Goal: Task Accomplishment & Management: Use online tool/utility

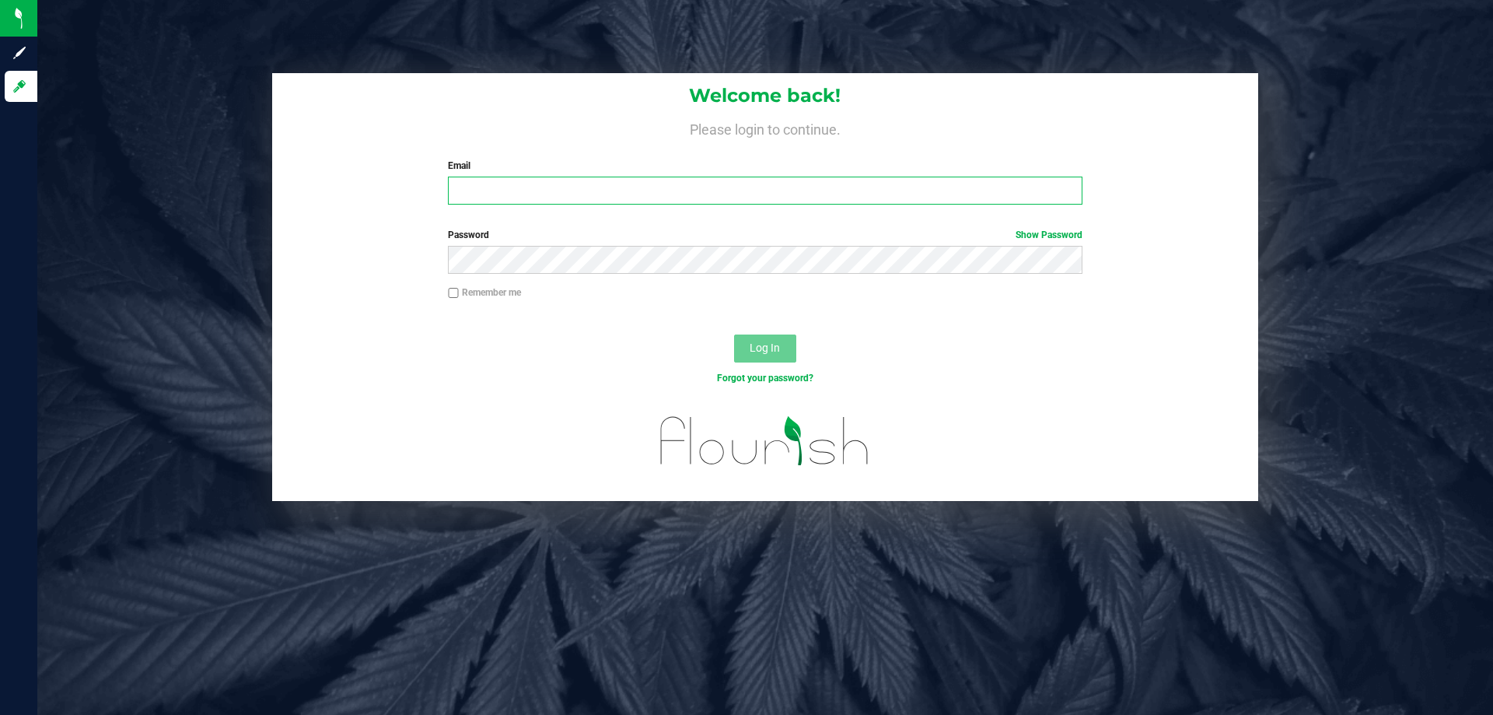
click at [510, 182] on input "Email" at bounding box center [765, 191] width 634 height 28
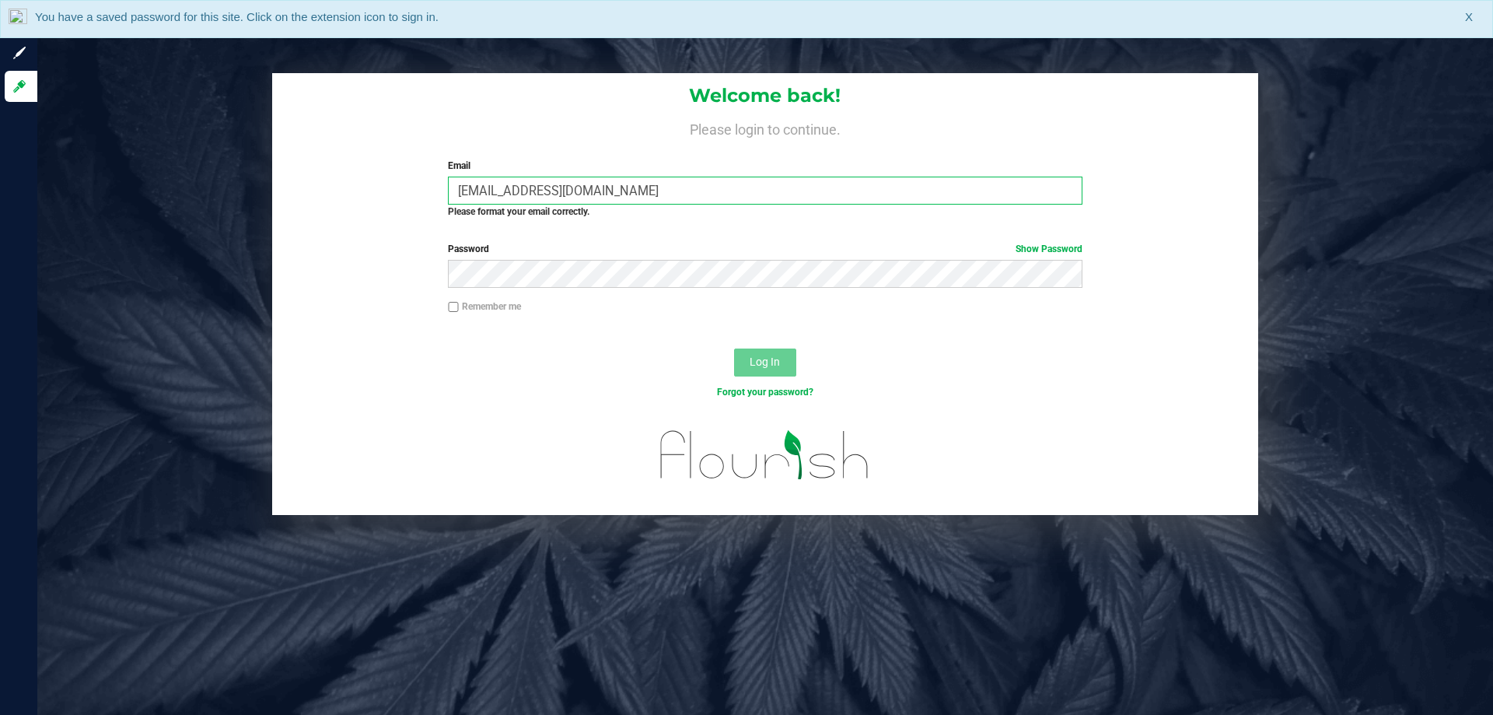
type input "[EMAIL_ADDRESS][DOMAIN_NAME]"
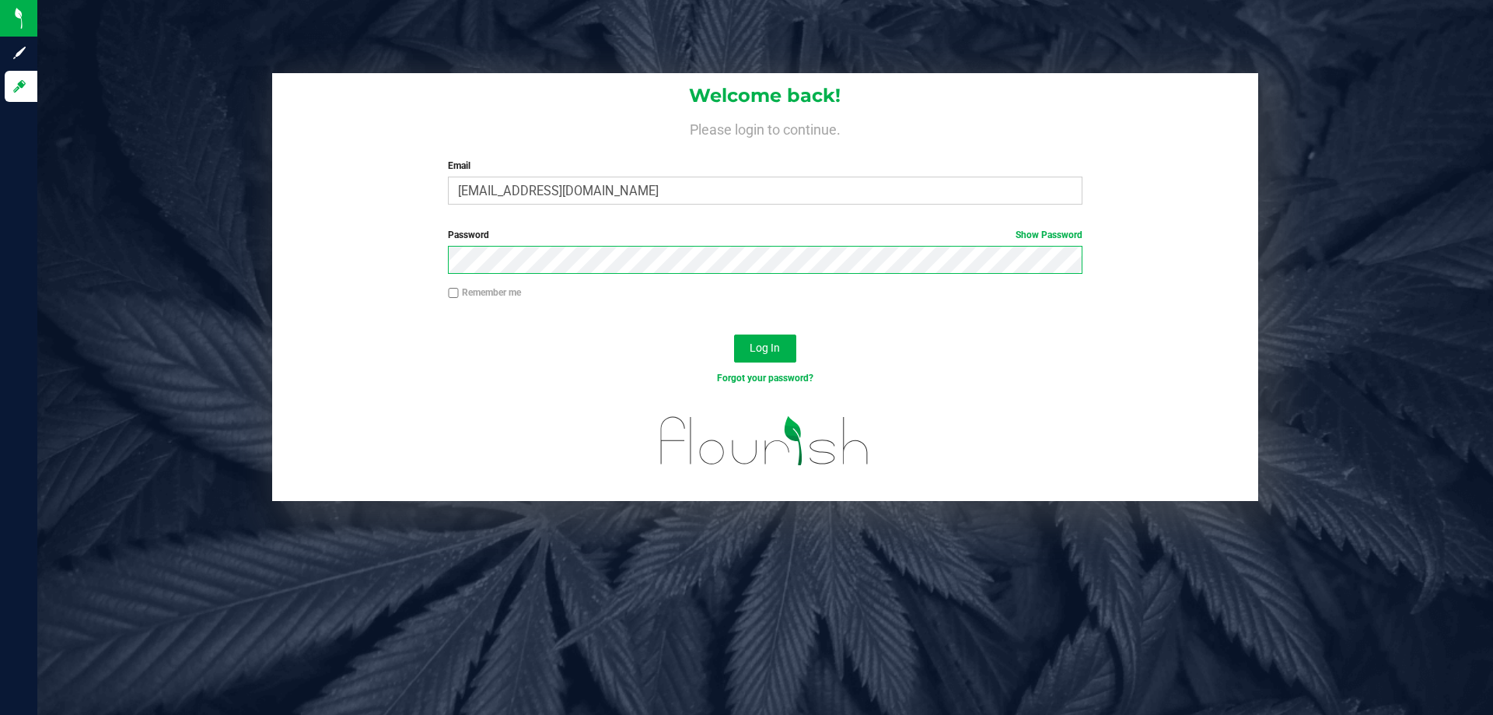
click at [734, 334] on button "Log In" at bounding box center [765, 348] width 62 height 28
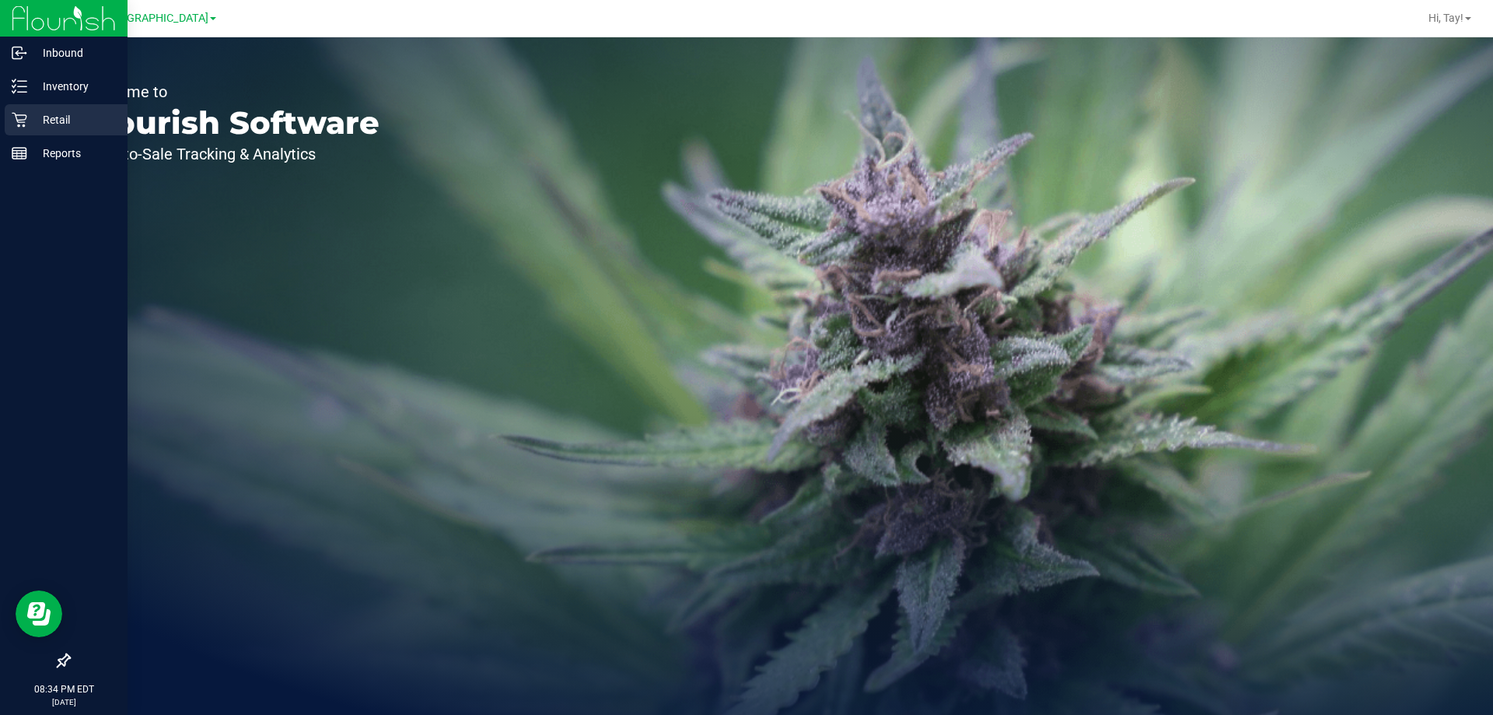
click at [17, 114] on icon at bounding box center [20, 120] width 16 height 16
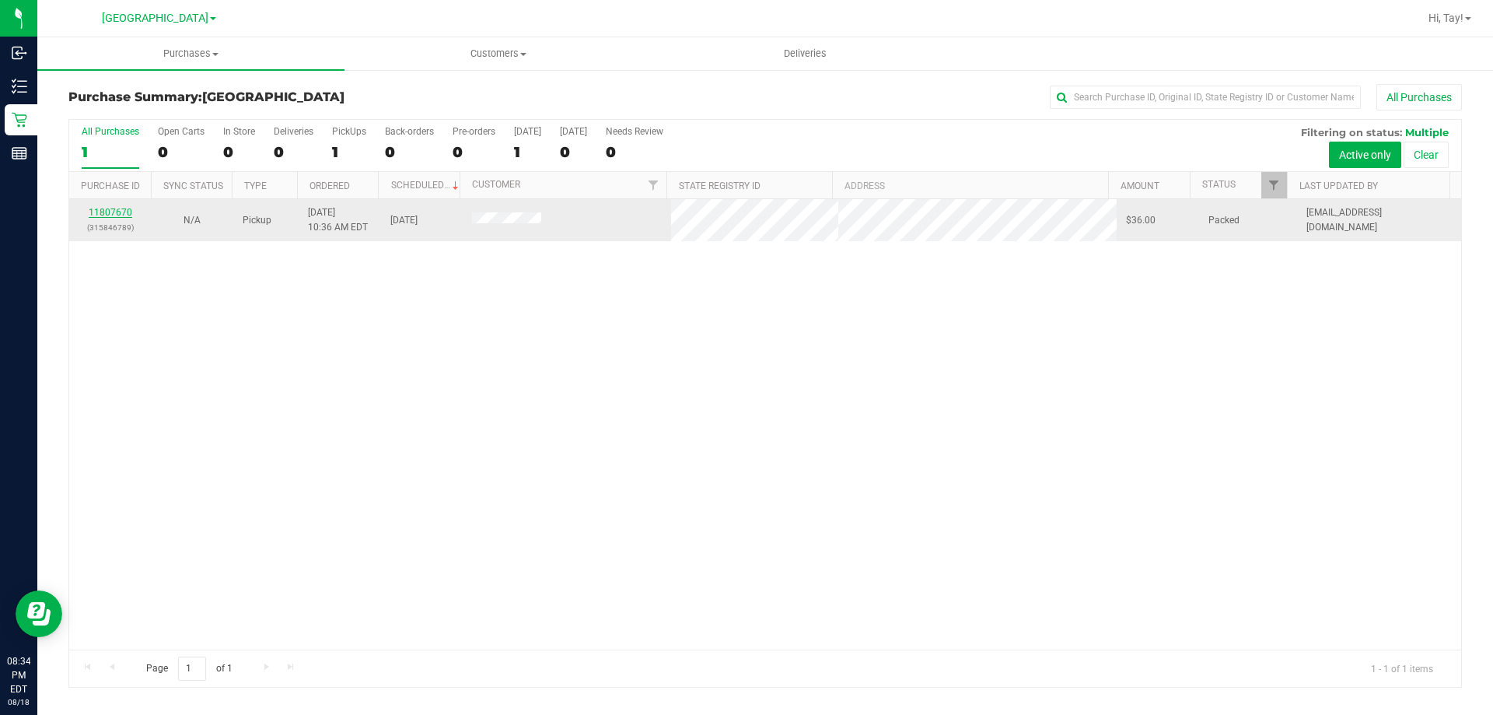
click at [114, 208] on link "11807670" at bounding box center [111, 212] width 44 height 11
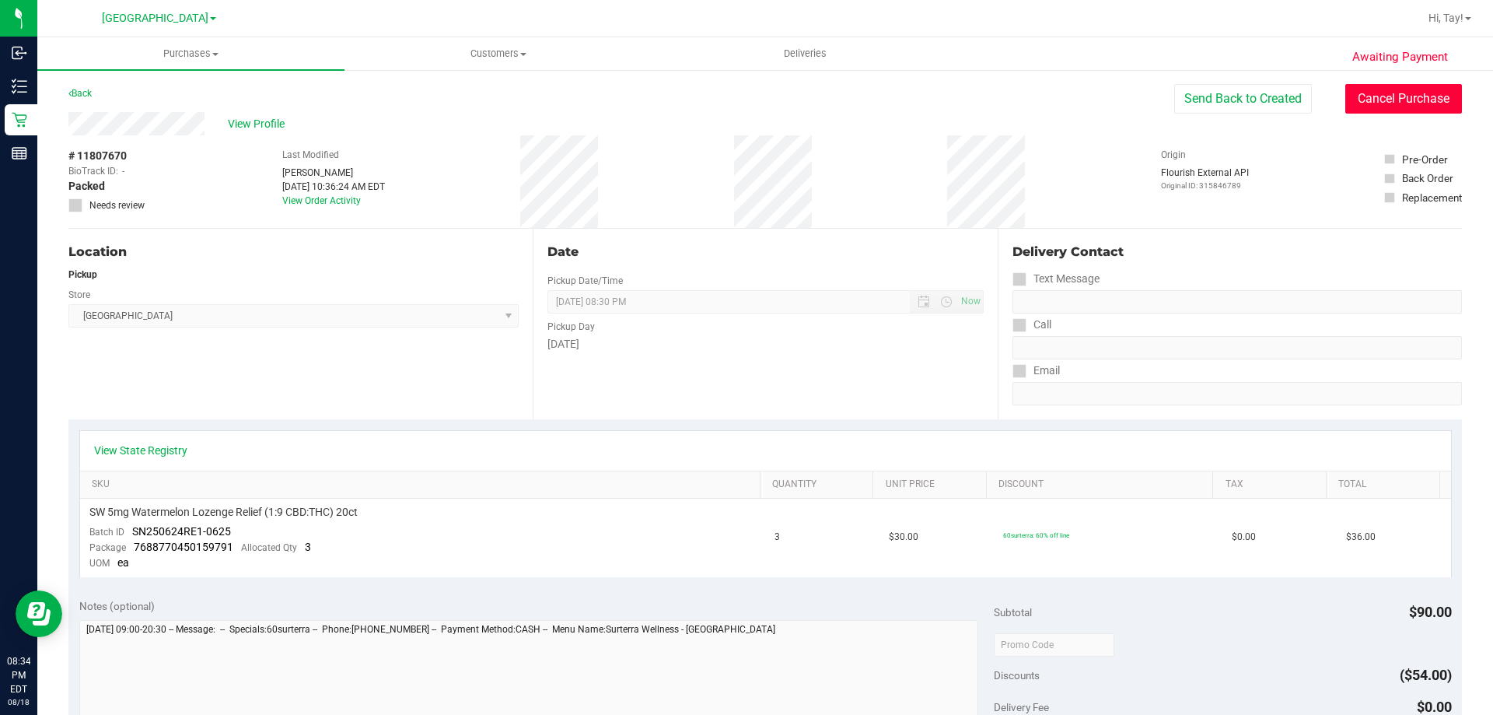
click at [1409, 97] on button "Cancel Purchase" at bounding box center [1404, 99] width 117 height 30
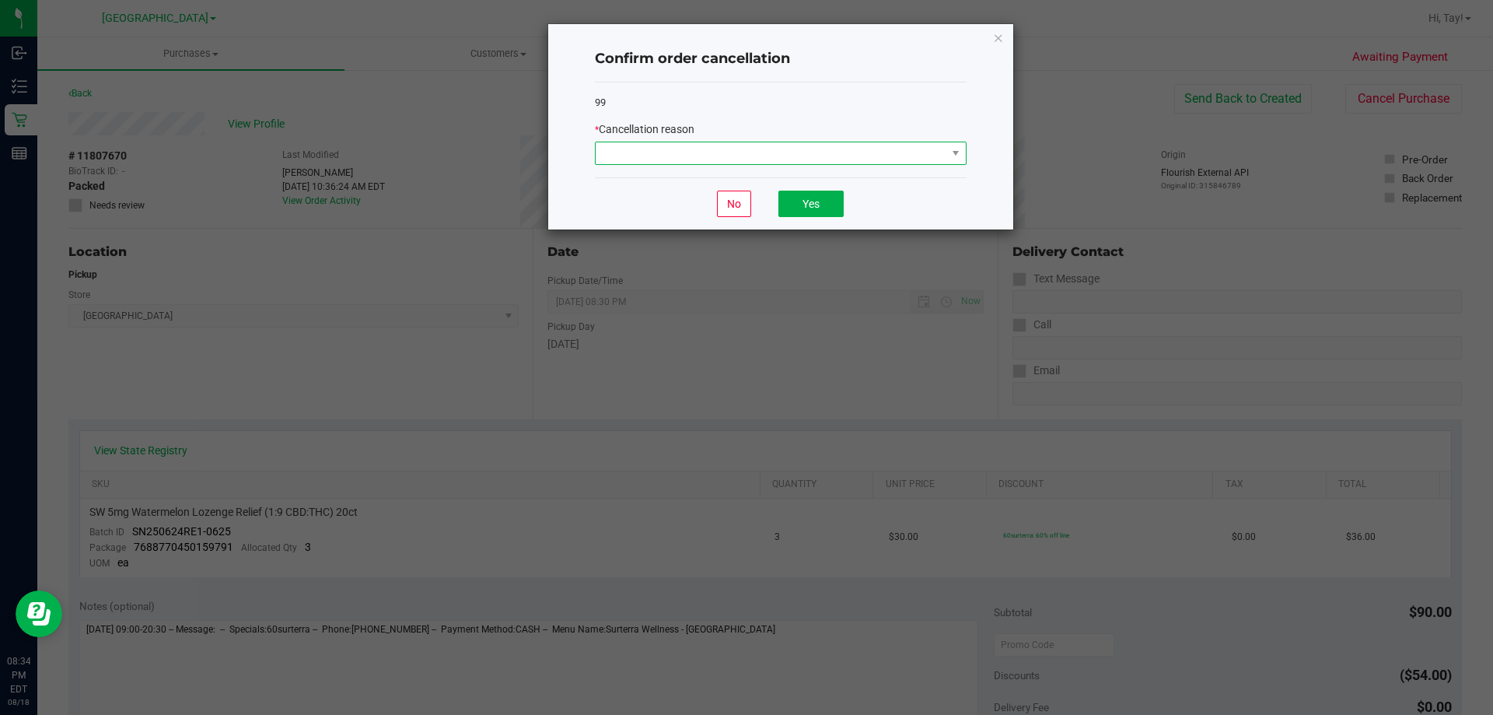
click at [871, 142] on span at bounding box center [771, 153] width 351 height 22
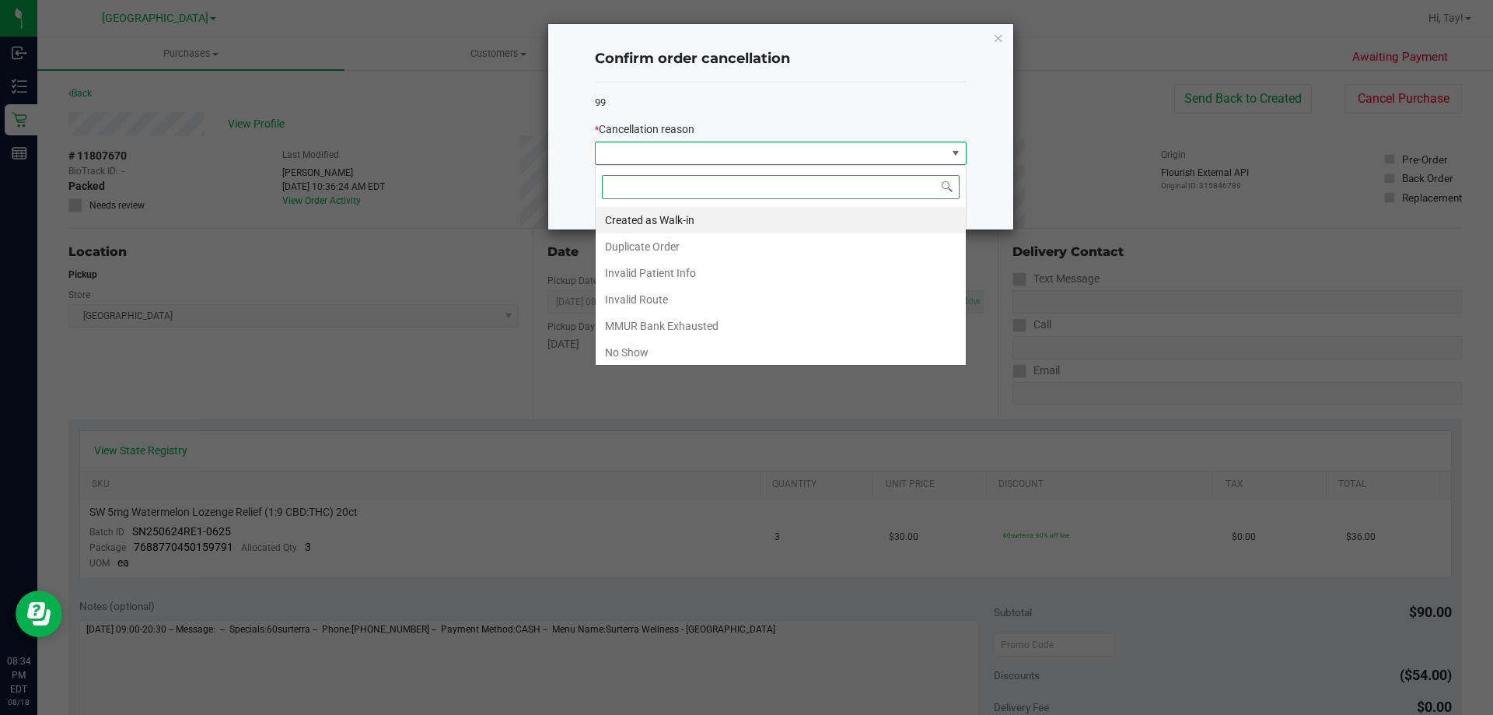
scroll to position [23, 372]
click at [618, 355] on li "No Show" at bounding box center [781, 352] width 370 height 26
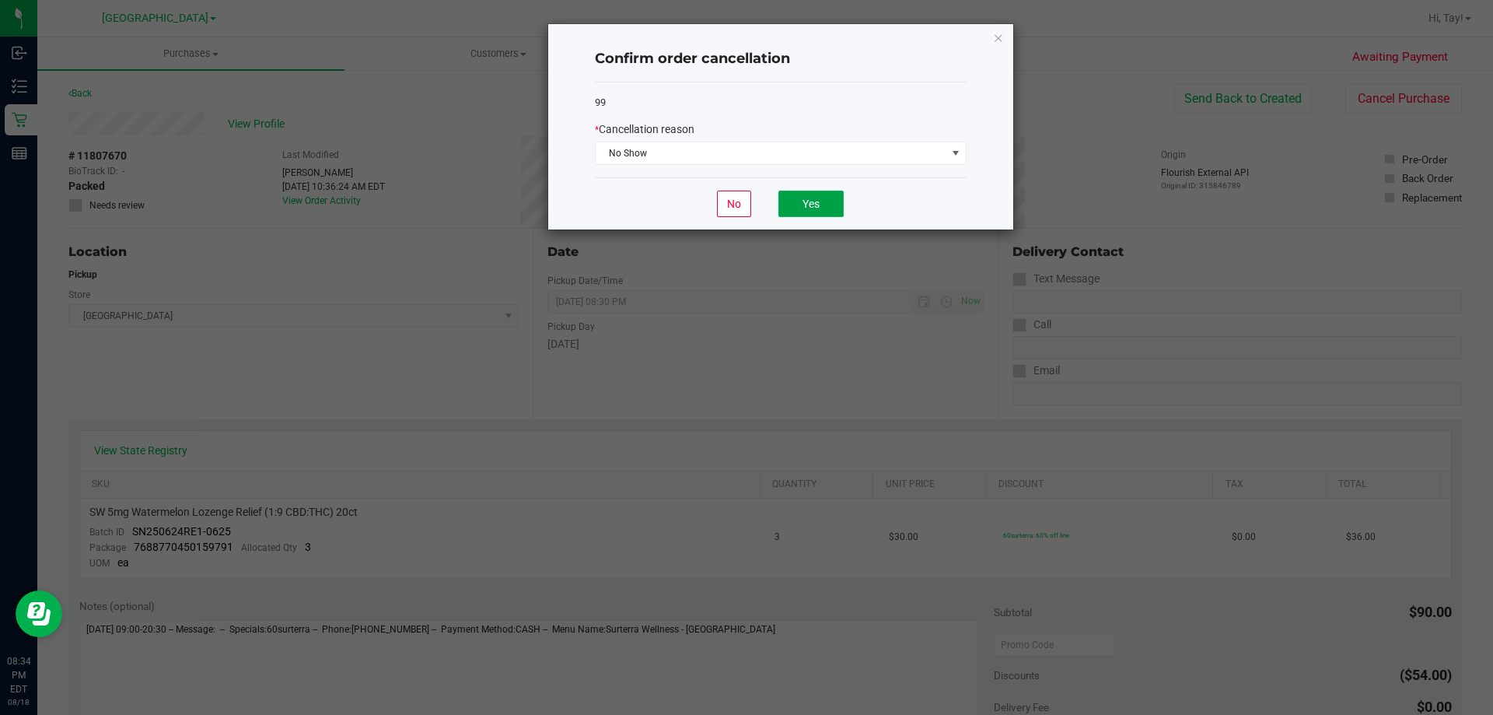
click at [789, 215] on button "Yes" at bounding box center [811, 204] width 65 height 26
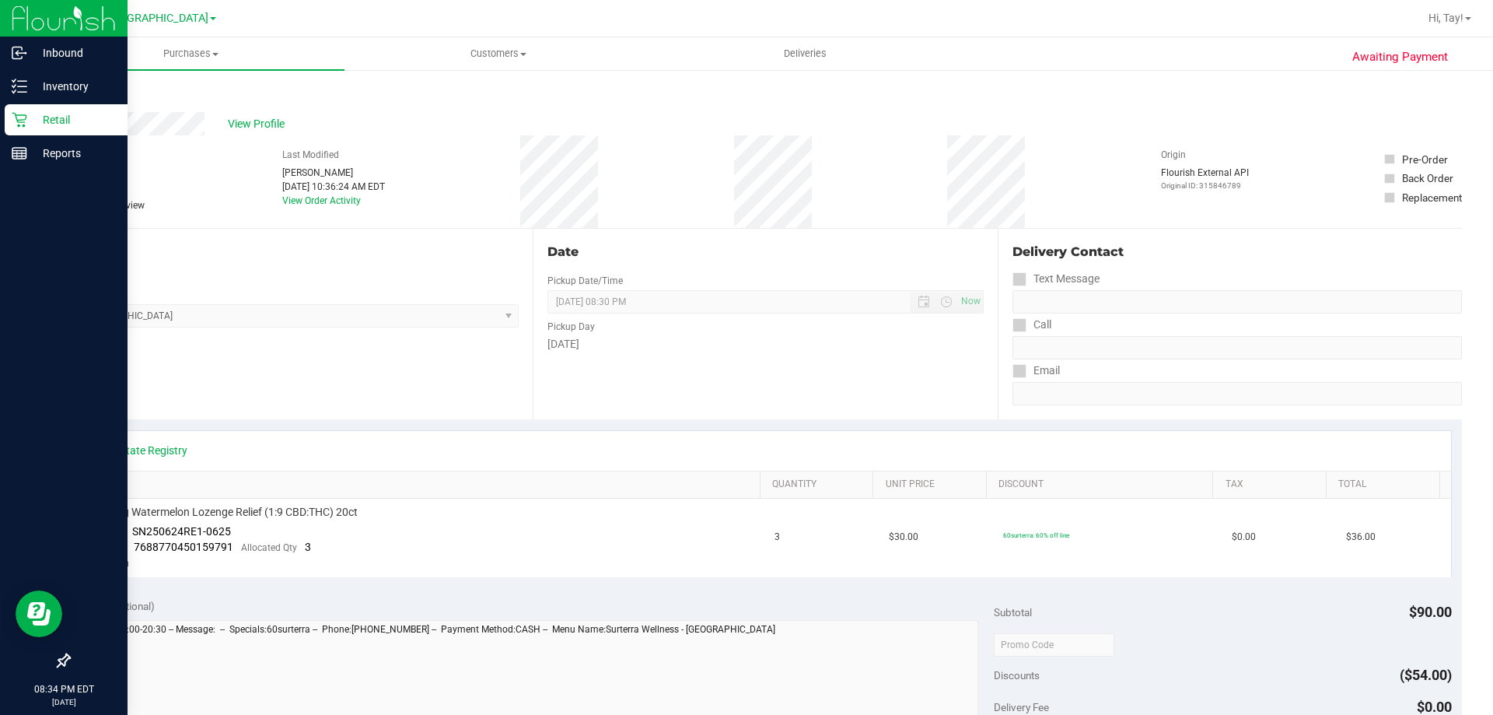
click at [23, 124] on icon at bounding box center [20, 120] width 16 height 16
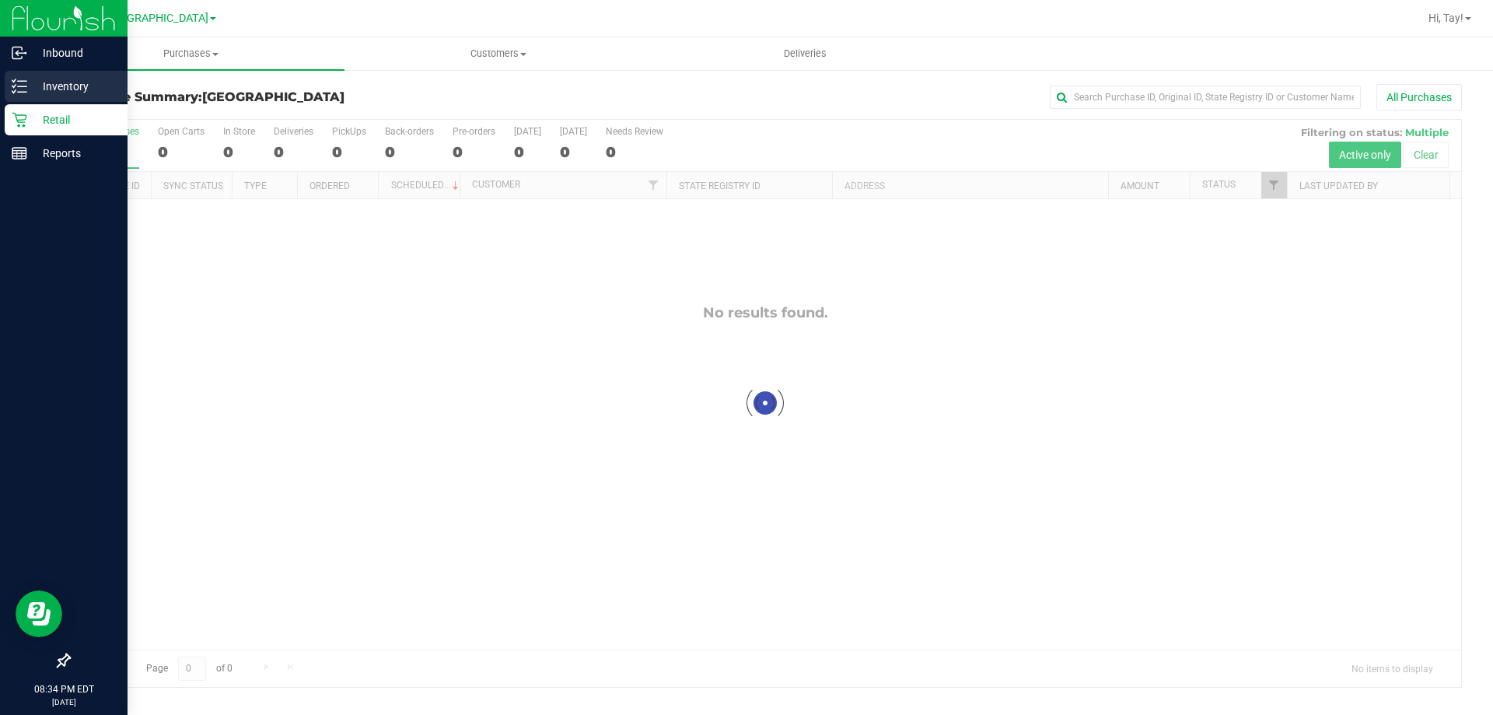
click at [46, 86] on p "Inventory" at bounding box center [73, 86] width 93 height 19
click at [37, 94] on p "Inventory" at bounding box center [73, 86] width 93 height 19
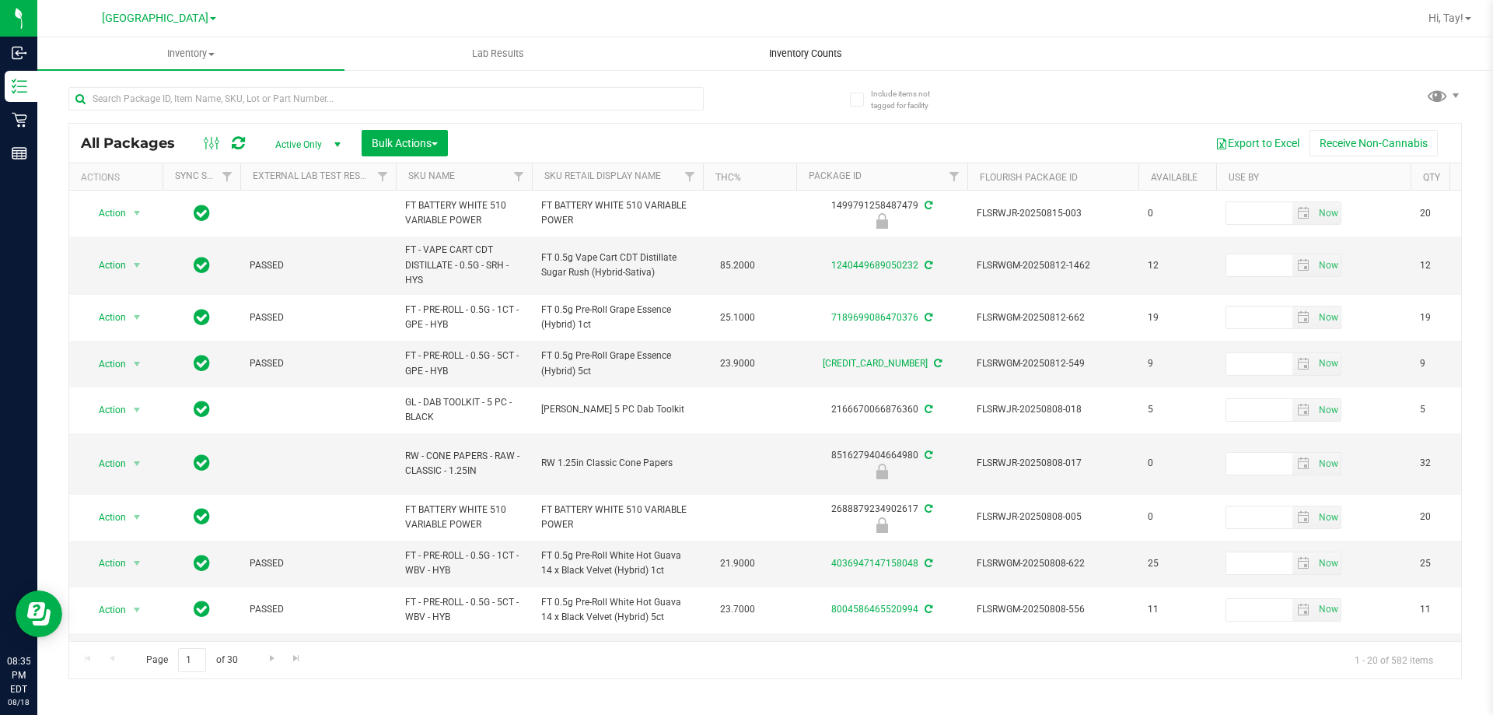
click at [821, 61] on uib-tab-heading "Inventory Counts" at bounding box center [806, 53] width 306 height 31
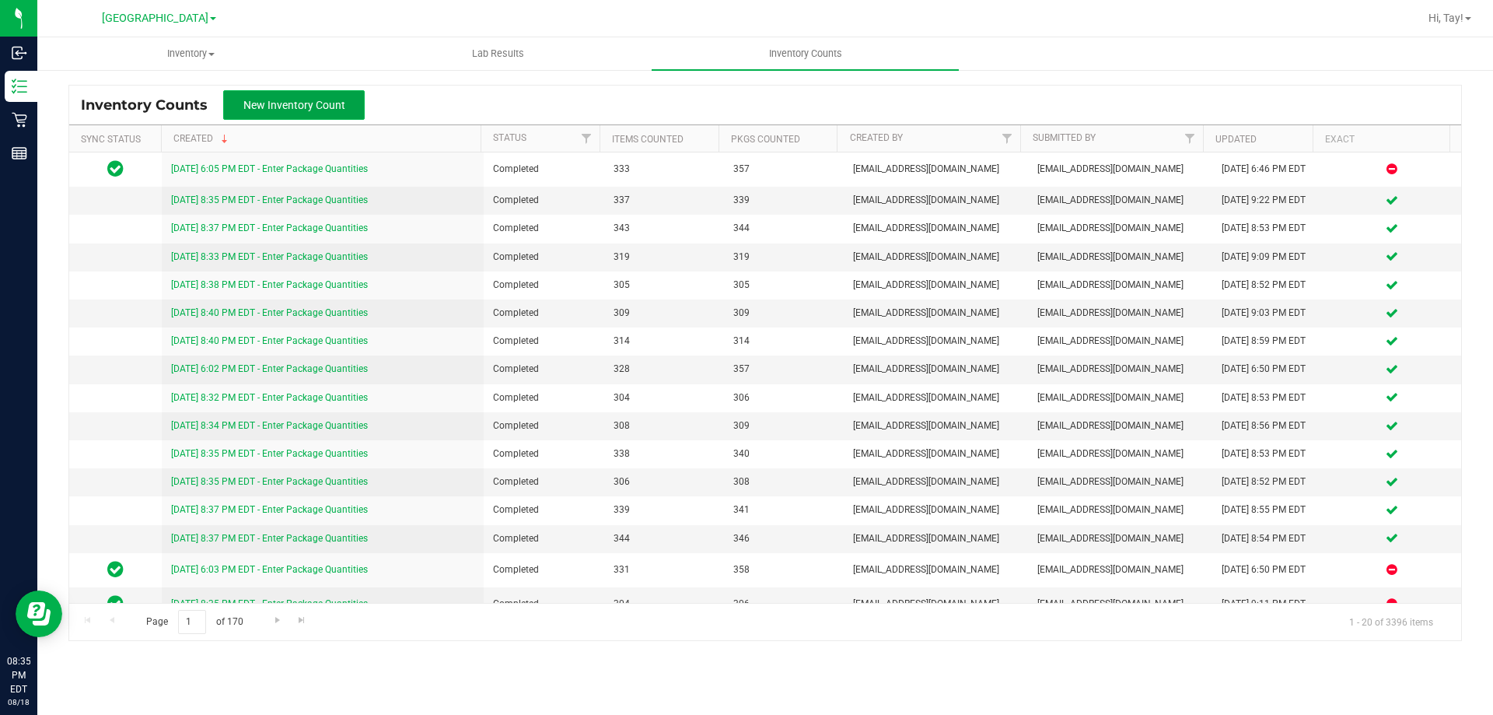
click at [294, 114] on button "New Inventory Count" at bounding box center [294, 105] width 142 height 30
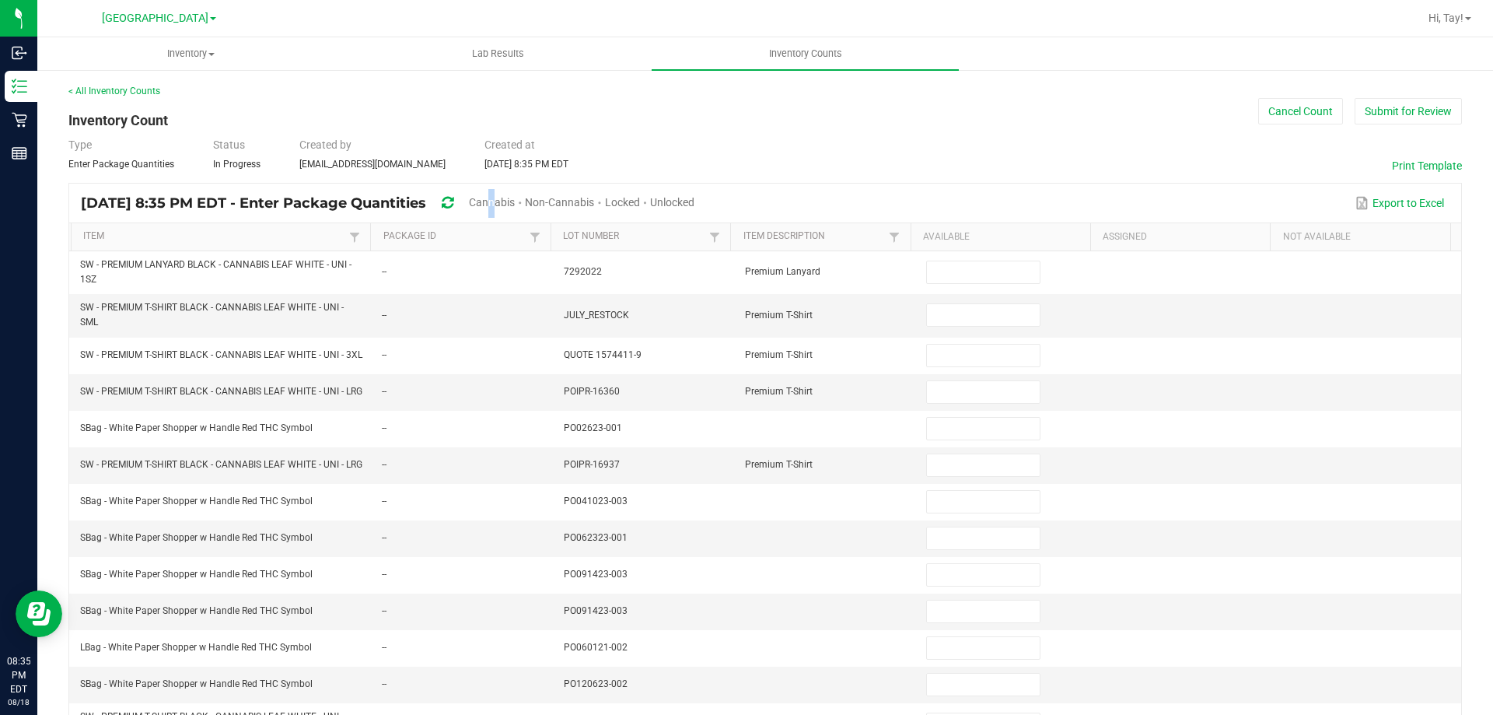
click at [515, 201] on span "Cannabis" at bounding box center [492, 202] width 46 height 12
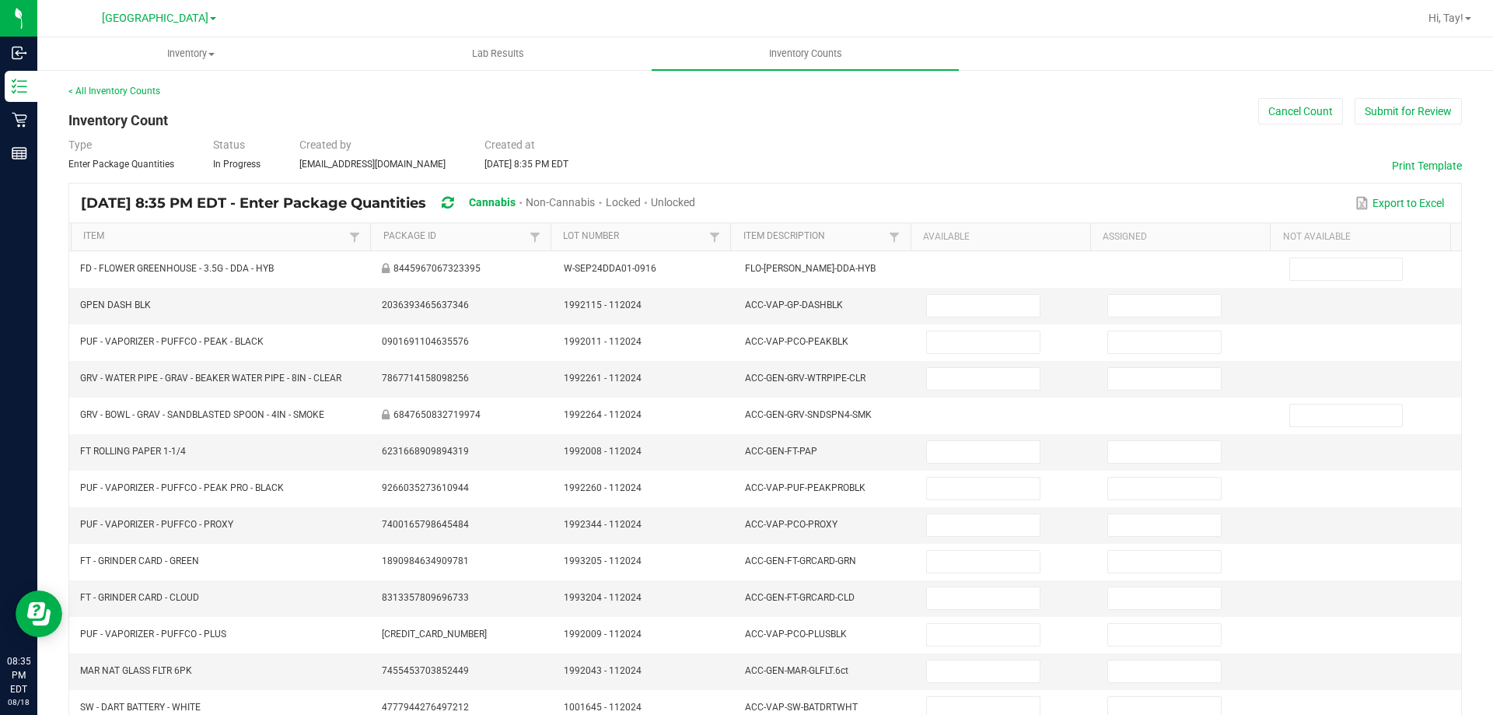
click at [695, 198] on span "Unlocked" at bounding box center [673, 202] width 44 height 12
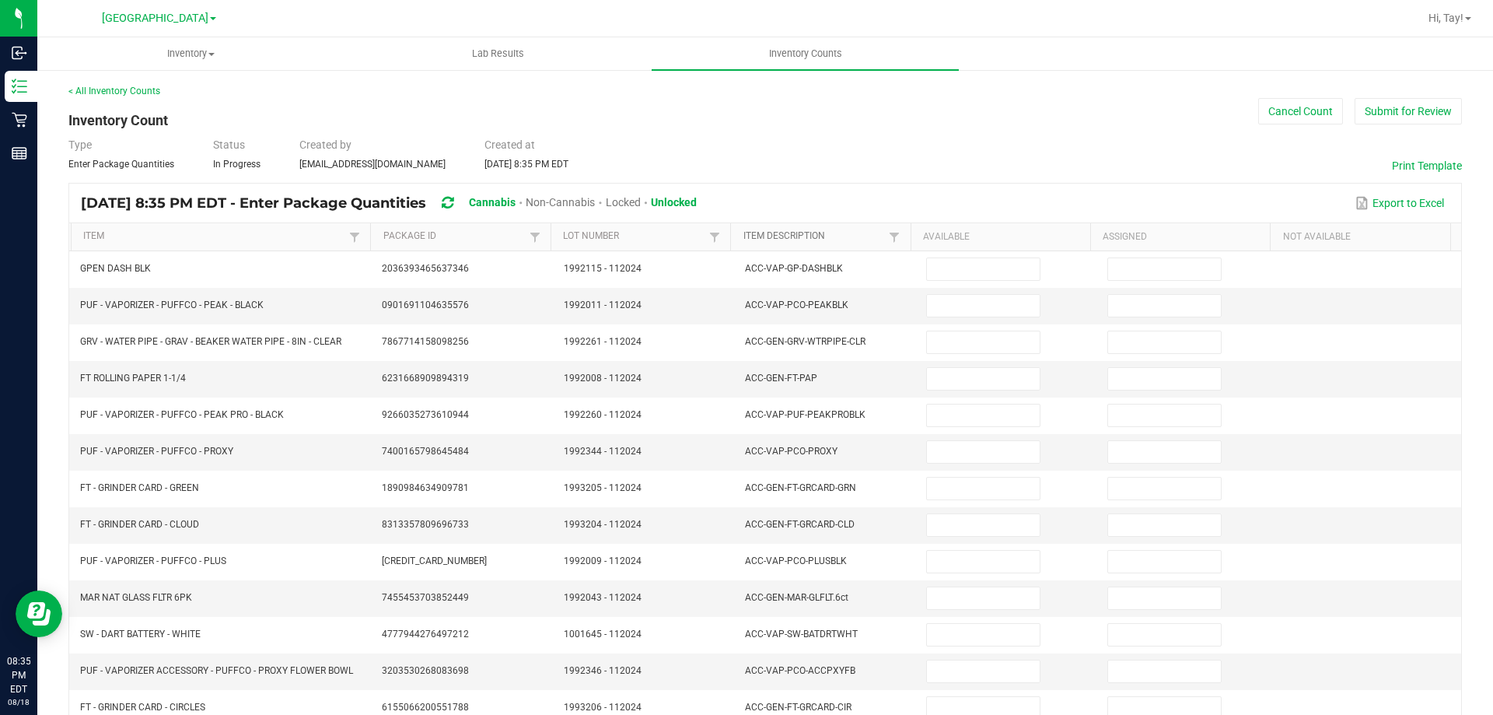
click at [852, 241] on link "Item Description" at bounding box center [815, 236] width 142 height 12
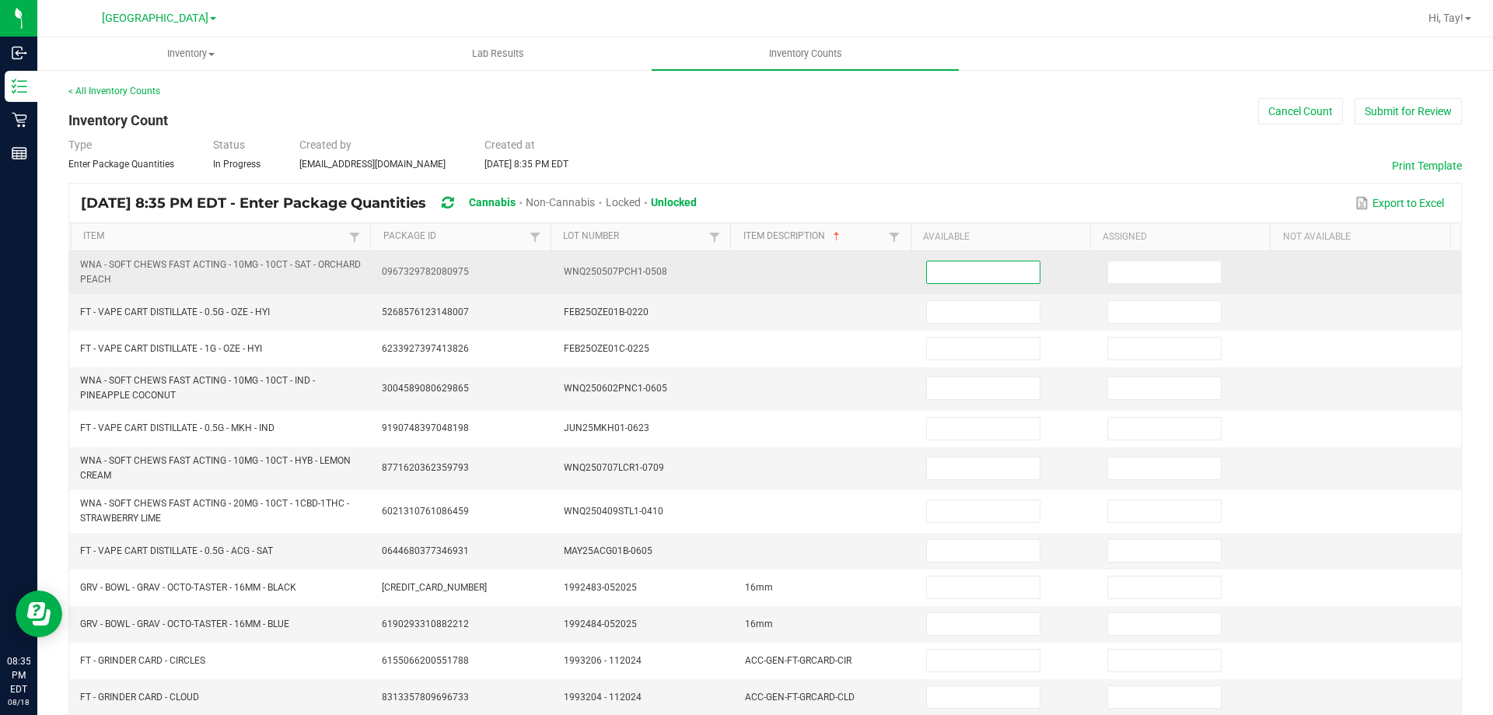
click at [959, 271] on input at bounding box center [983, 272] width 112 height 22
type input "14"
type input "9"
type input "5"
type input "12"
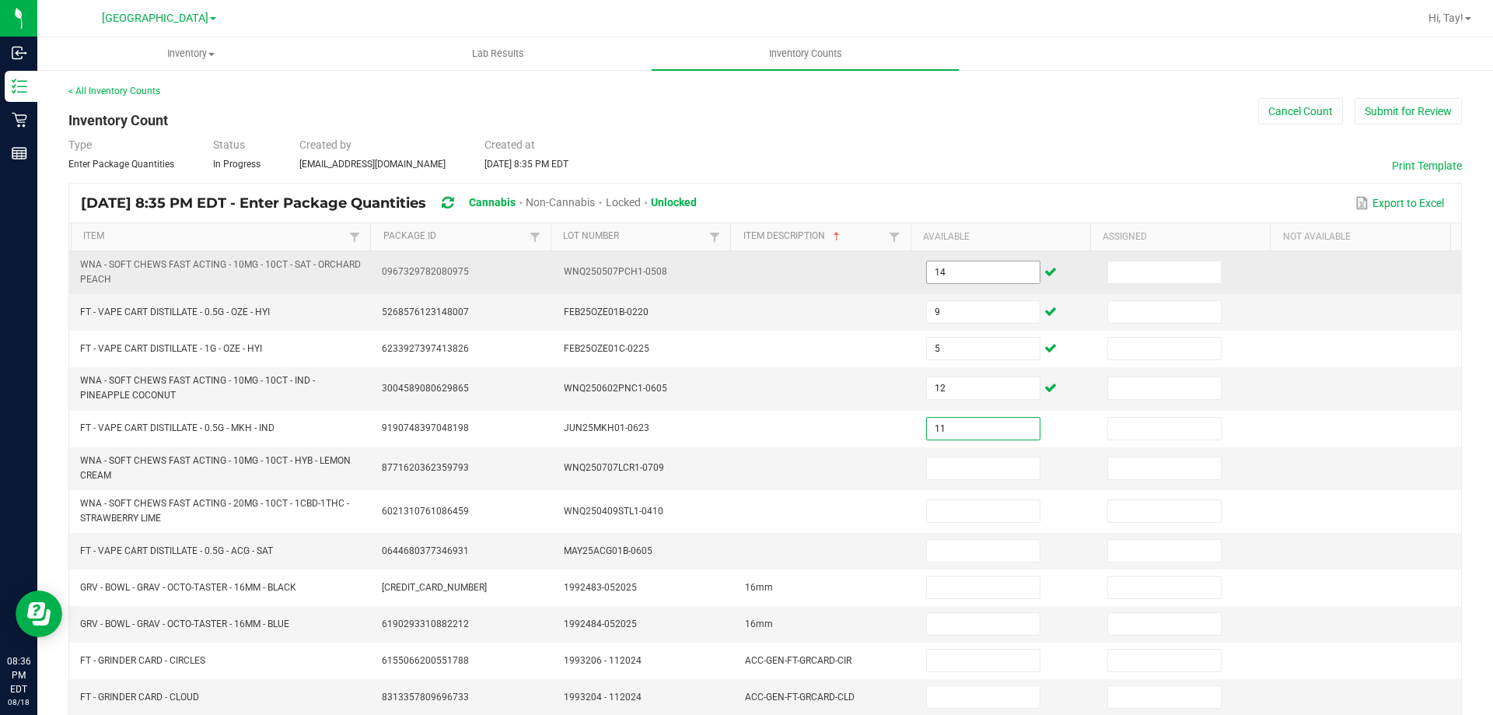
type input "11"
type input "40"
type input "13"
type input "12"
type input "9"
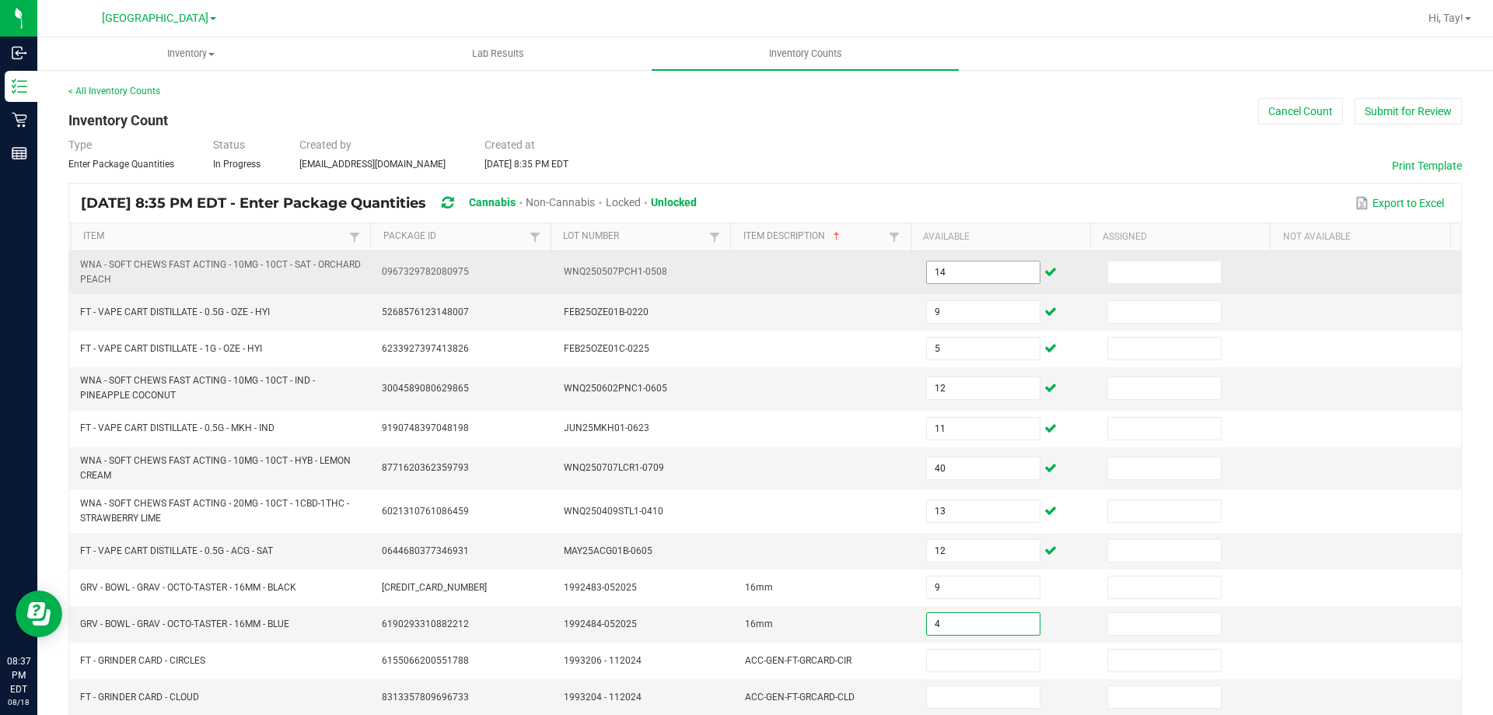
type input "4"
type input "1"
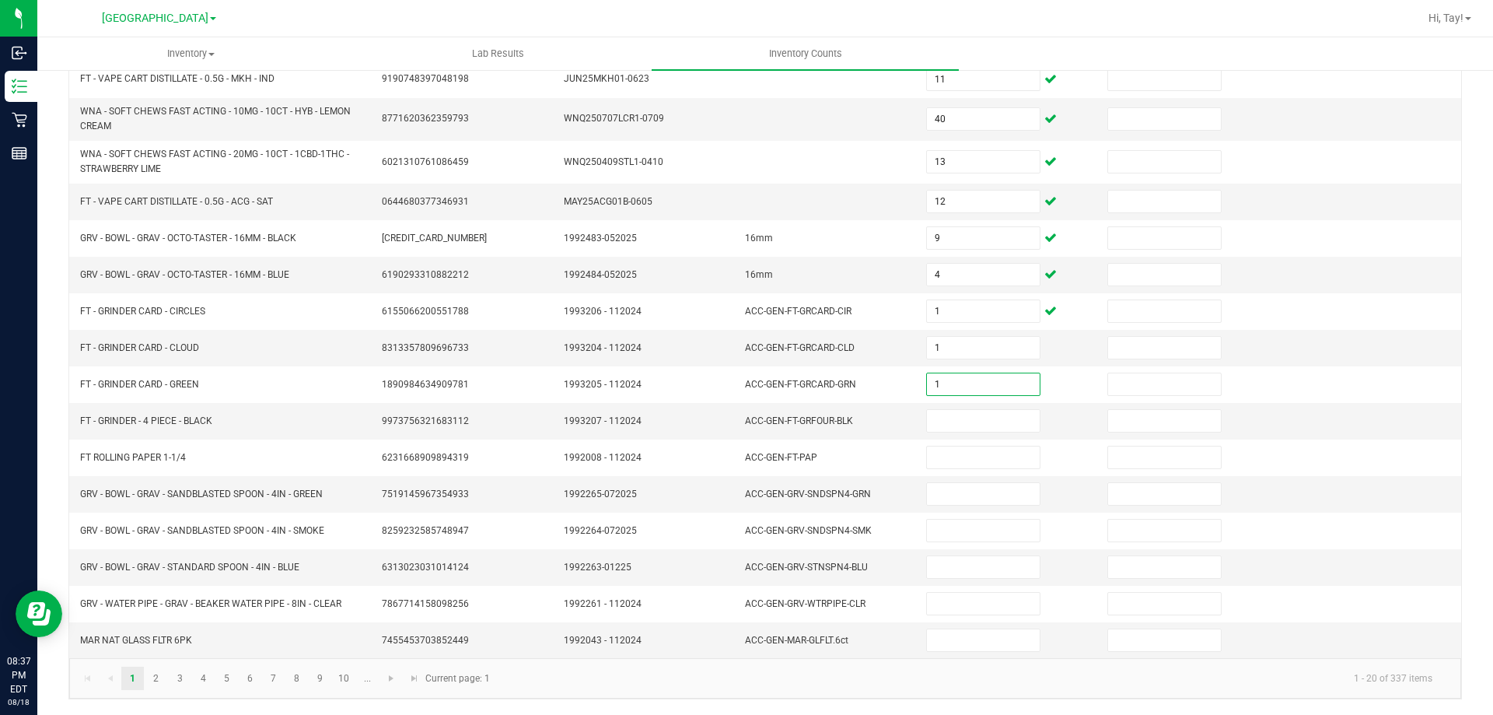
type input "1"
type input "4"
type input "5"
type input "1"
type input "9"
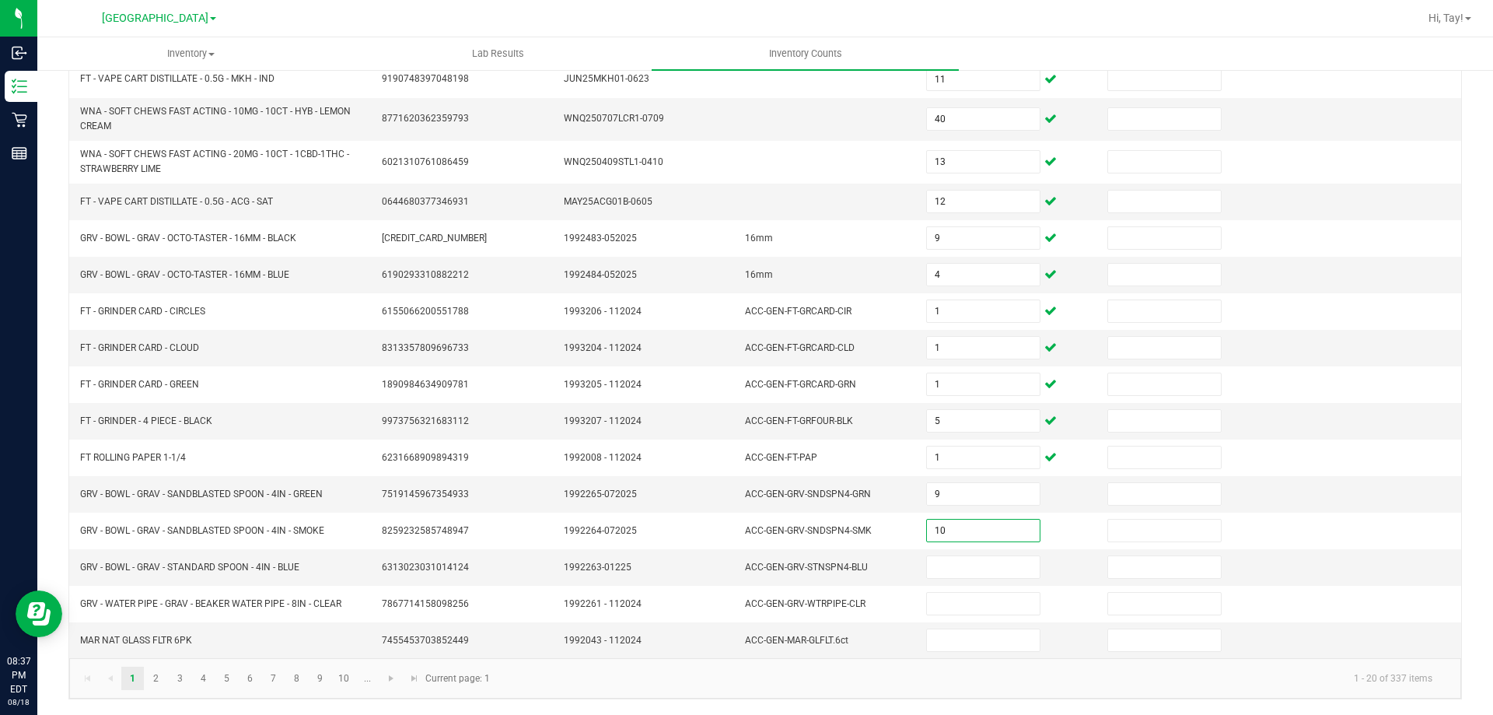
type input "10"
type input "1"
click at [162, 680] on link "2" at bounding box center [156, 678] width 23 height 23
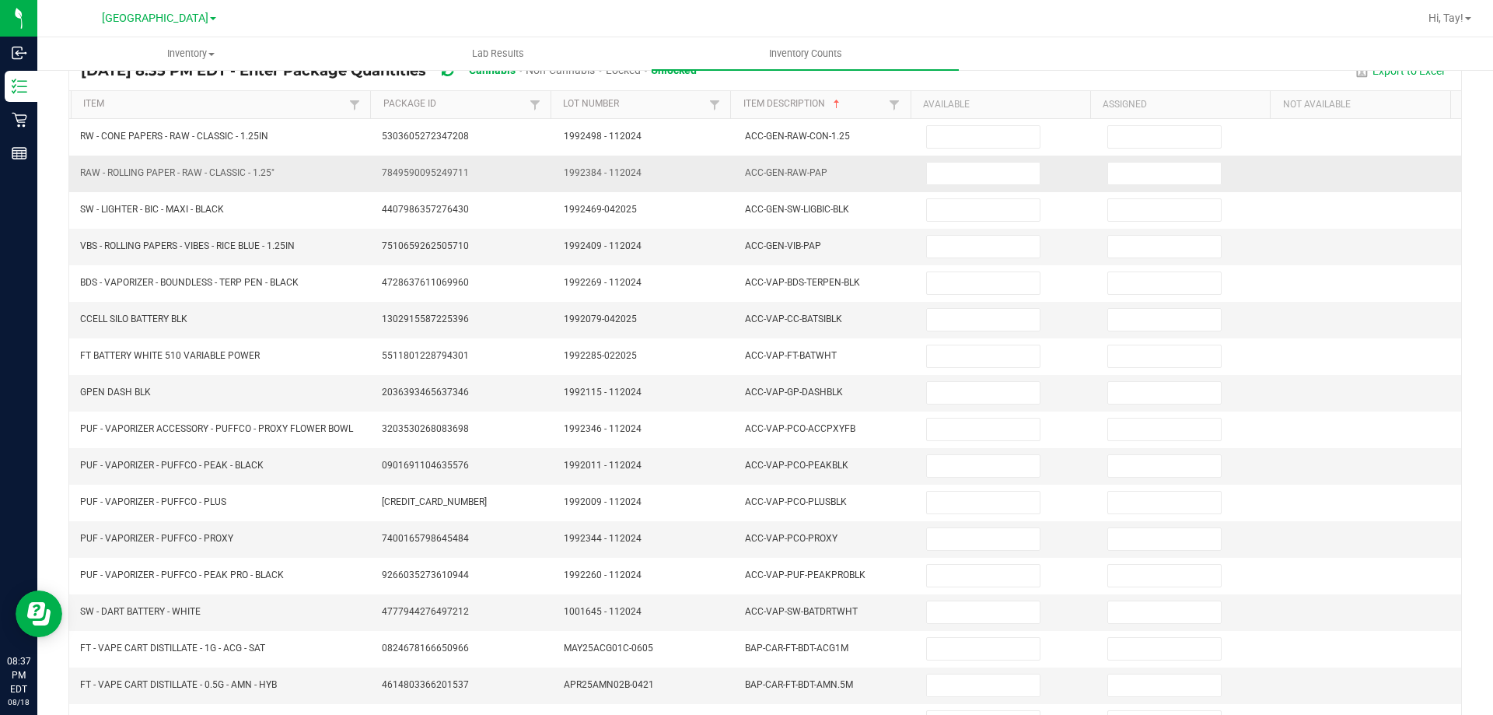
scroll to position [0, 0]
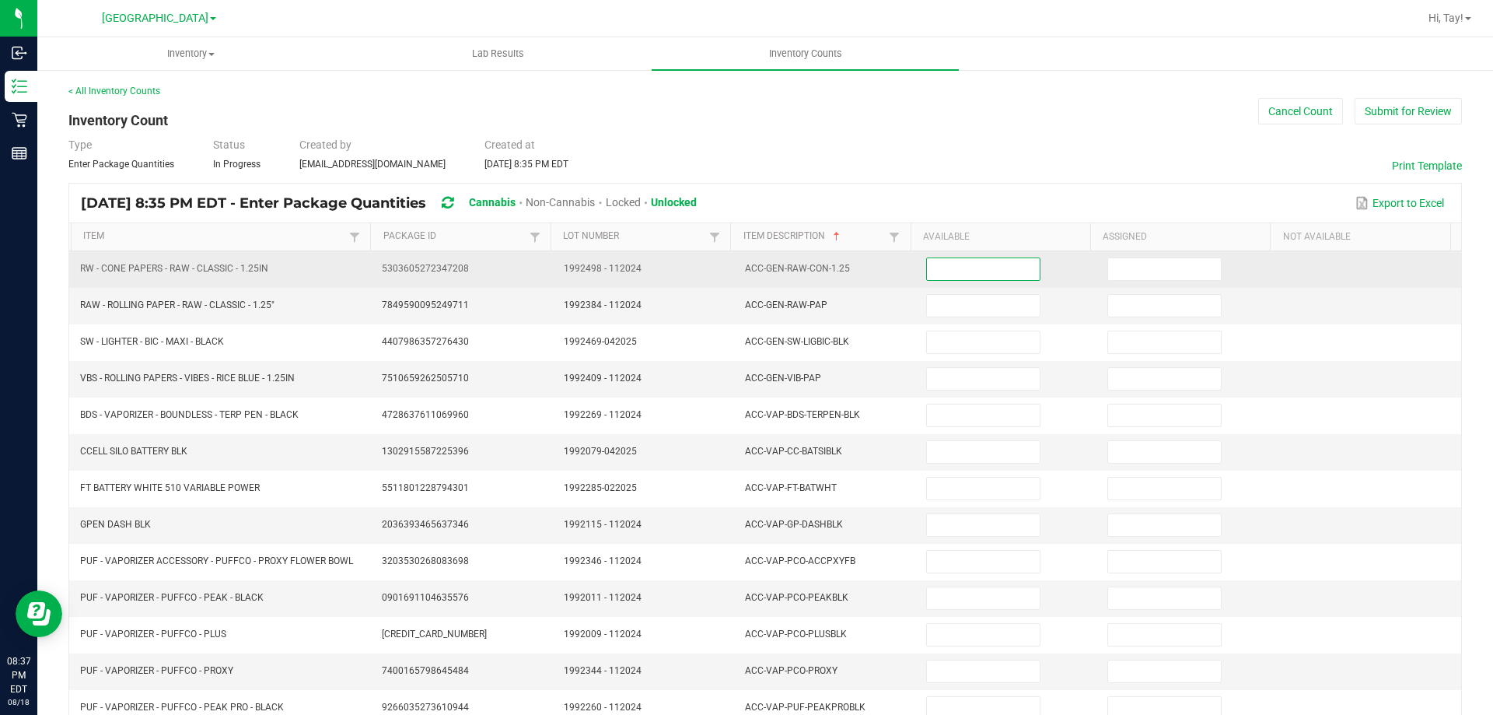
click at [937, 268] on input at bounding box center [983, 269] width 112 height 22
type input "29"
type input "16"
type input "50"
type input "14"
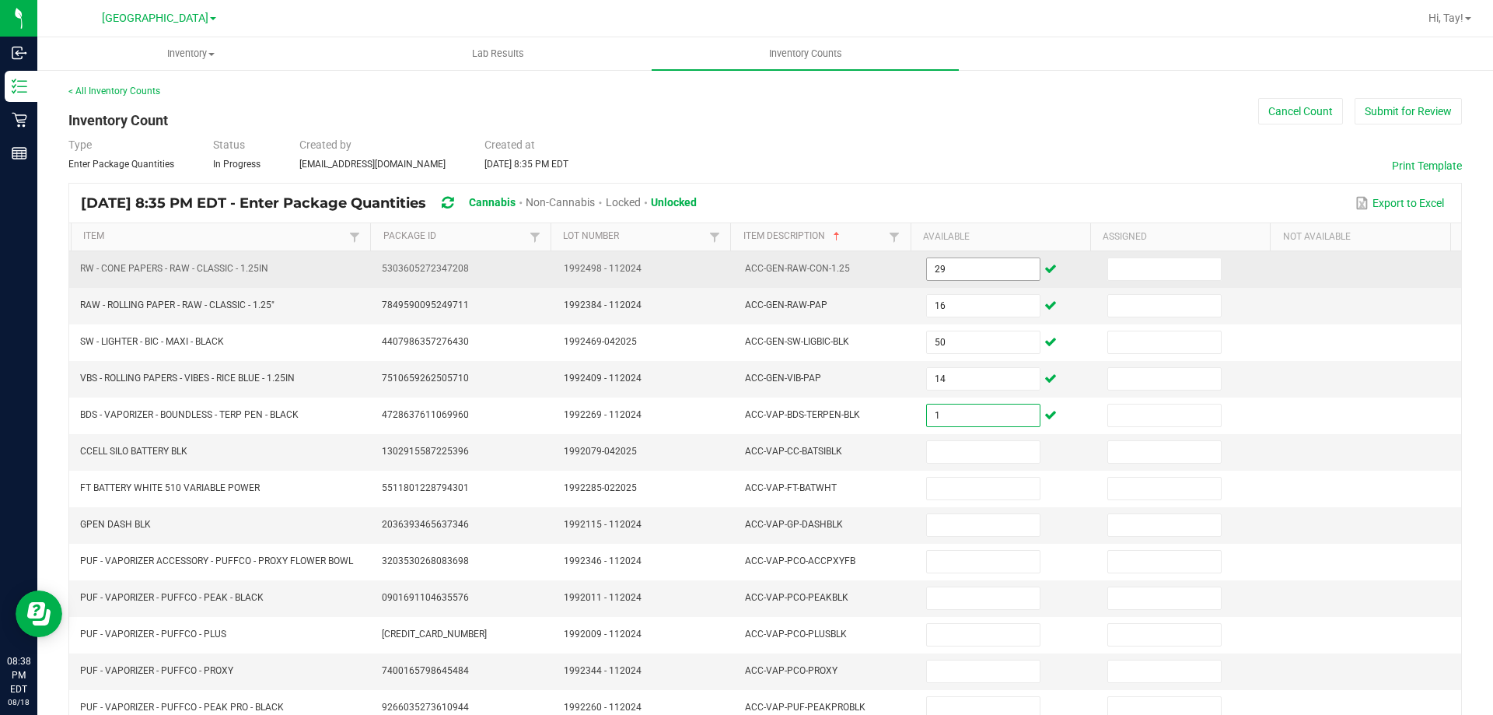
type input "1"
type input "5"
type input "3"
type input "1"
type input "4"
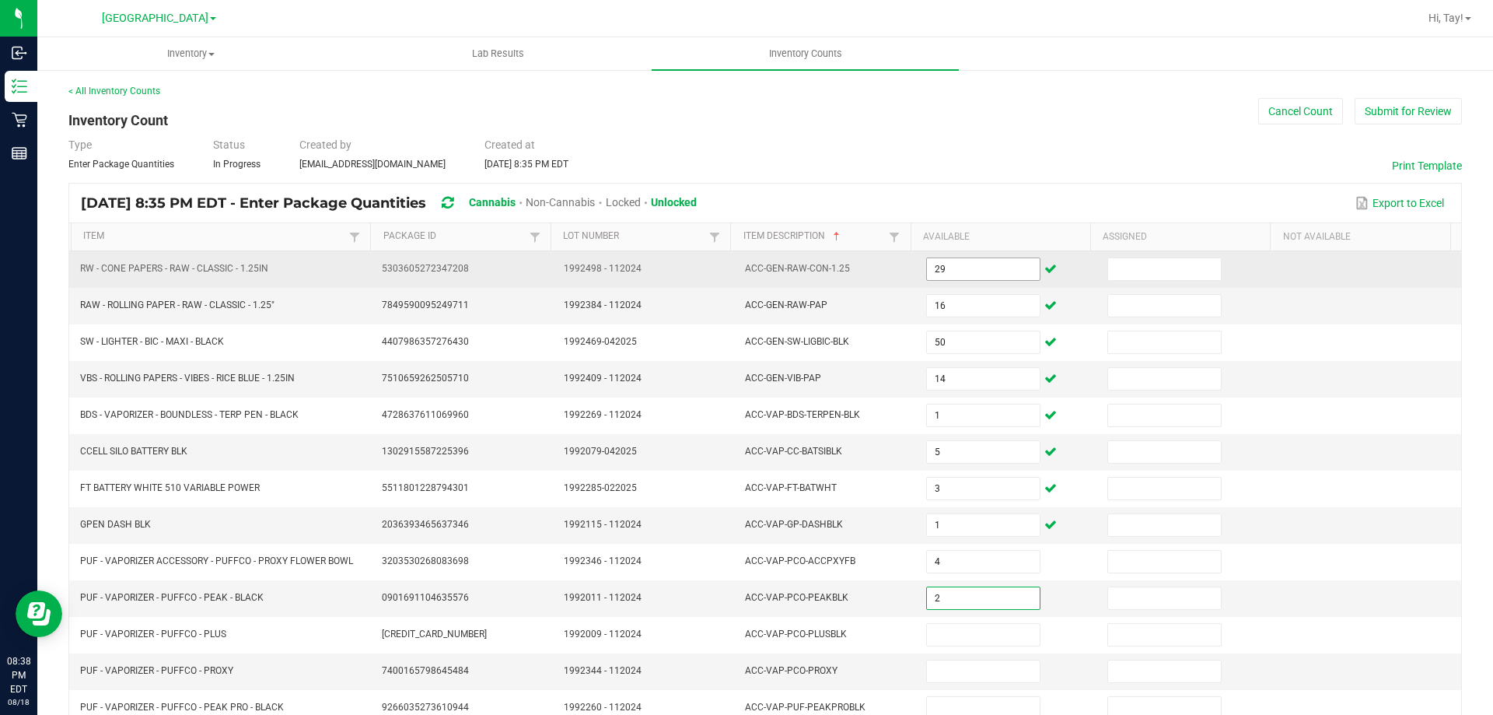
type input "2"
type input "3"
type input "4"
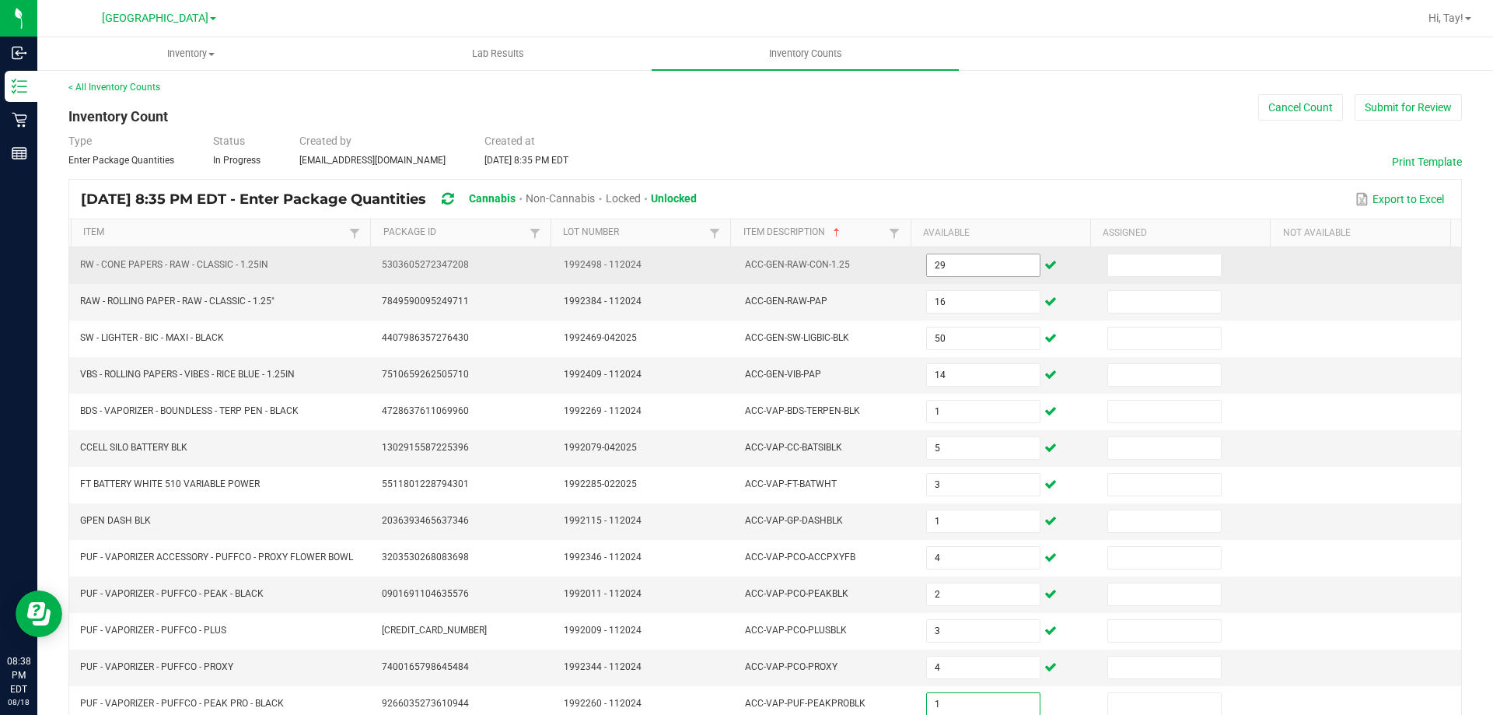
type input "1"
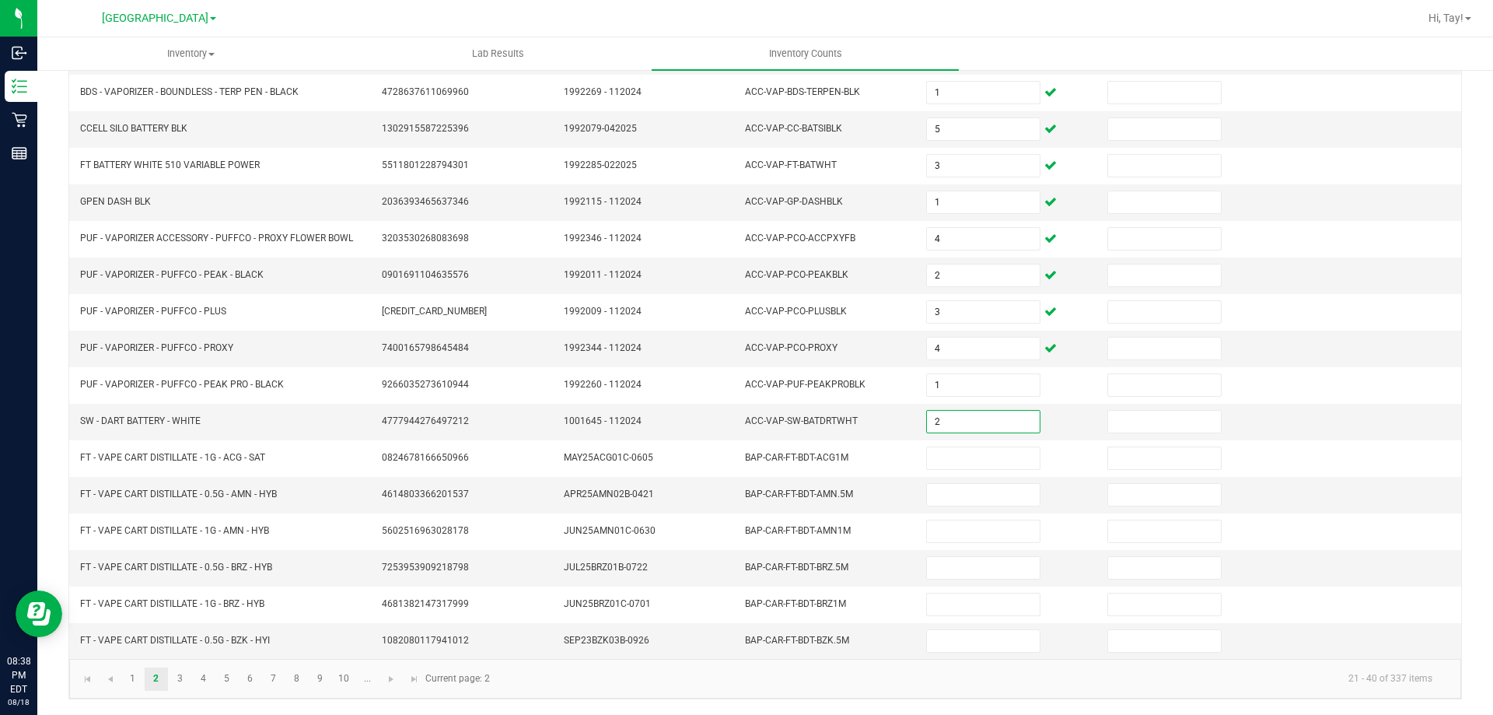
type input "2"
type input "6"
type input "12"
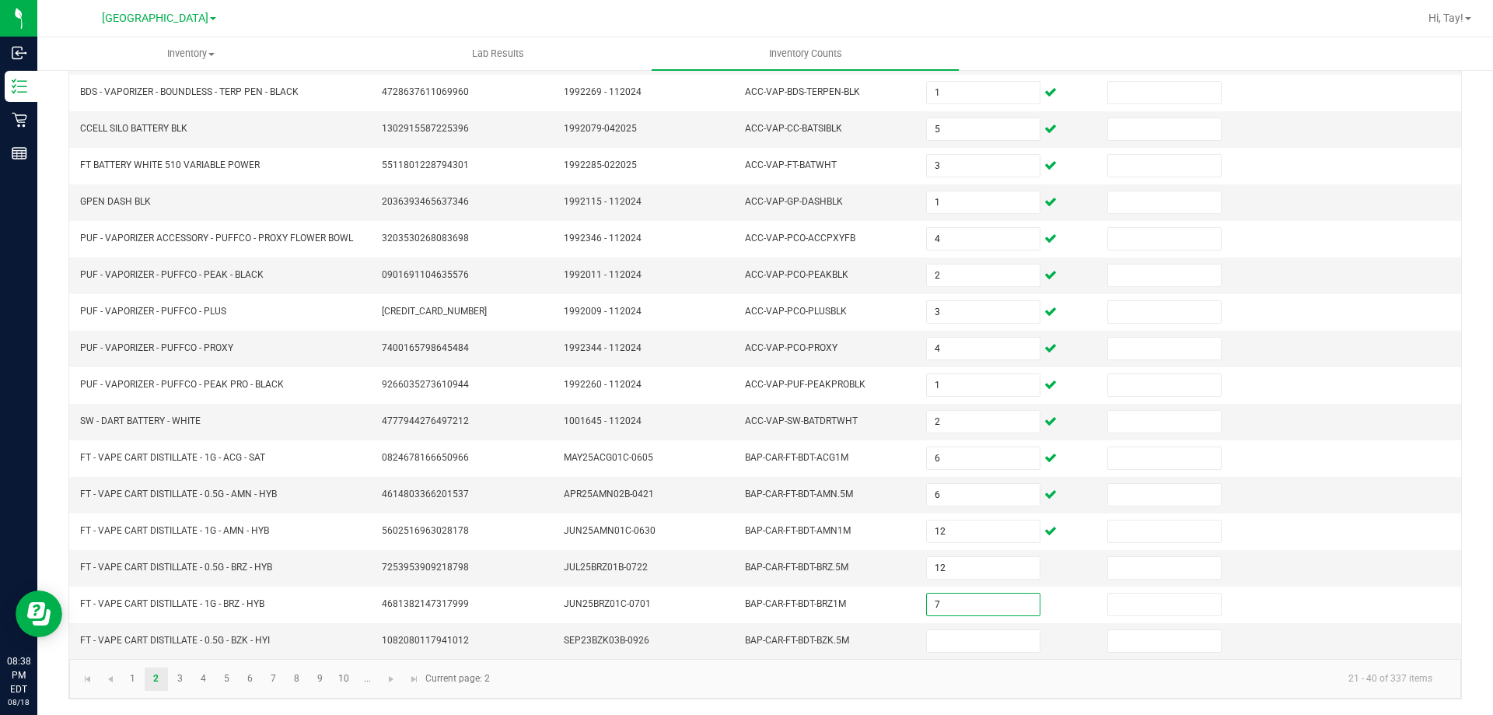
type input "7"
type input "1"
click at [184, 681] on link "3" at bounding box center [180, 678] width 23 height 23
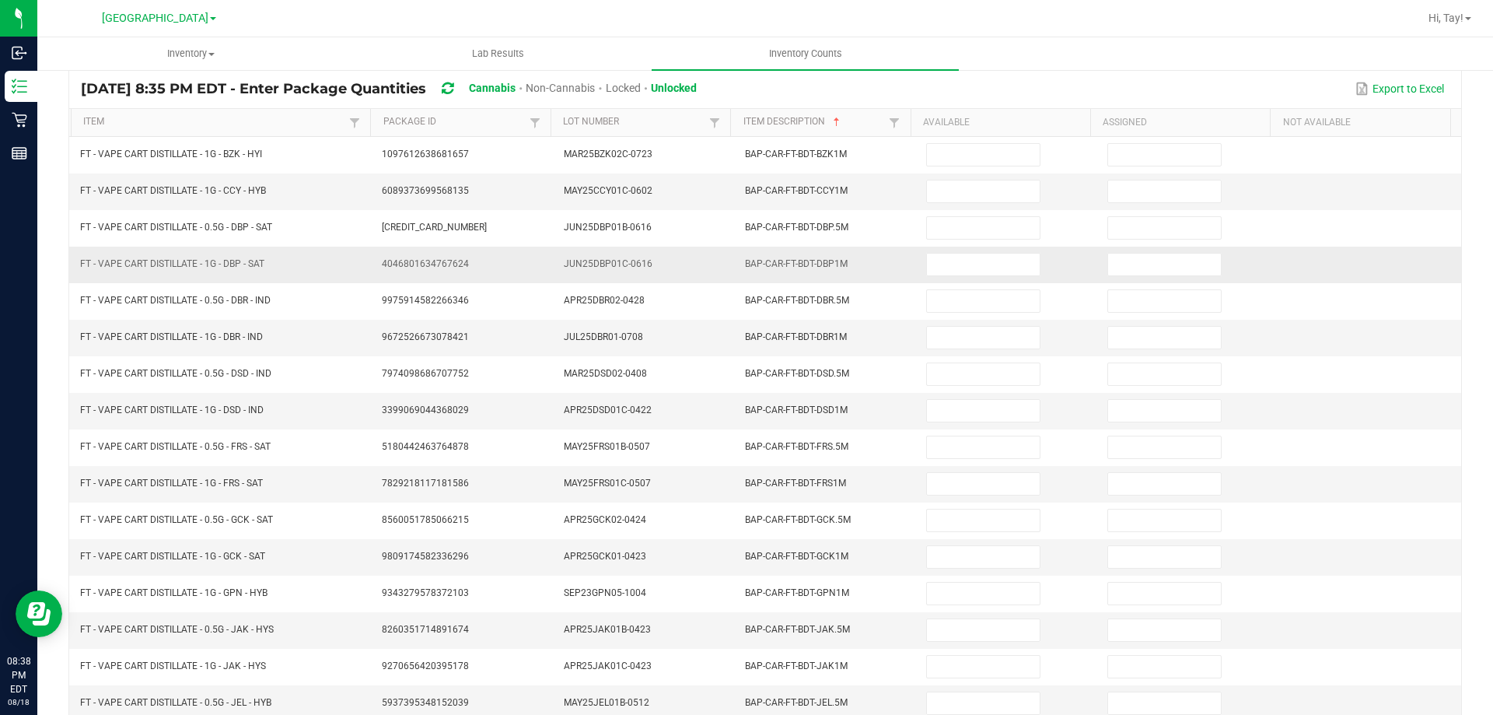
scroll to position [0, 0]
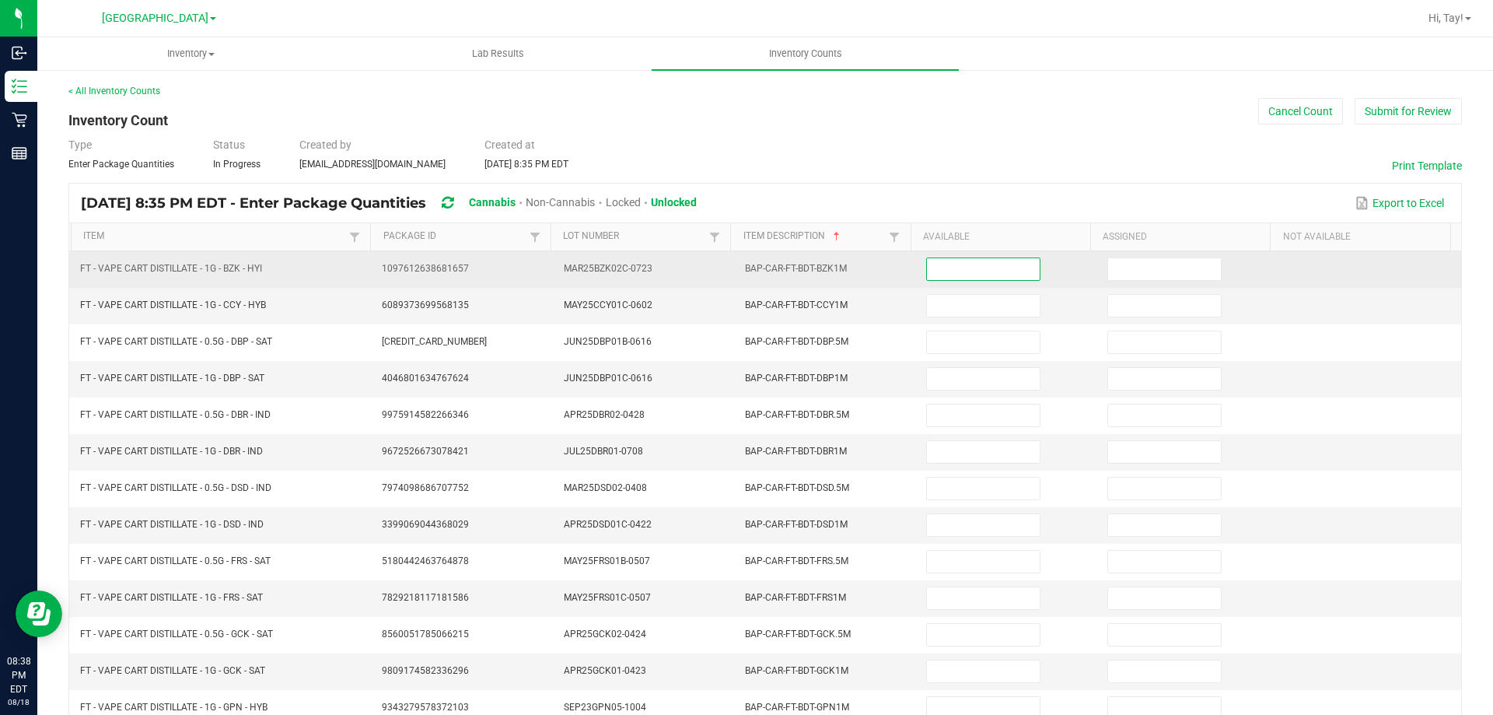
click at [948, 271] on input at bounding box center [983, 269] width 112 height 22
type input "7"
type input "2"
type input "11"
type input "1"
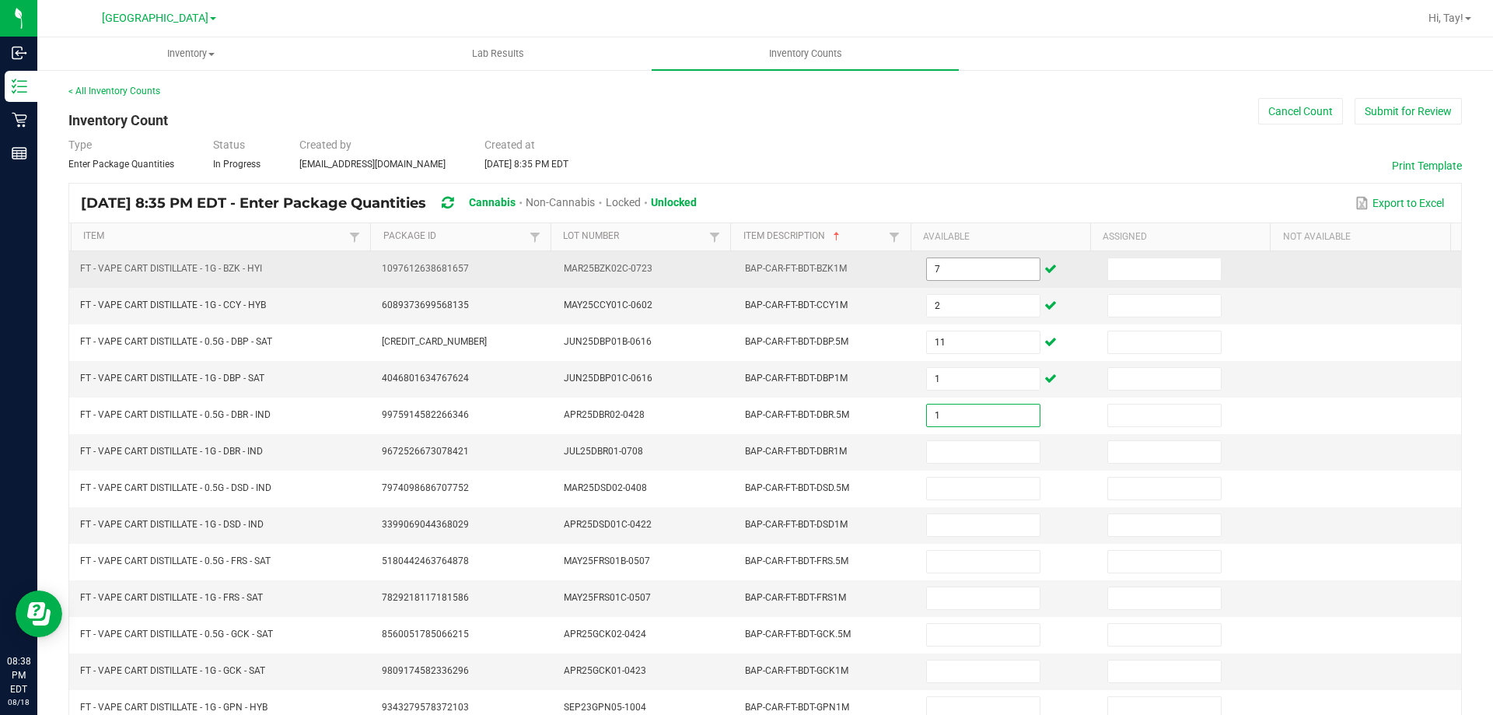
type input "1"
type input "7"
type input "10"
type input "1"
type input "9"
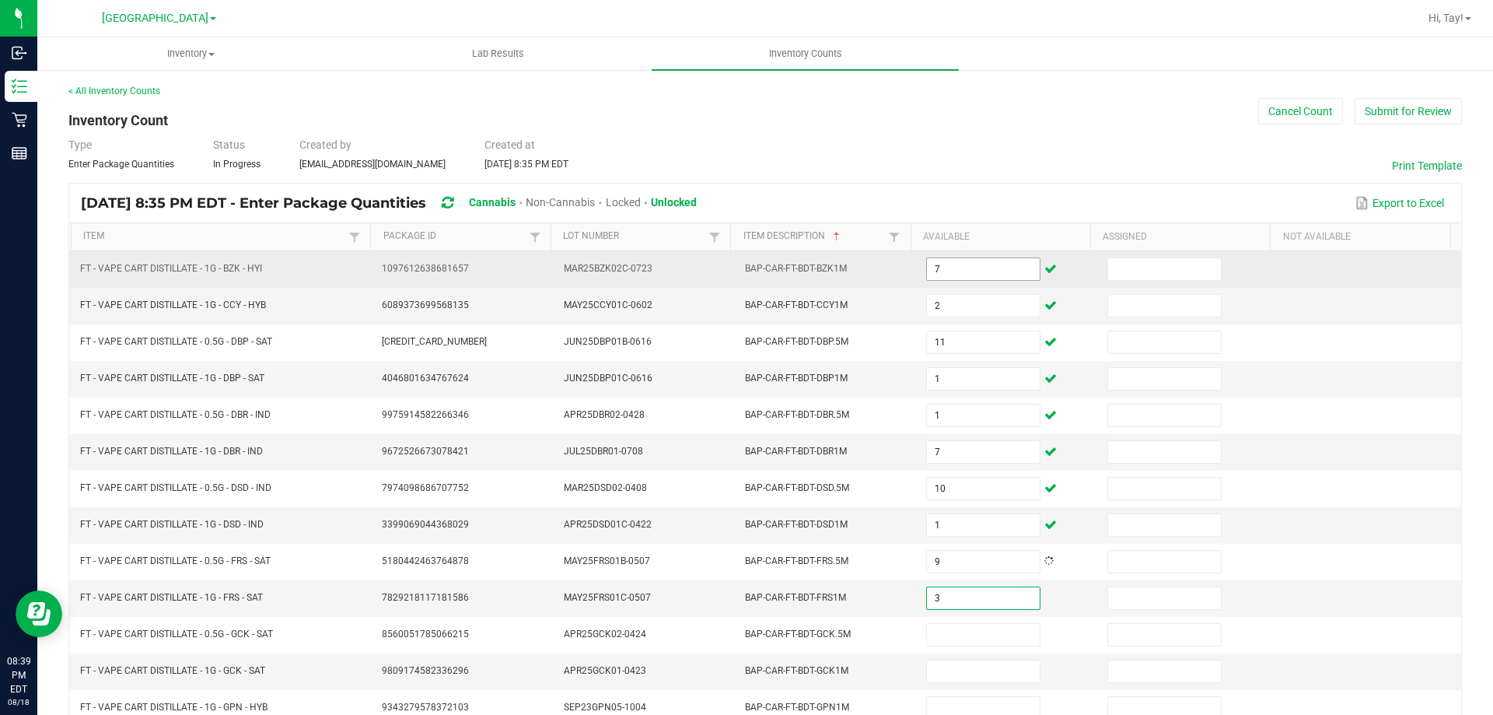
type input "3"
type input "6"
type input "2"
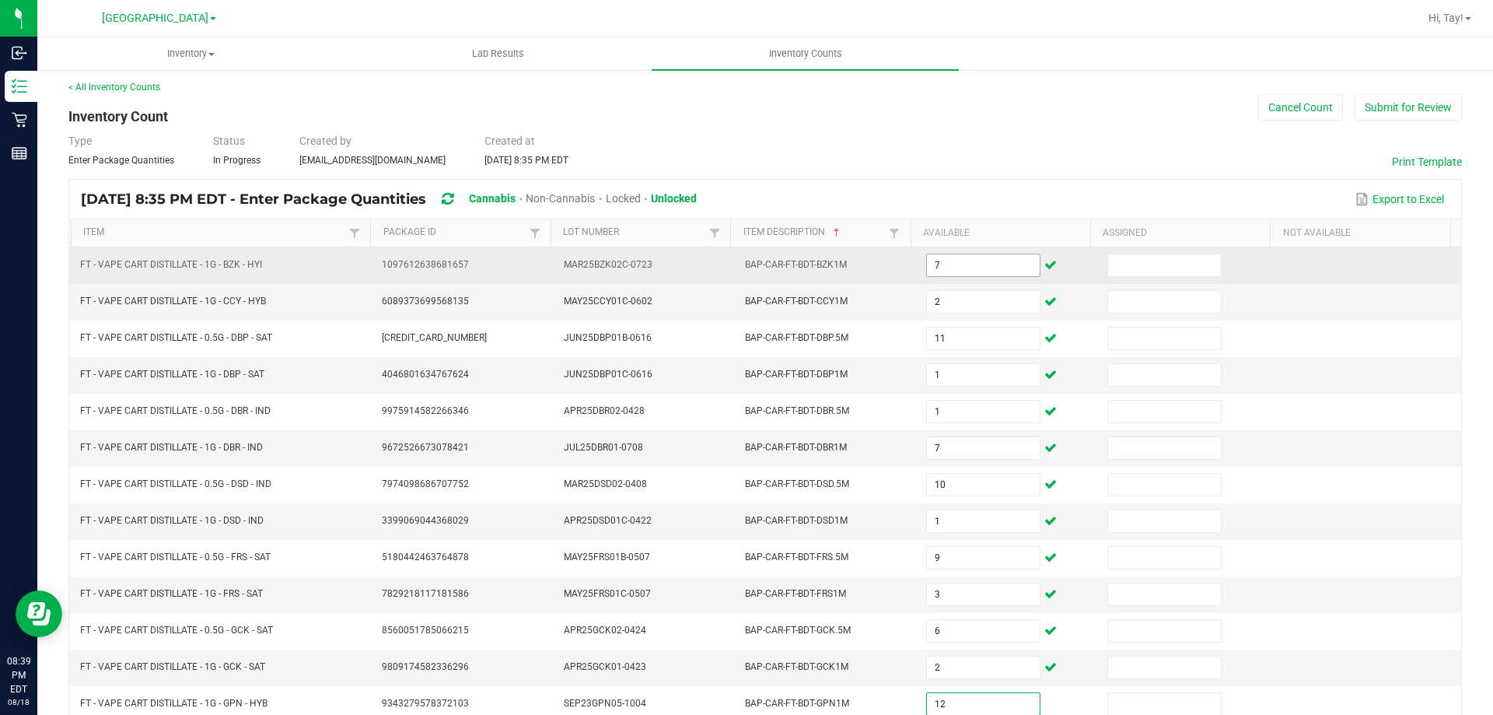
type input "12"
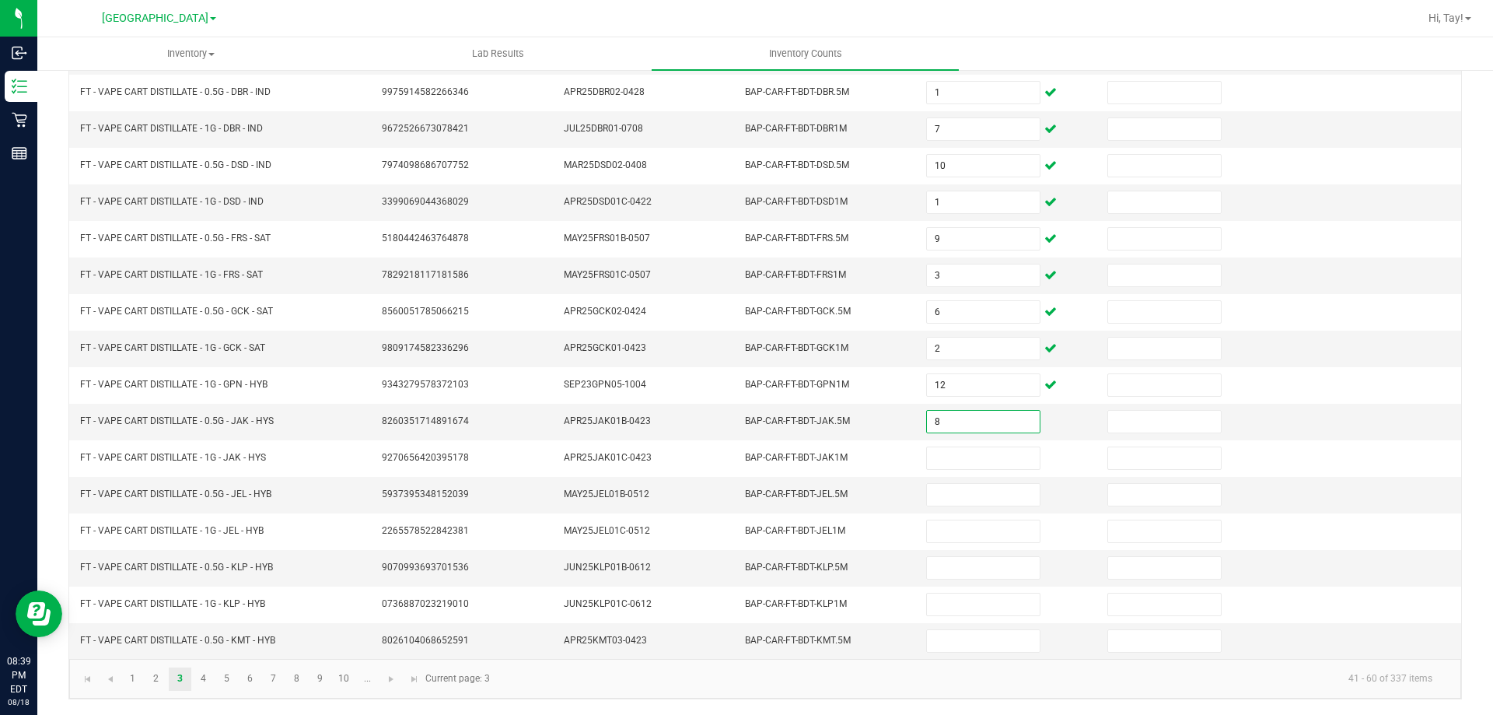
type input "8"
type input "2"
type input "4"
type input "10"
type input "12"
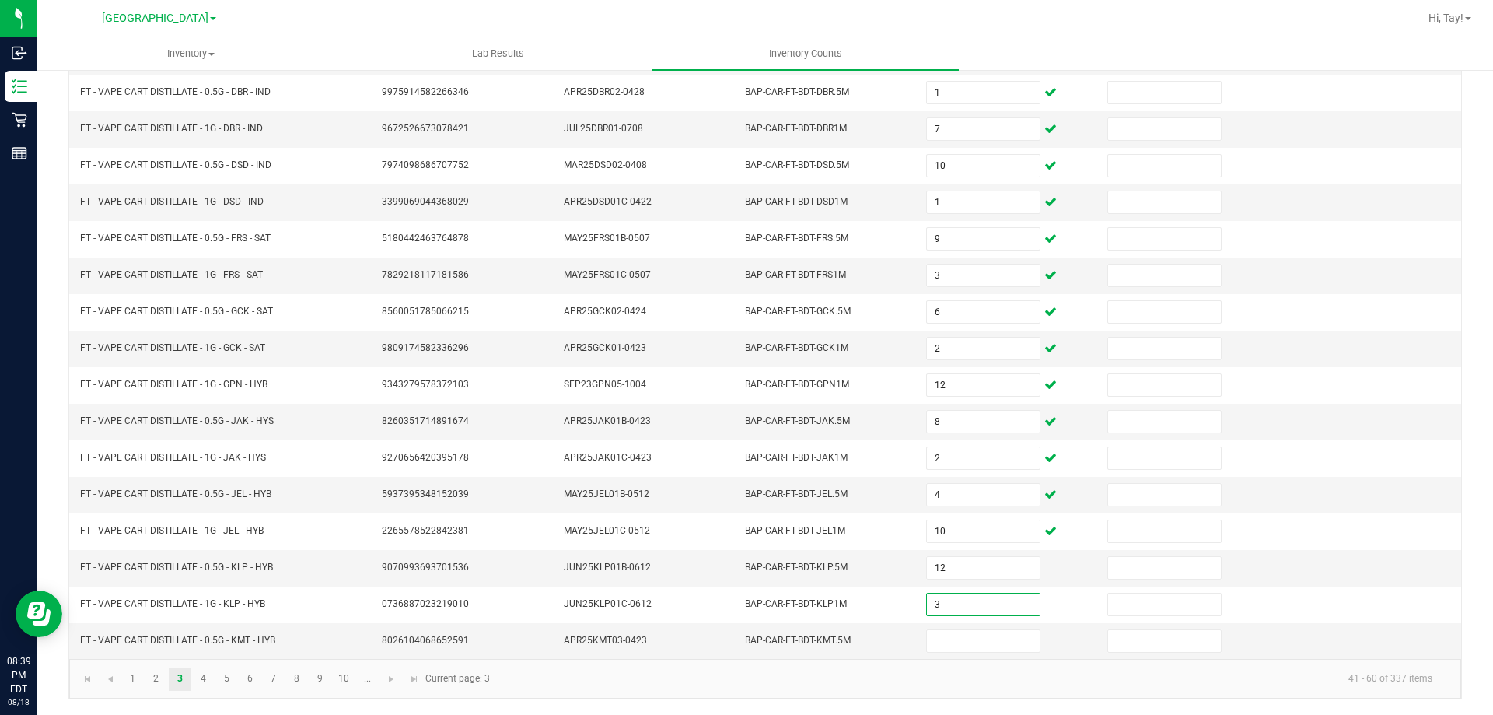
type input "3"
type input "6"
click at [192, 683] on link "4" at bounding box center [203, 678] width 23 height 23
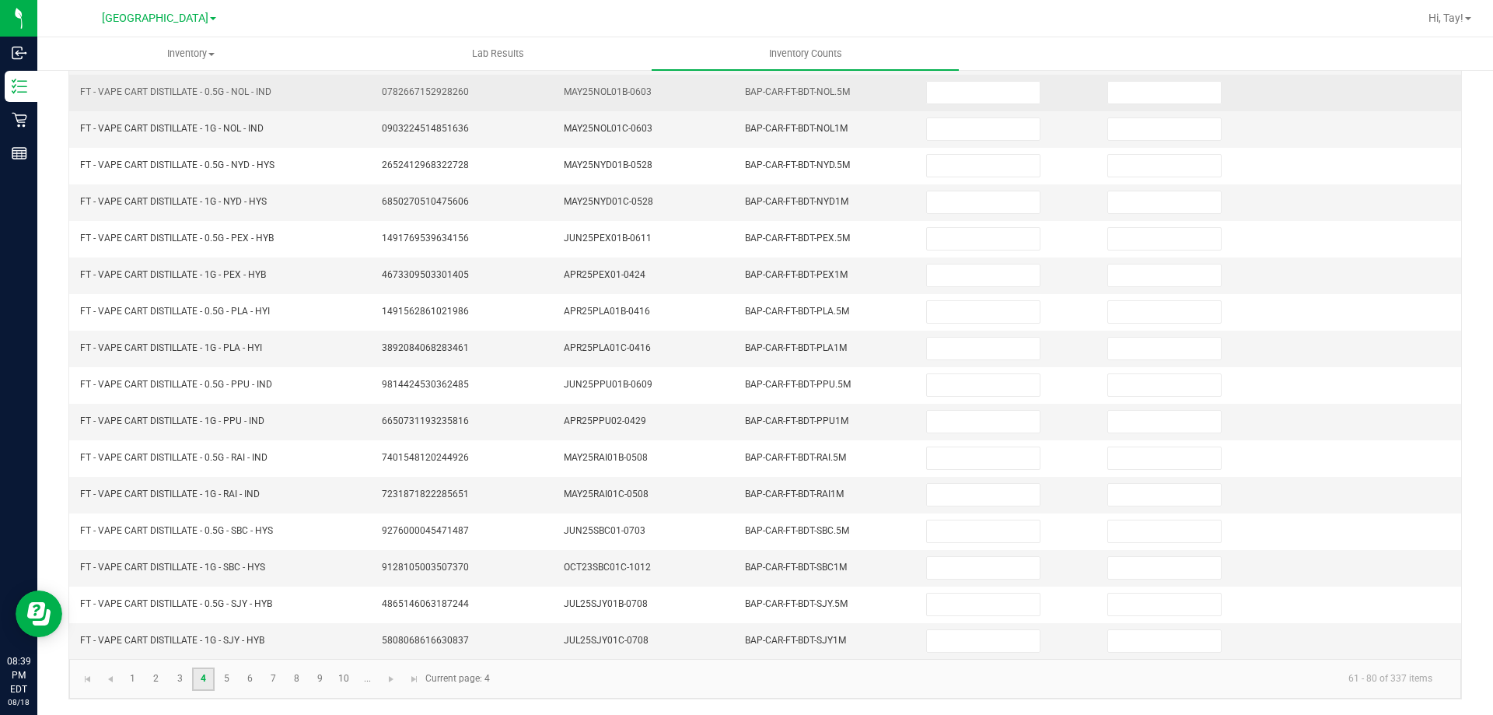
scroll to position [0, 0]
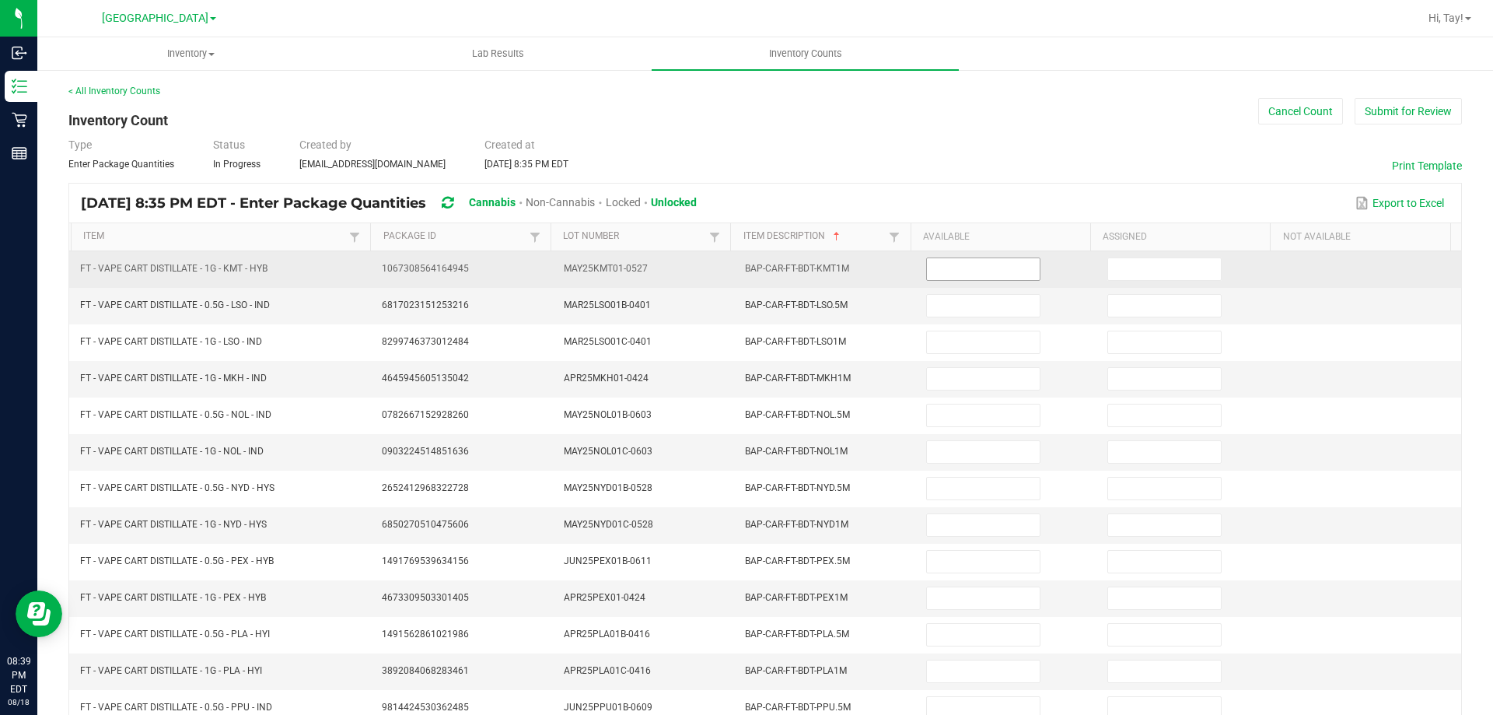
click at [946, 275] on input at bounding box center [983, 269] width 112 height 22
type input "3"
type input "2"
type input "4"
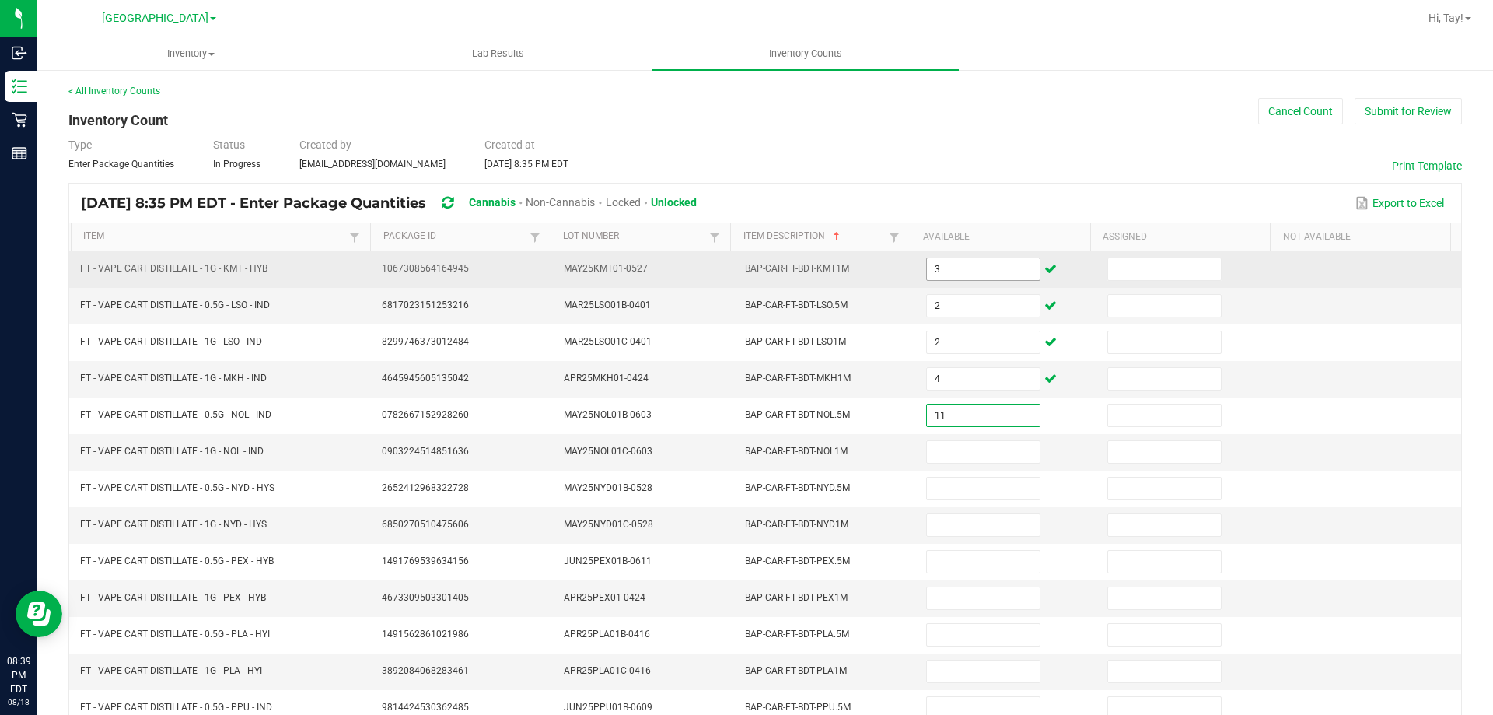
type input "11"
type input "5"
type input "6"
type input "12"
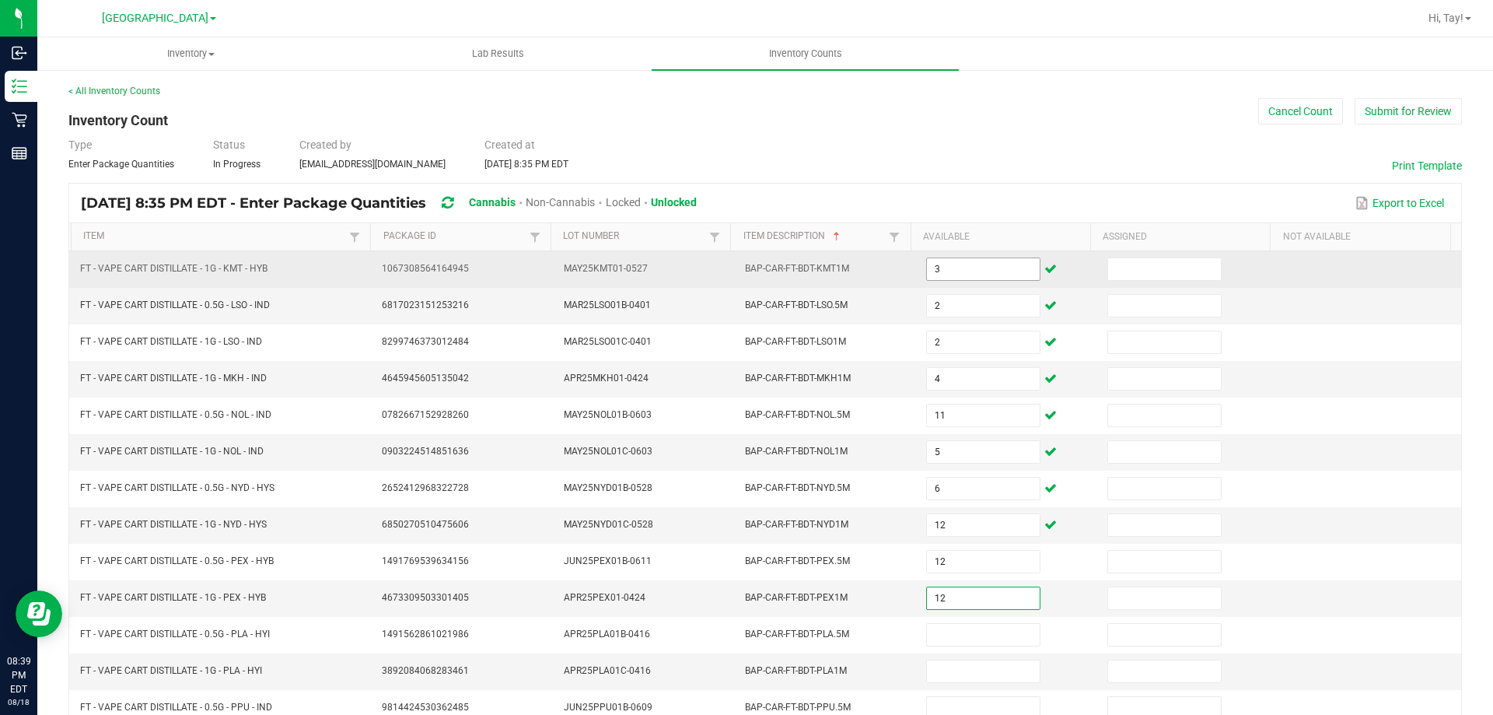
type input "12"
type input "1"
type input "2"
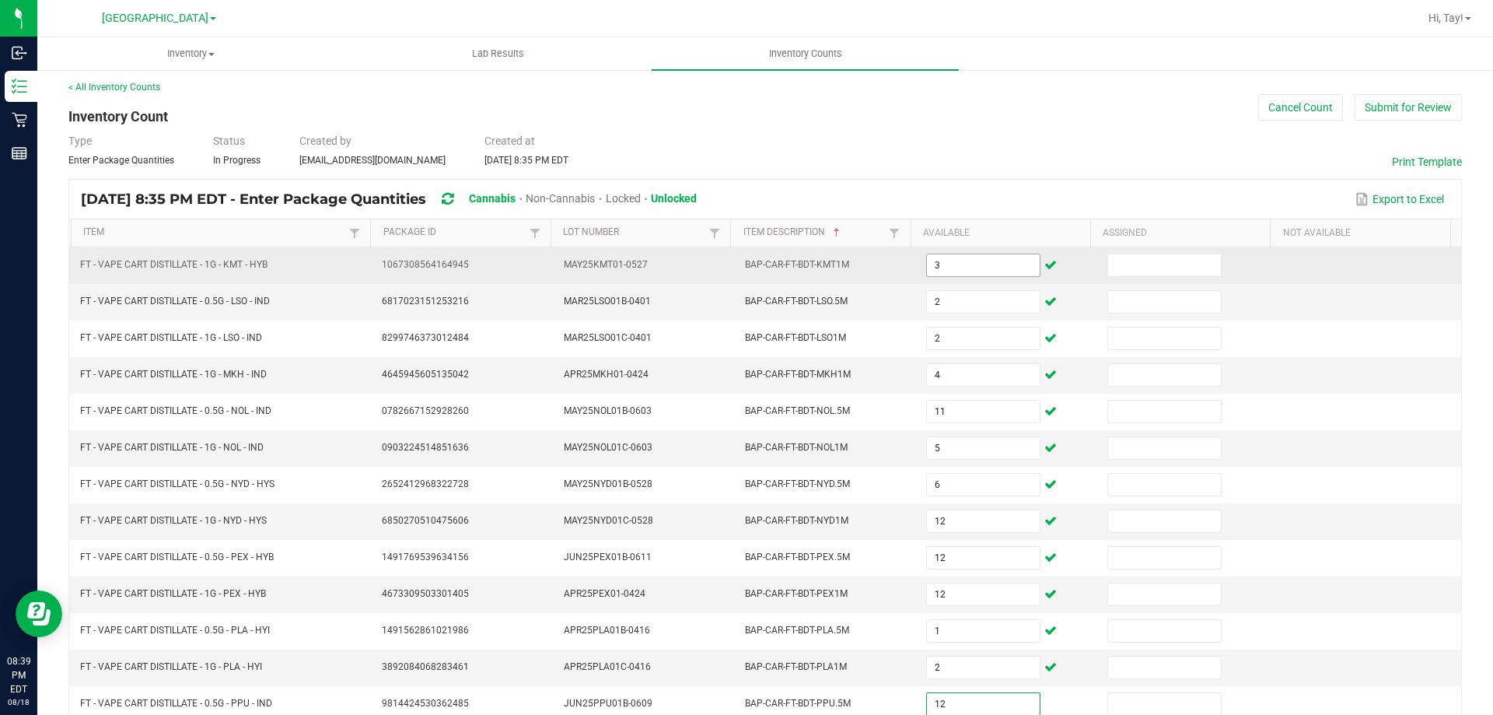
type input "12"
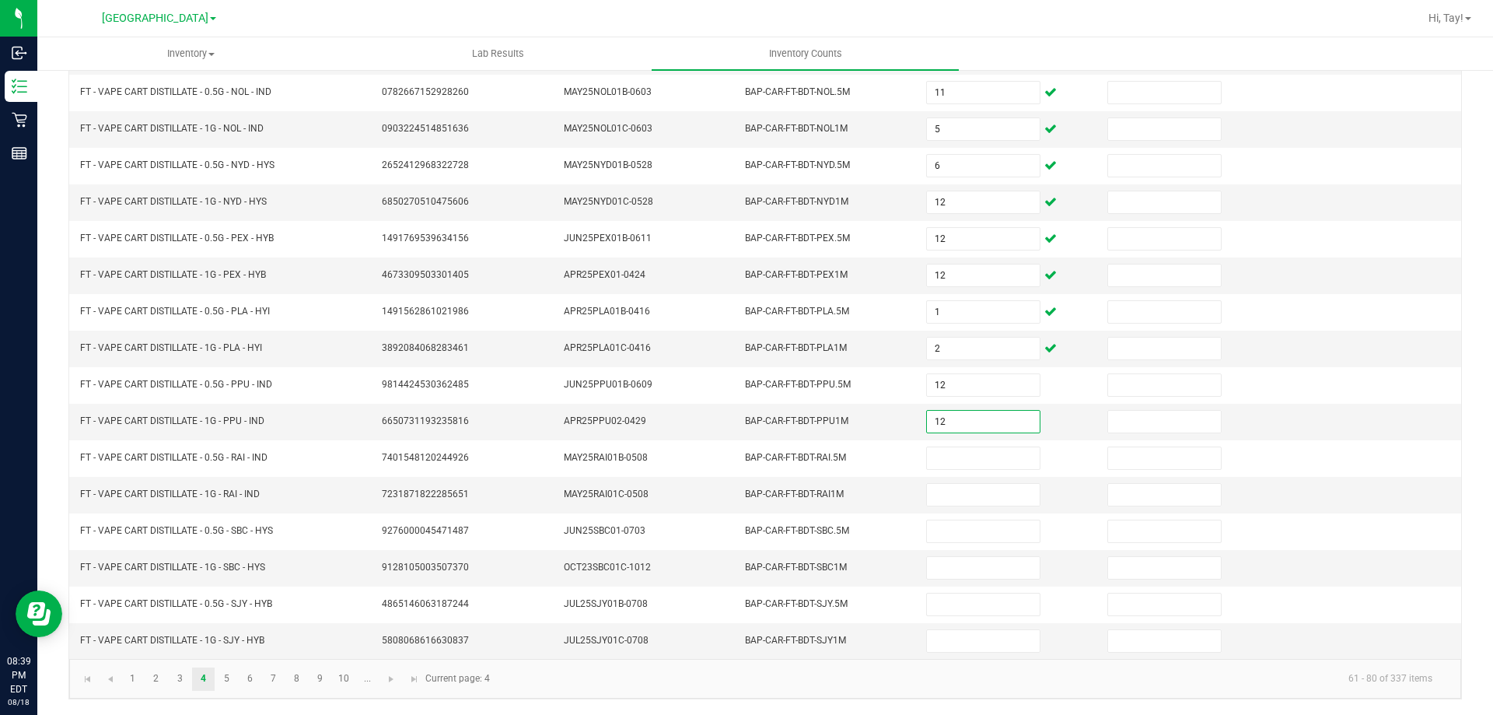
type input "12"
type input "9"
type input "7"
type input "11"
type input "3"
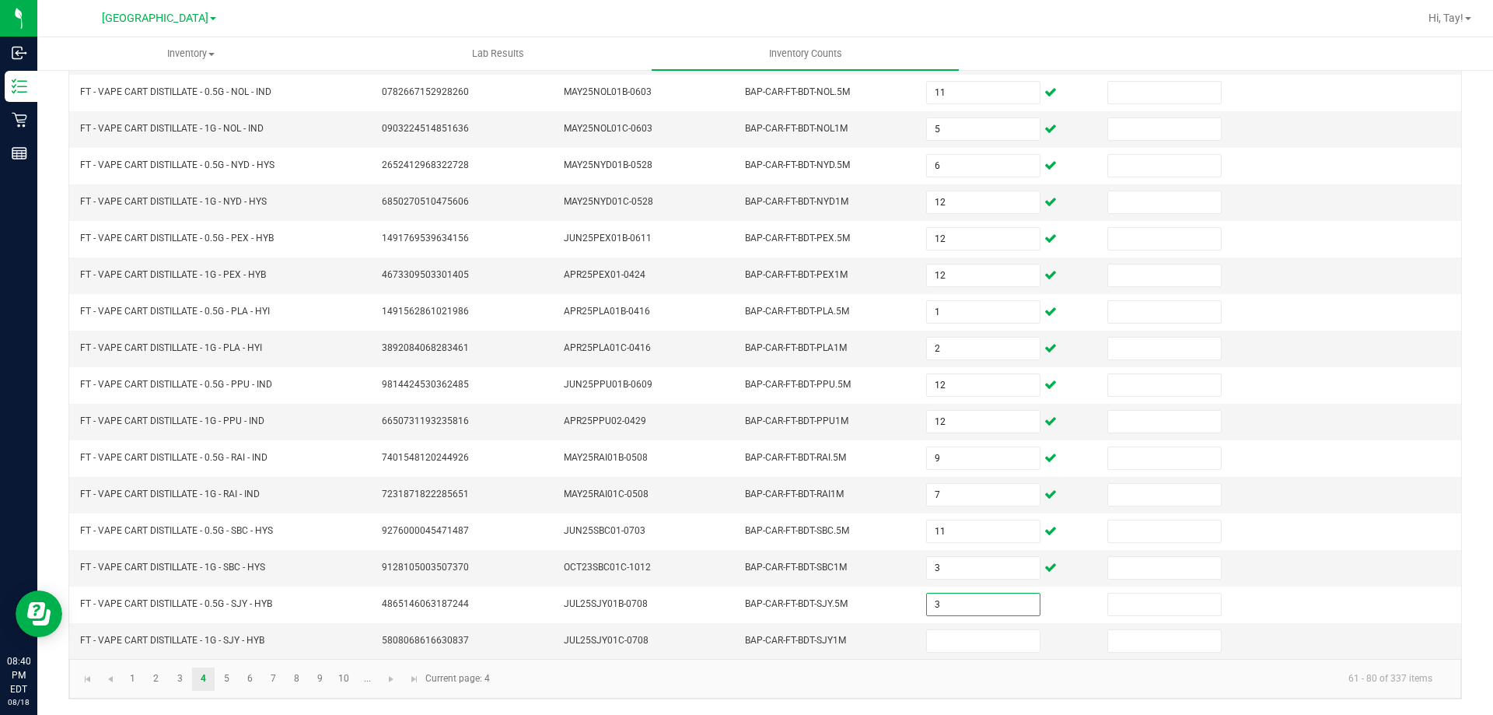
type input "3"
type input "1"
click at [226, 683] on link "5" at bounding box center [226, 678] width 23 height 23
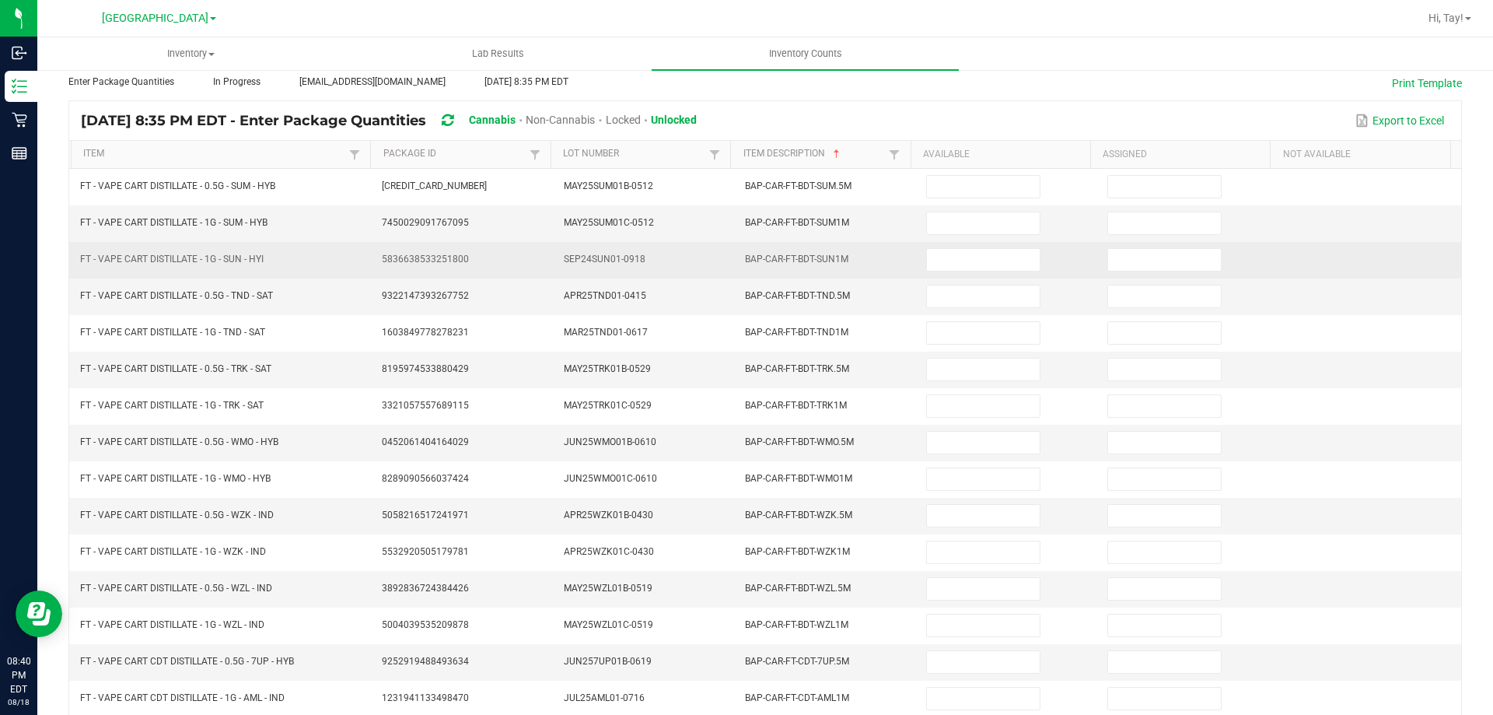
scroll to position [0, 0]
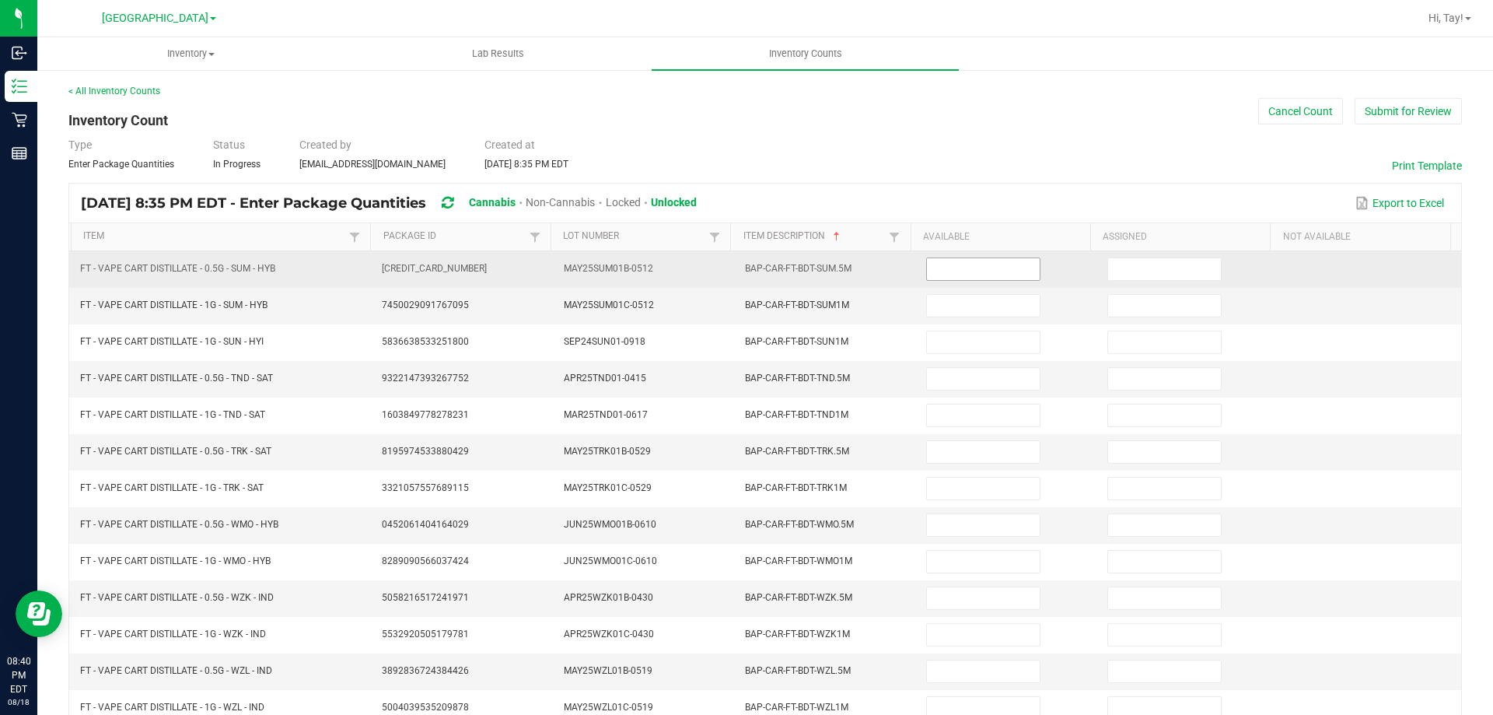
click at [975, 266] on input at bounding box center [983, 269] width 112 height 22
type input "7"
type input "9"
type input "3"
type input "6"
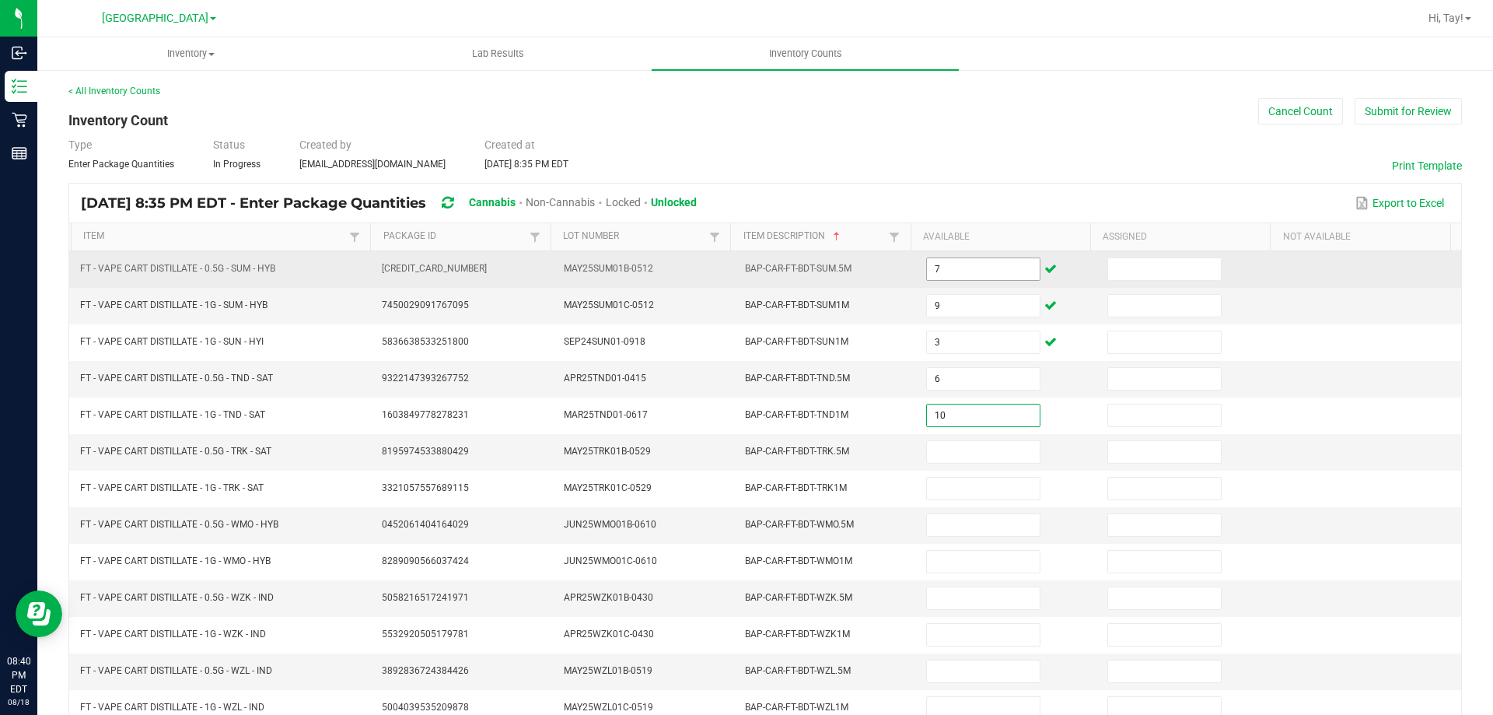
type input "10"
type input "8"
type input "6"
type input "11"
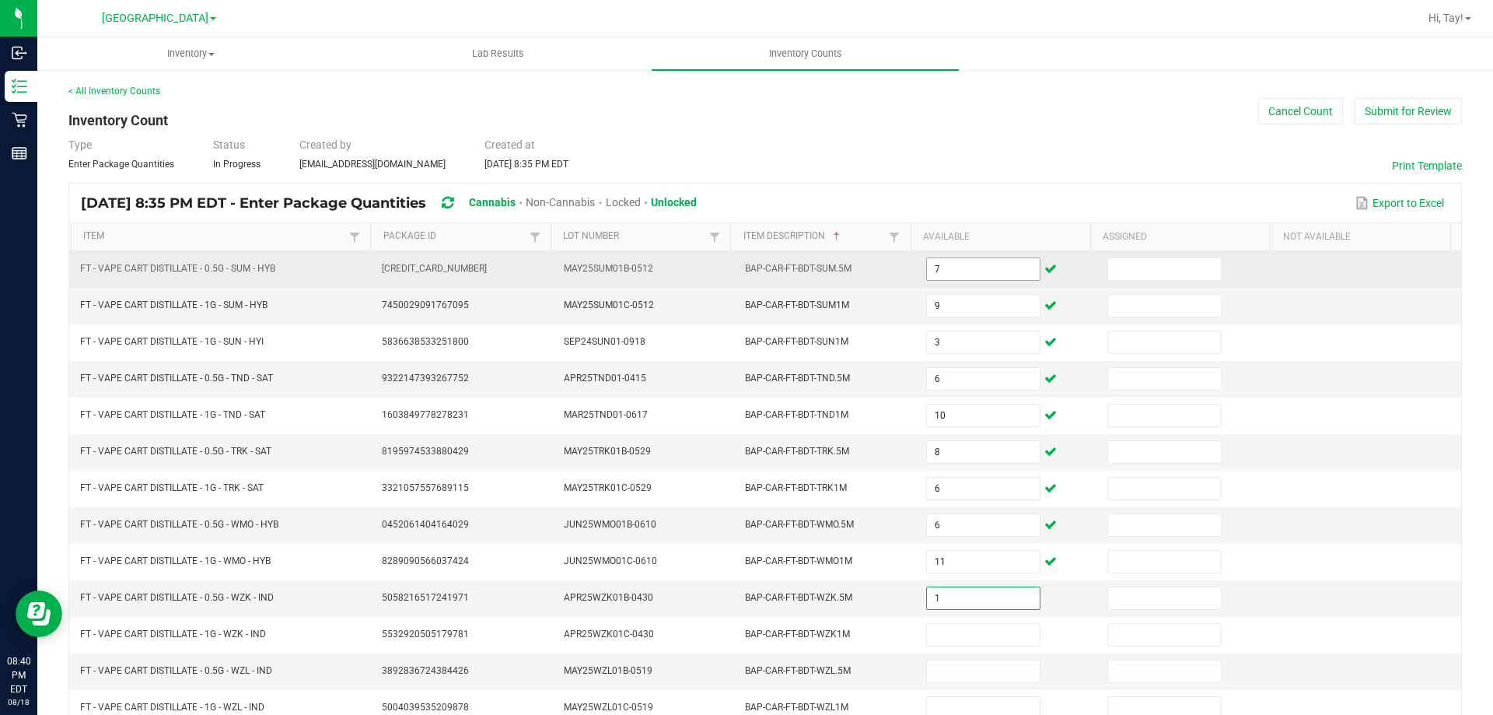
type input "1"
type input "4"
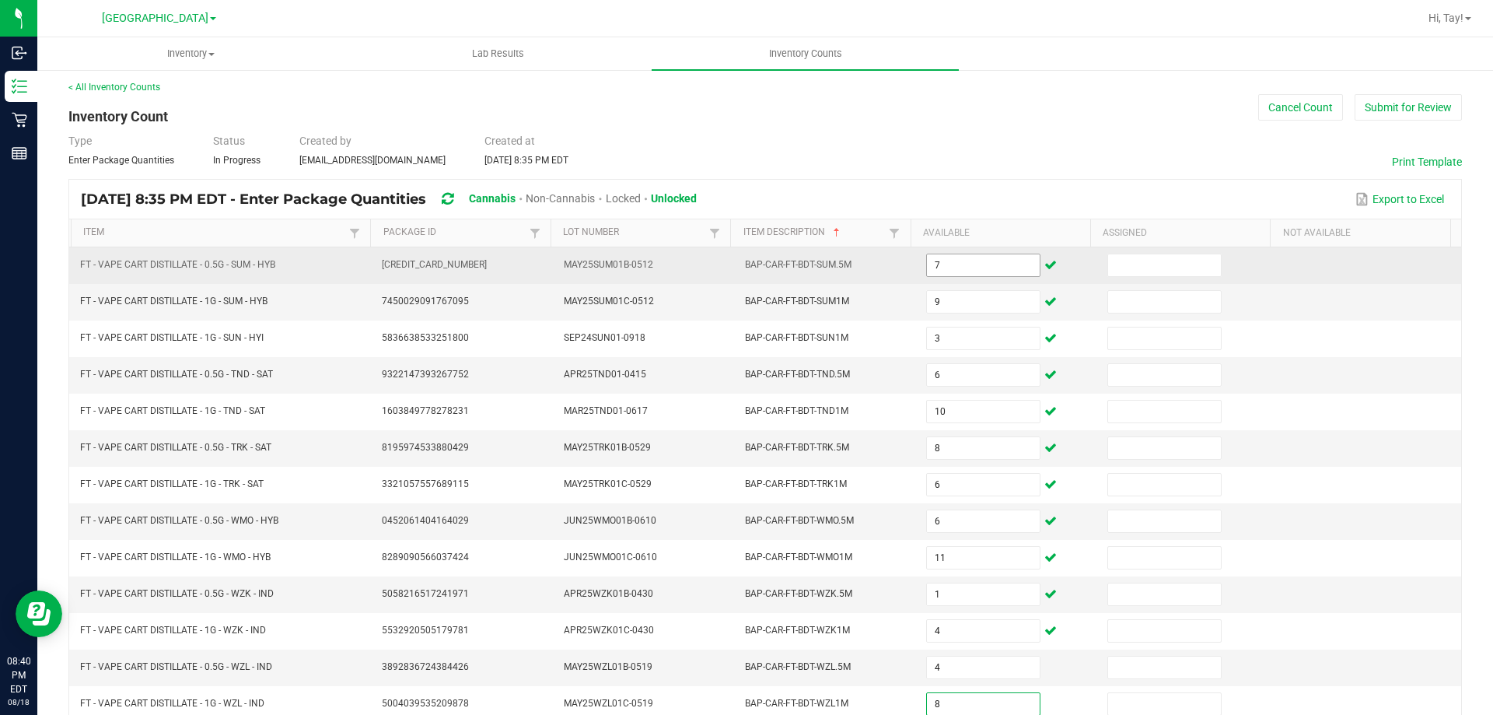
type input "8"
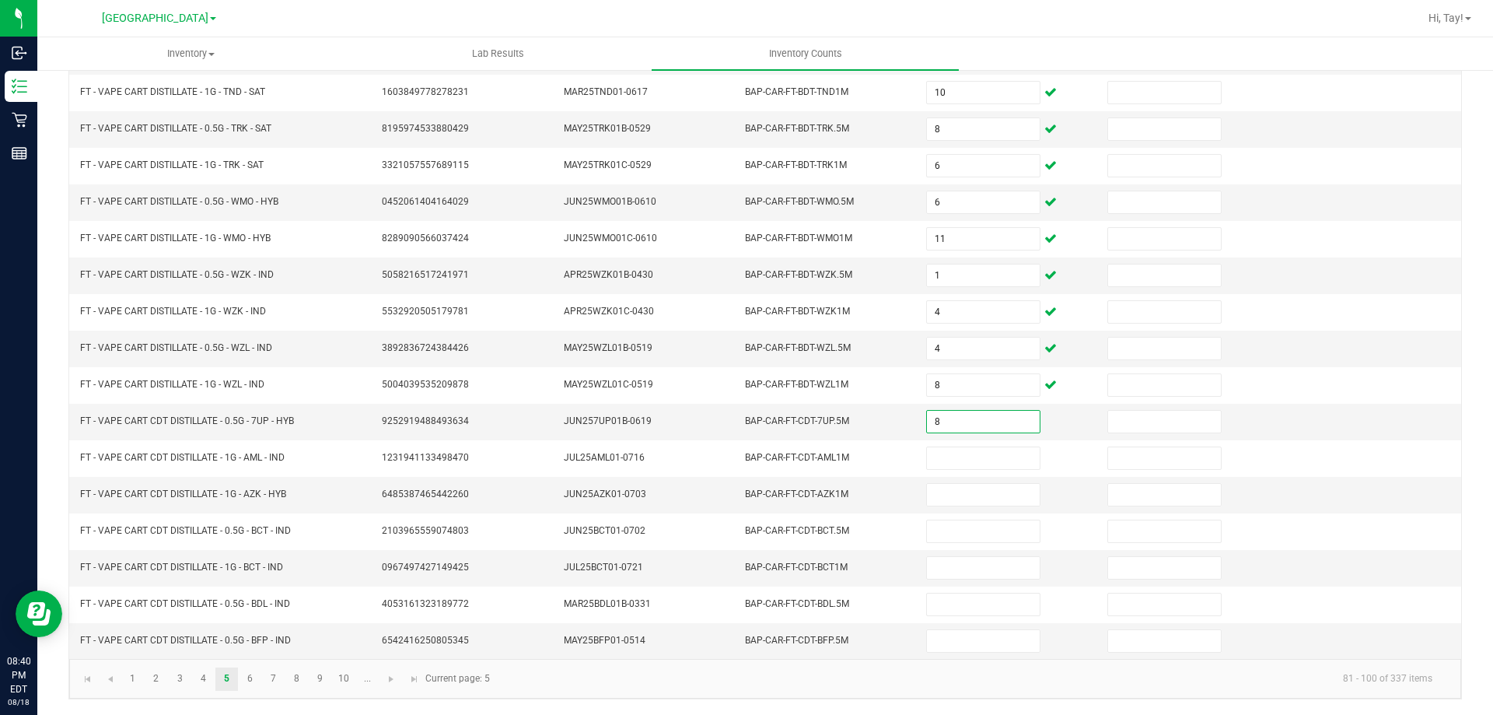
type input "8"
type input "1"
type input "7"
type input "9"
type input "2"
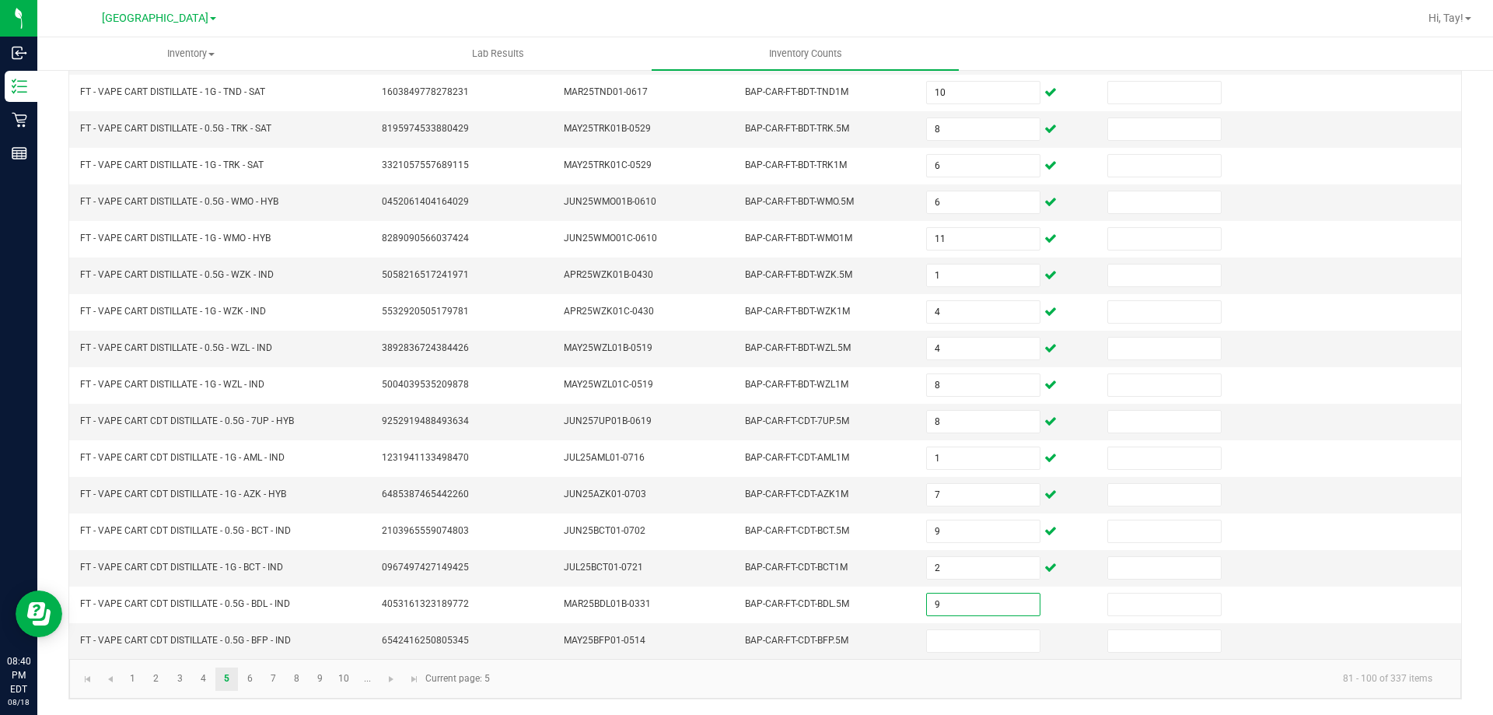
type input "9"
type input "6"
click at [242, 672] on link "6" at bounding box center [250, 678] width 23 height 23
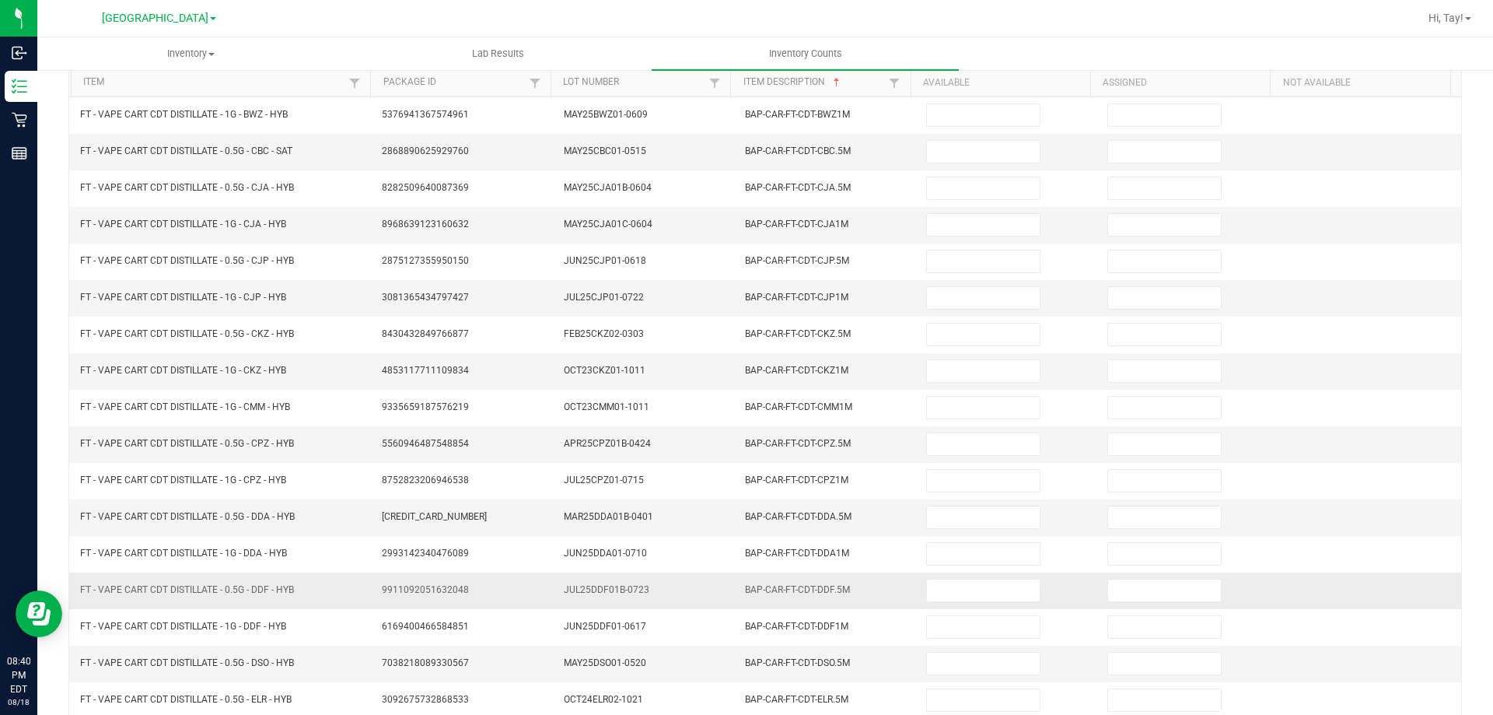
scroll to position [0, 0]
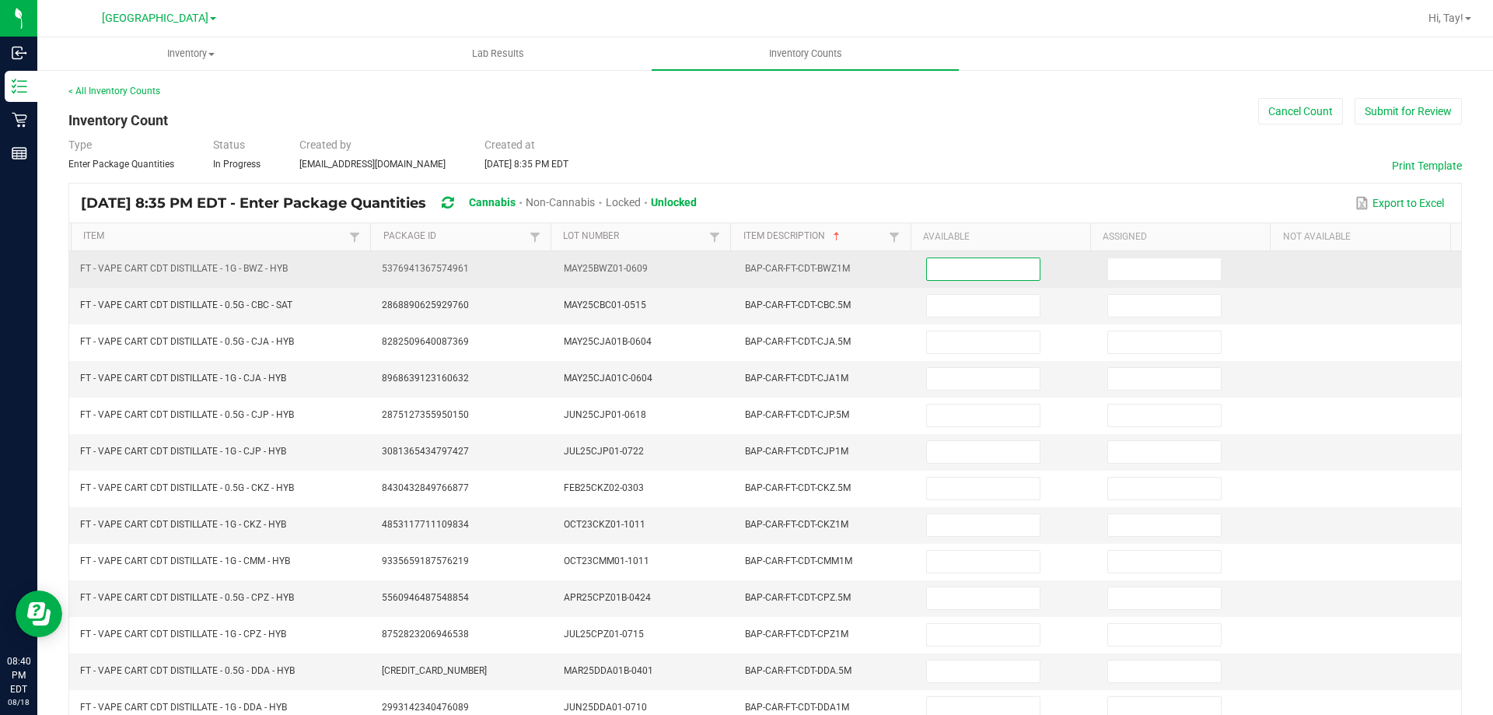
click at [986, 264] on input at bounding box center [983, 269] width 112 height 22
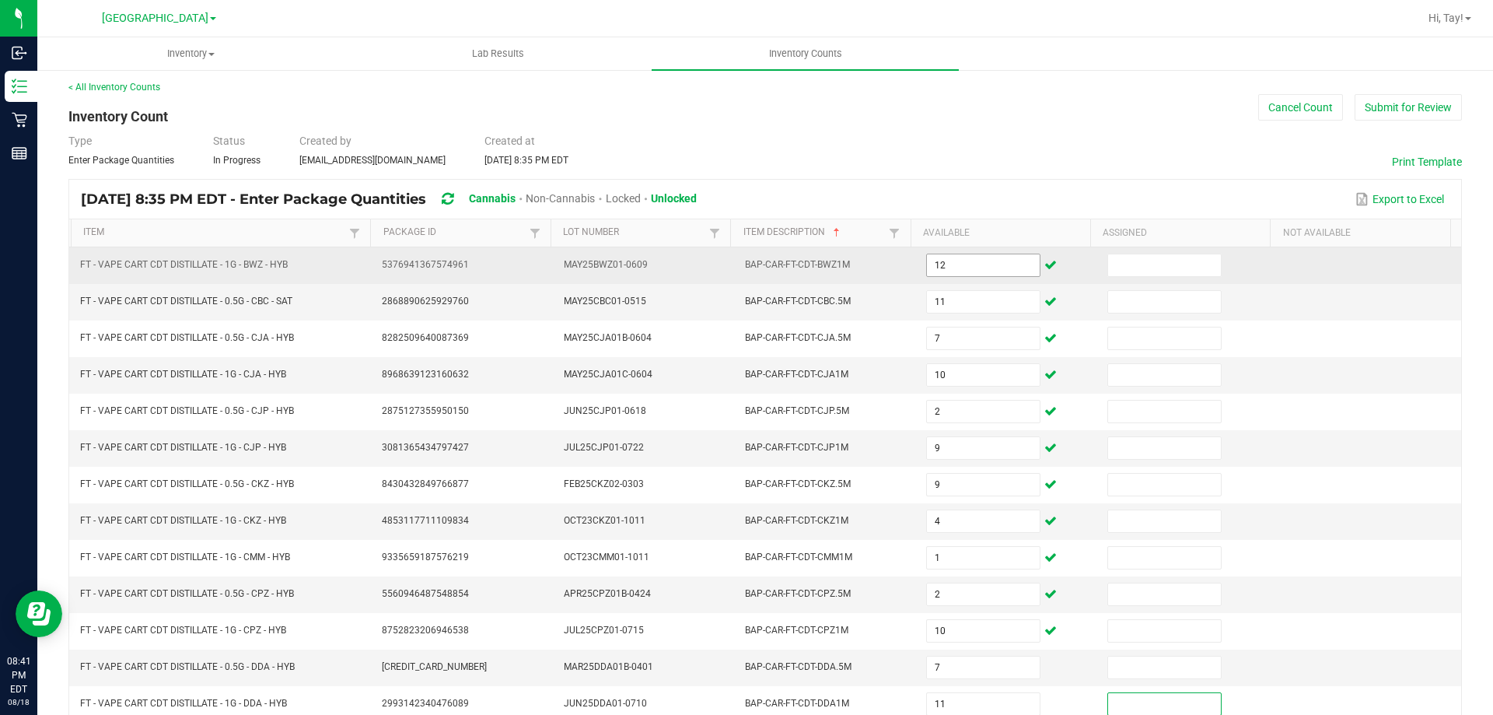
scroll to position [323, 0]
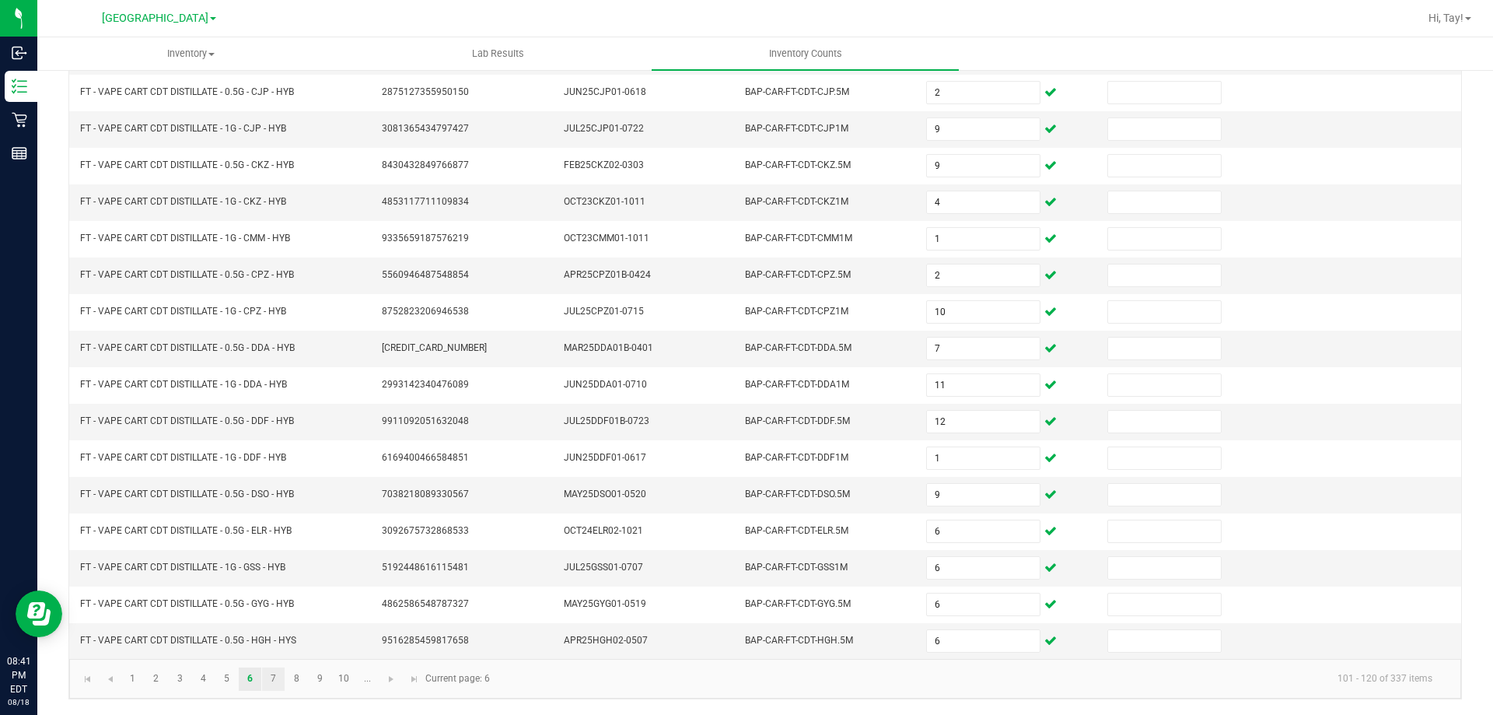
click at [270, 679] on link "7" at bounding box center [273, 678] width 23 height 23
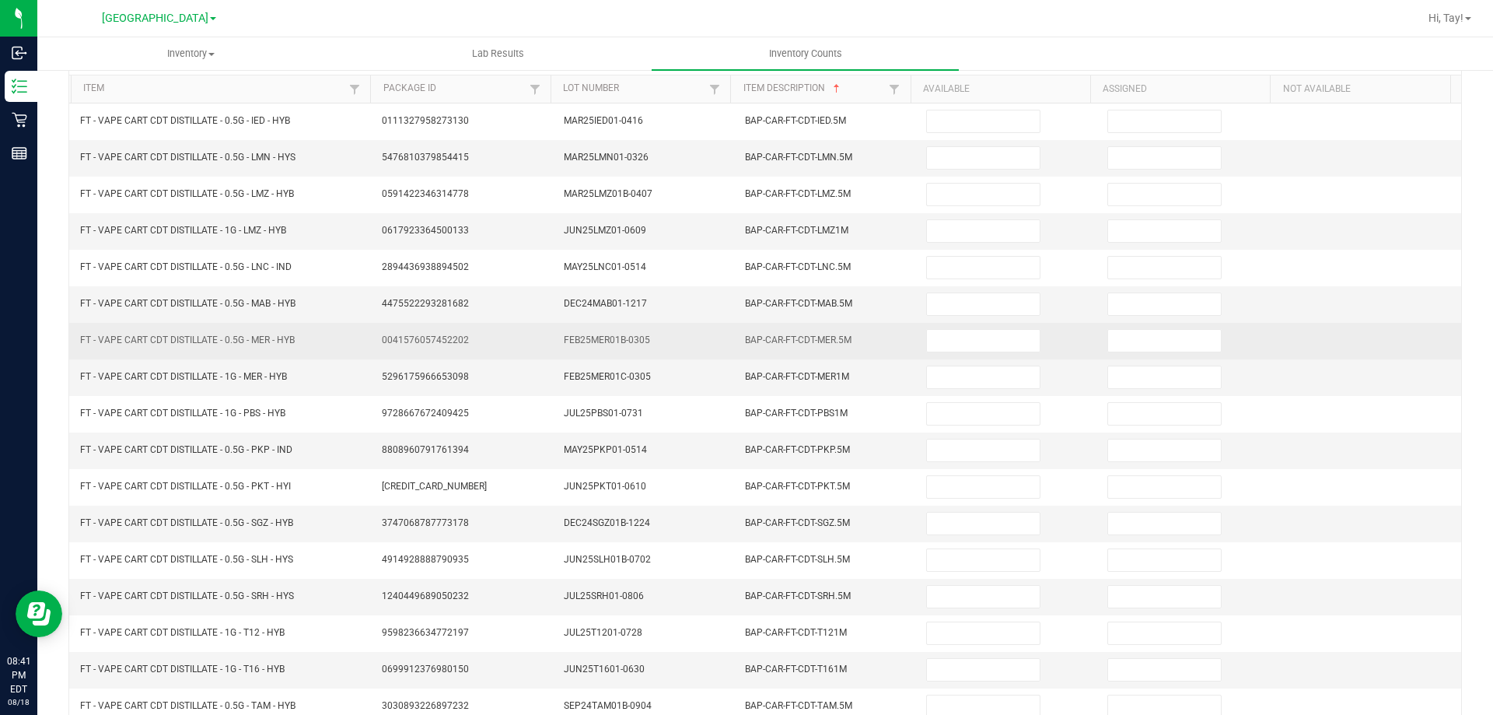
scroll to position [0, 0]
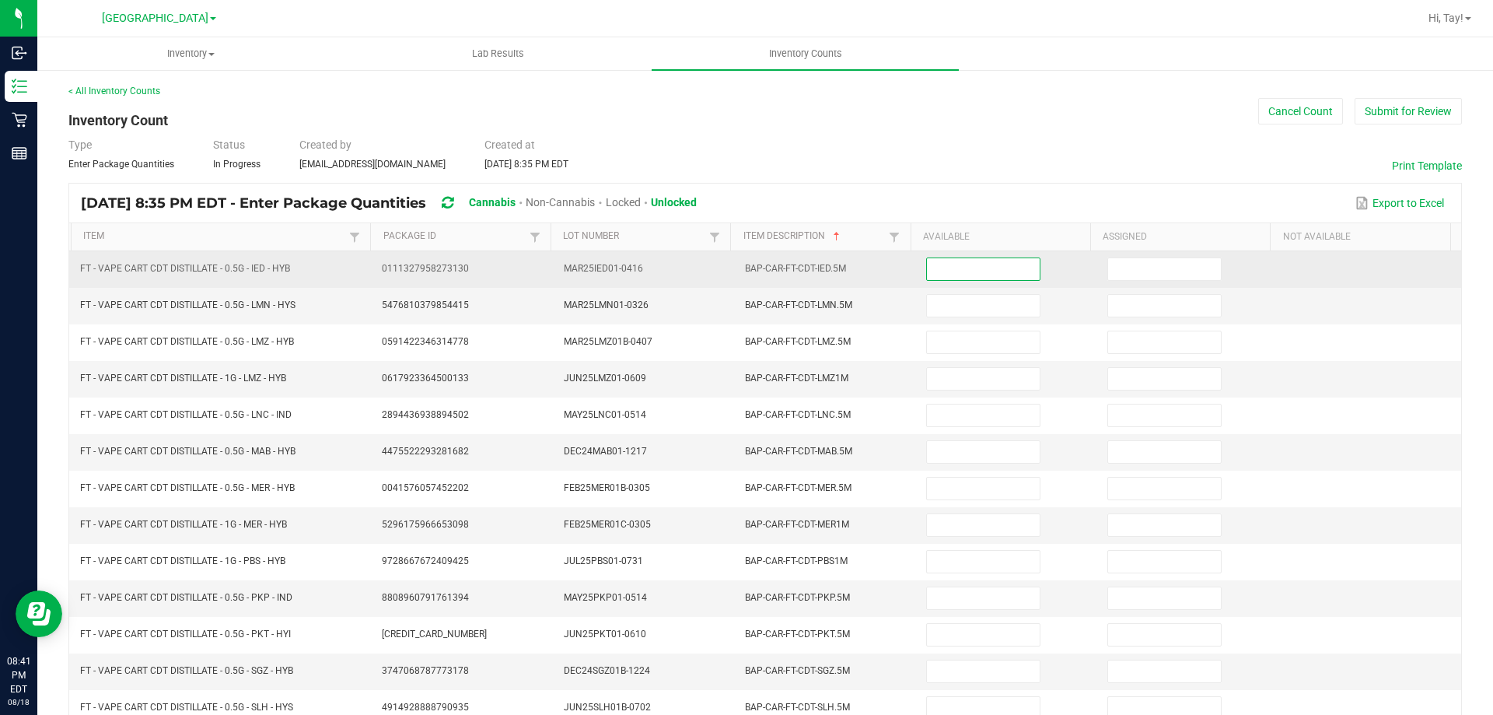
click at [958, 275] on input at bounding box center [983, 269] width 112 height 22
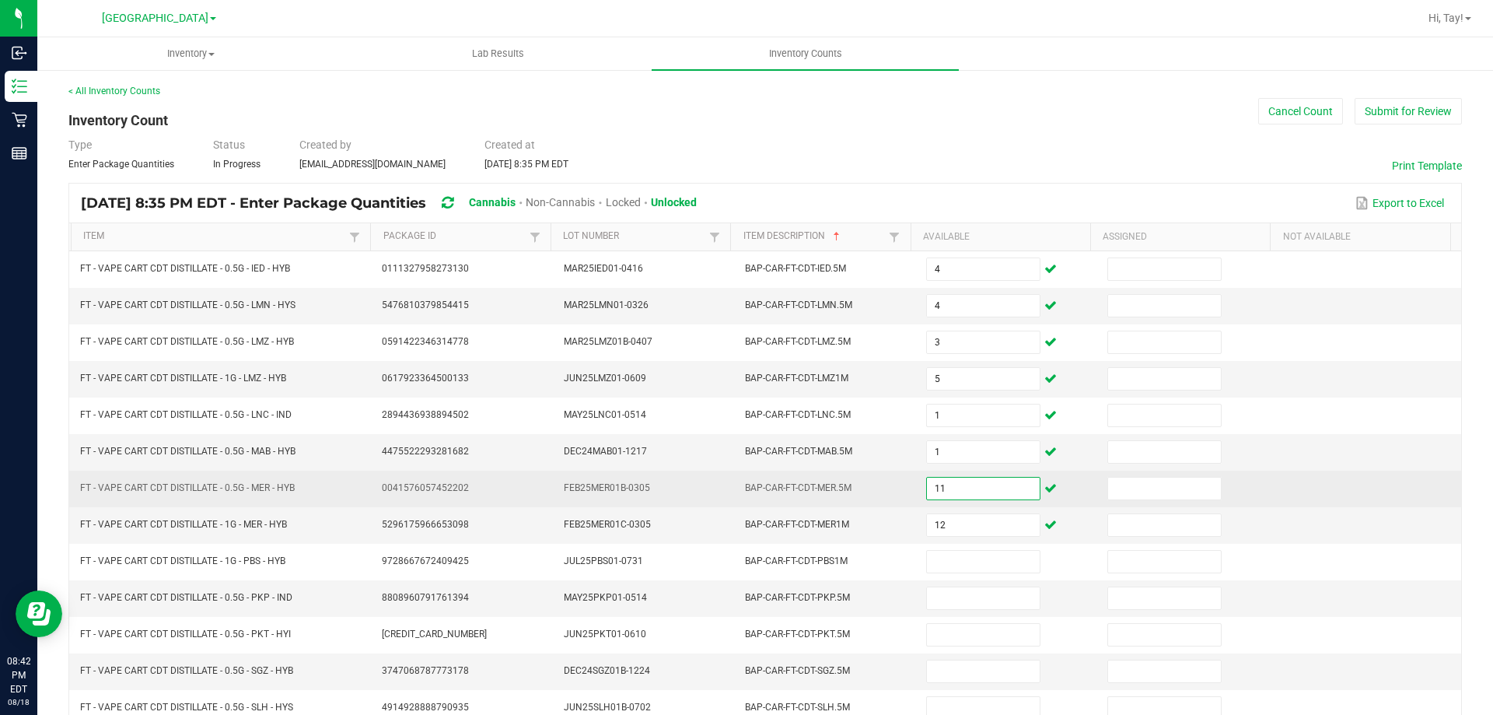
click at [942, 478] on input "11" at bounding box center [983, 489] width 112 height 22
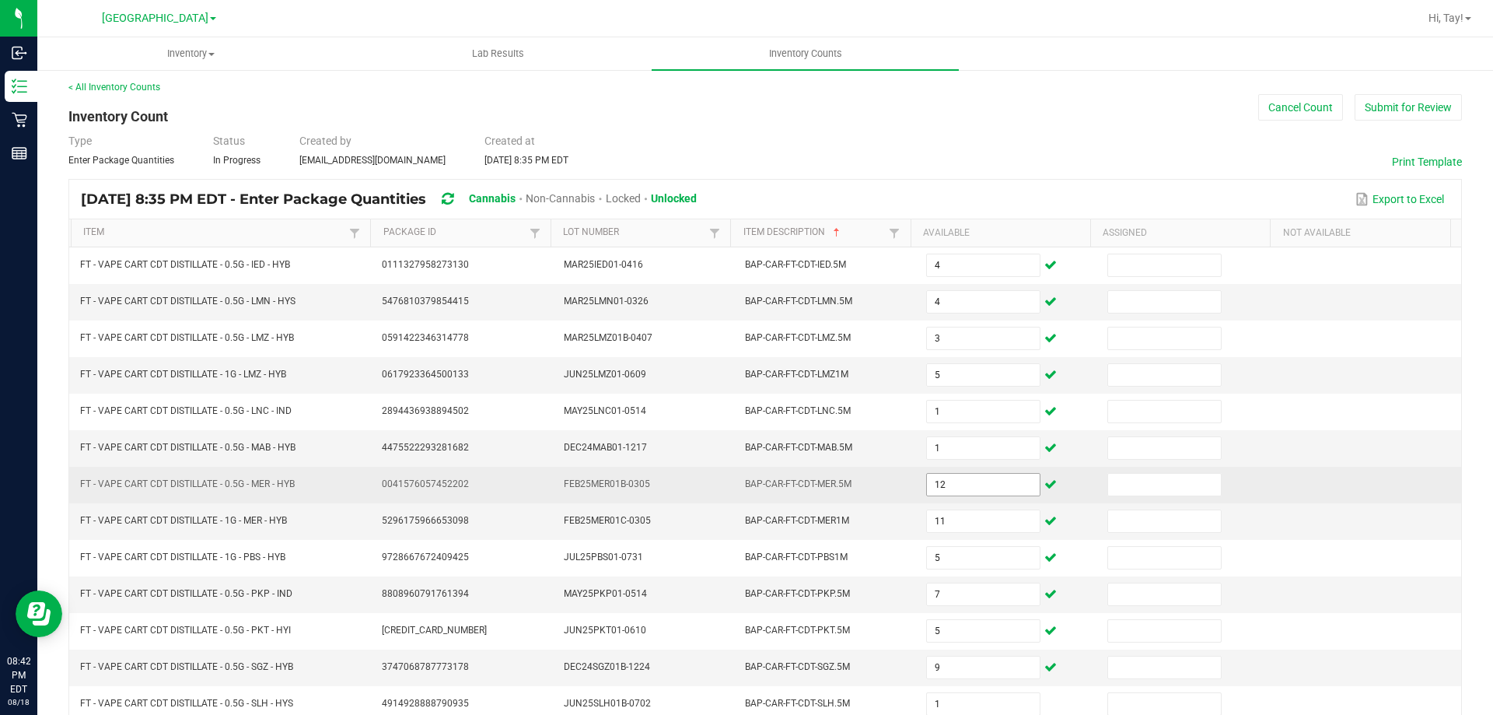
scroll to position [323, 0]
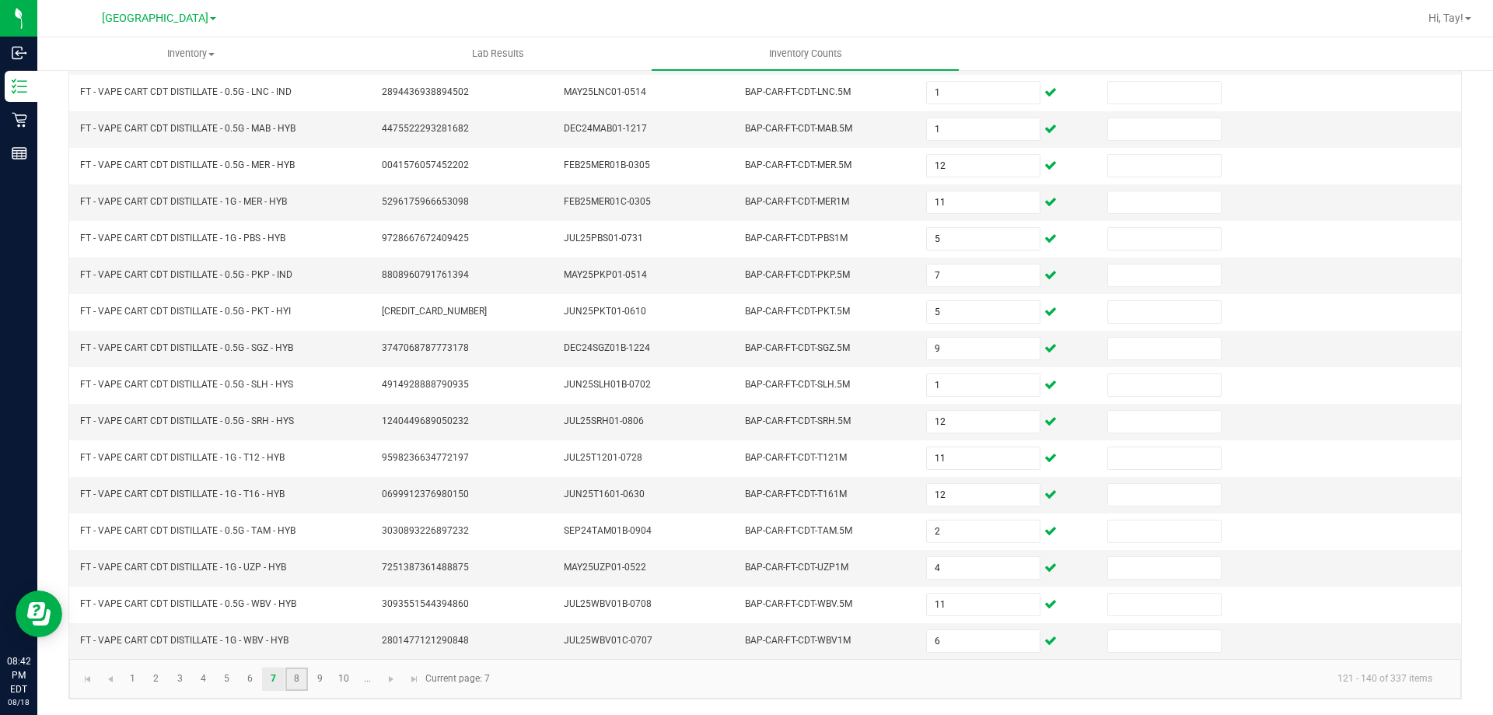
click at [288, 671] on link "8" at bounding box center [296, 678] width 23 height 23
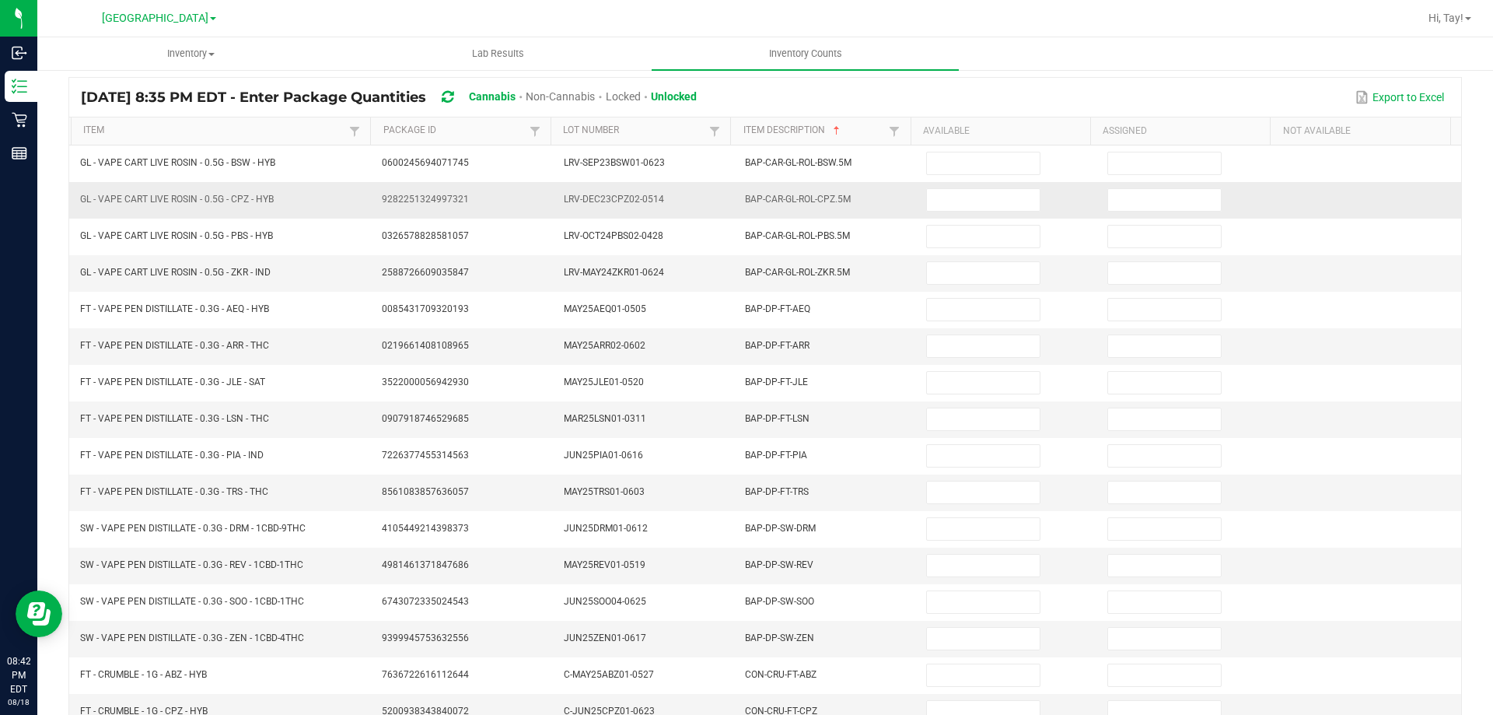
scroll to position [0, 0]
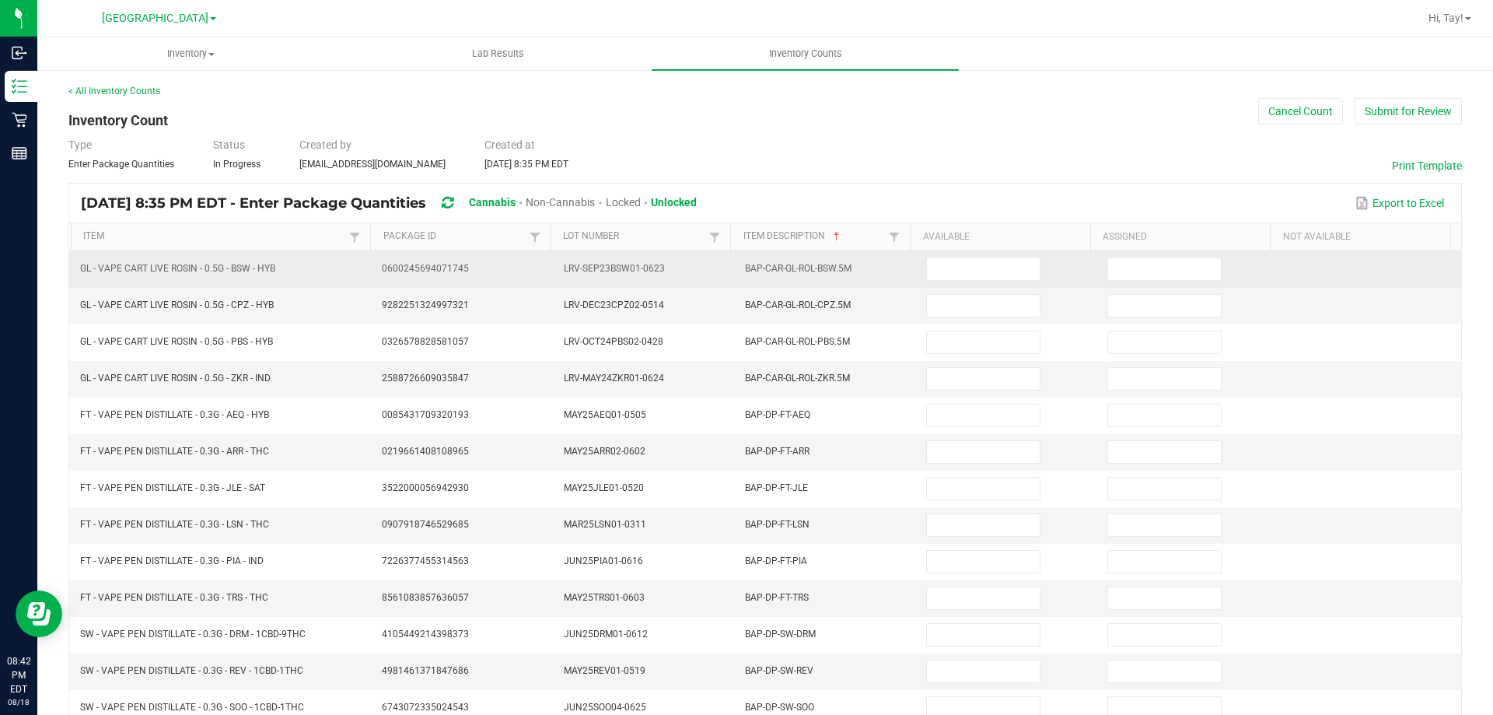
click at [928, 254] on td at bounding box center [1007, 269] width 181 height 37
click at [936, 271] on input at bounding box center [983, 269] width 112 height 22
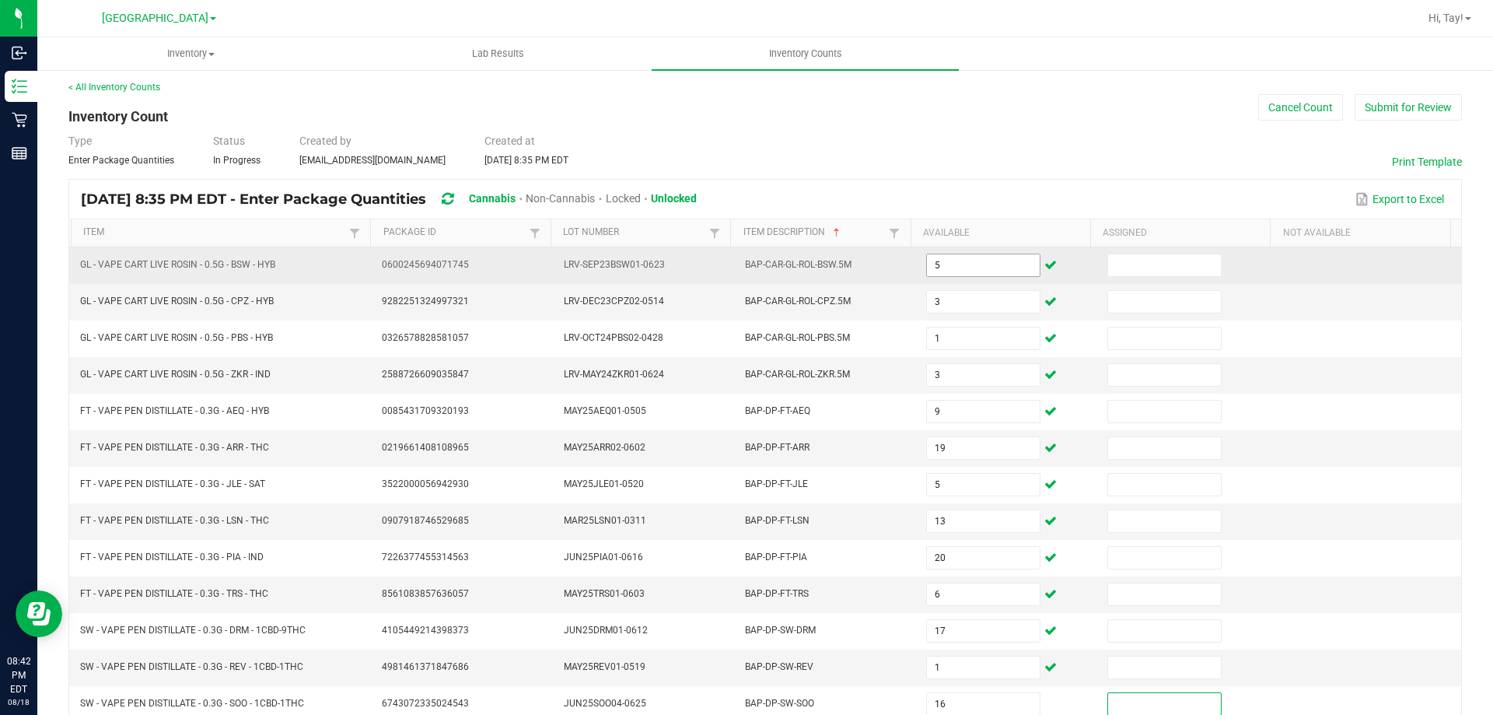
scroll to position [323, 0]
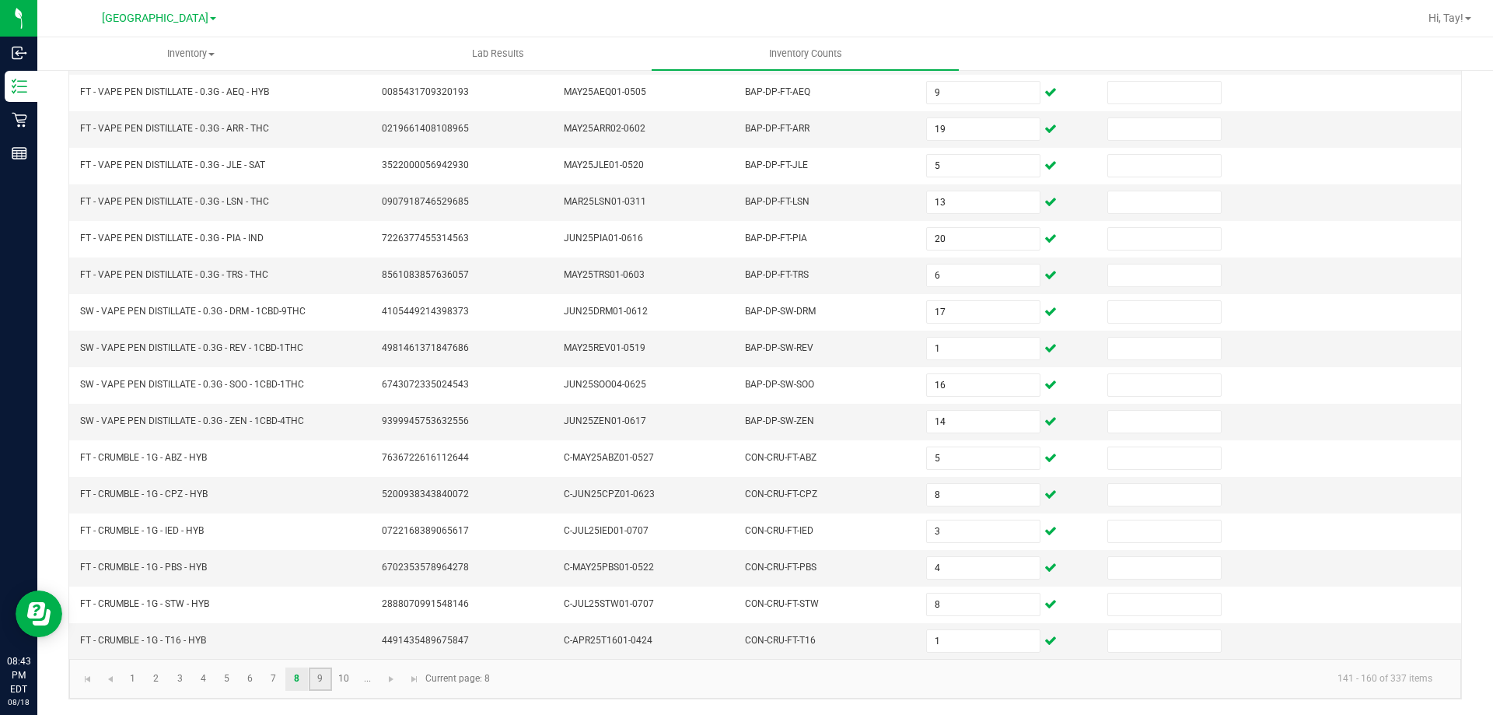
click at [320, 677] on link "9" at bounding box center [320, 678] width 23 height 23
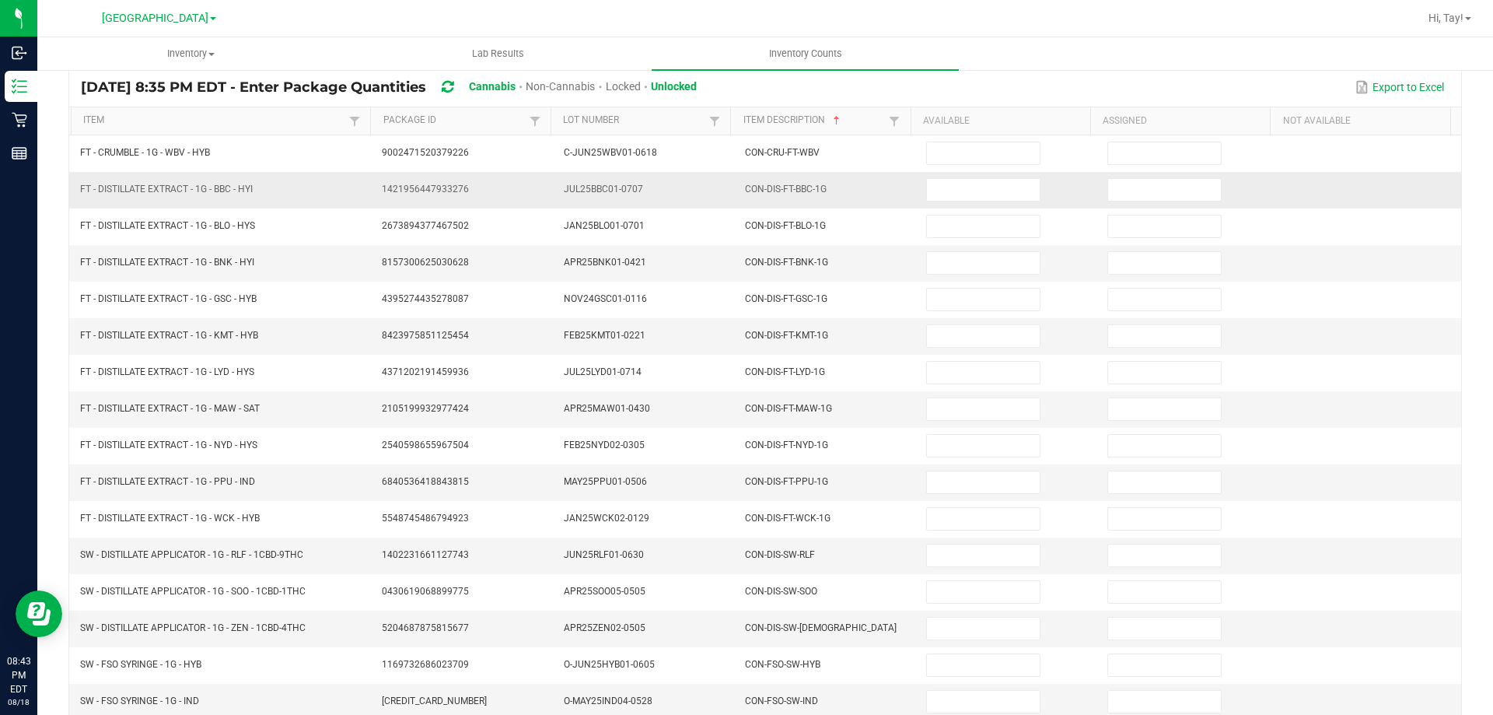
scroll to position [0, 0]
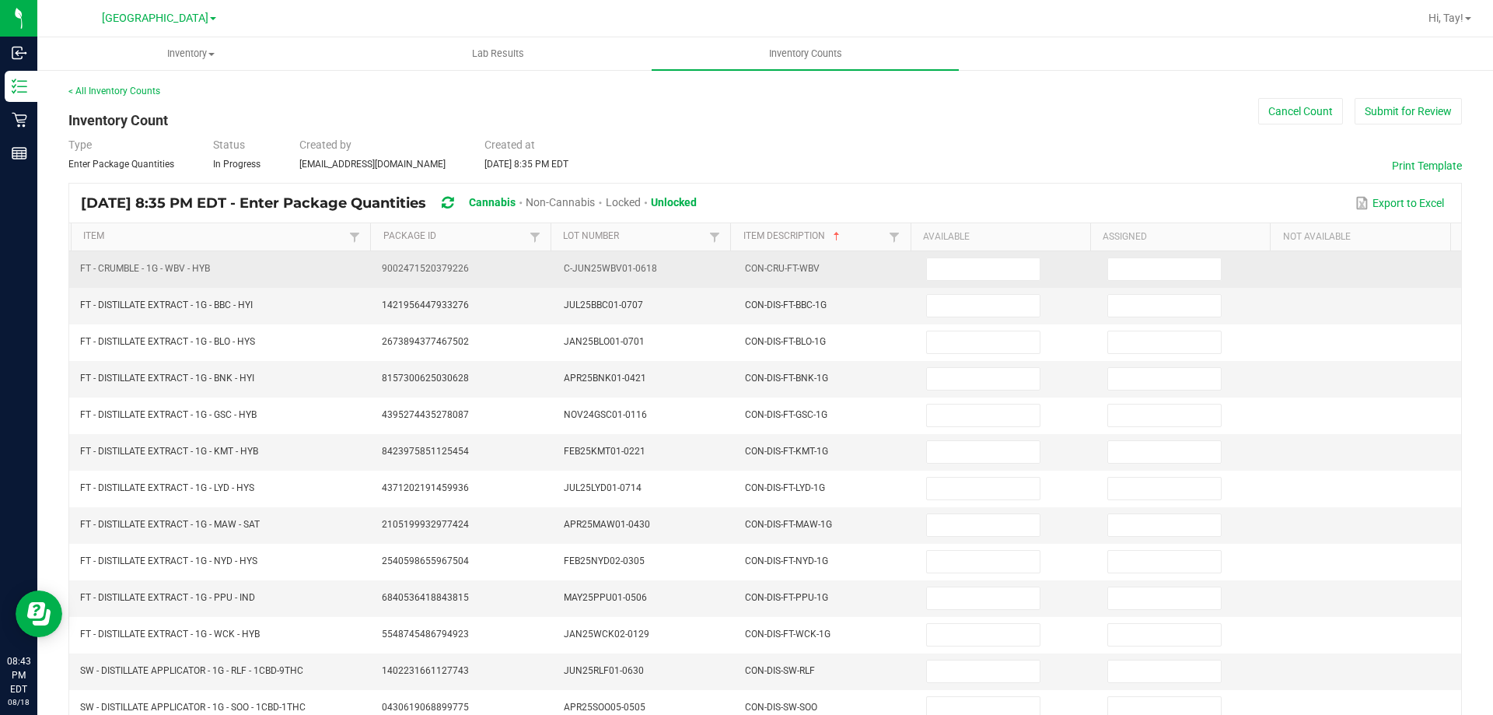
click at [946, 281] on td at bounding box center [1007, 269] width 181 height 37
click at [952, 267] on input at bounding box center [983, 269] width 112 height 22
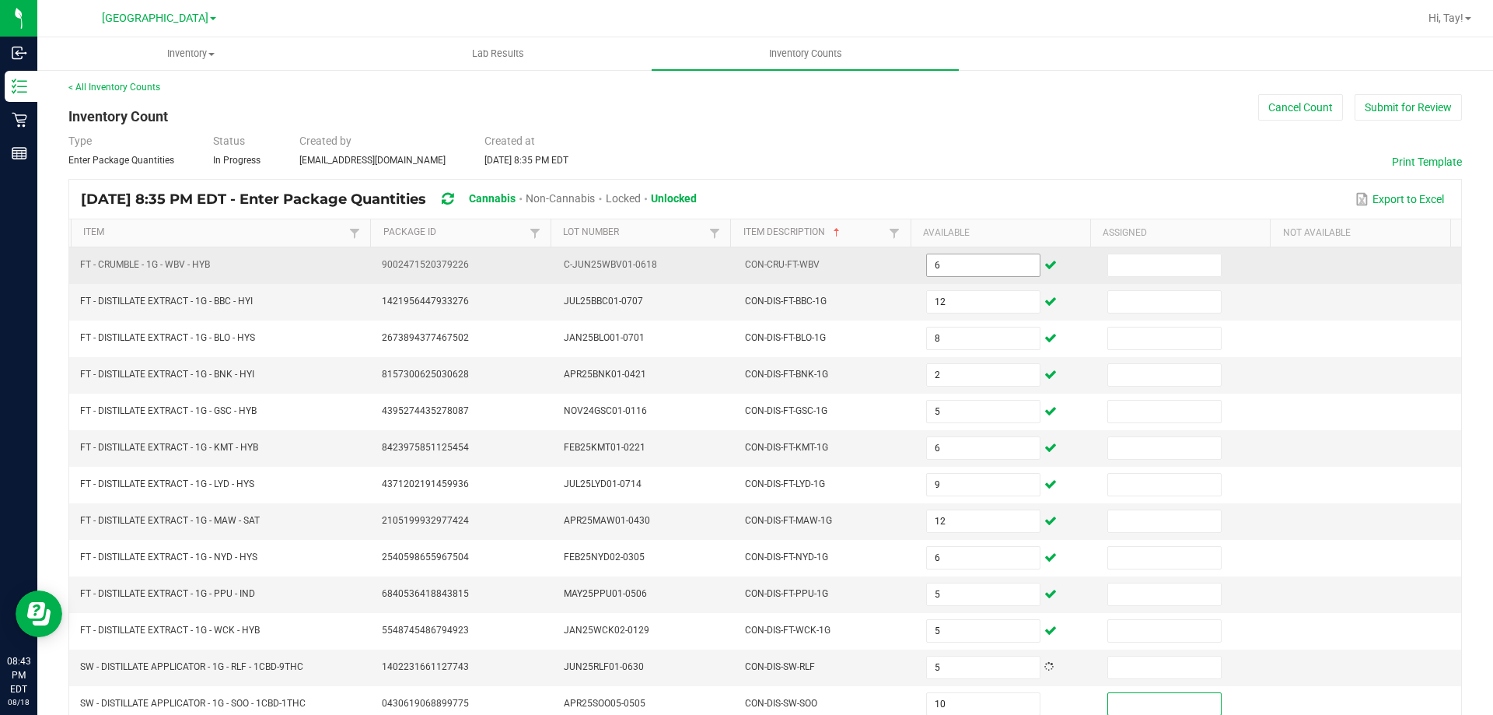
scroll to position [323, 0]
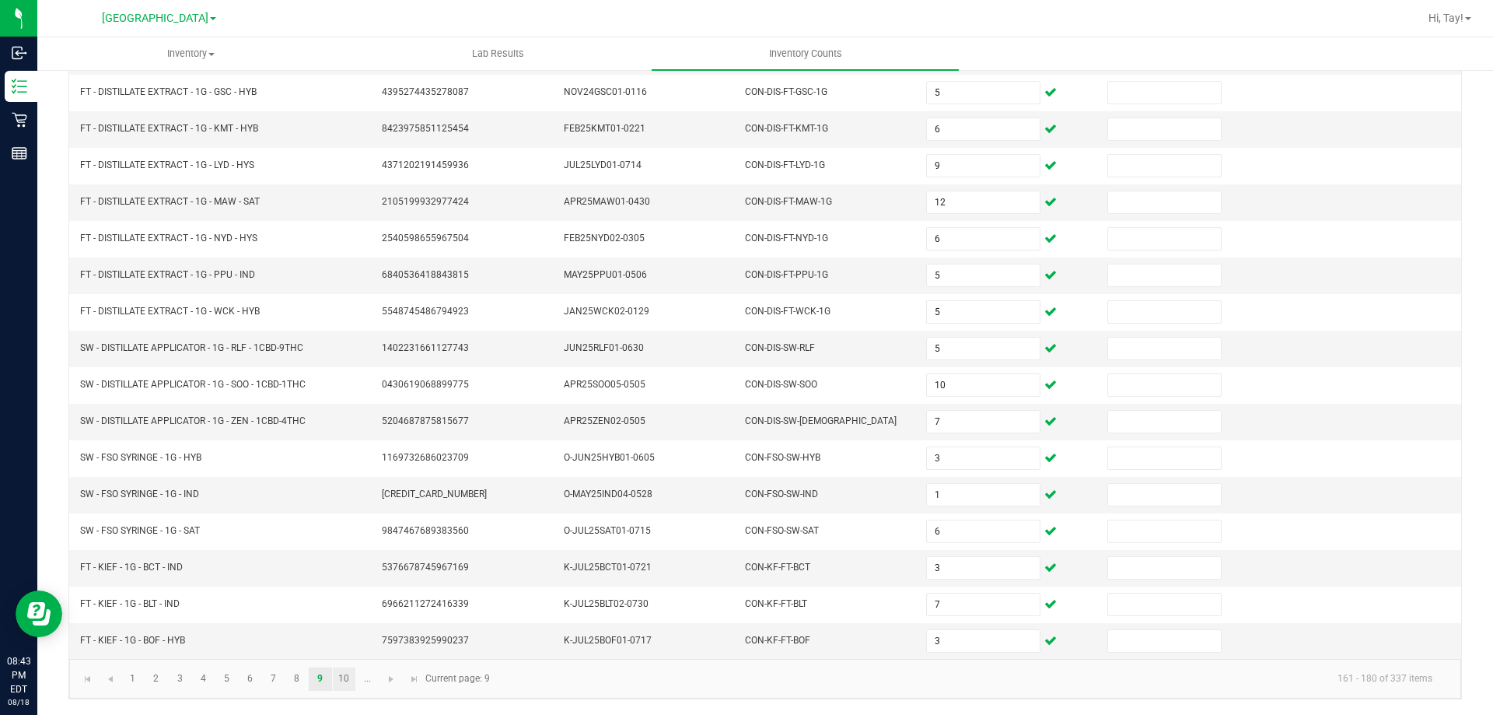
click at [351, 677] on link "10" at bounding box center [344, 678] width 23 height 23
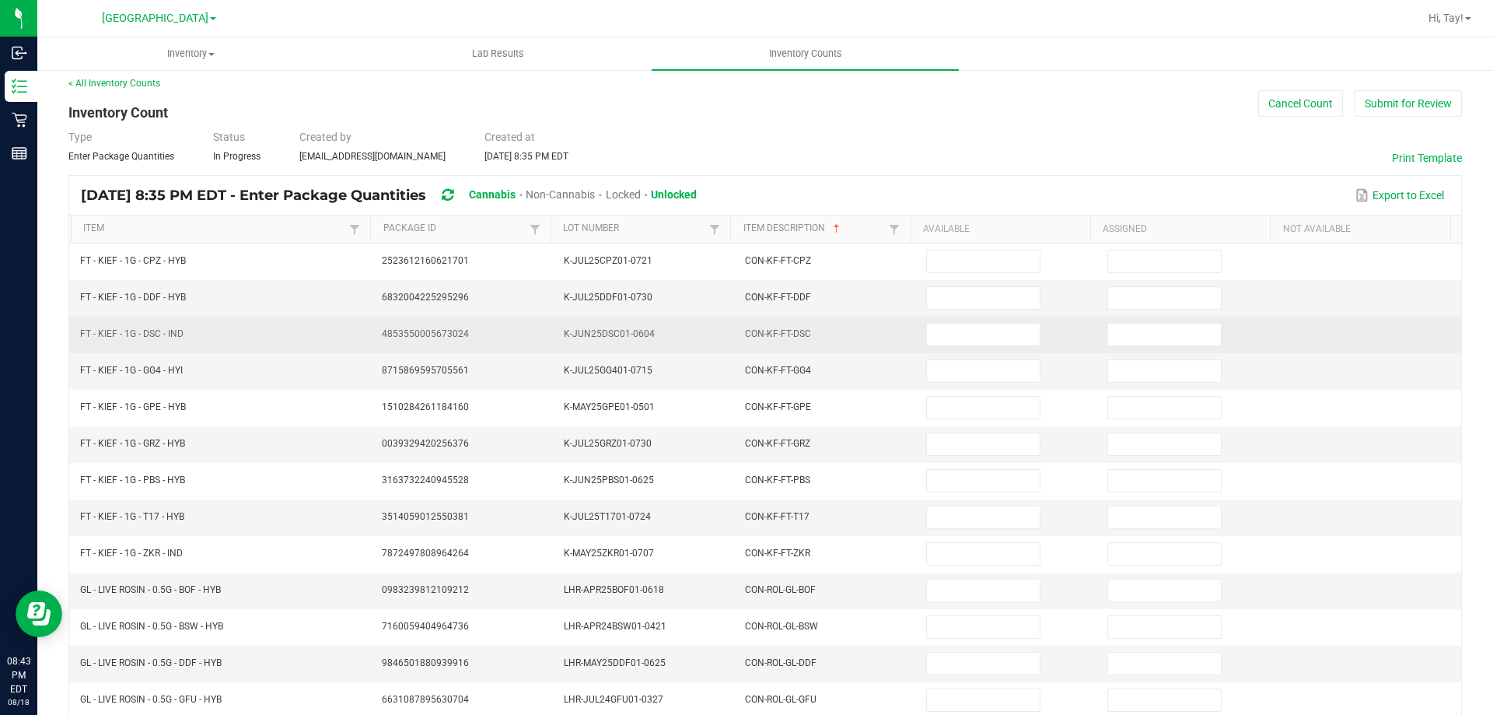
scroll to position [0, 0]
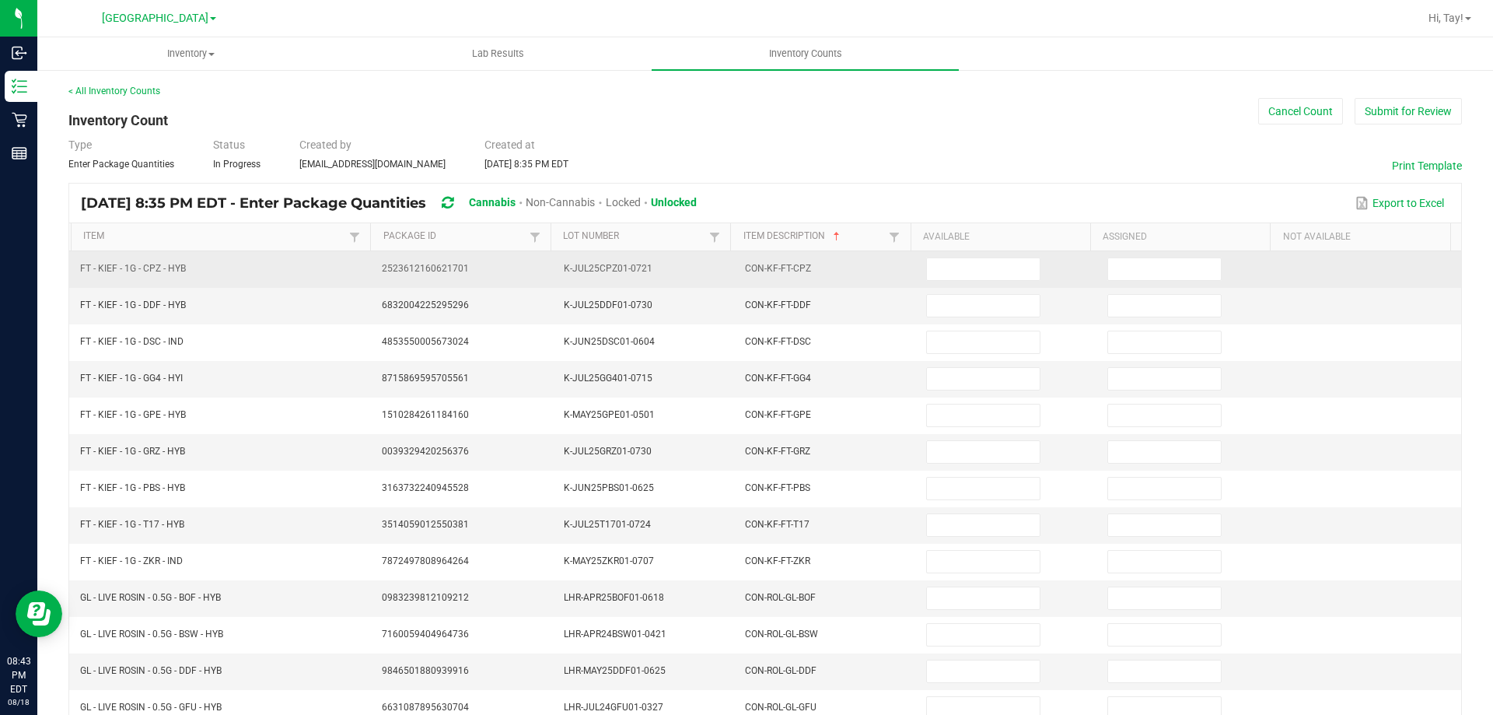
click at [953, 282] on td at bounding box center [1007, 269] width 181 height 37
click at [954, 278] on input at bounding box center [983, 269] width 112 height 22
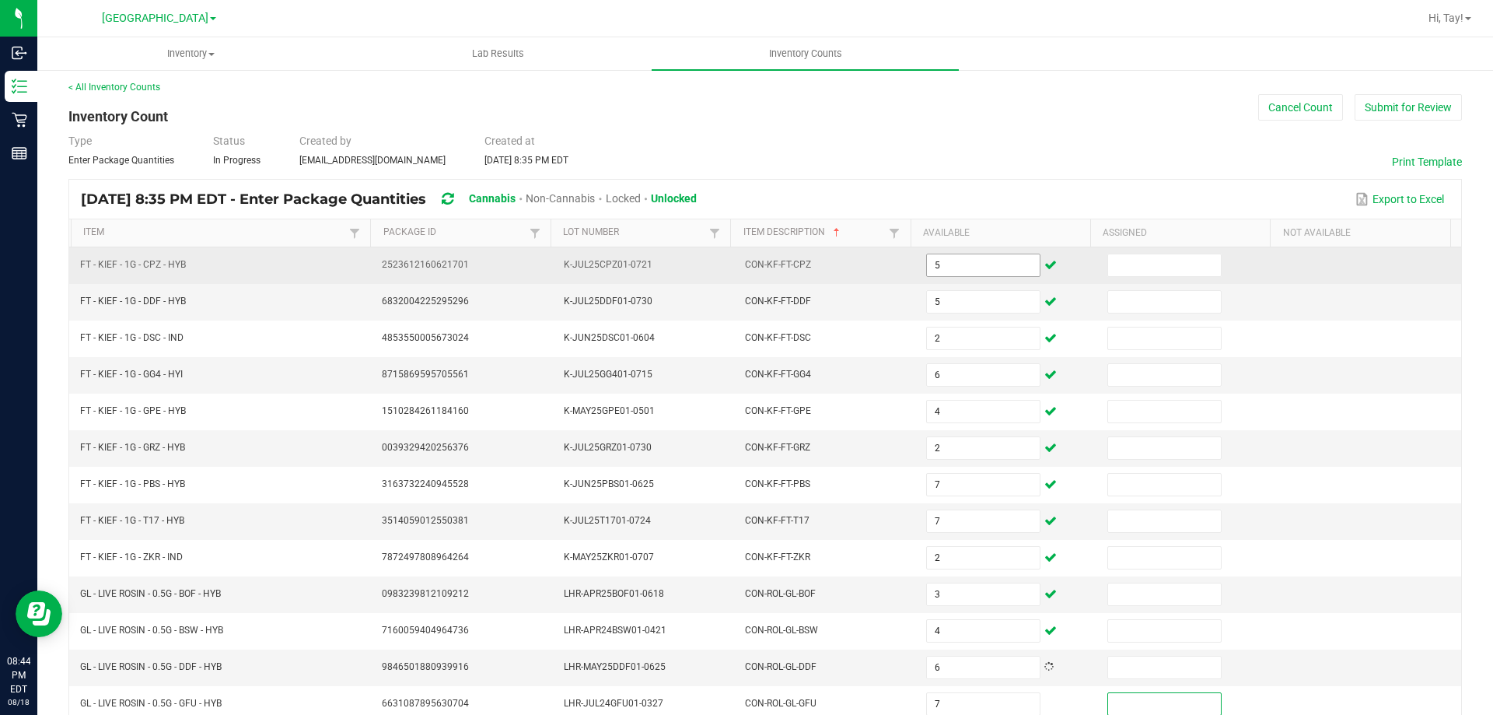
scroll to position [323, 0]
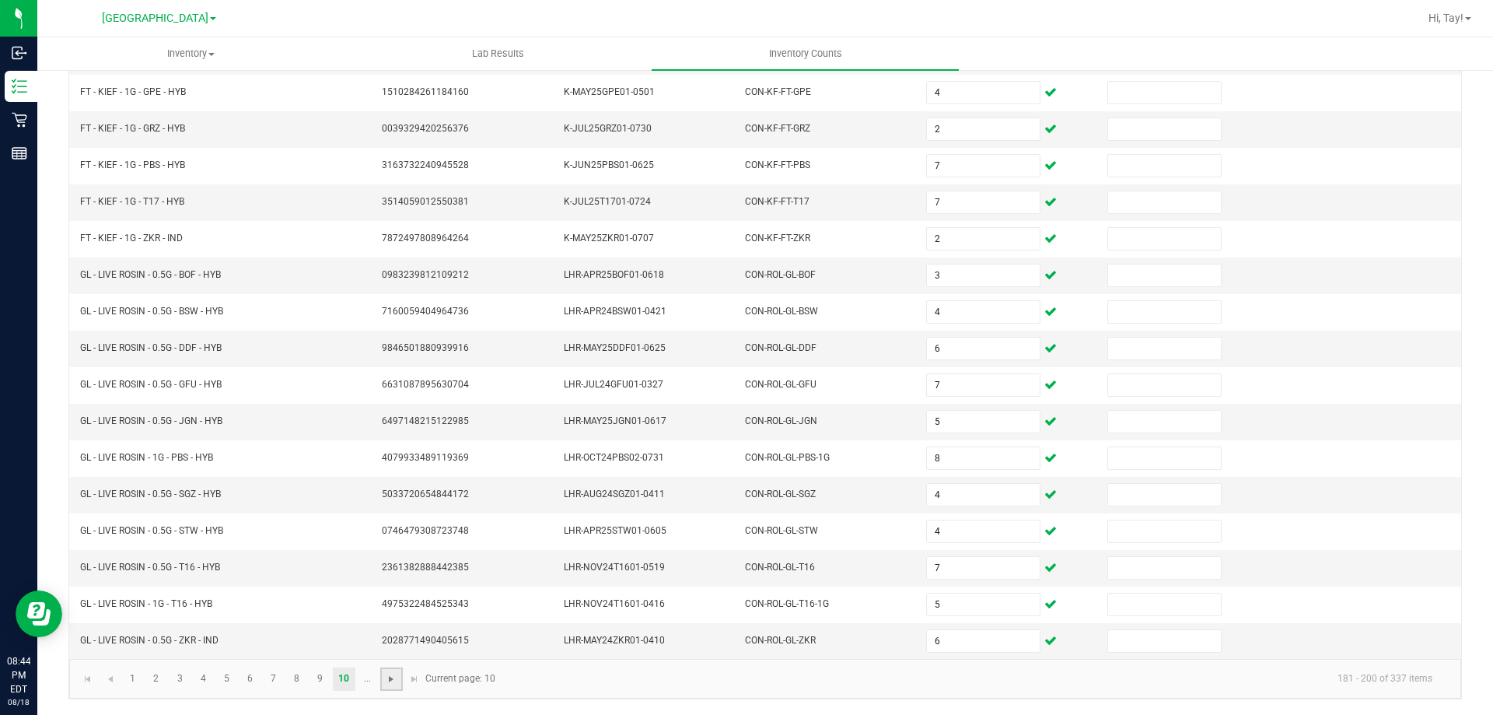
click at [385, 677] on span "Go to the next page" at bounding box center [391, 679] width 12 height 12
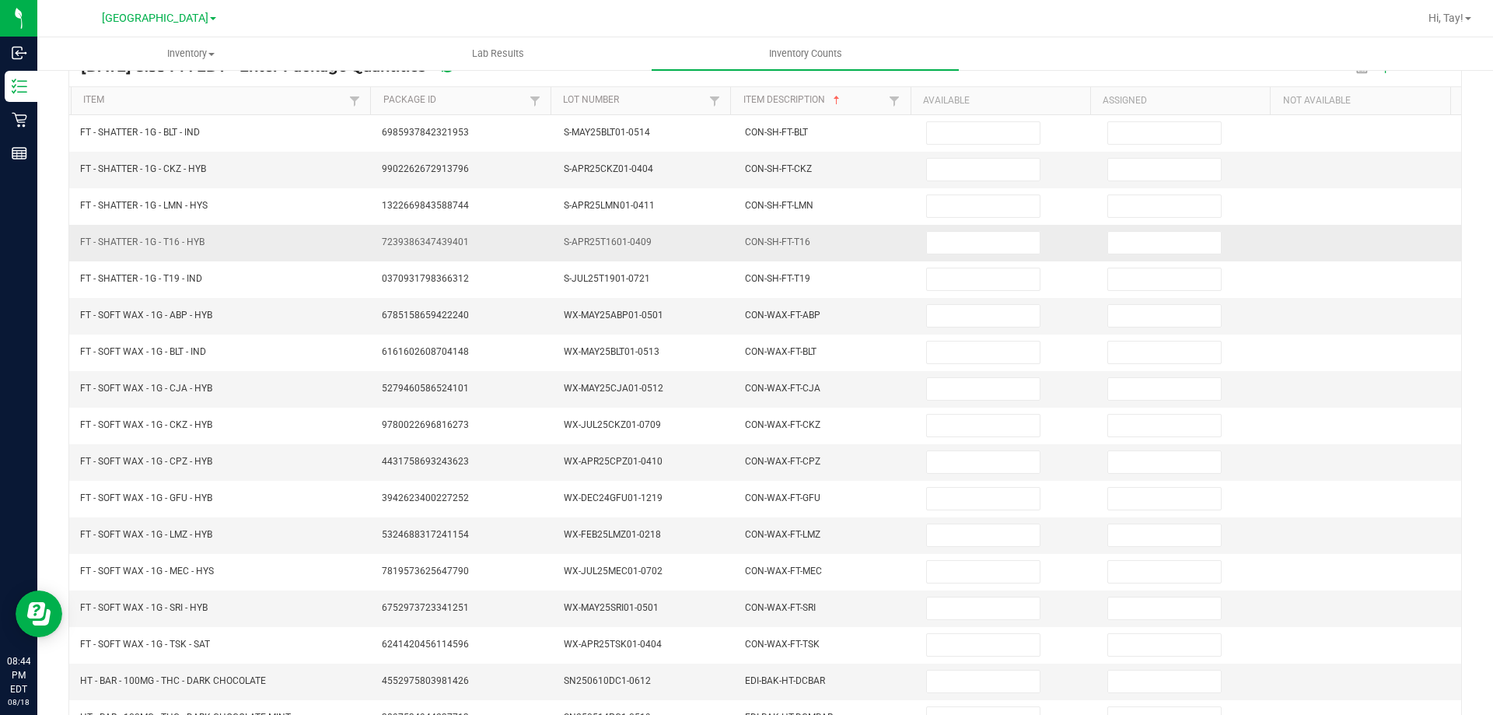
scroll to position [0, 0]
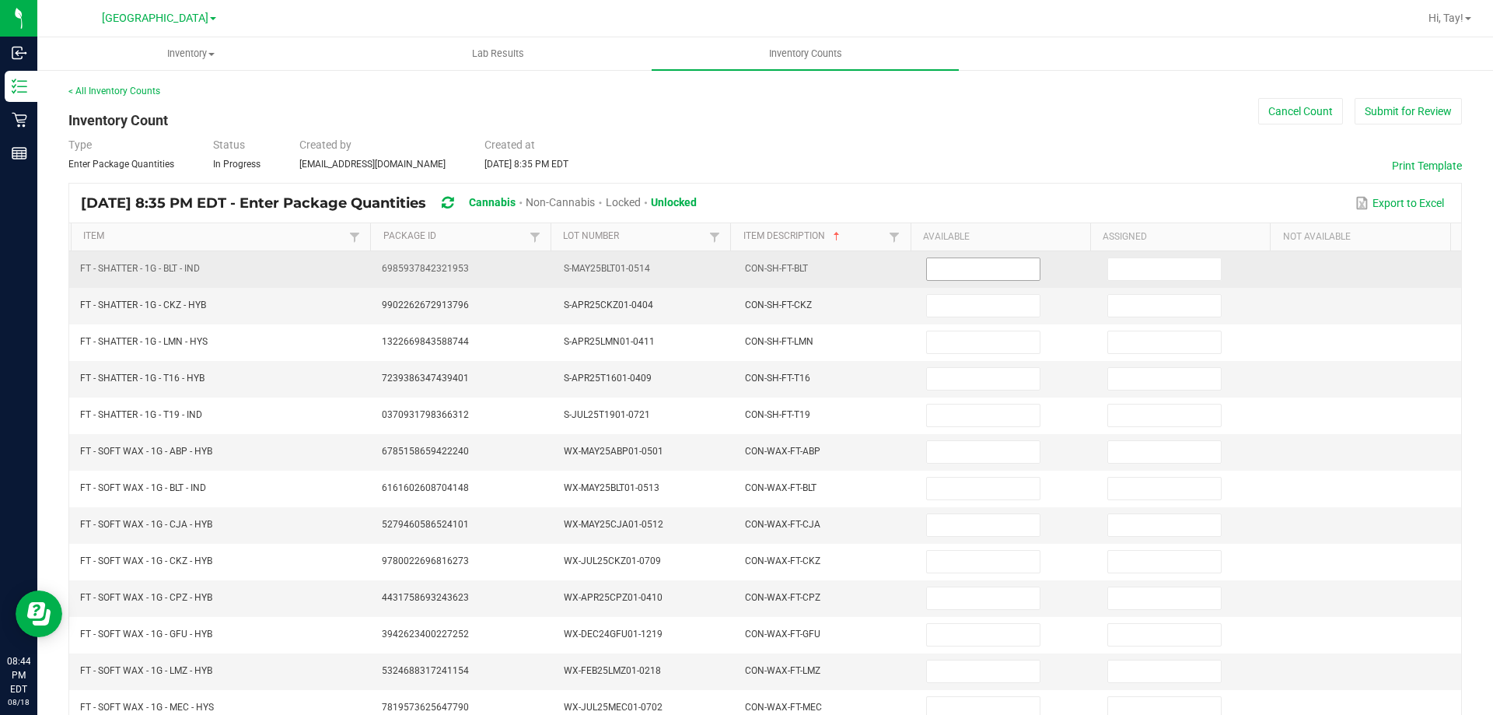
click at [939, 266] on input at bounding box center [983, 269] width 112 height 22
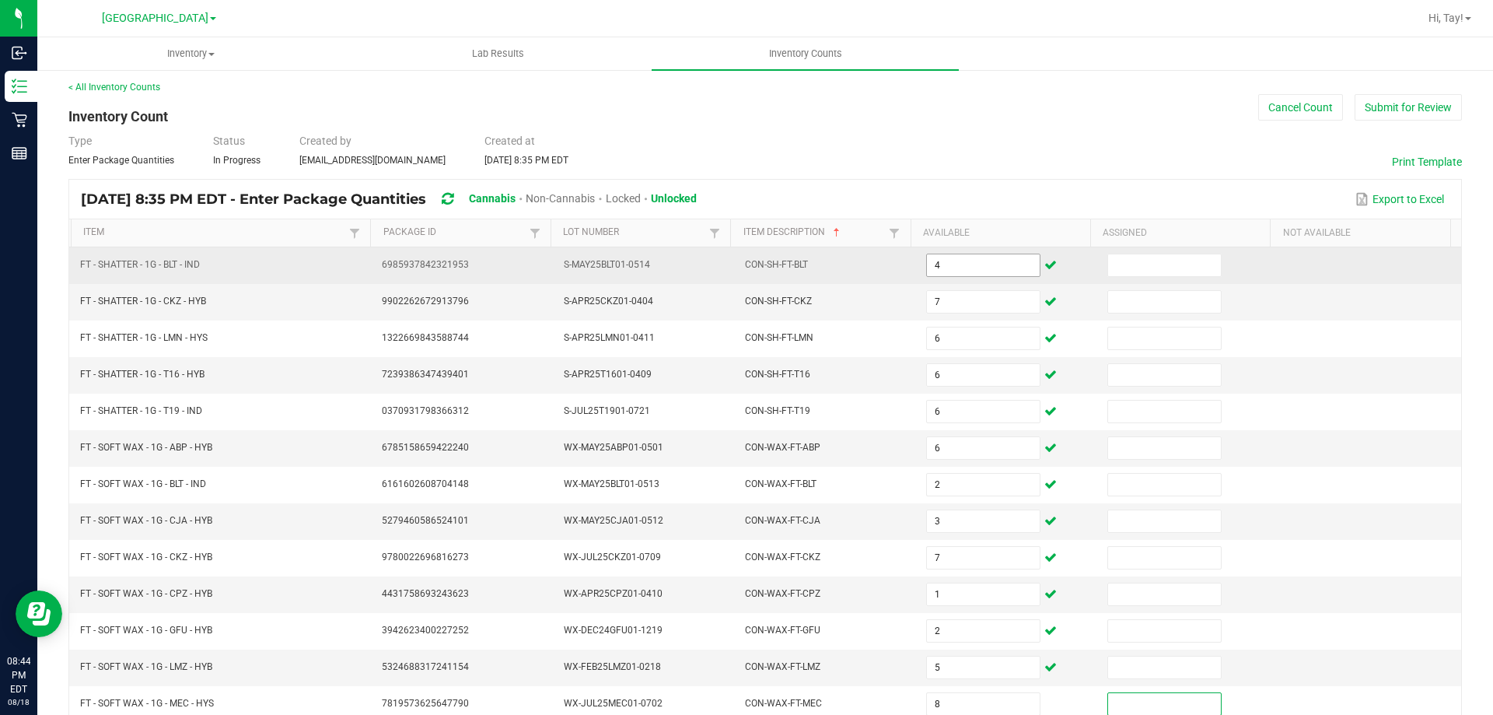
scroll to position [323, 0]
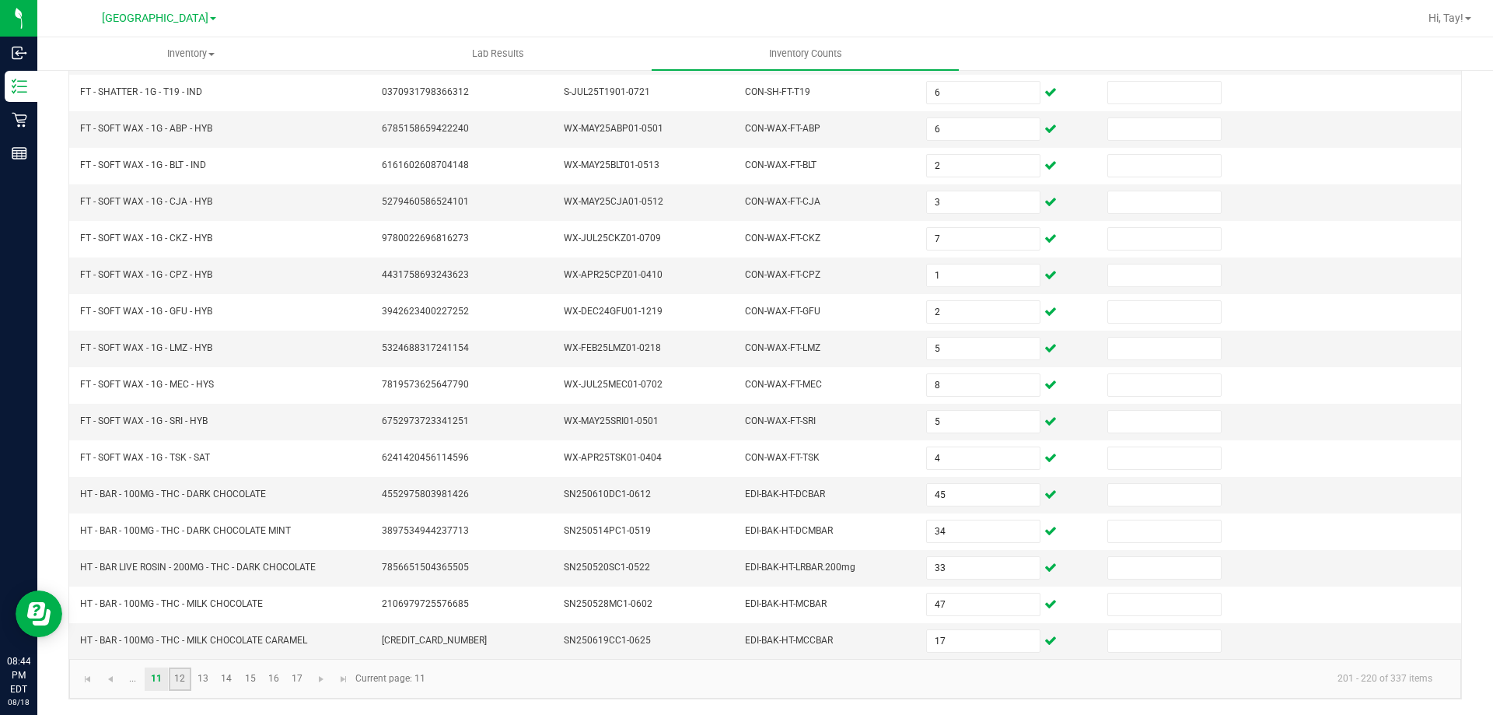
click at [184, 688] on link "12" at bounding box center [180, 678] width 23 height 23
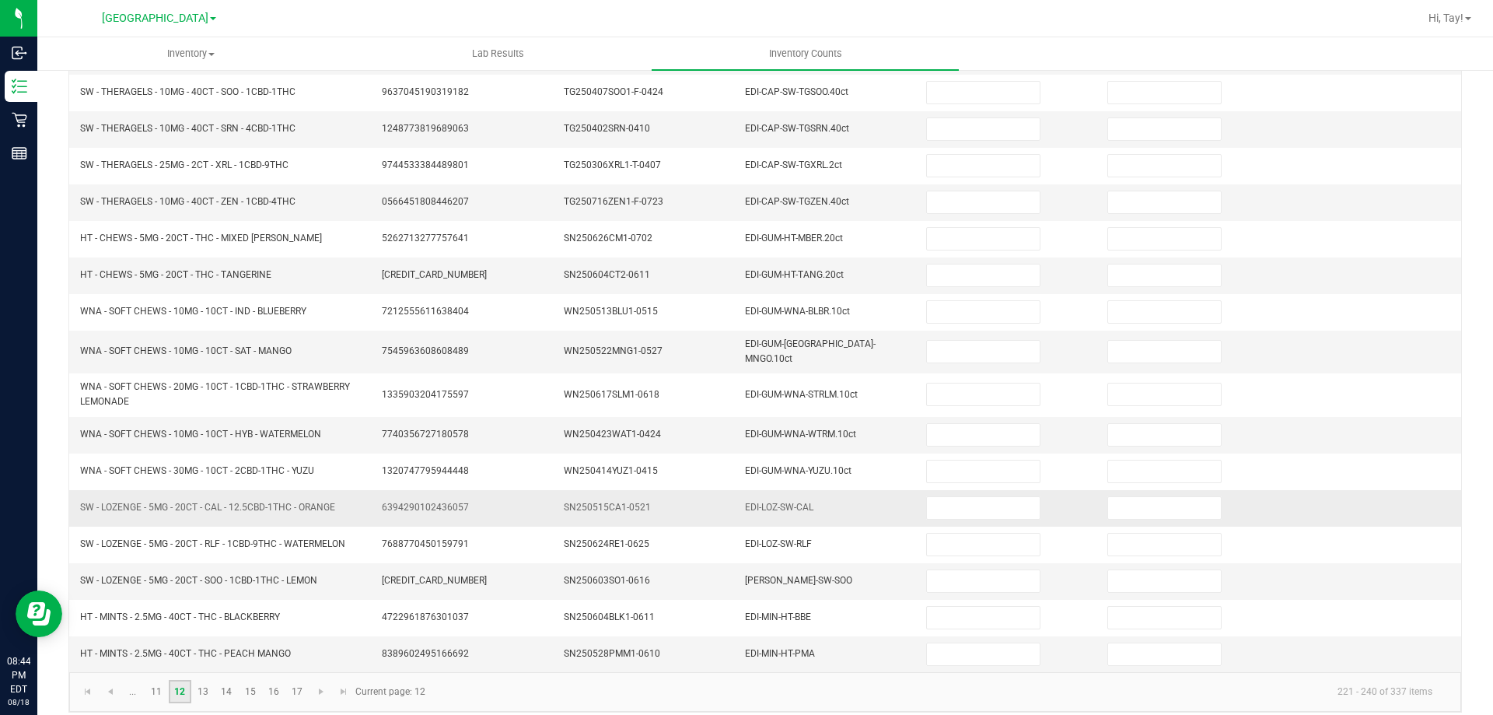
scroll to position [0, 0]
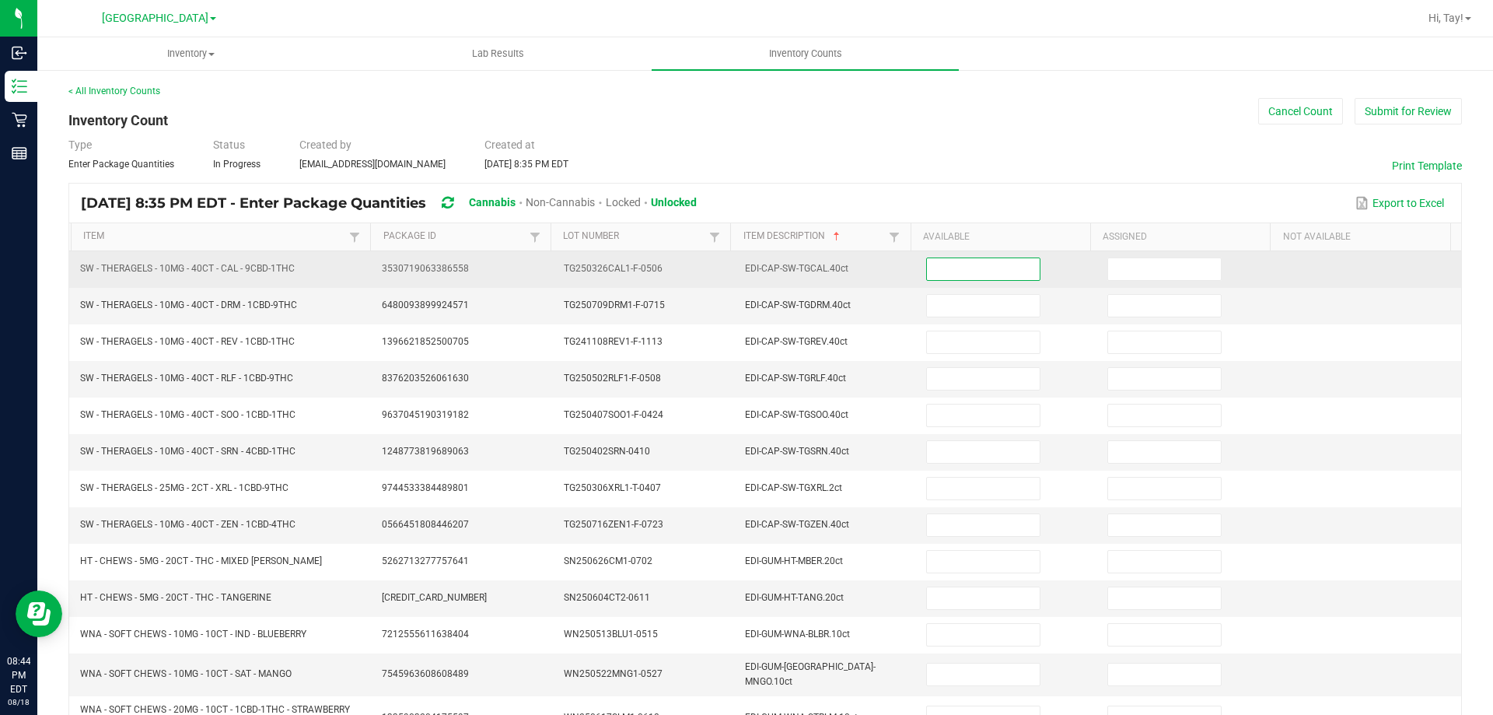
click at [953, 274] on input at bounding box center [983, 269] width 112 height 22
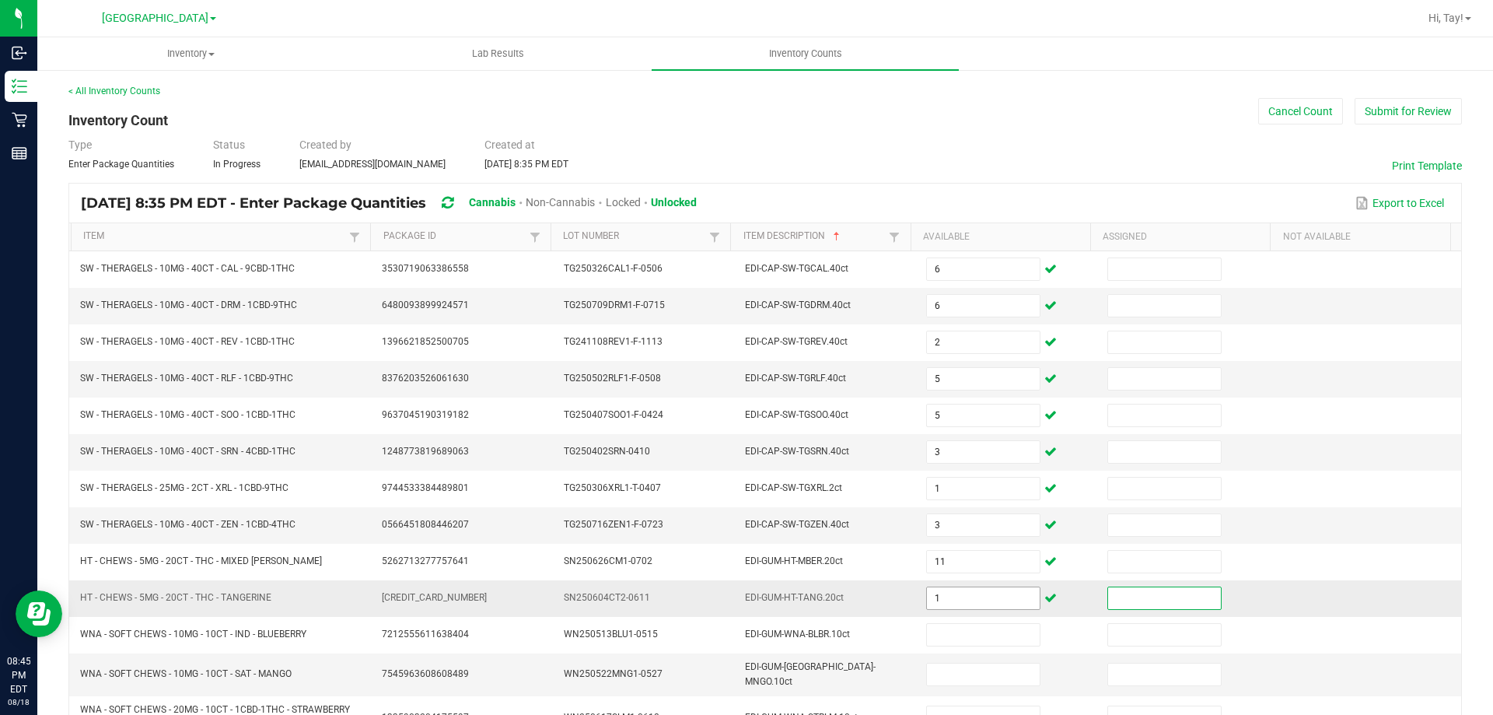
click at [989, 595] on input "1" at bounding box center [983, 598] width 112 height 22
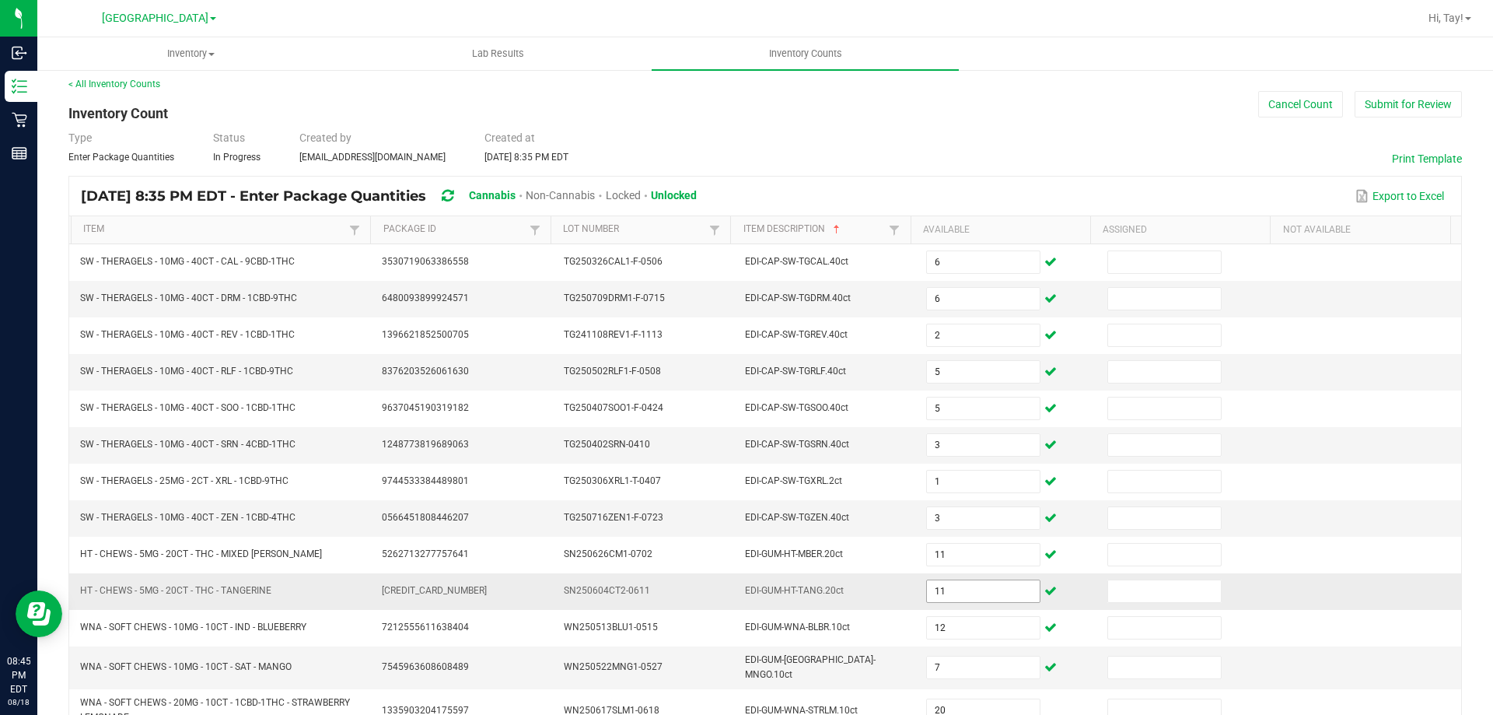
scroll to position [330, 0]
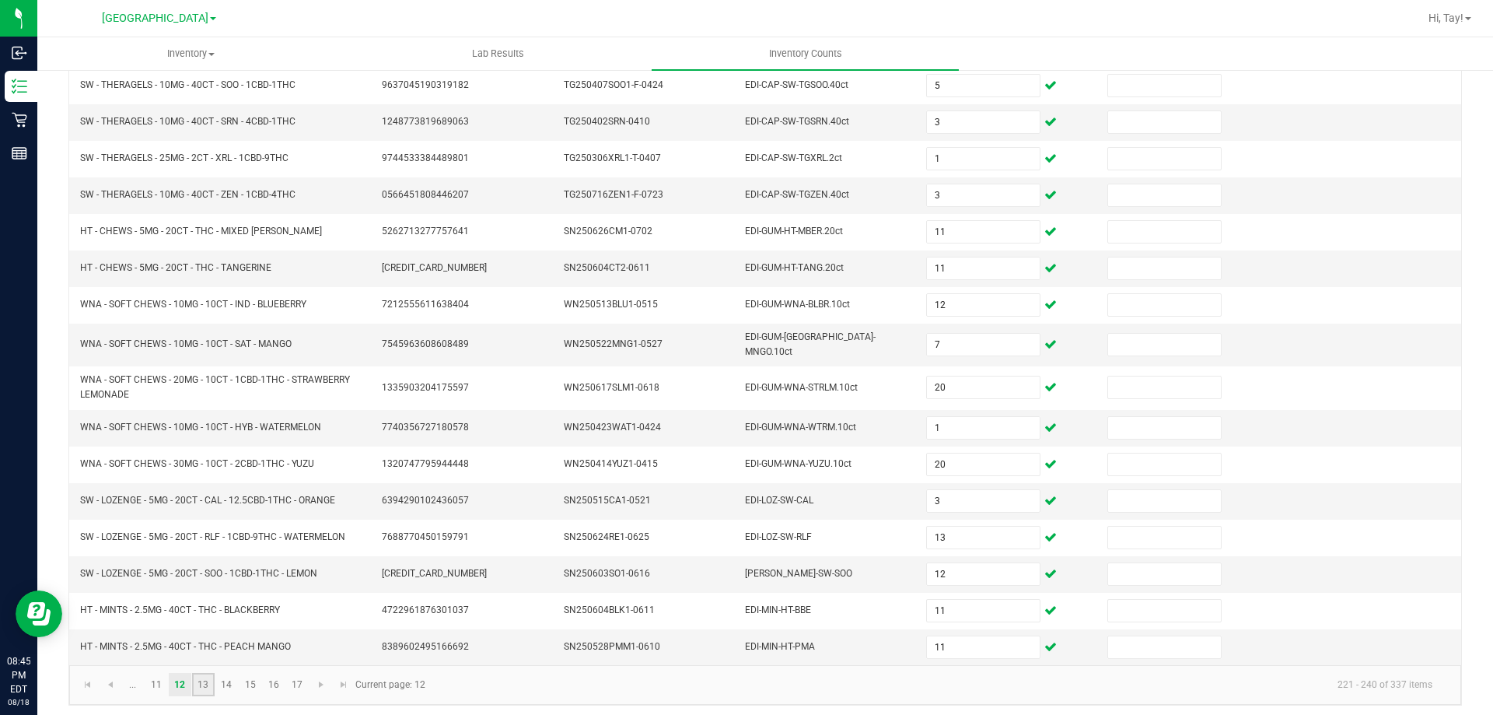
click at [213, 685] on link "13" at bounding box center [203, 684] width 23 height 23
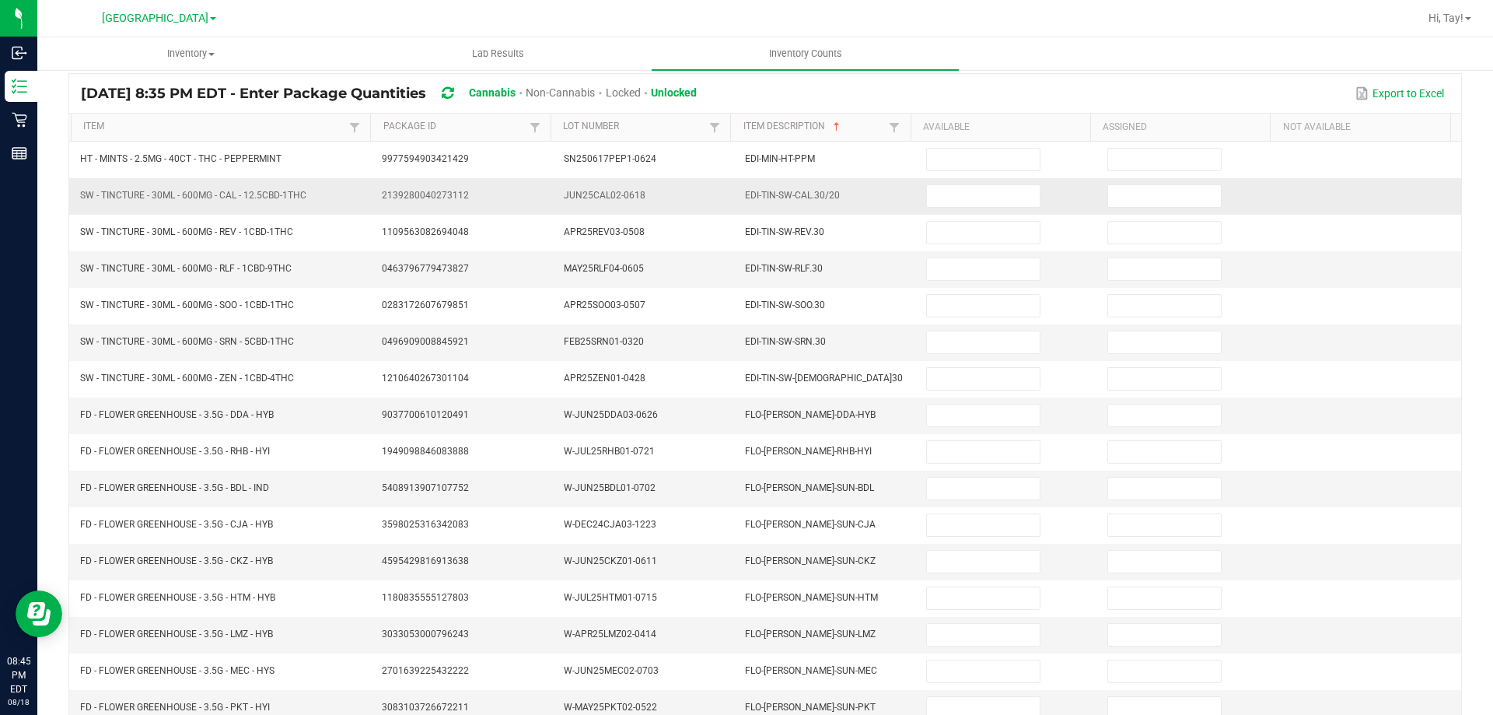
scroll to position [0, 0]
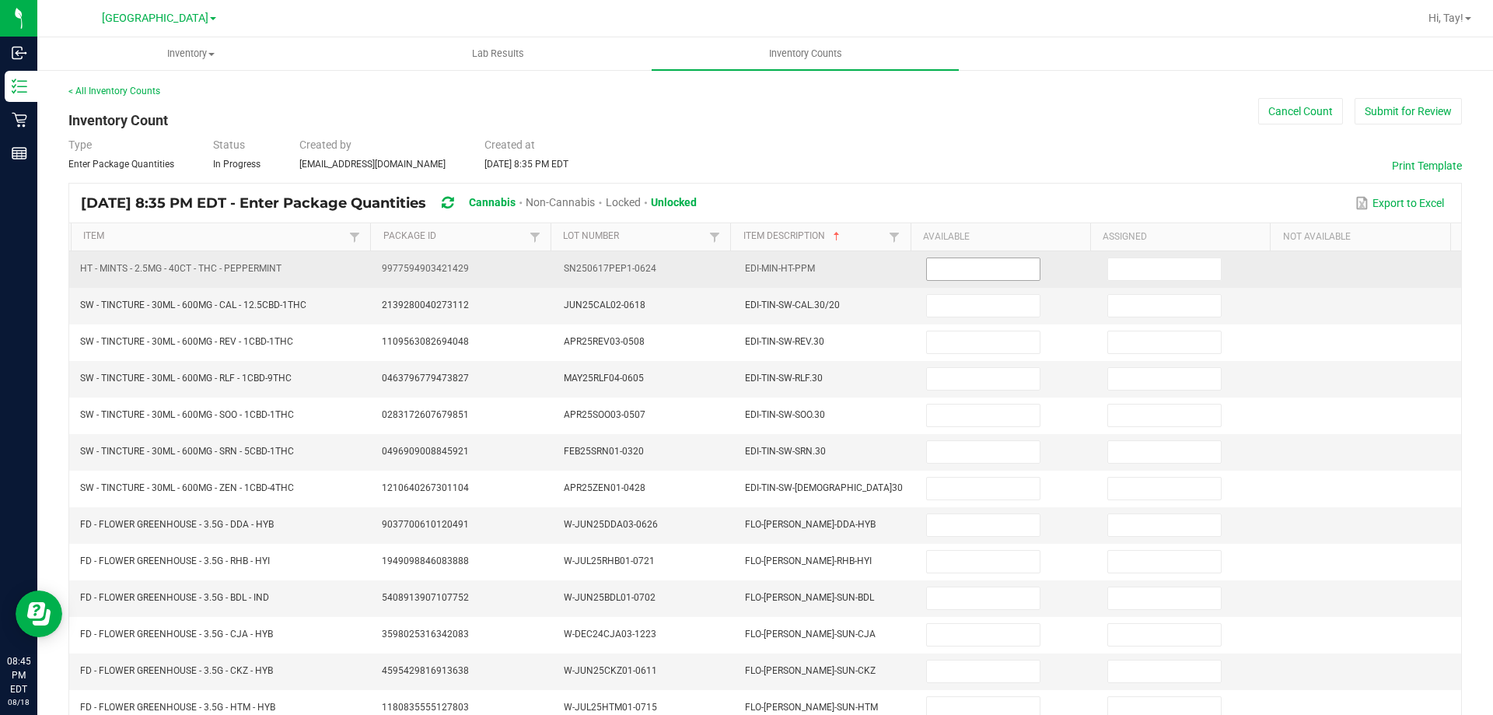
click at [989, 272] on input at bounding box center [983, 269] width 112 height 22
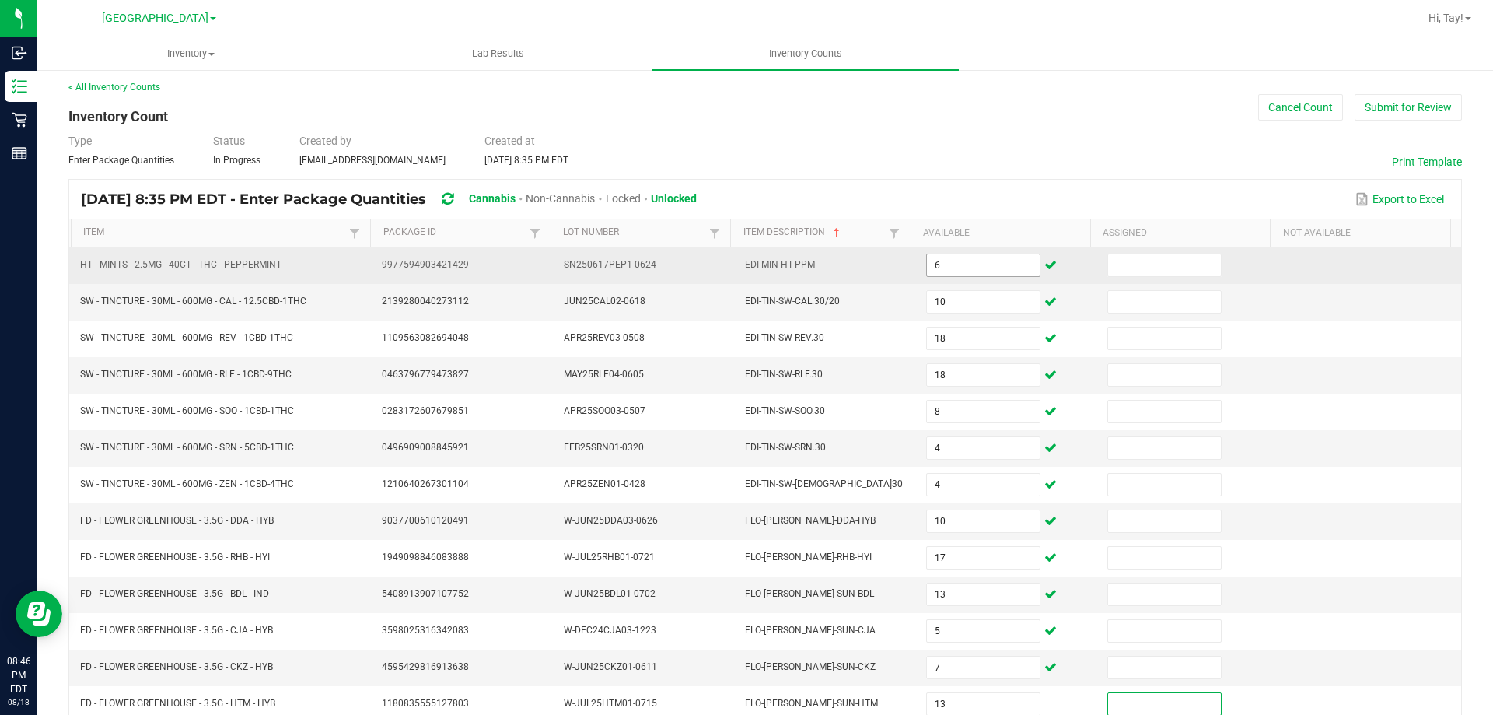
scroll to position [323, 0]
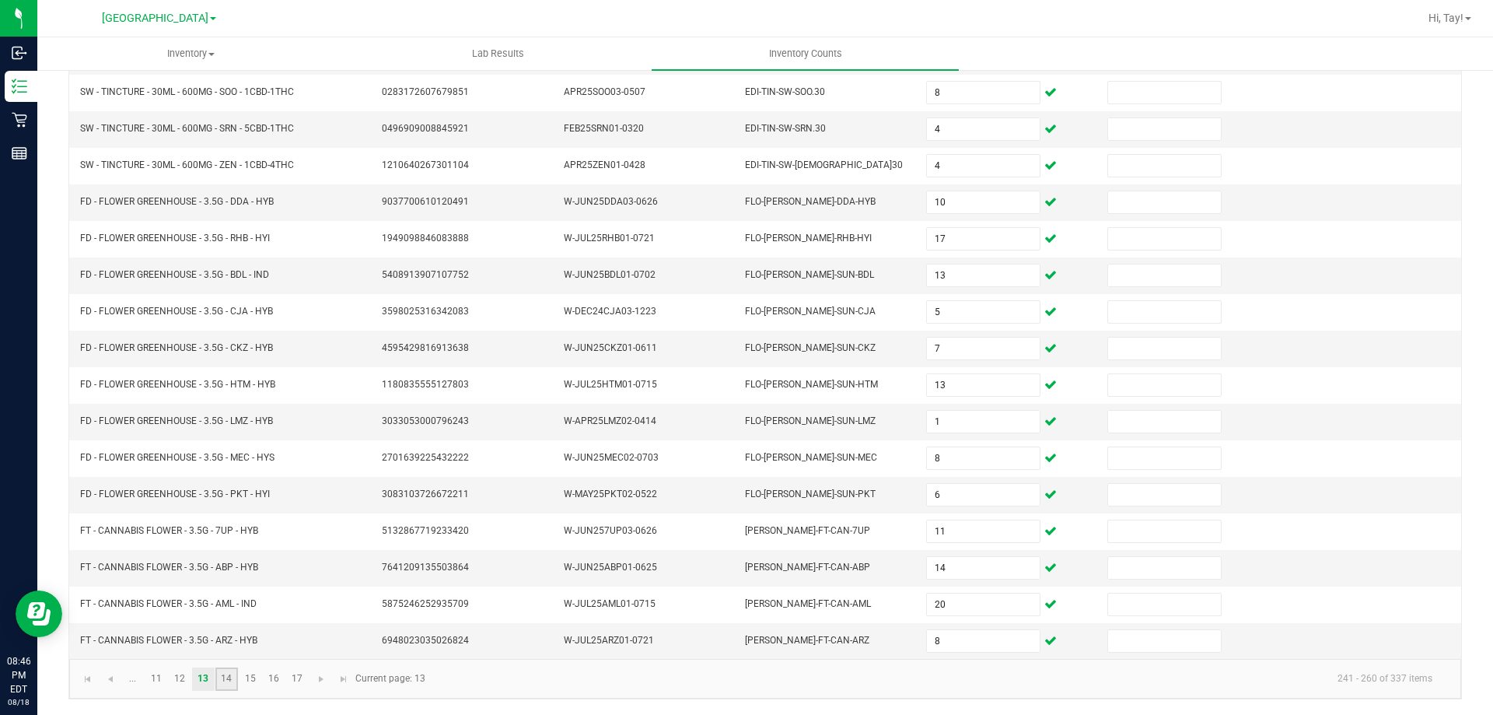
click at [227, 679] on link "14" at bounding box center [226, 678] width 23 height 23
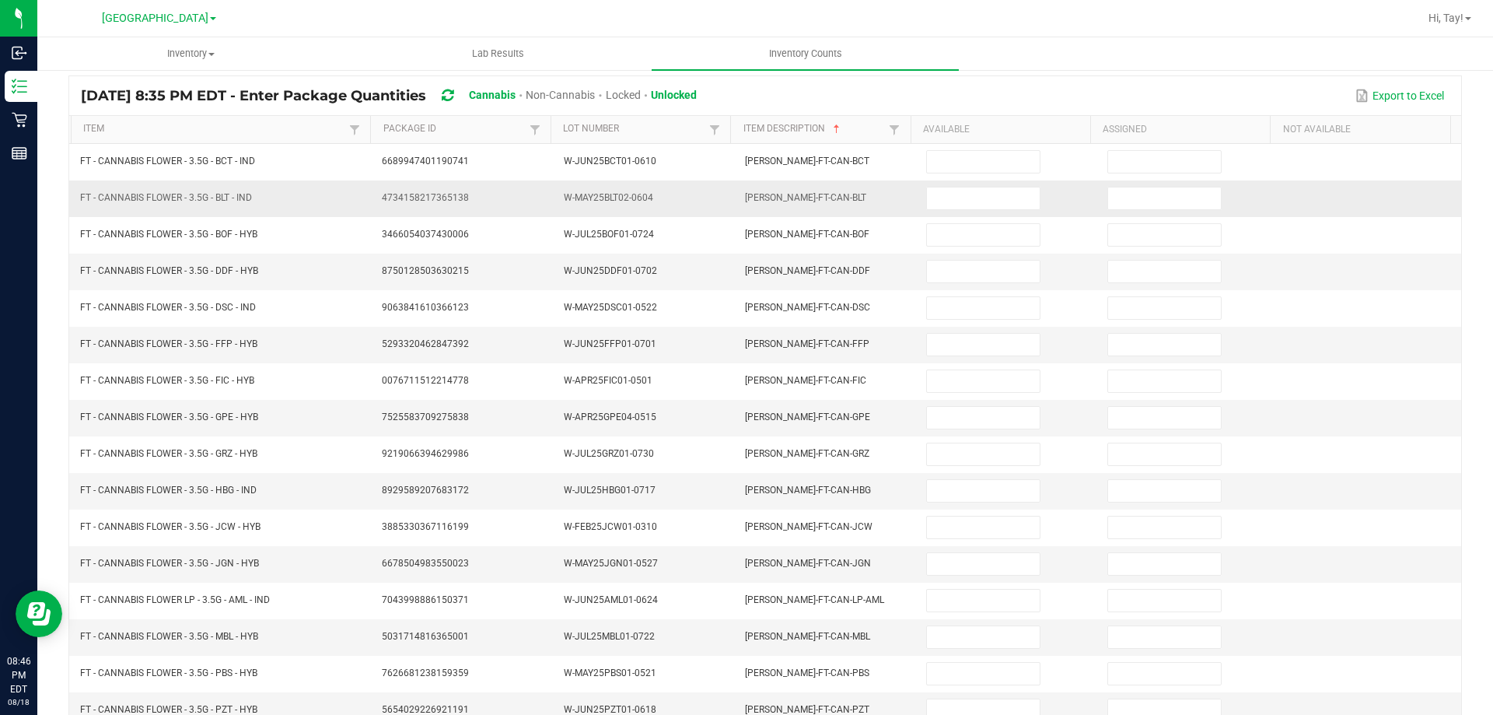
scroll to position [0, 0]
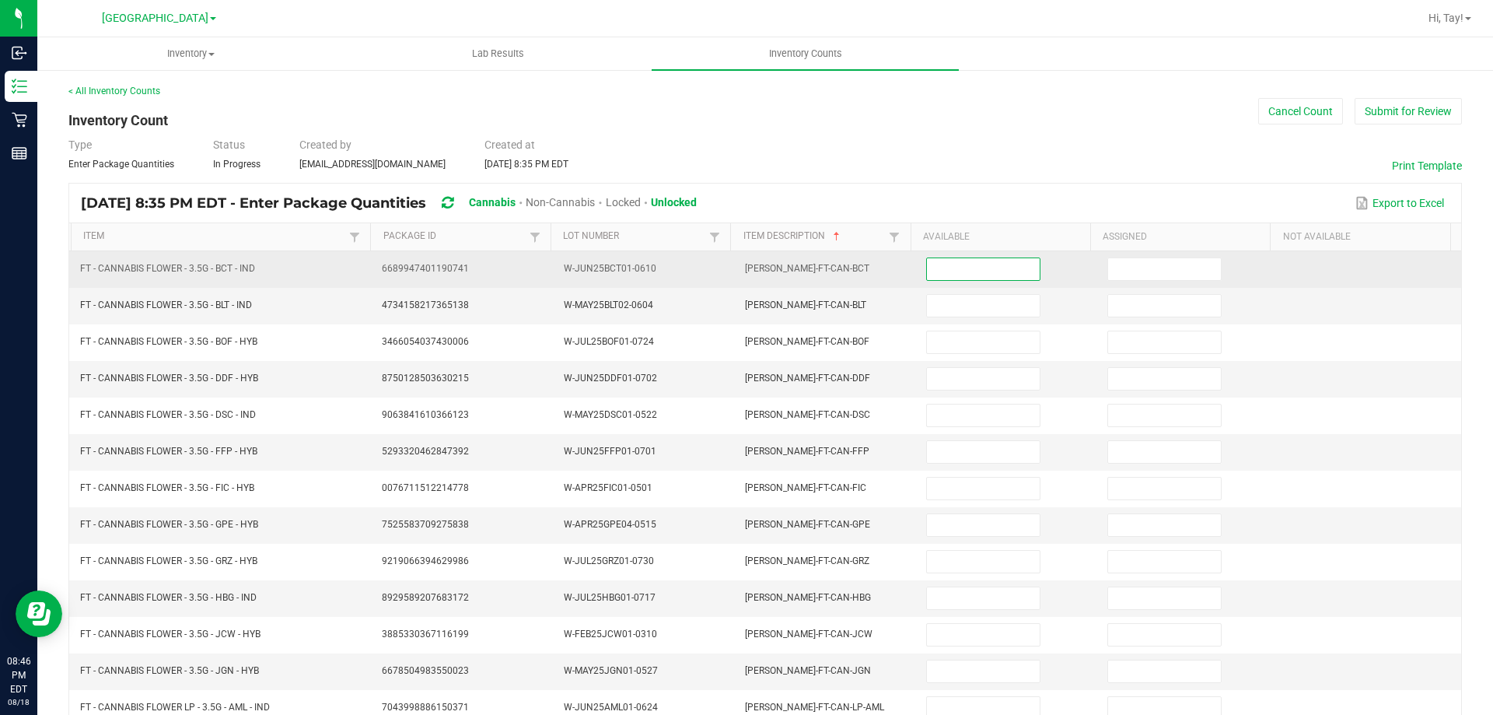
click at [985, 275] on input at bounding box center [983, 269] width 112 height 22
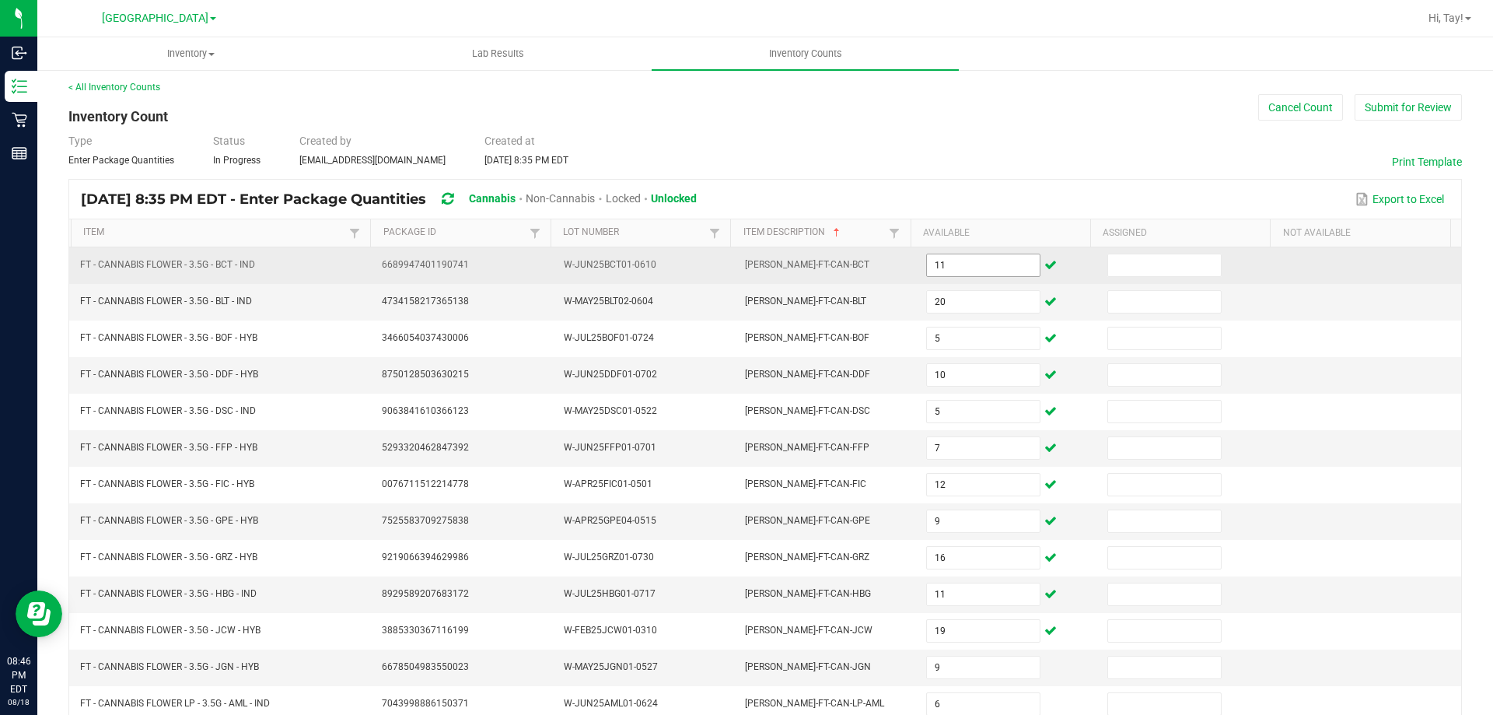
scroll to position [323, 0]
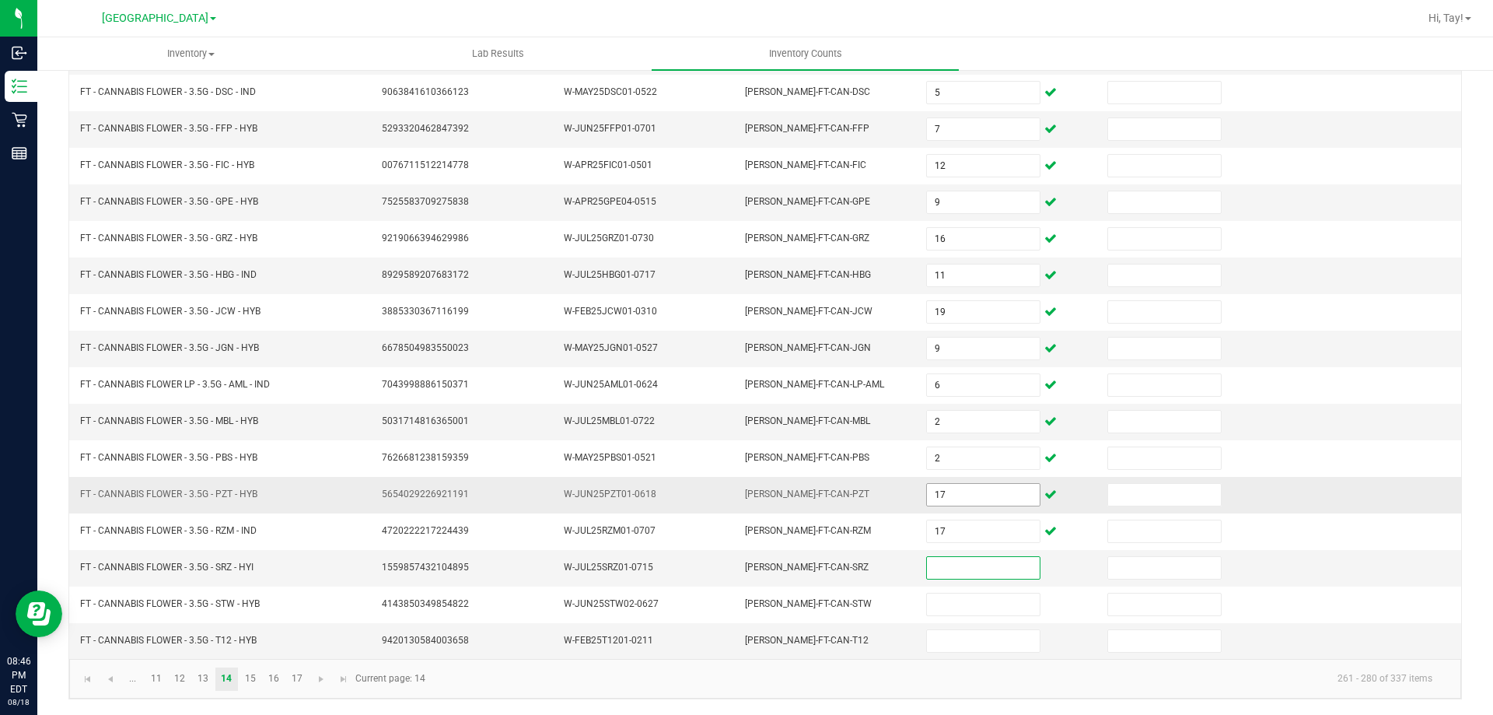
click at [970, 488] on input "17" at bounding box center [983, 495] width 112 height 22
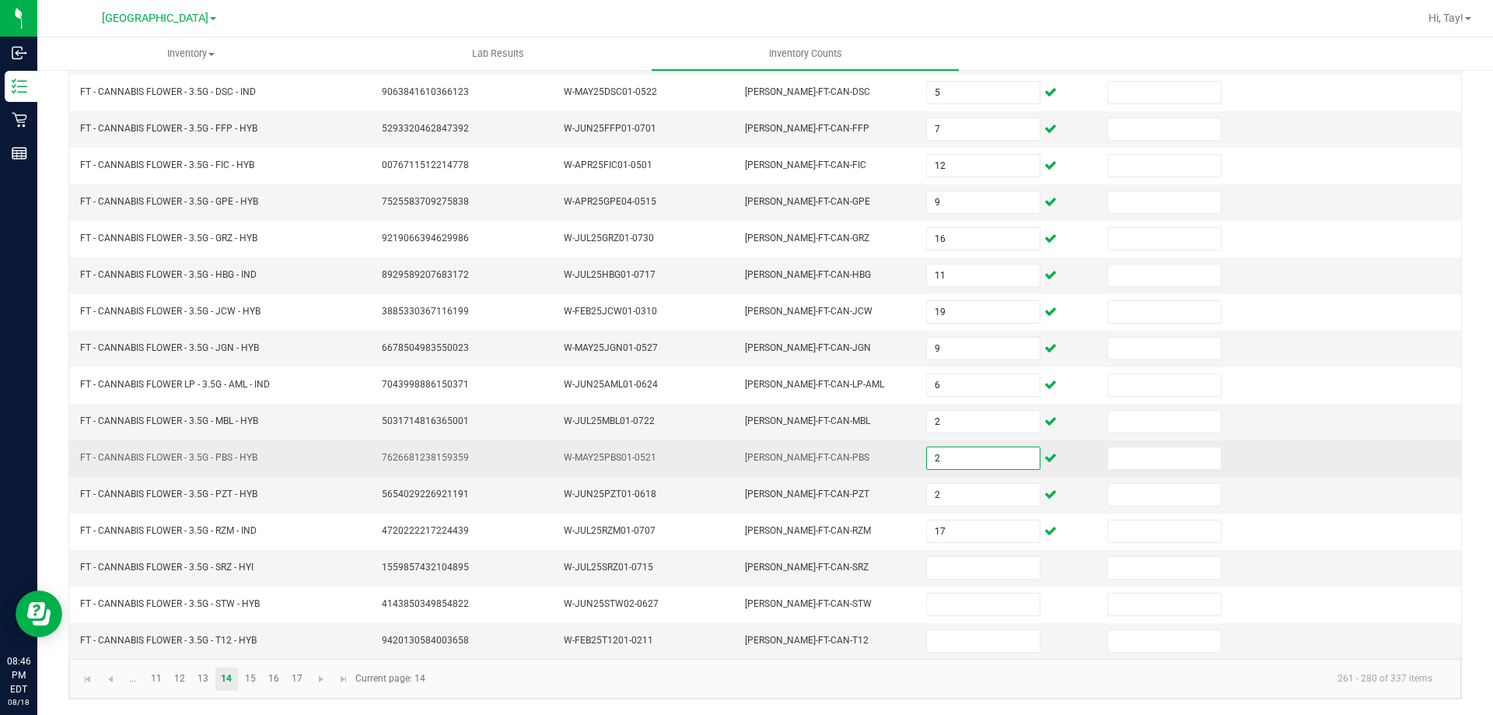
click at [941, 461] on input "2" at bounding box center [983, 458] width 112 height 22
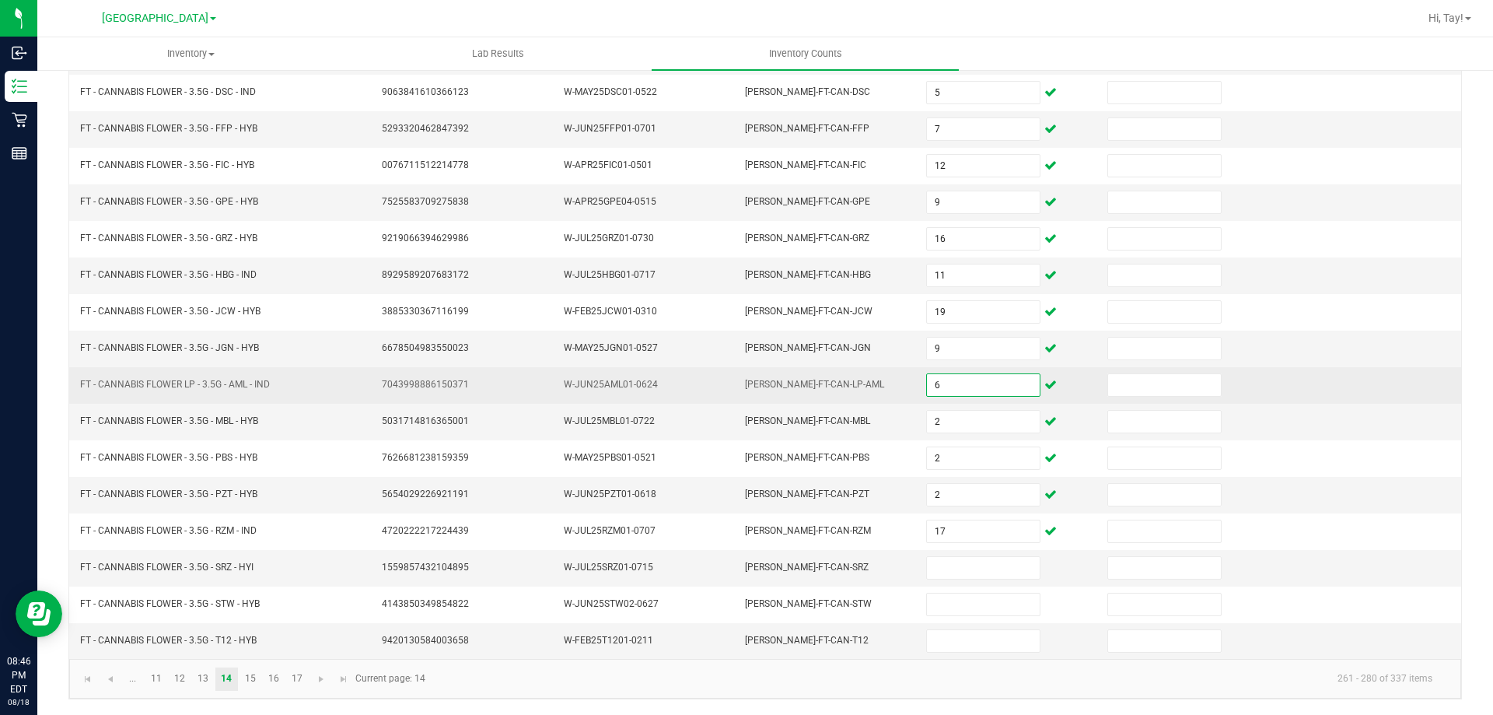
click at [961, 387] on input "6" at bounding box center [983, 385] width 112 height 22
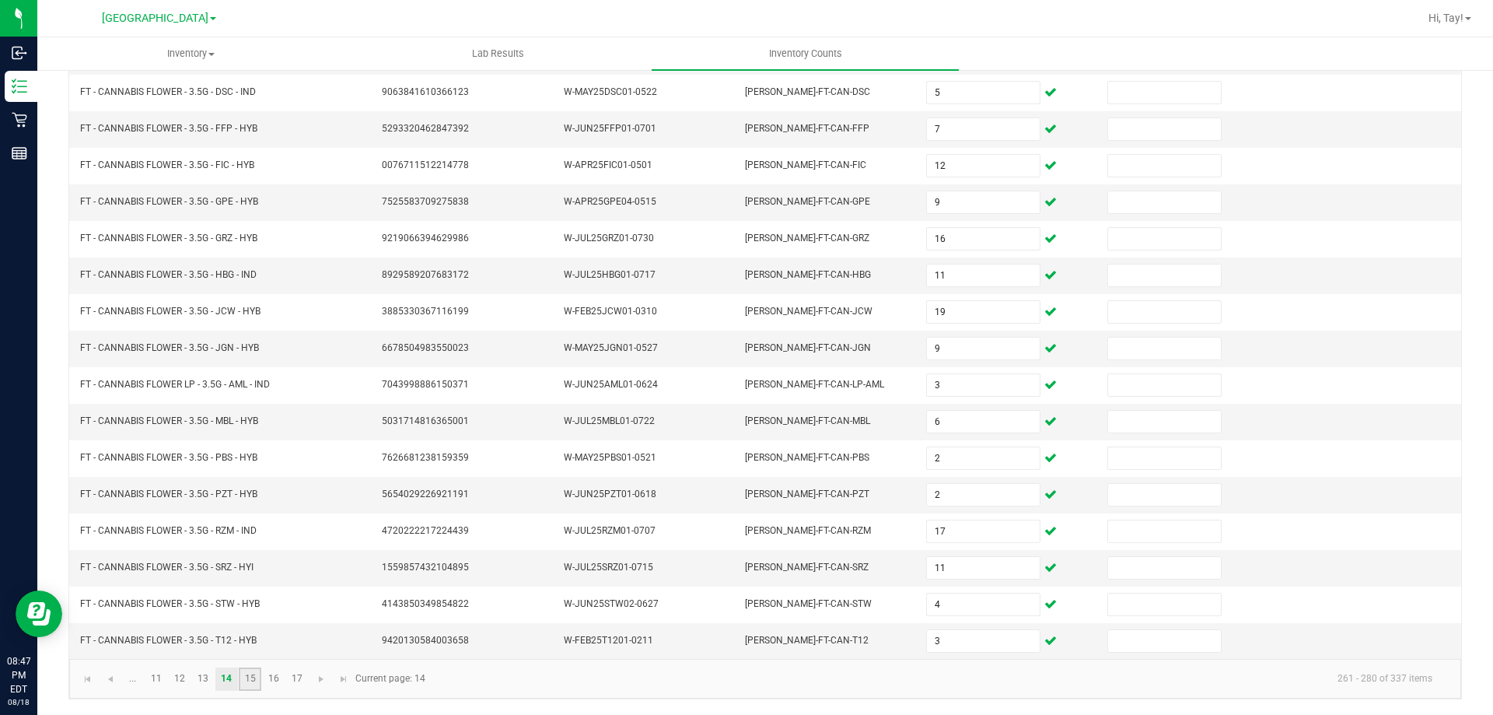
click at [244, 684] on link "15" at bounding box center [250, 678] width 23 height 23
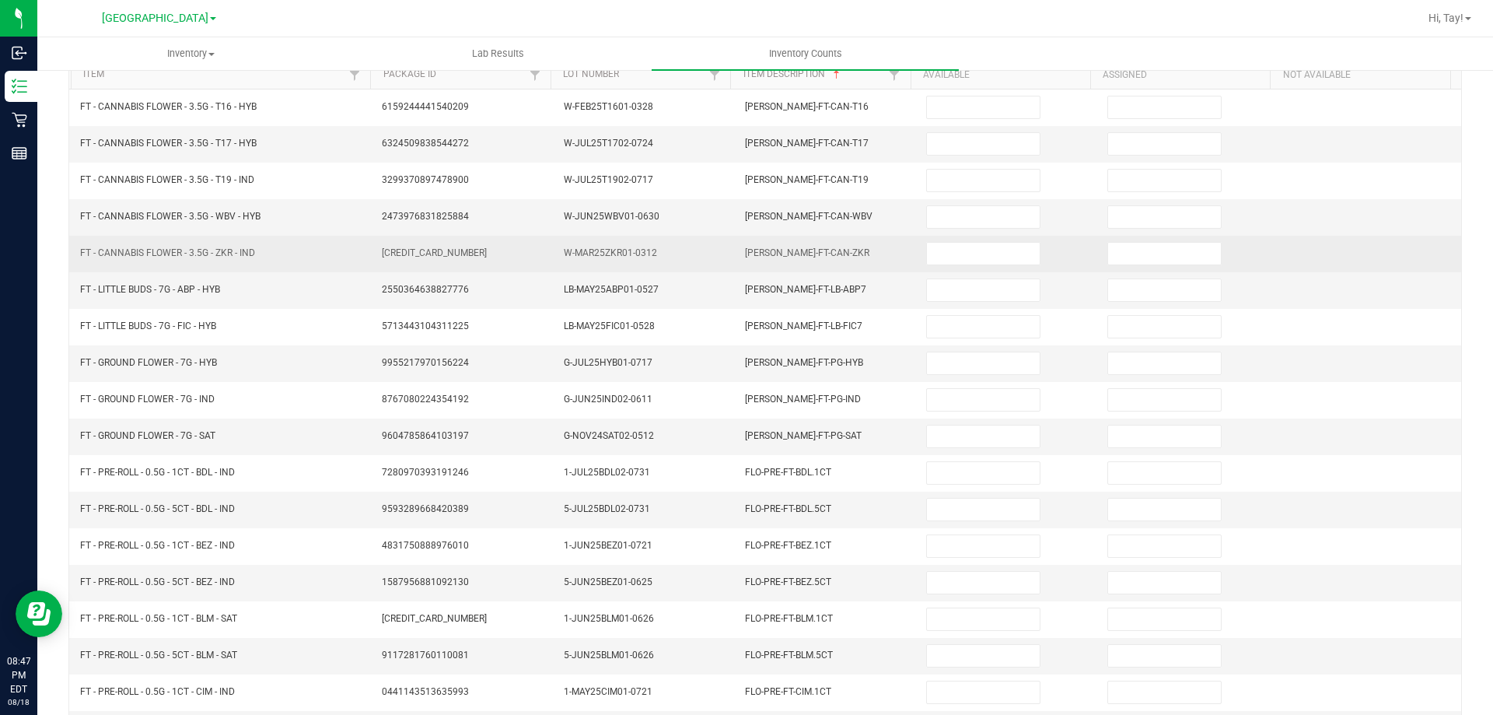
scroll to position [0, 0]
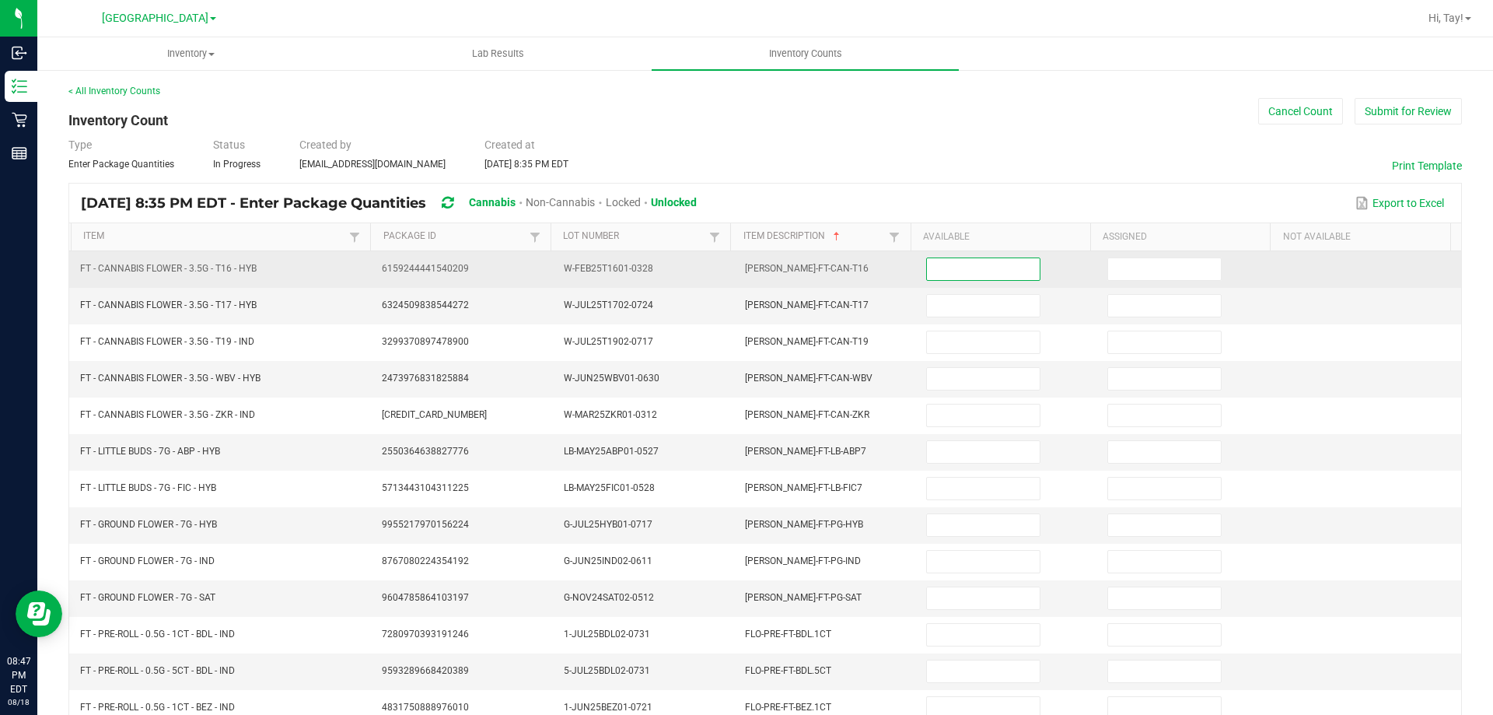
click at [948, 267] on input at bounding box center [983, 269] width 112 height 22
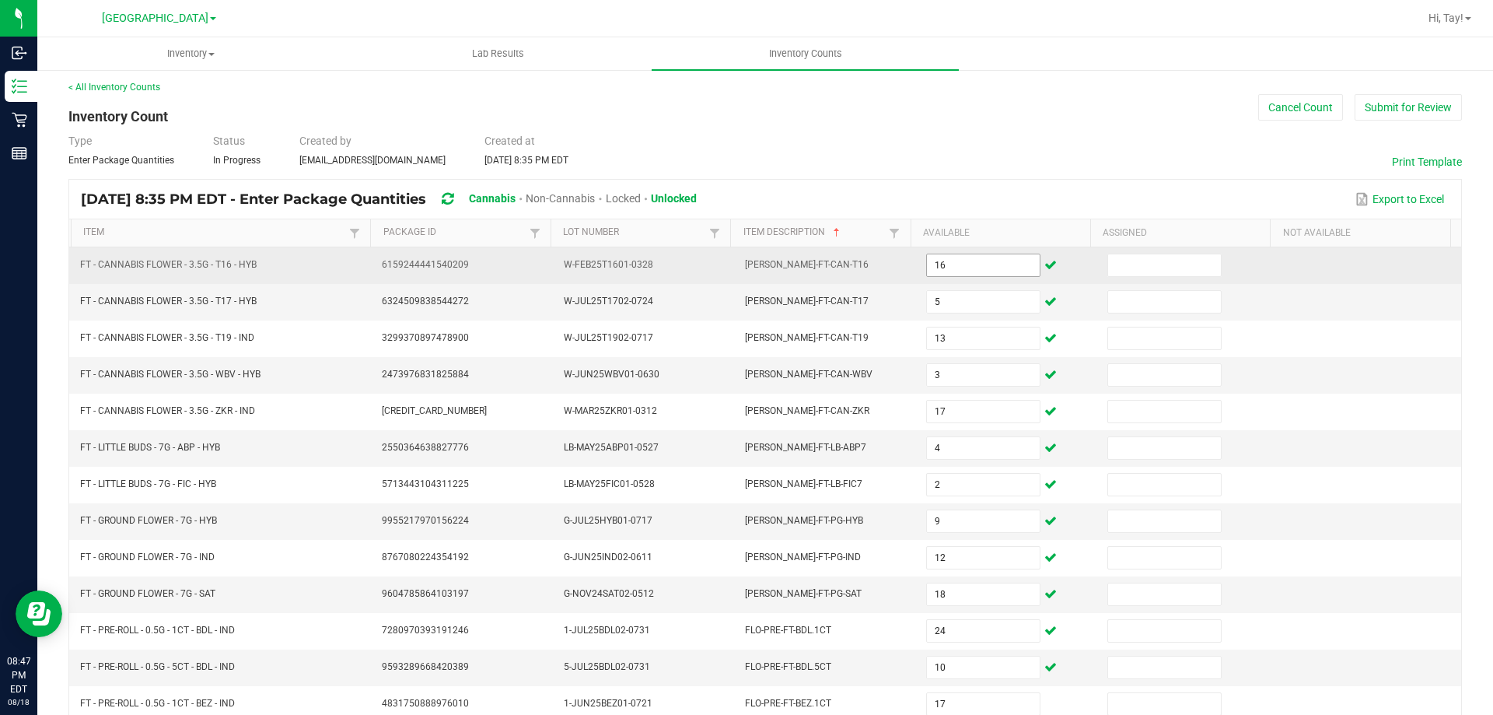
scroll to position [323, 0]
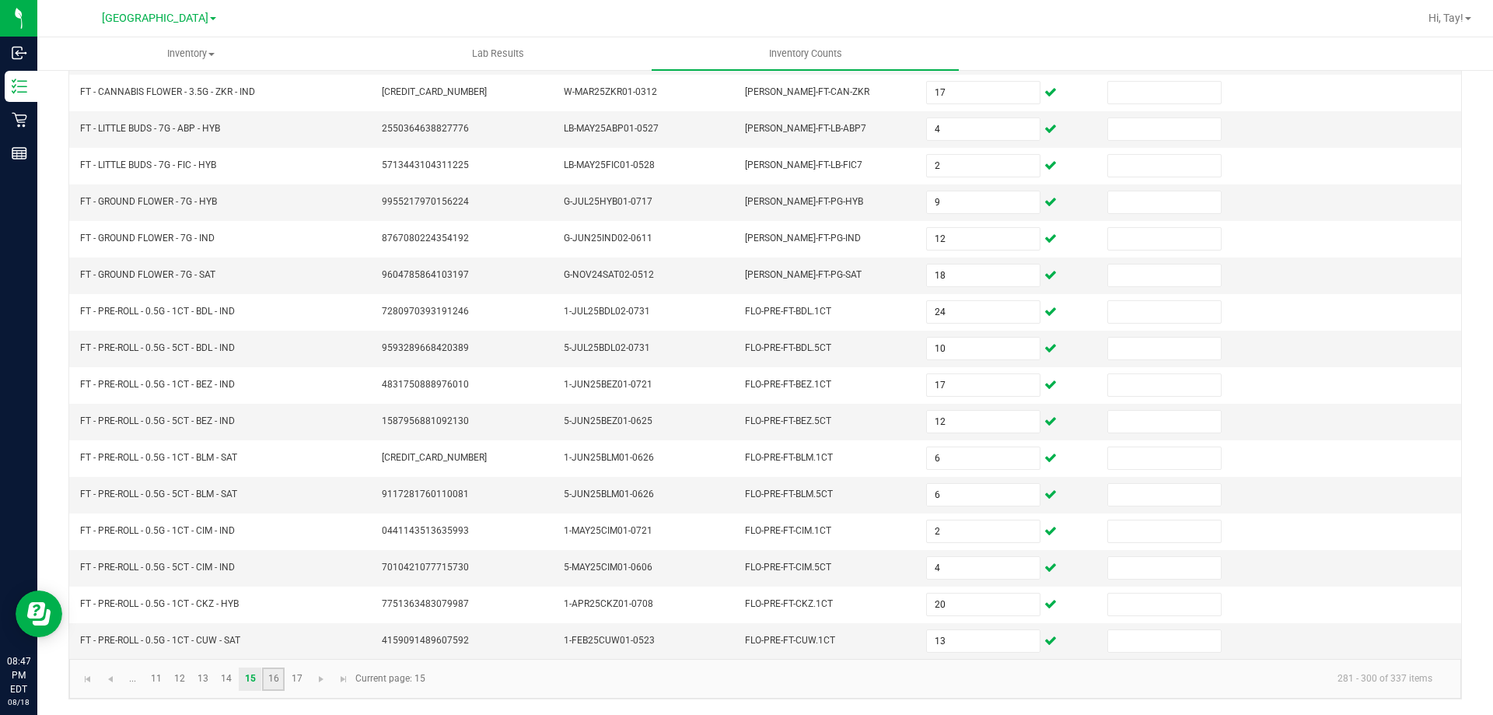
click at [272, 681] on link "16" at bounding box center [273, 678] width 23 height 23
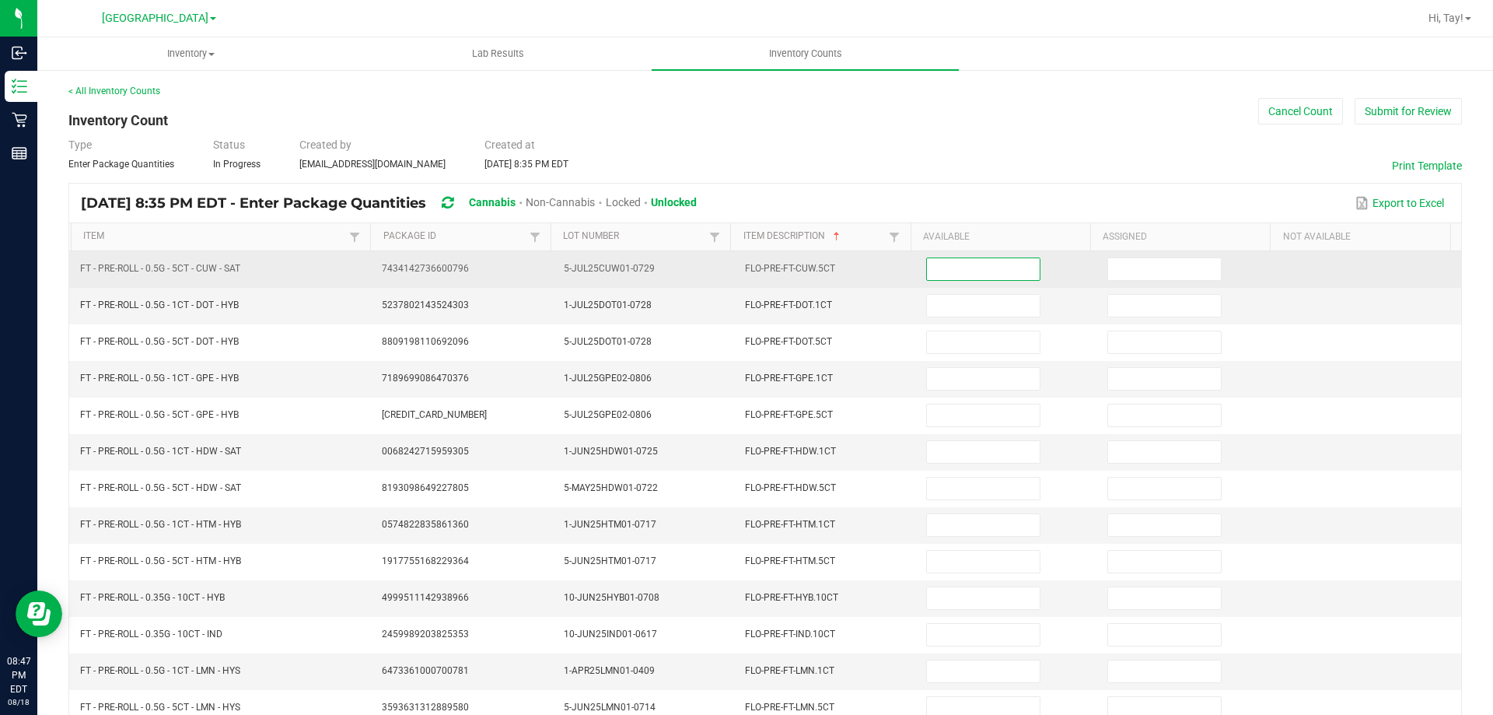
click at [967, 268] on input at bounding box center [983, 269] width 112 height 22
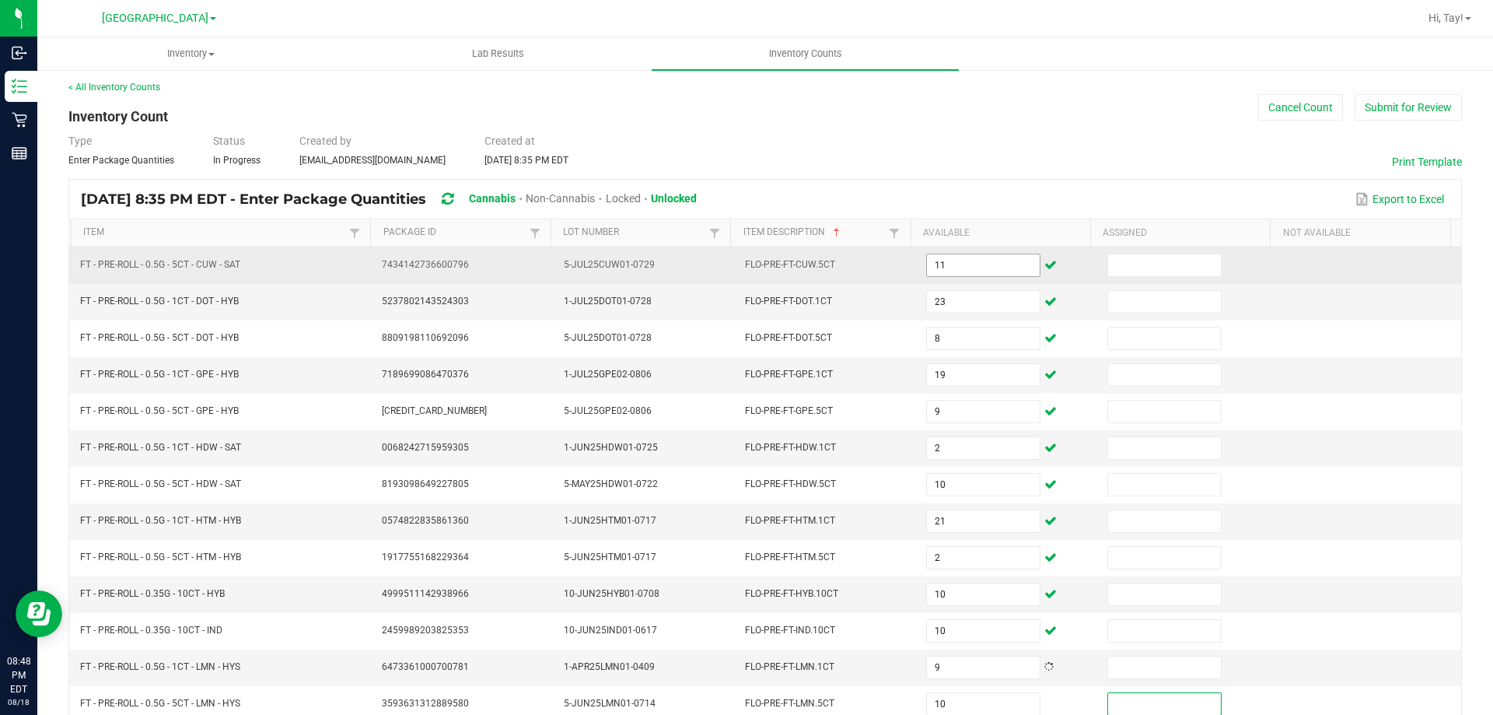
scroll to position [323, 0]
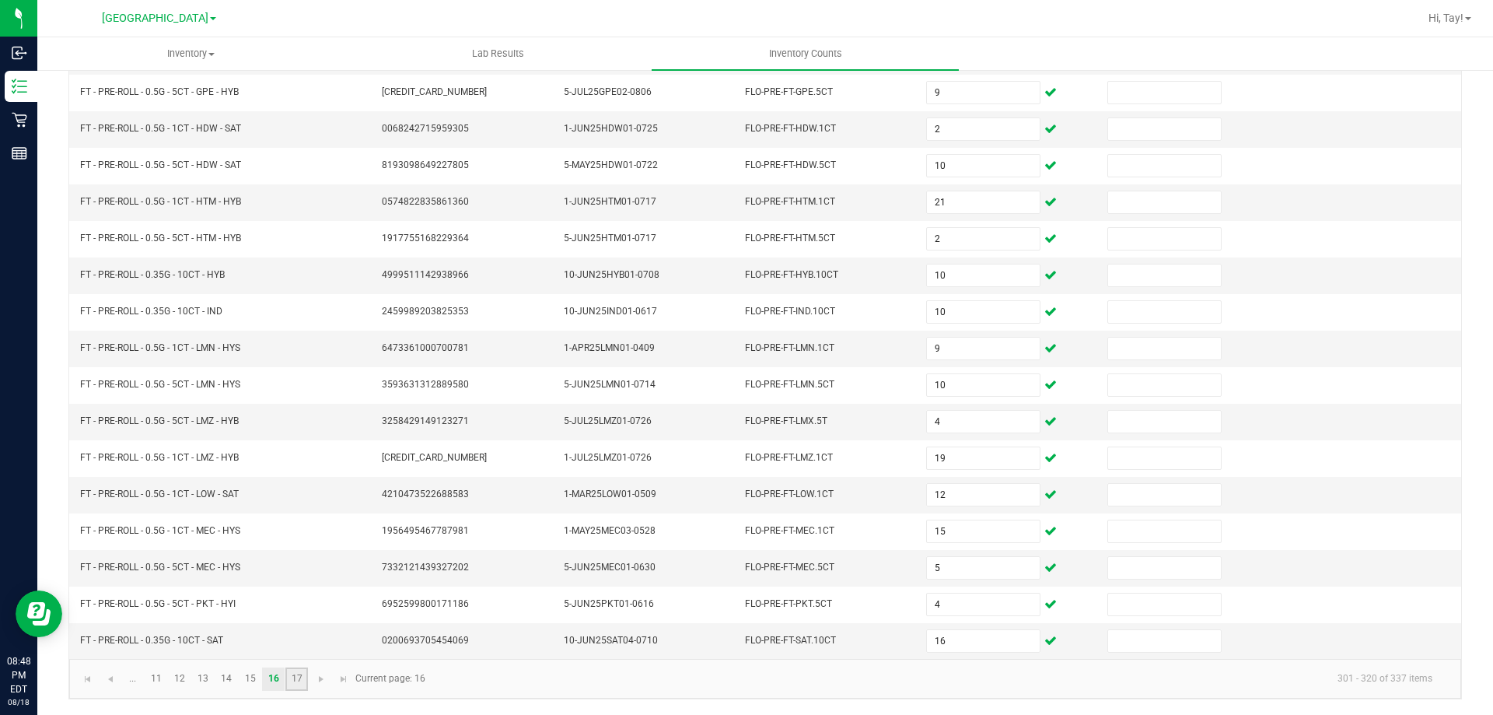
click at [296, 675] on link "17" at bounding box center [296, 678] width 23 height 23
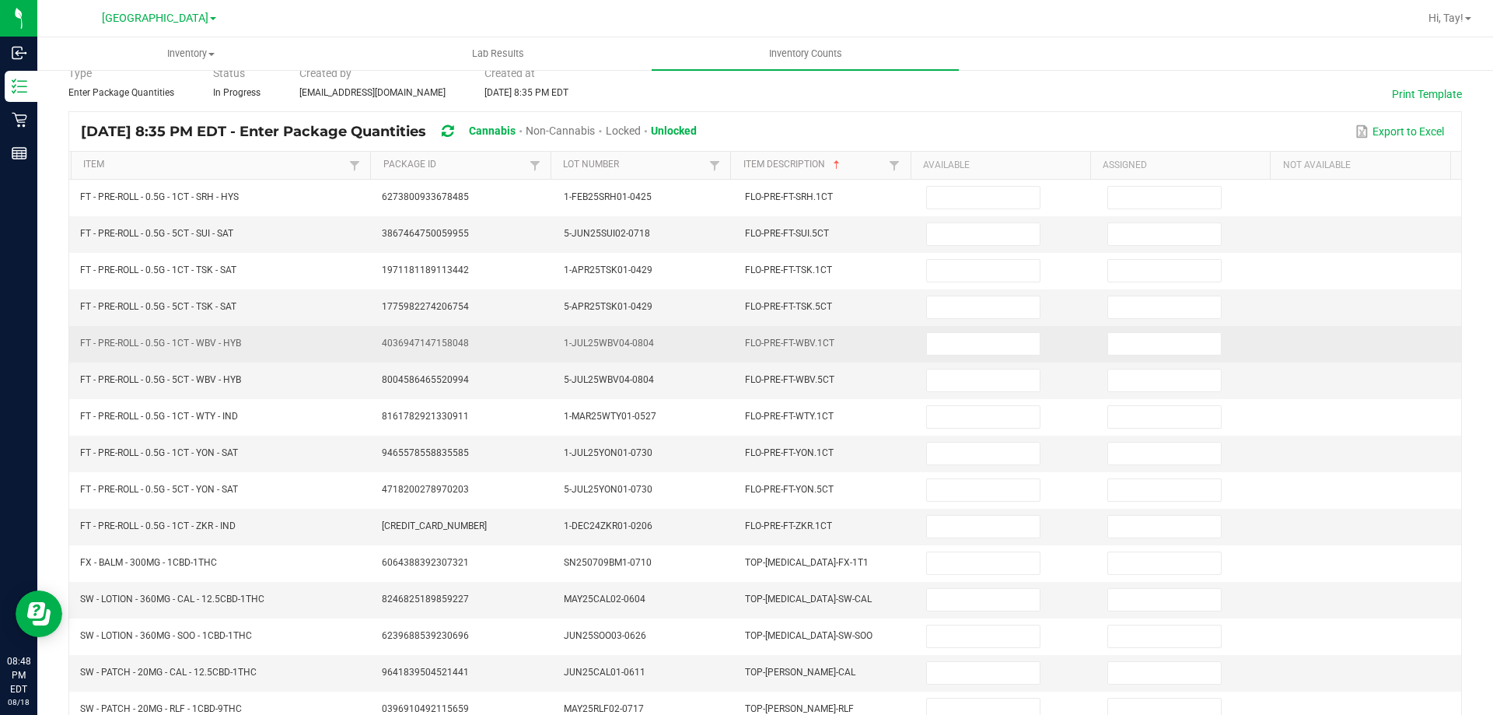
scroll to position [0, 0]
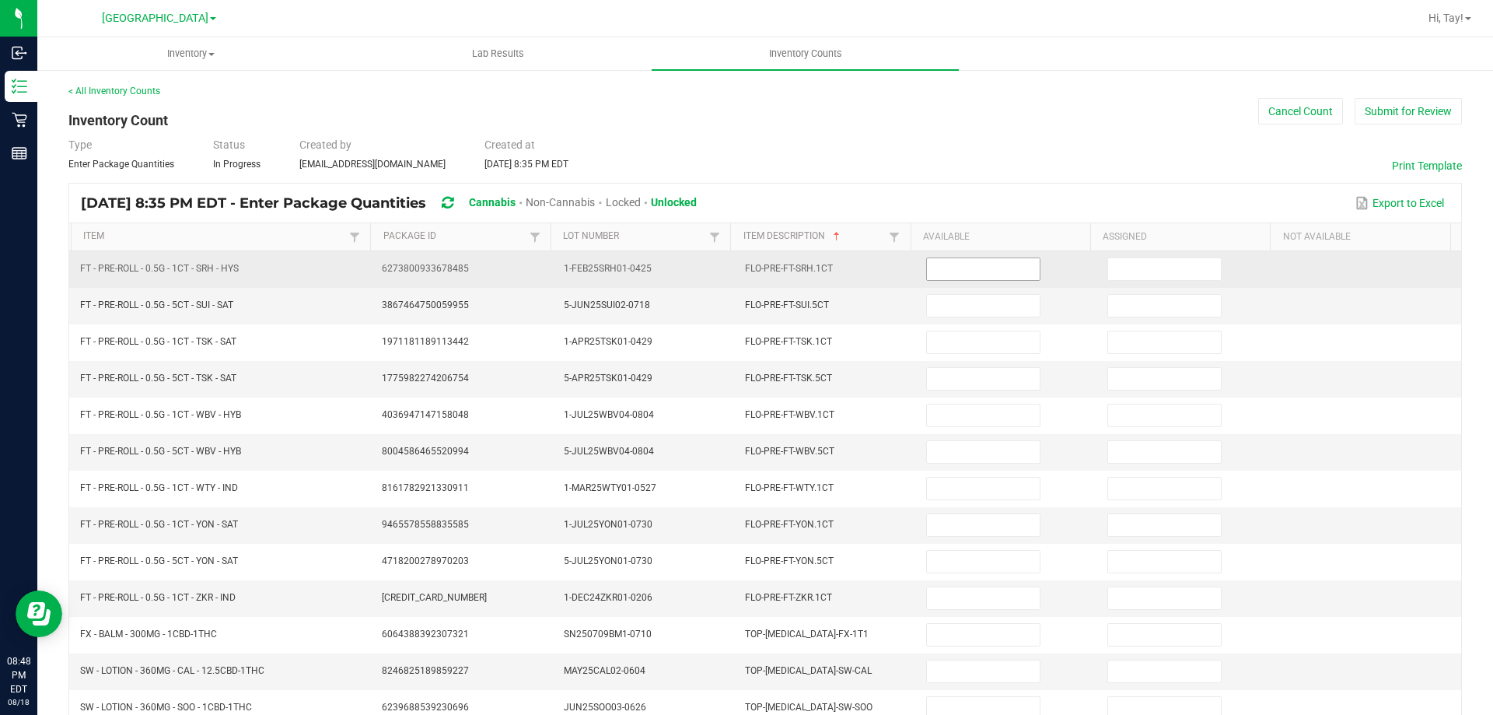
click at [927, 269] on input at bounding box center [983, 269] width 112 height 22
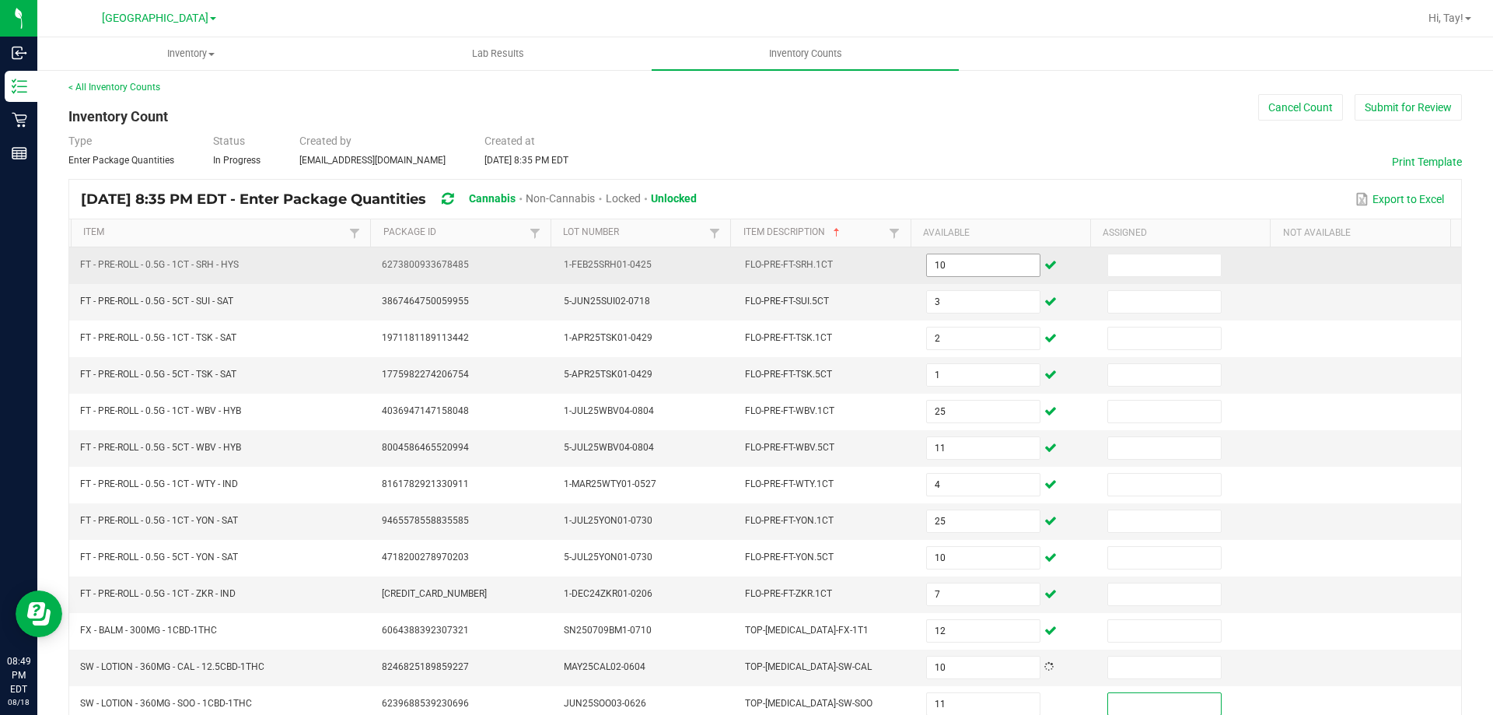
scroll to position [213, 0]
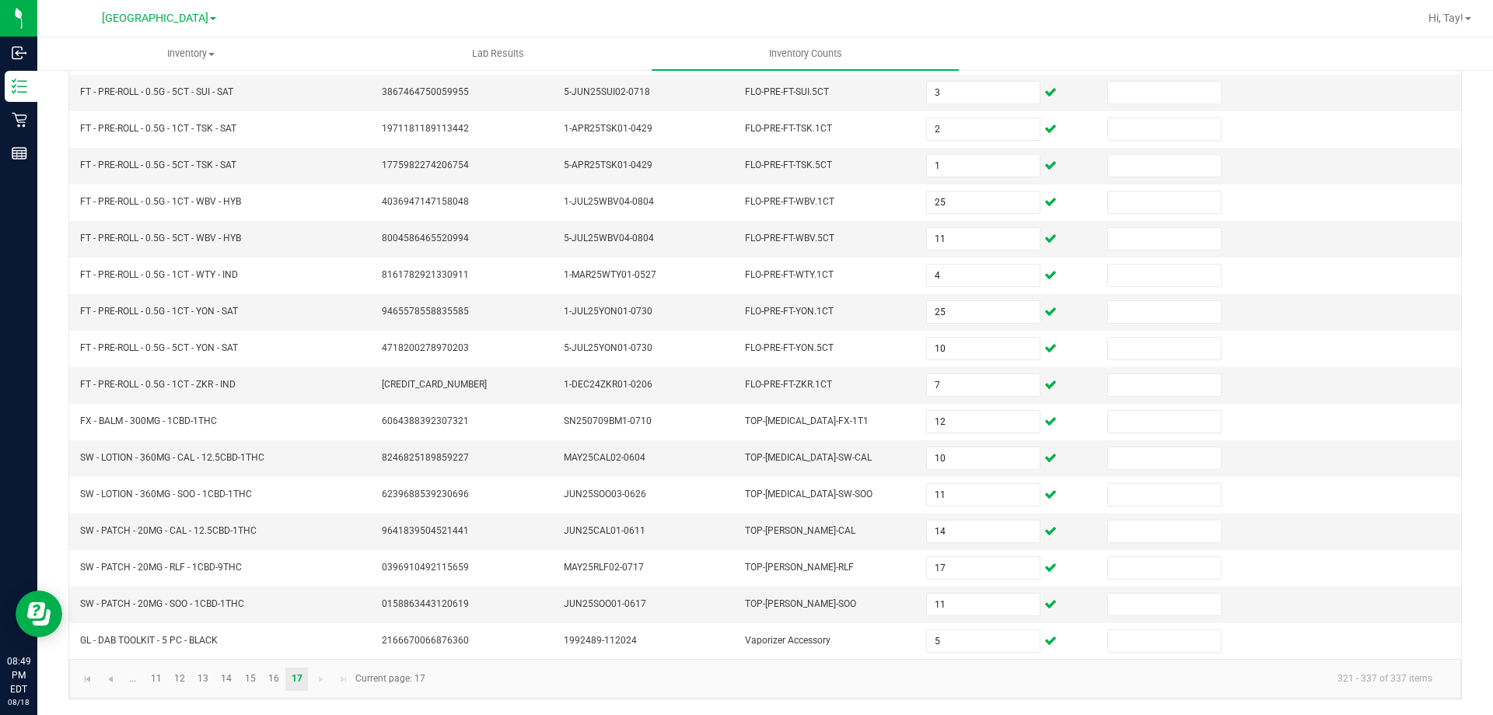
click at [315, 679] on kendo-pager-next-buttons at bounding box center [332, 678] width 45 height 23
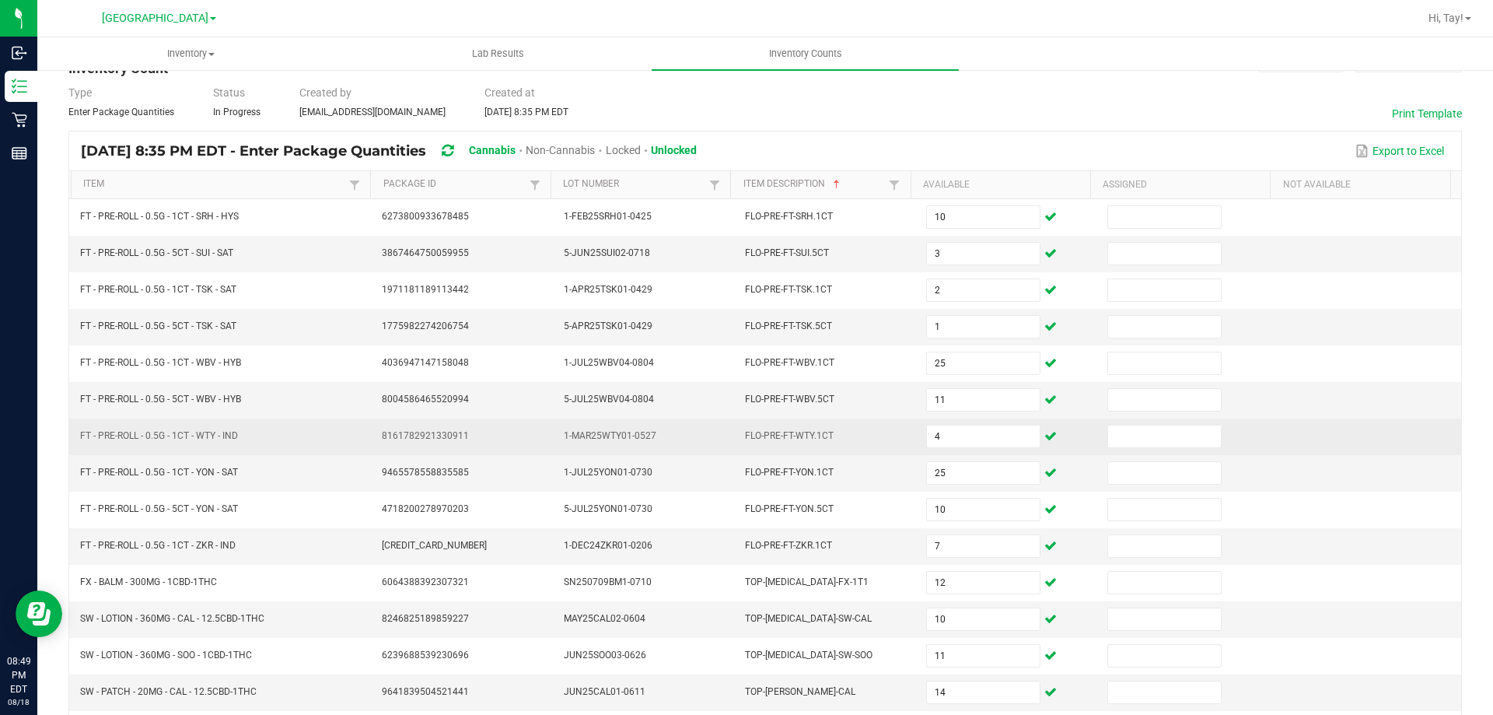
scroll to position [0, 0]
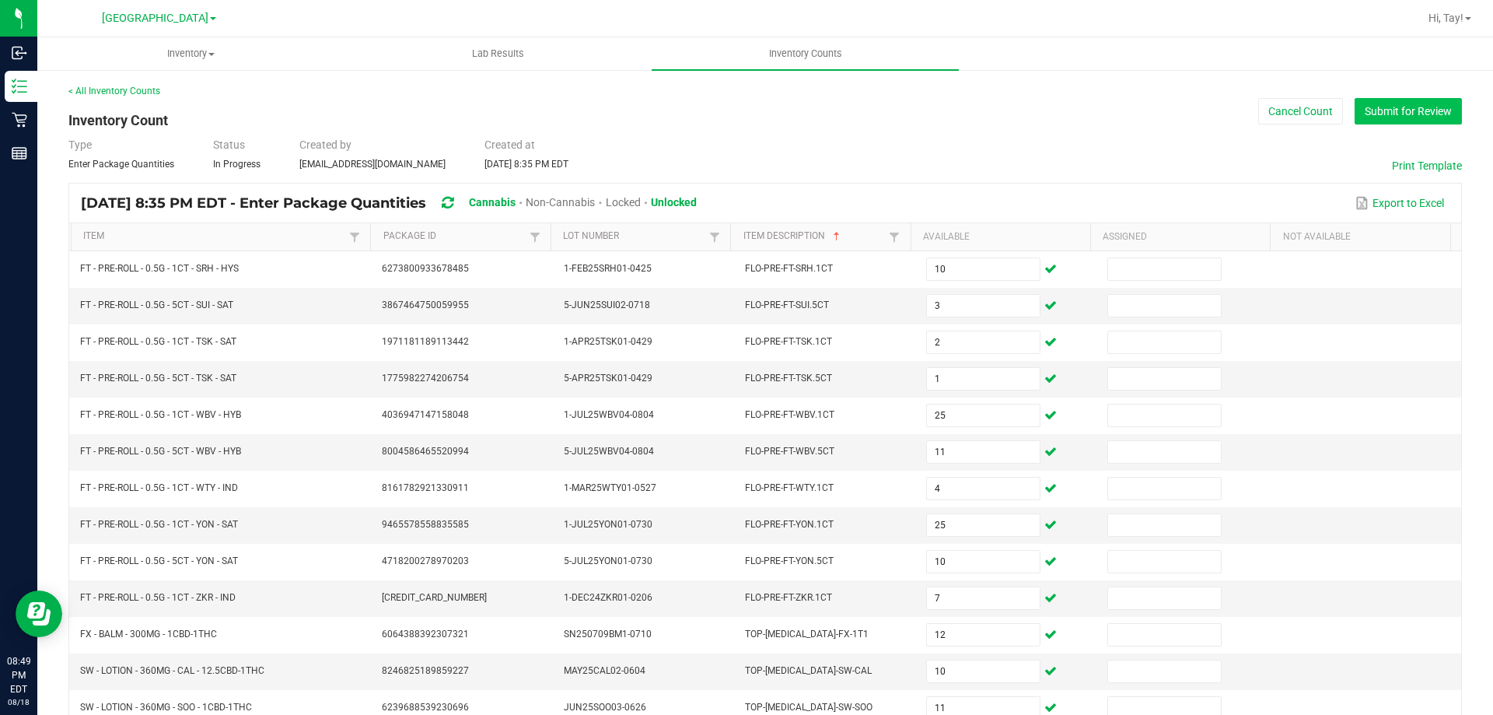
click at [1381, 107] on button "Submit for Review" at bounding box center [1408, 111] width 107 height 26
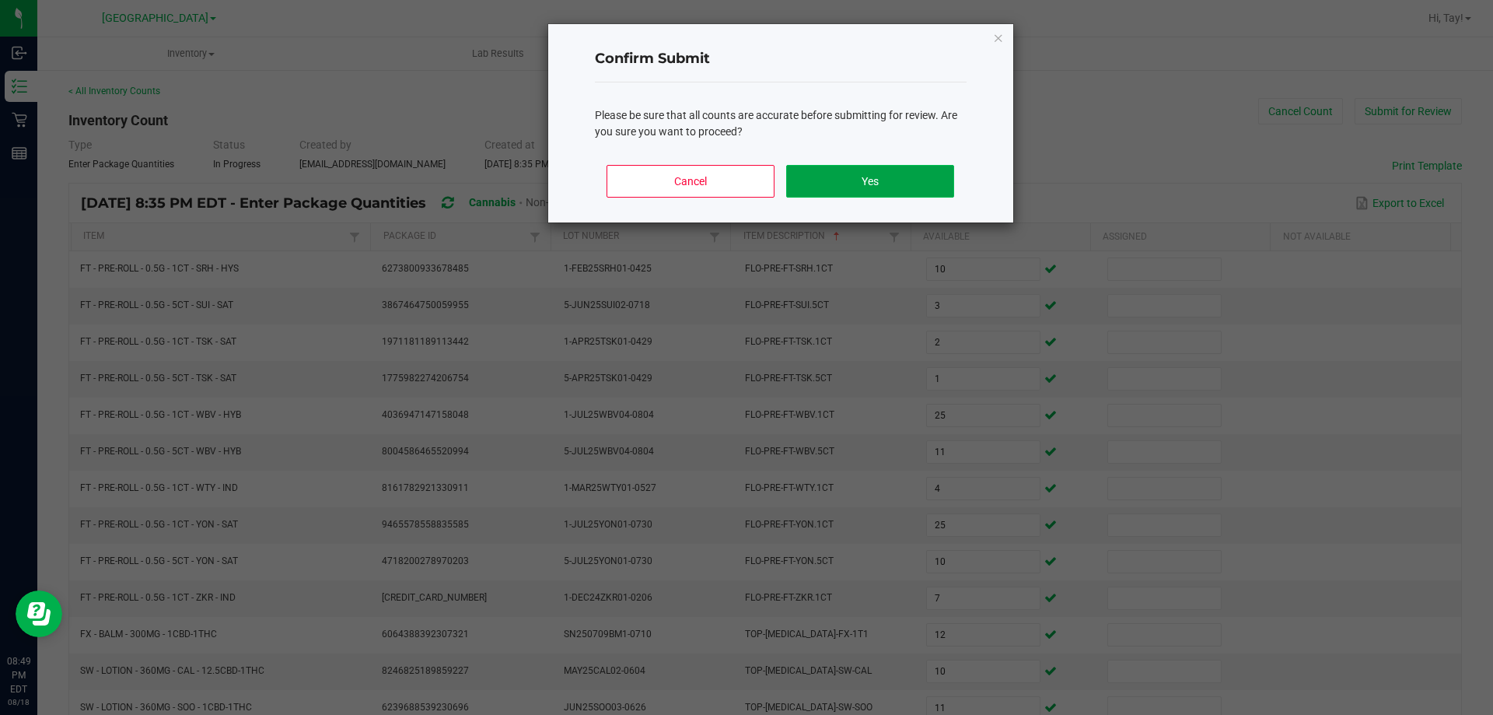
click at [937, 181] on button "Yes" at bounding box center [869, 181] width 167 height 33
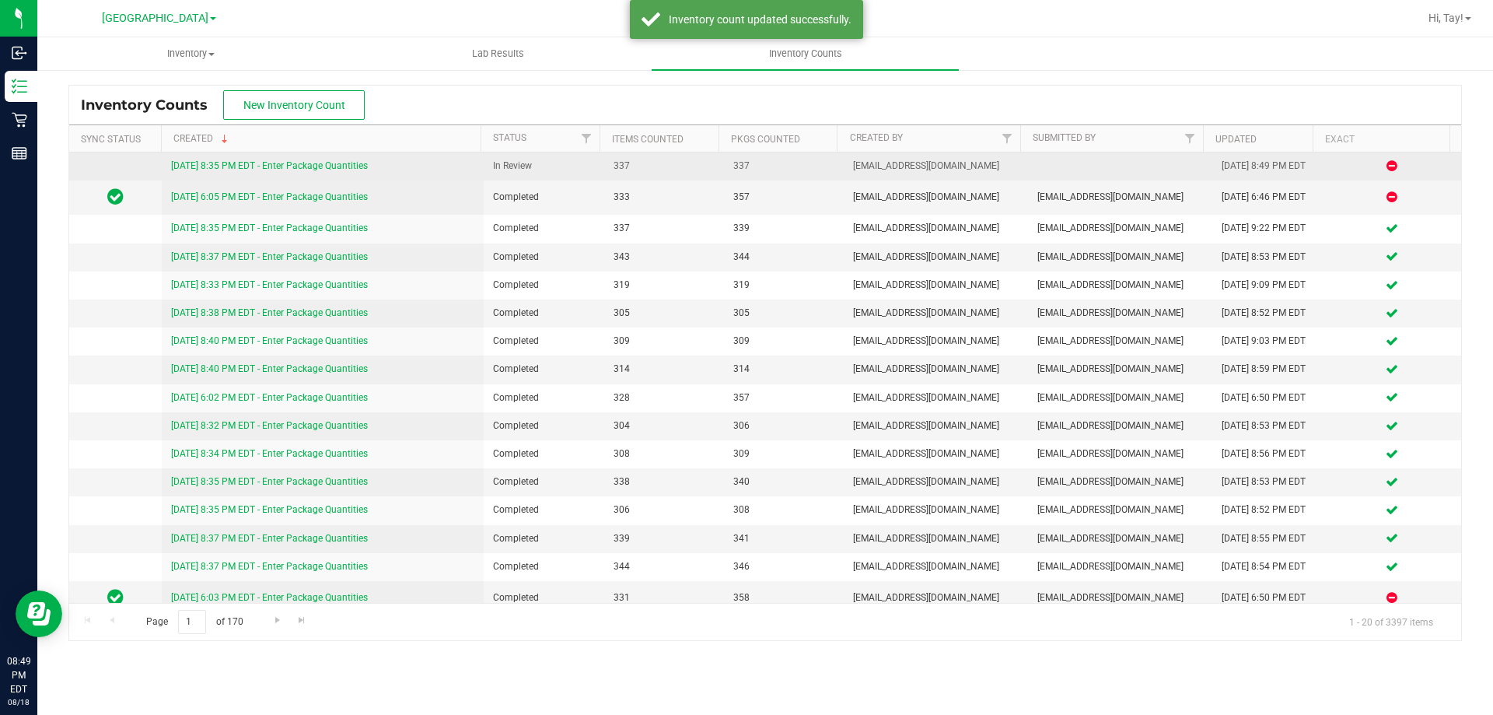
click at [341, 171] on link "[DATE] 8:35 PM EDT - Enter Package Quantities" at bounding box center [269, 165] width 197 height 11
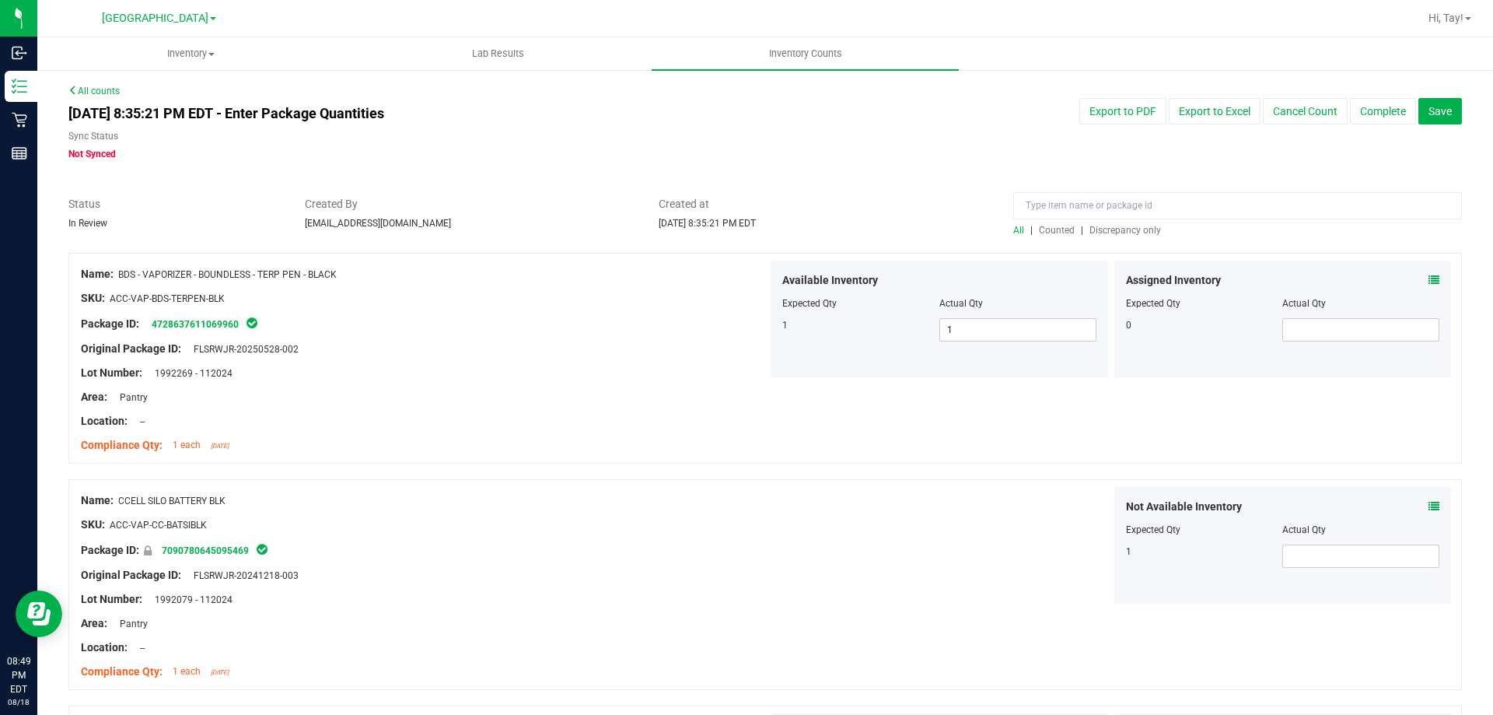
click at [1135, 232] on span "Discrepancy only" at bounding box center [1126, 230] width 72 height 11
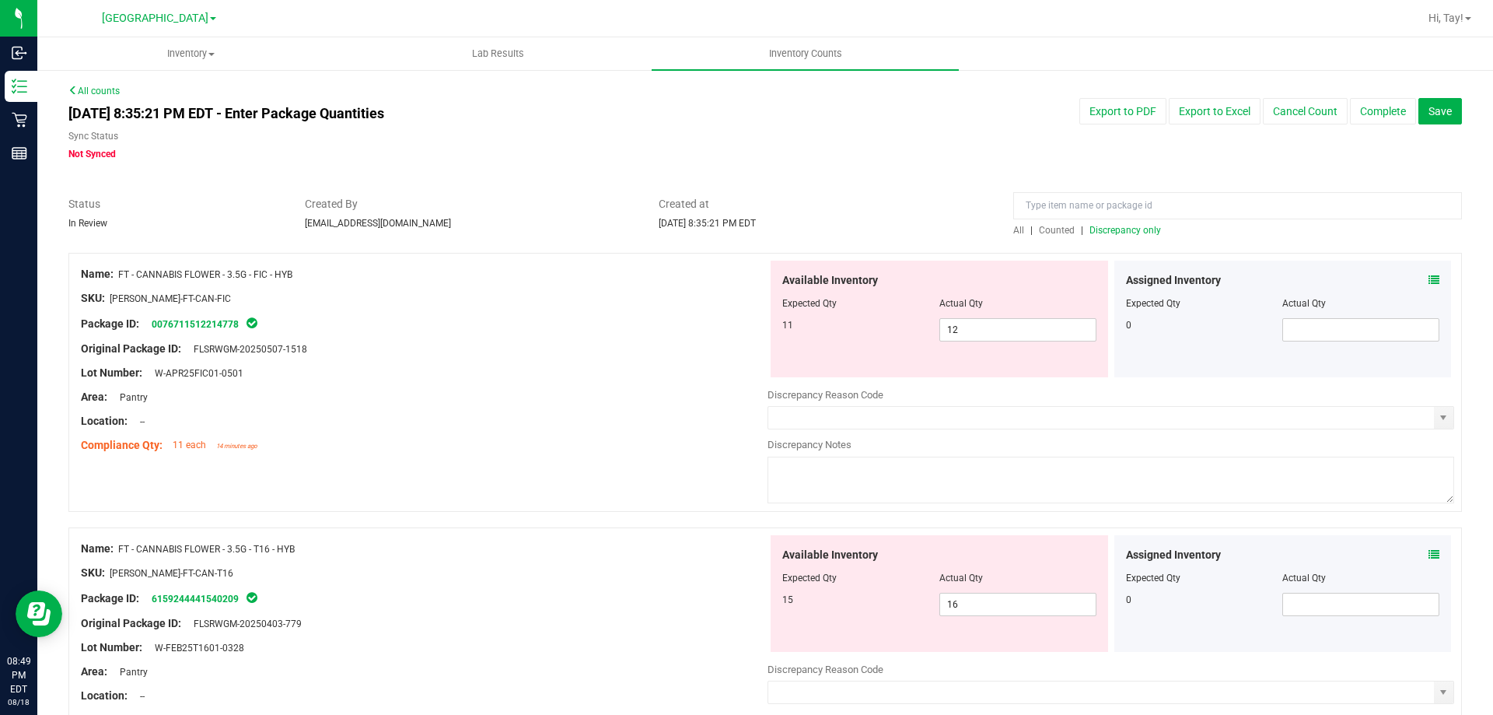
click at [488, 275] on div "Name: FT - CANNABIS FLOWER - 3.5G - FIC - HYB" at bounding box center [424, 274] width 687 height 16
click at [940, 320] on span "12 12" at bounding box center [1018, 329] width 157 height 23
click at [940, 320] on input "12" at bounding box center [1018, 330] width 156 height 22
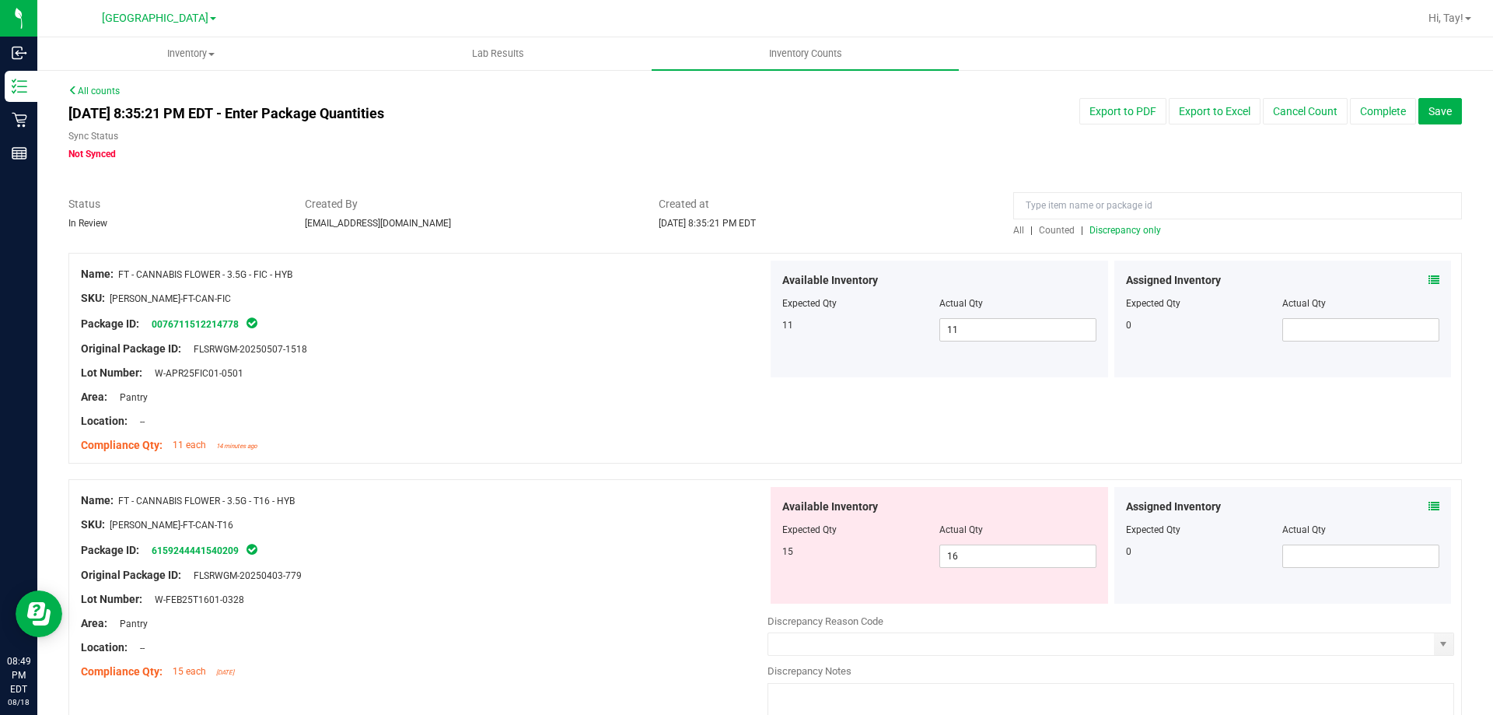
click at [606, 333] on div at bounding box center [424, 337] width 687 height 8
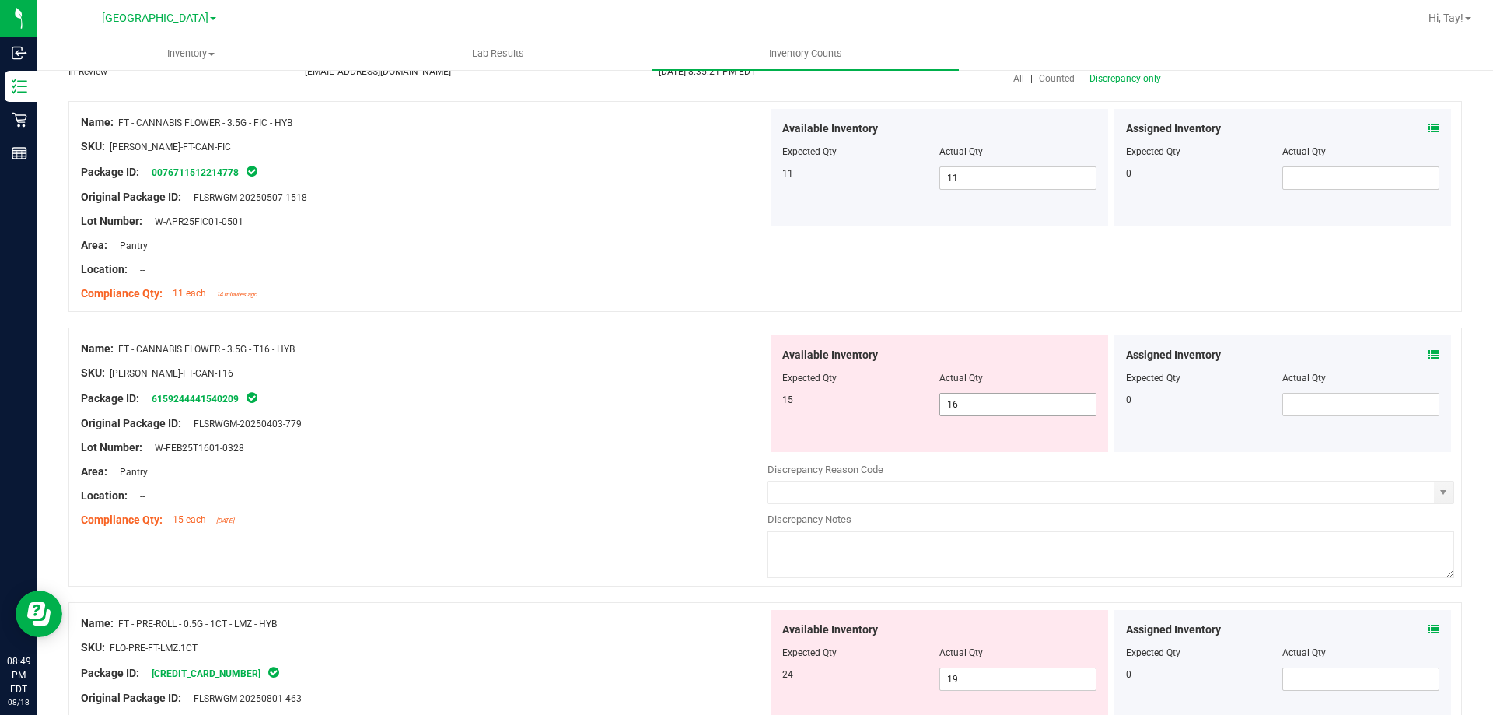
scroll to position [156, 0]
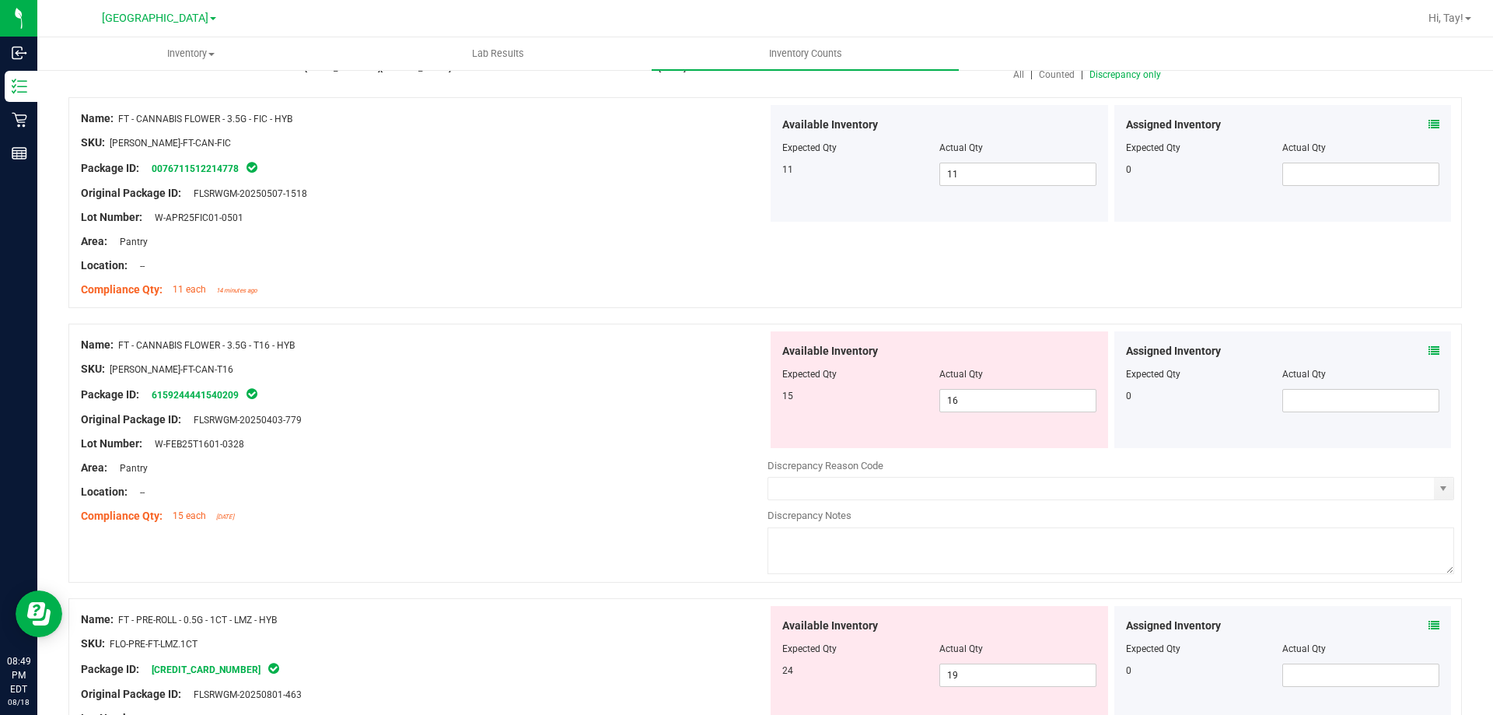
click at [718, 417] on div "Original Package ID: FLSRWGM-20250403-779" at bounding box center [424, 419] width 687 height 16
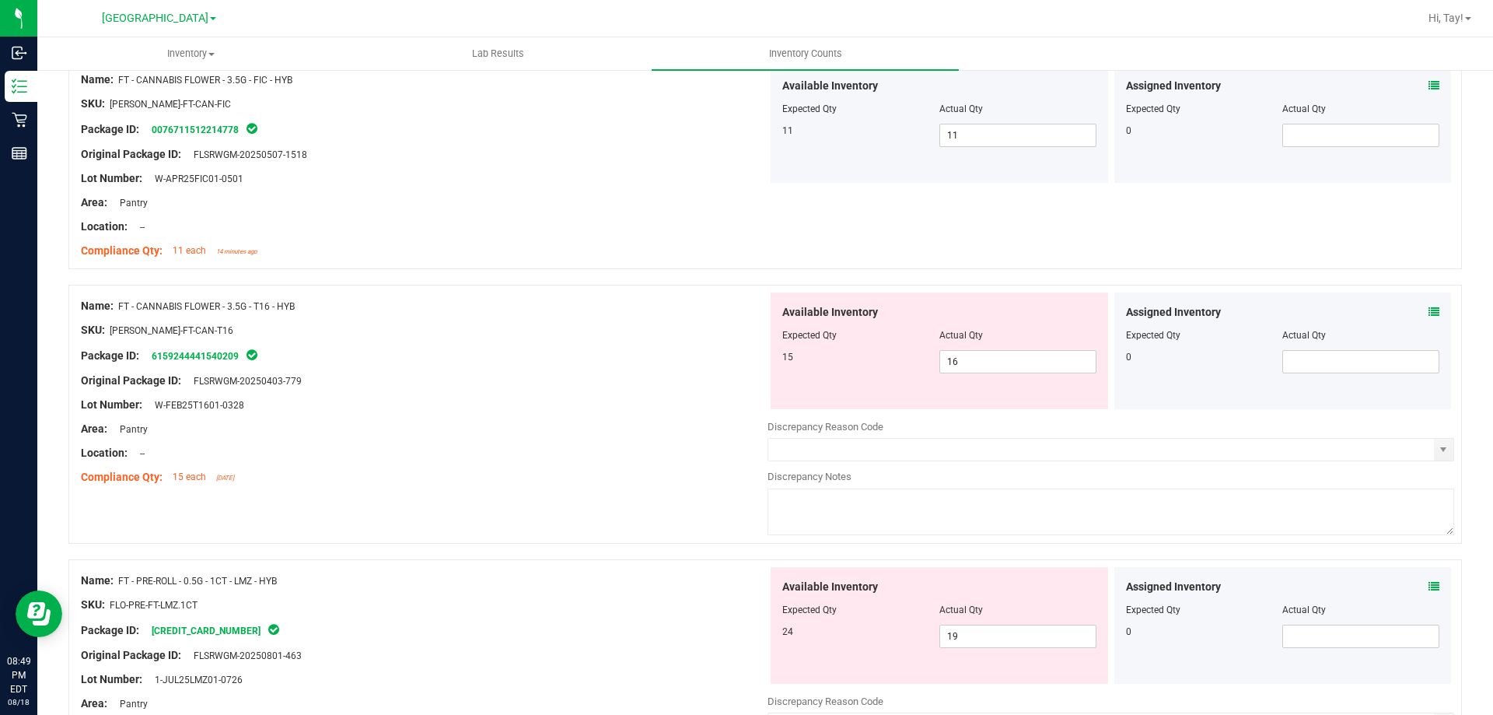
scroll to position [233, 0]
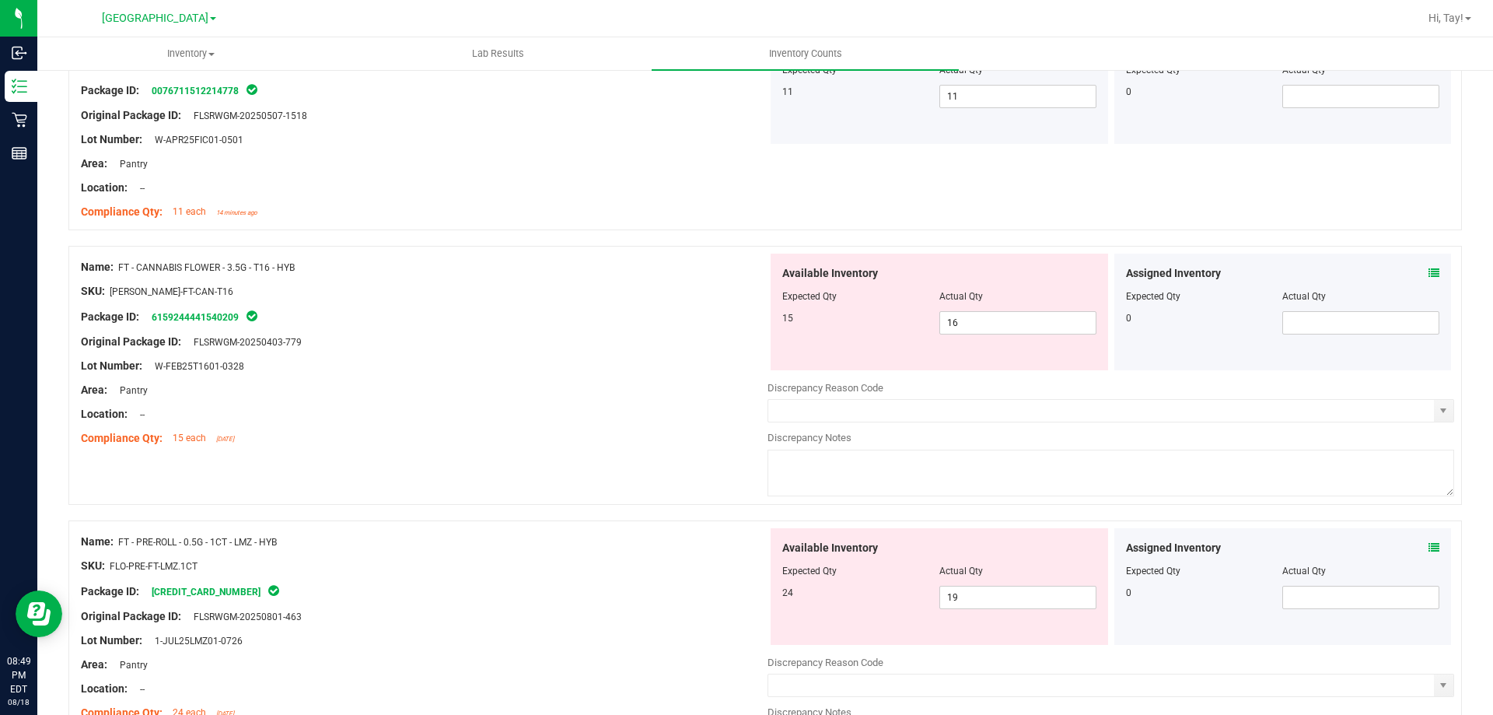
click at [585, 516] on div at bounding box center [765, 513] width 1394 height 16
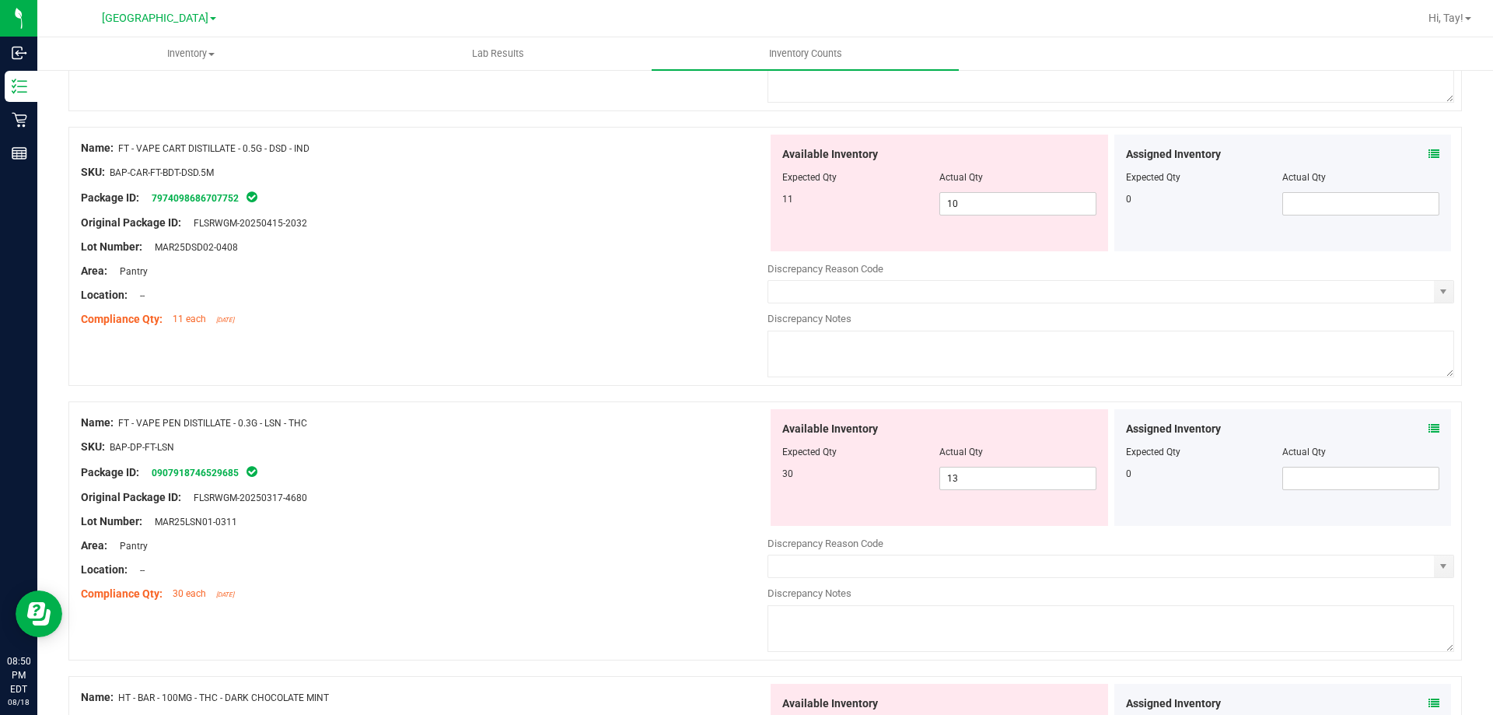
scroll to position [1478, 0]
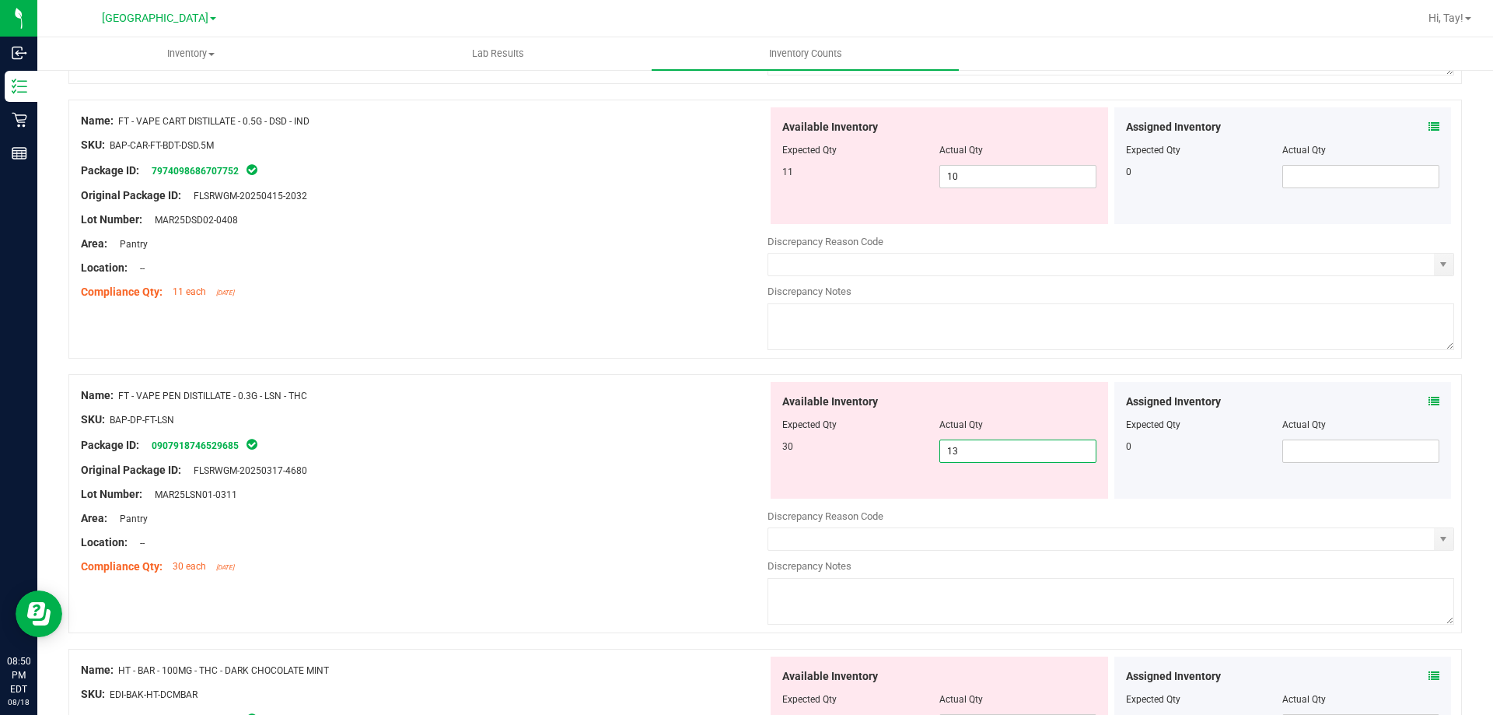
click at [947, 447] on span "13 13" at bounding box center [1018, 450] width 157 height 23
click at [947, 447] on input "13" at bounding box center [1018, 451] width 156 height 22
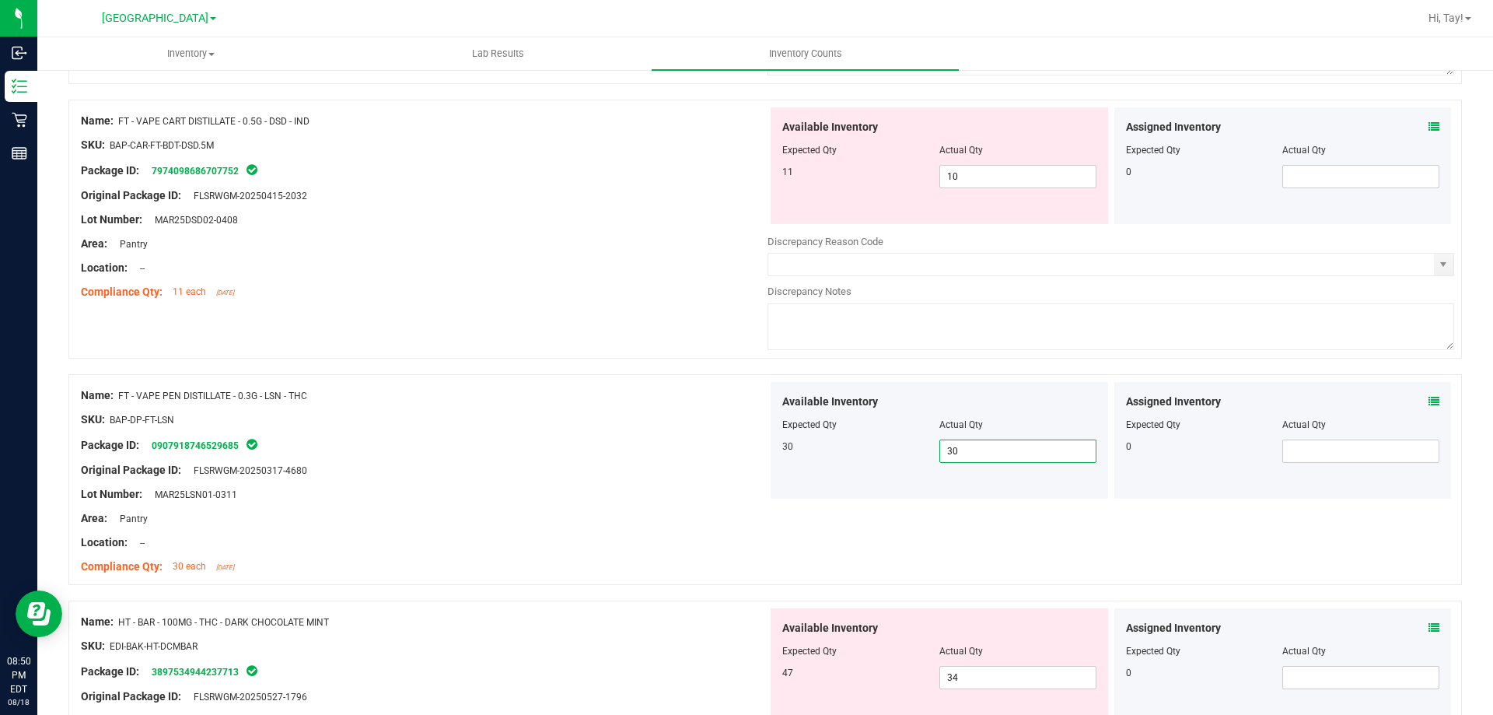
click at [389, 442] on div "Package ID: 0907918746529685" at bounding box center [424, 445] width 687 height 19
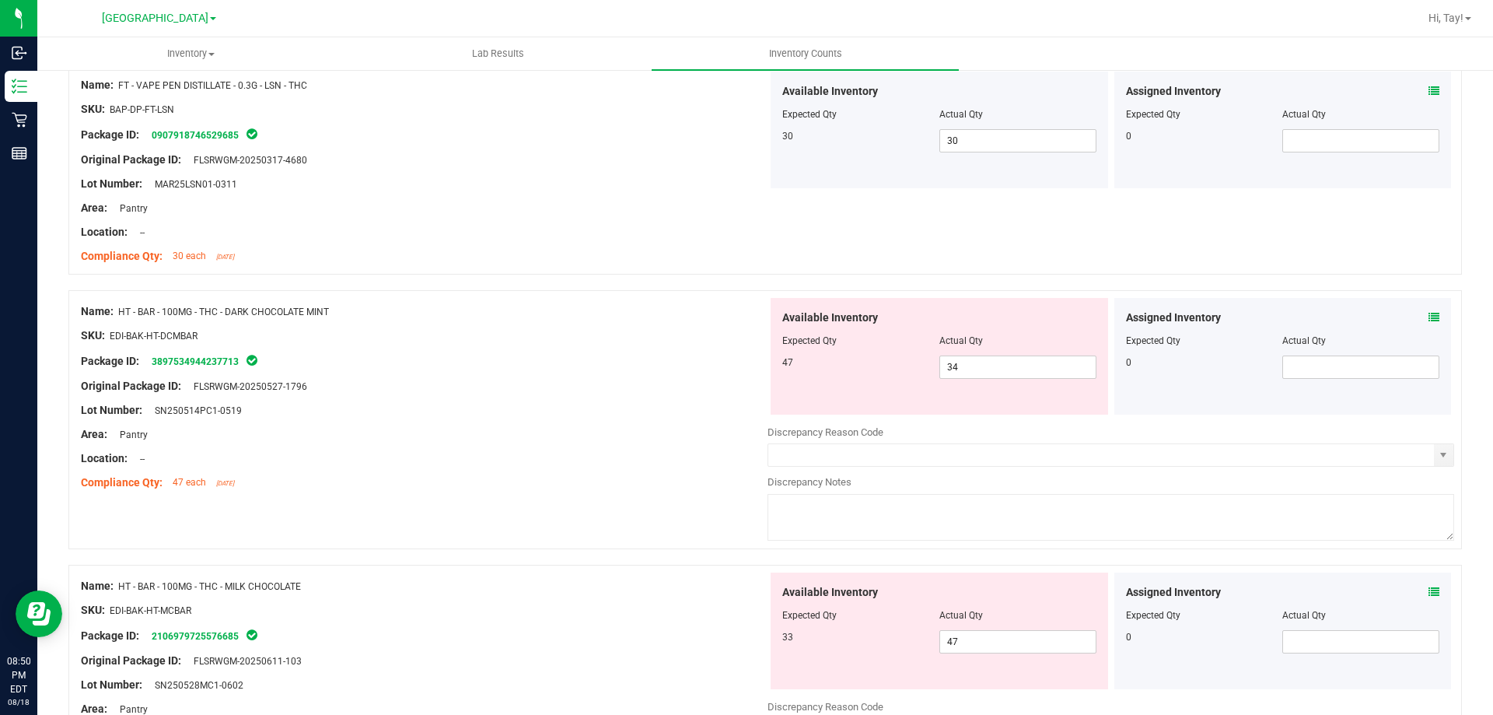
scroll to position [1789, 0]
click at [951, 362] on span "34 34" at bounding box center [1018, 366] width 157 height 23
click at [951, 362] on input "34" at bounding box center [1018, 366] width 156 height 22
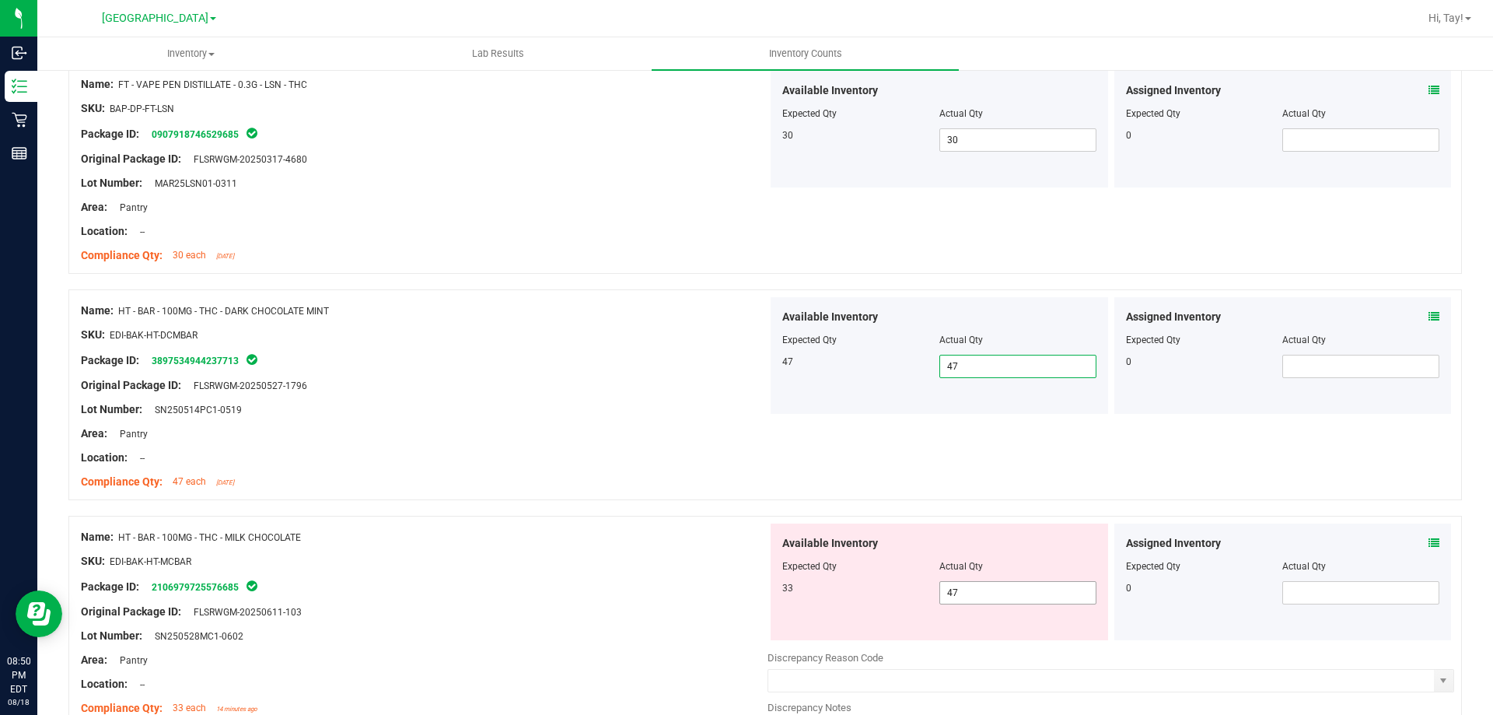
click at [986, 597] on span "47 47" at bounding box center [1018, 592] width 157 height 23
click at [986, 597] on input "47" at bounding box center [1018, 593] width 156 height 22
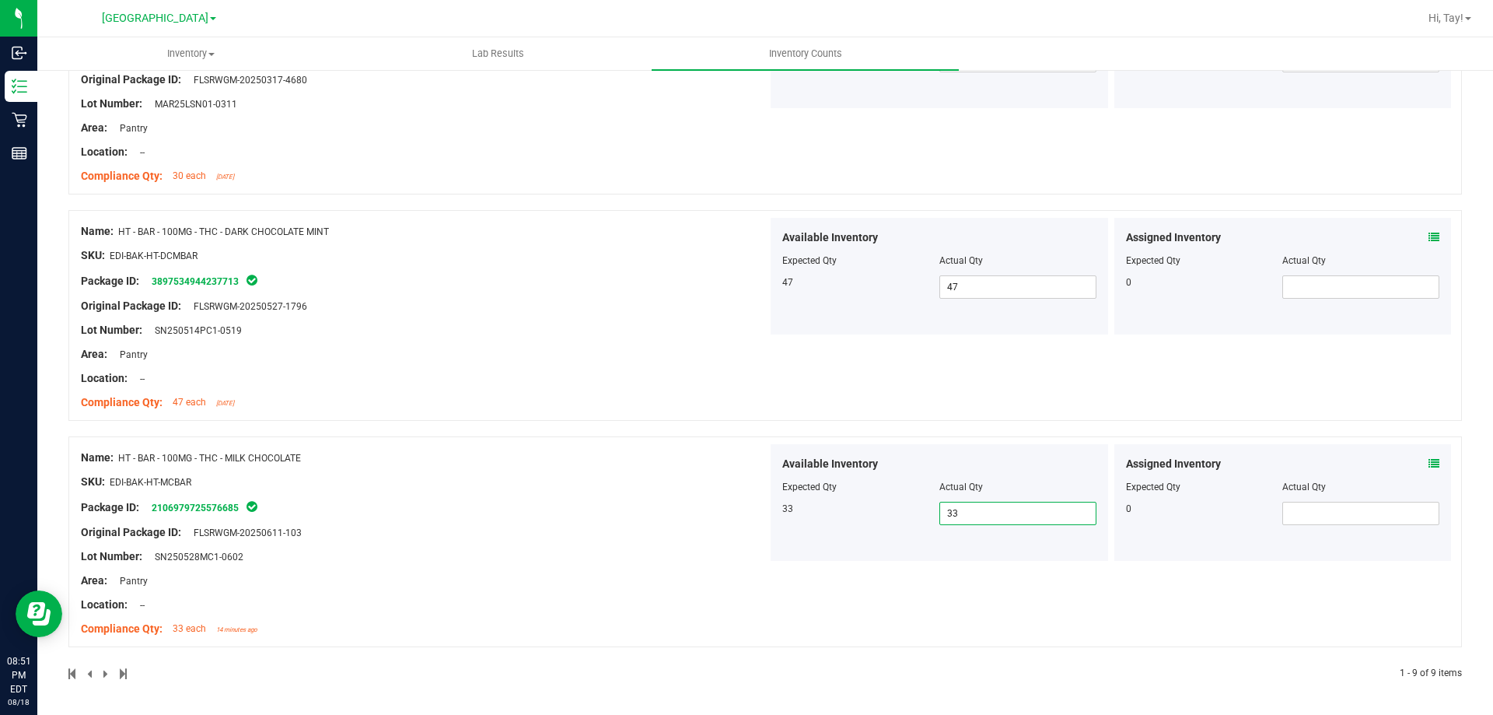
scroll to position [1869, 0]
click at [581, 478] on div "SKU: EDI-BAK-HT-MCBAR" at bounding box center [424, 481] width 687 height 16
click at [1014, 520] on span "33 33" at bounding box center [1018, 512] width 157 height 23
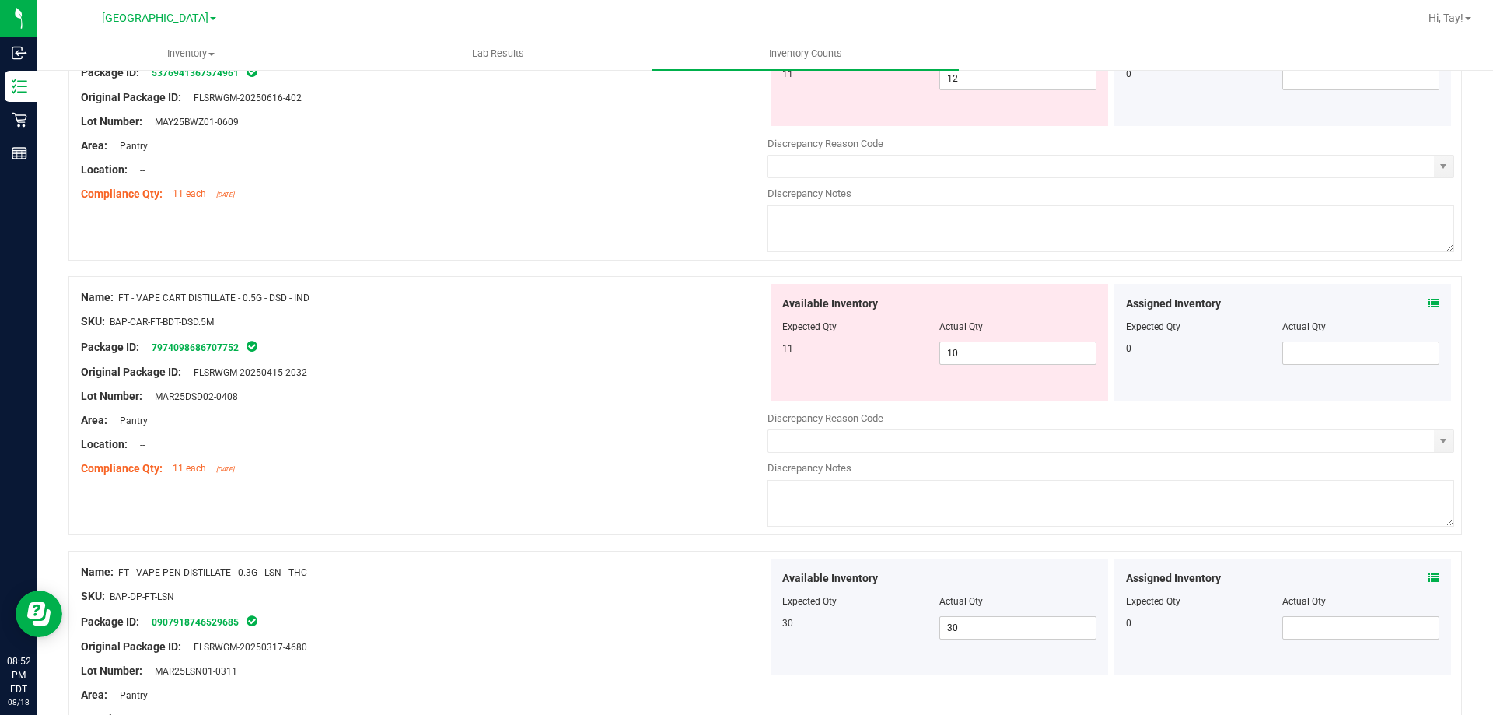
scroll to position [1294, 0]
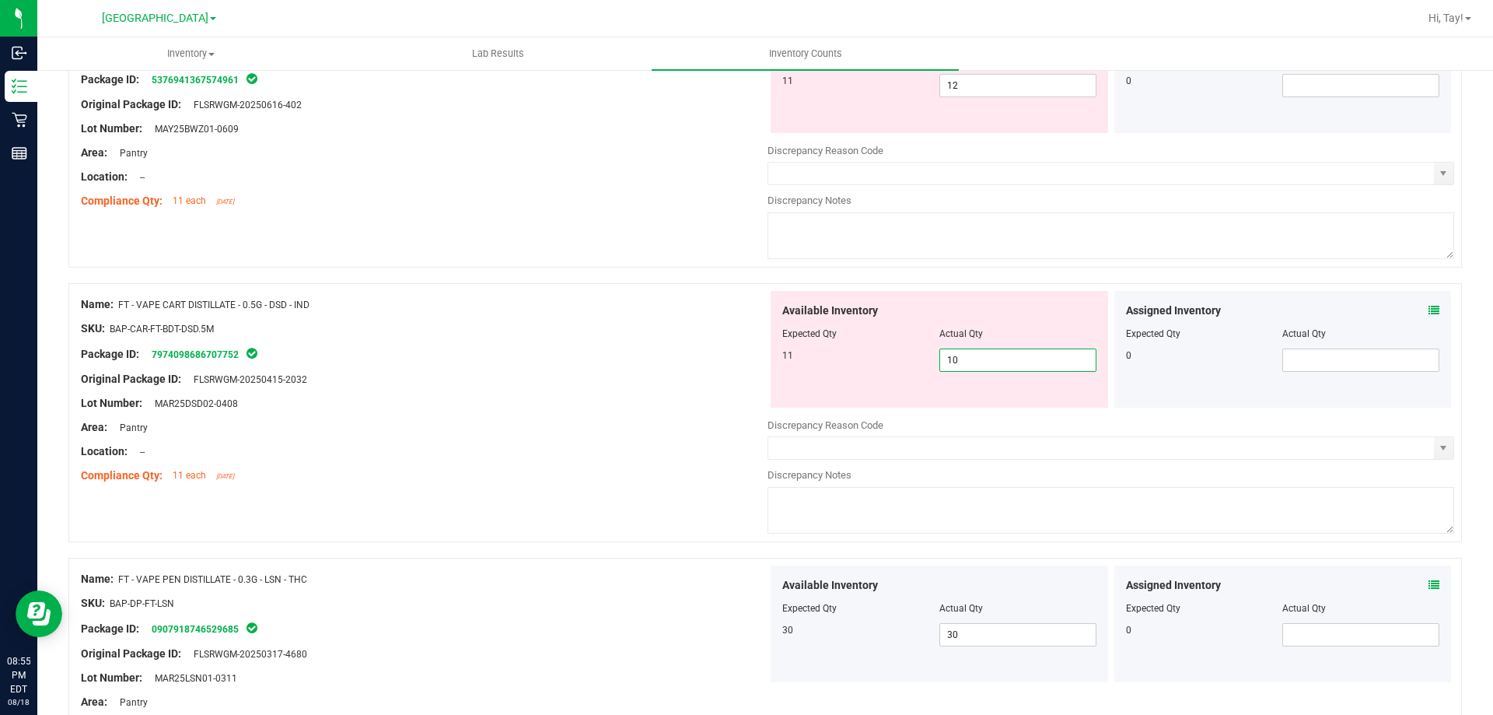
click at [1010, 366] on span "10 10" at bounding box center [1018, 359] width 157 height 23
click at [1010, 366] on input "10" at bounding box center [1018, 360] width 156 height 22
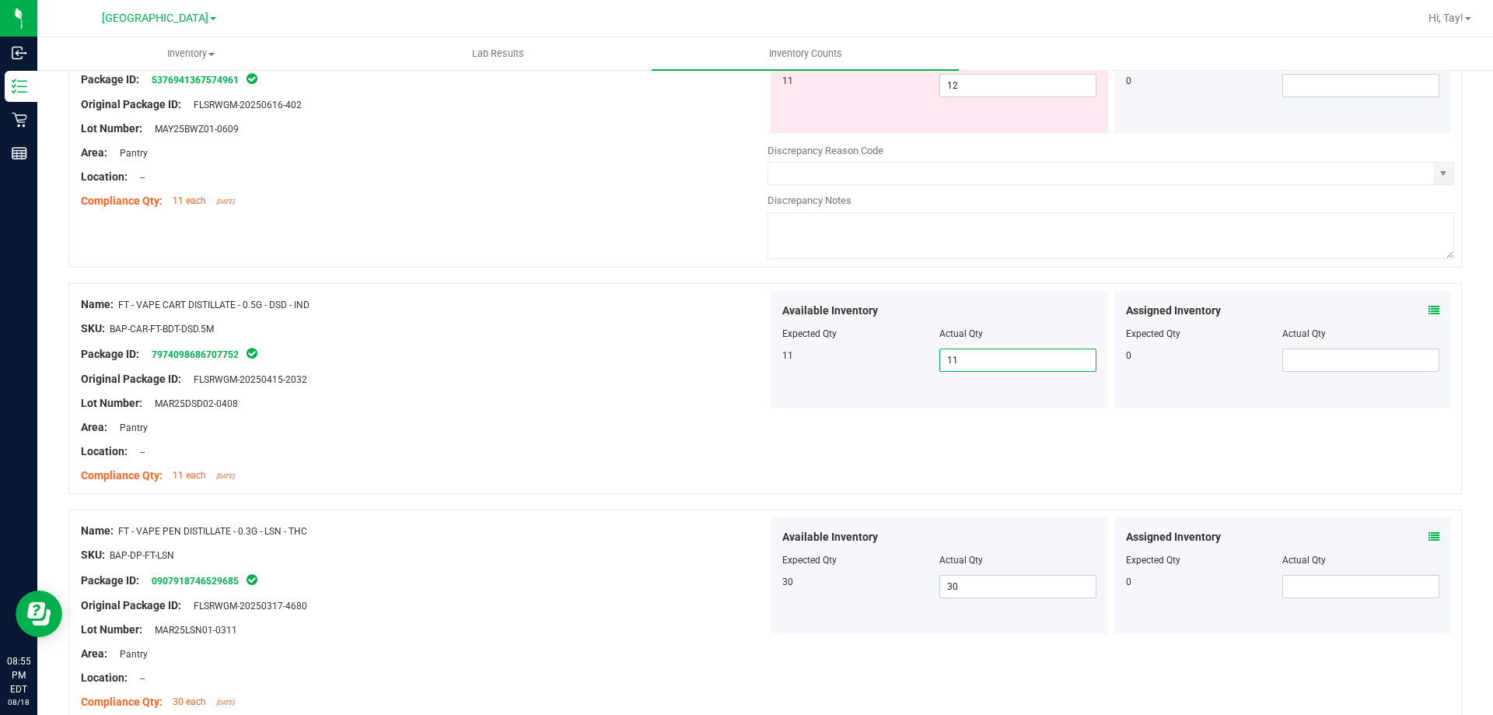
click at [669, 401] on div "Lot Number: MAR25DSD02-0408" at bounding box center [424, 403] width 687 height 16
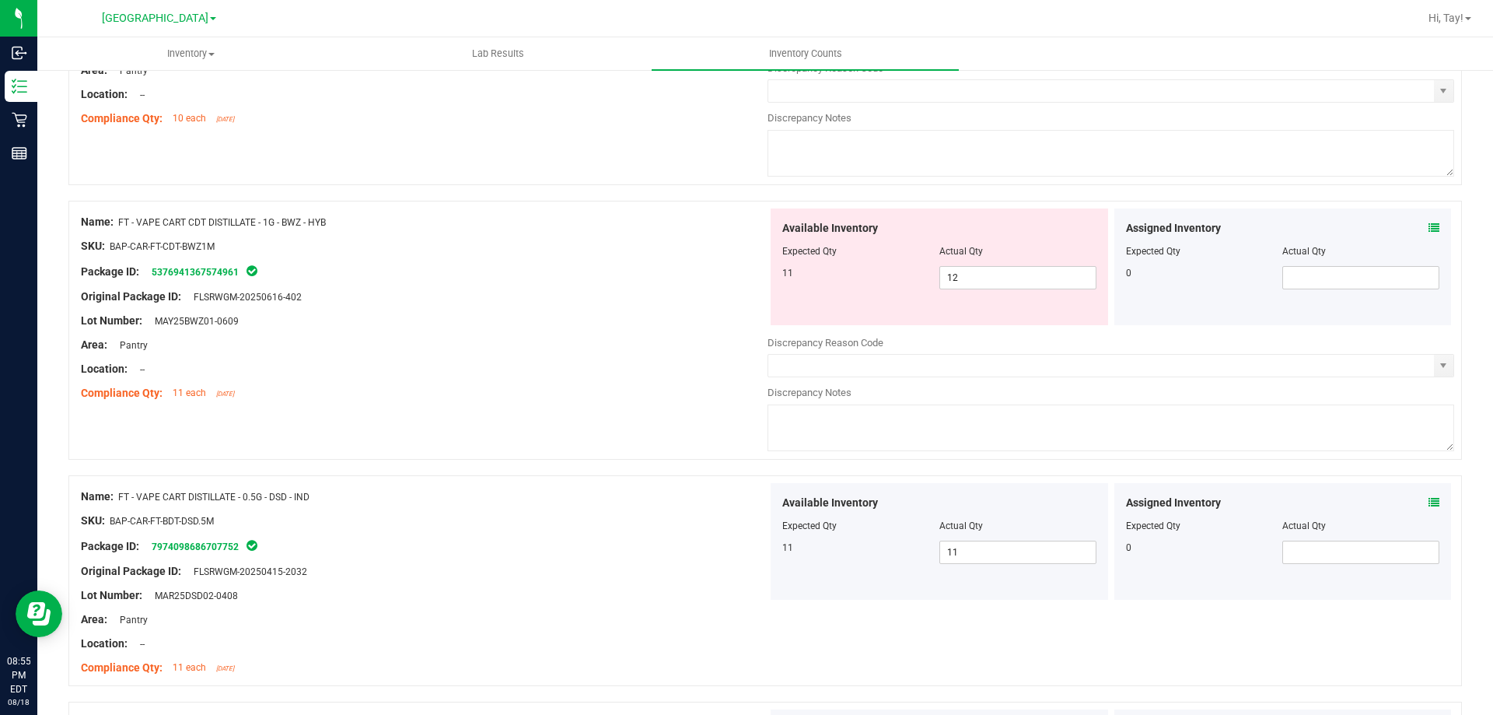
scroll to position [1061, 0]
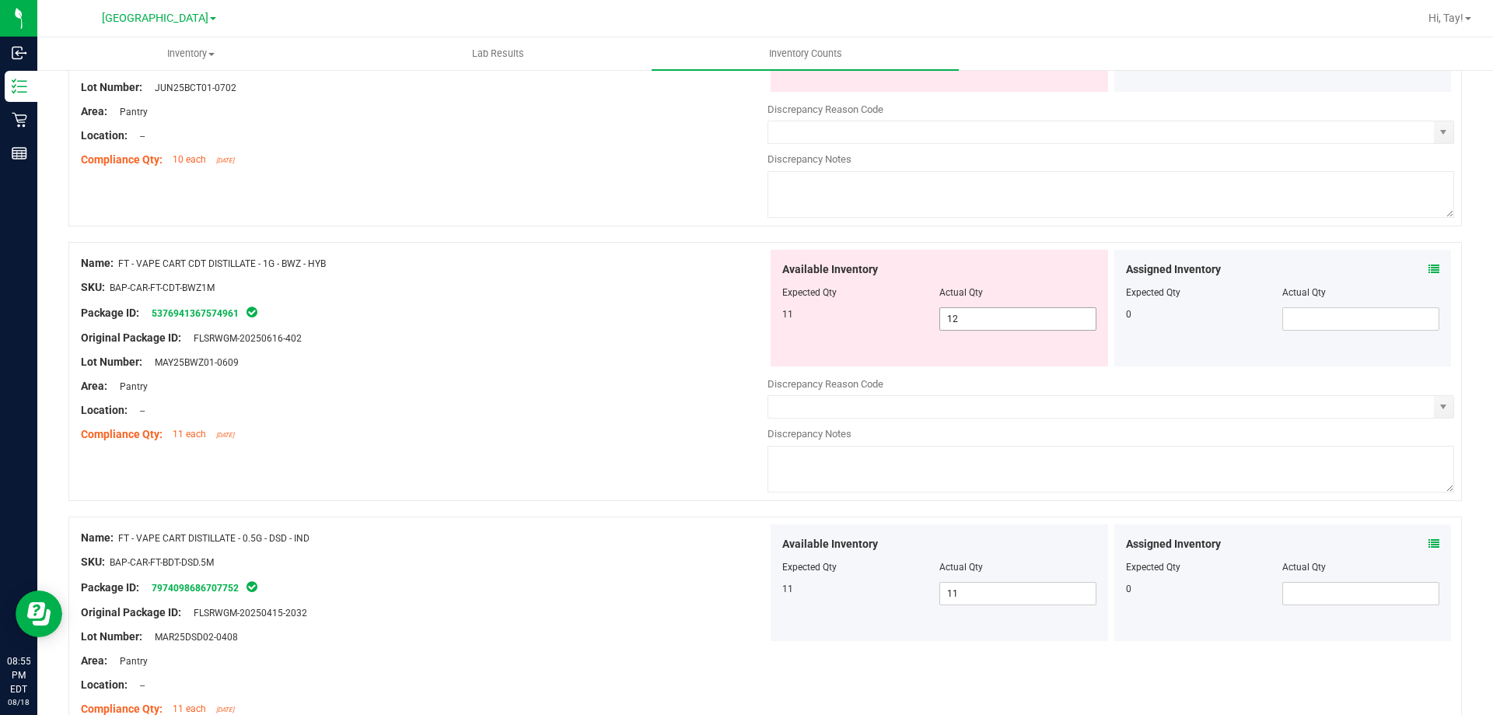
click at [952, 322] on span "12 12" at bounding box center [1018, 318] width 157 height 23
click at [952, 322] on input "12" at bounding box center [1018, 319] width 156 height 22
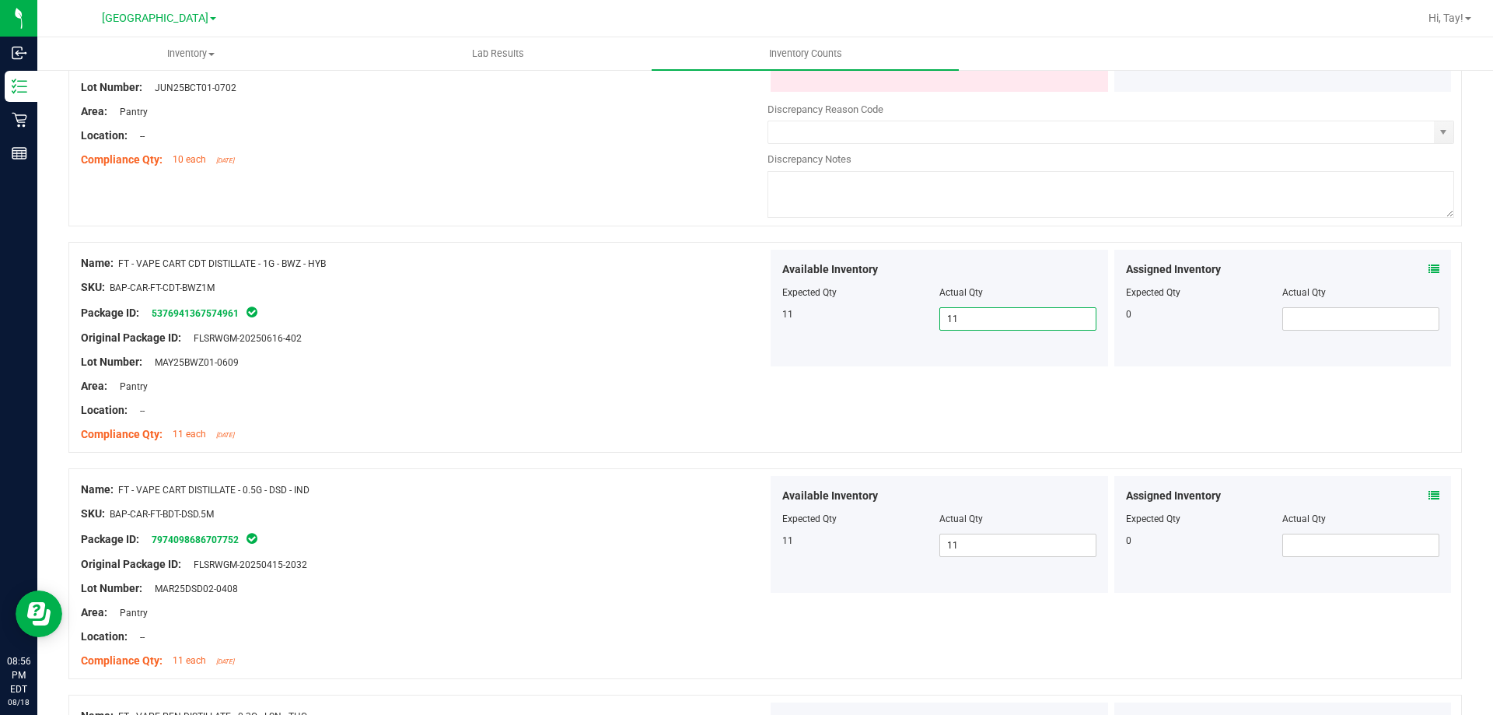
click at [580, 399] on div at bounding box center [424, 398] width 687 height 8
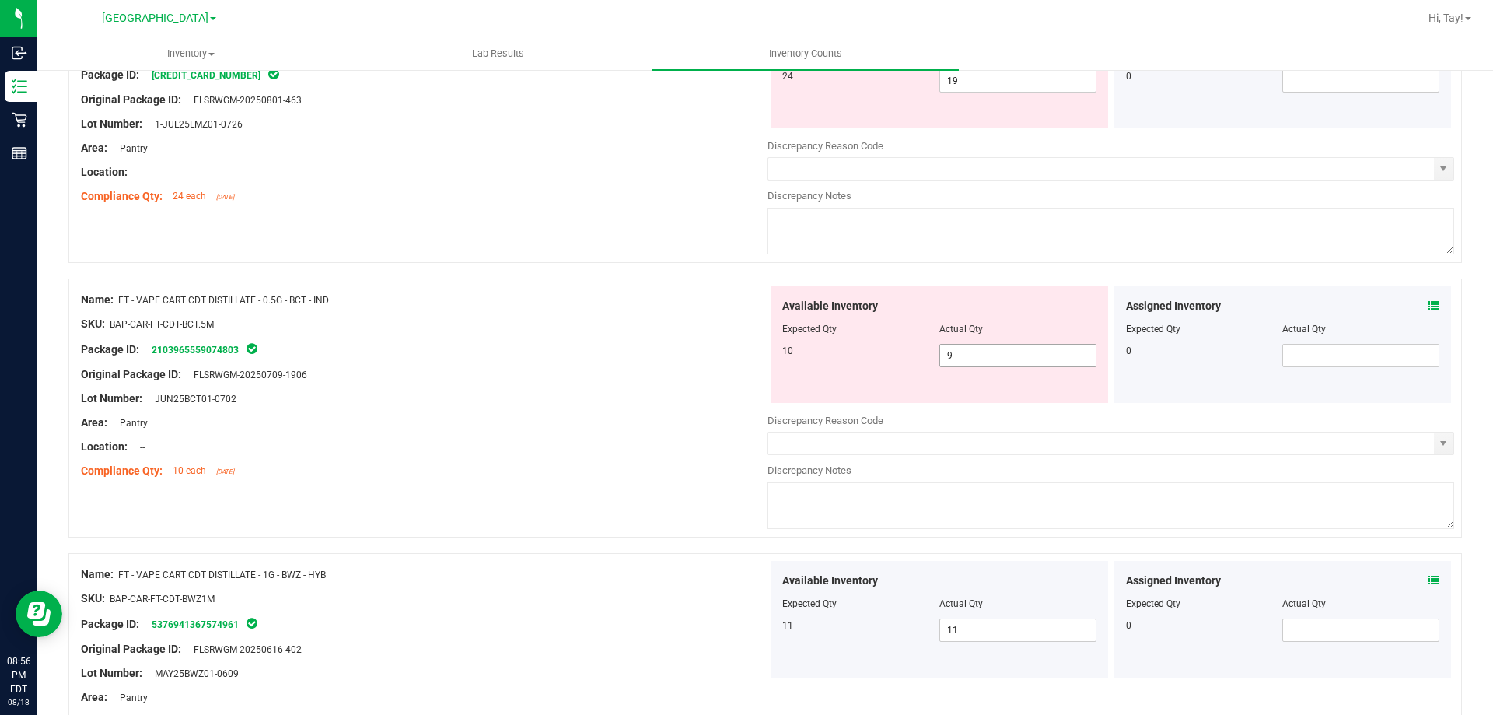
click at [976, 358] on span "9 9" at bounding box center [1018, 355] width 157 height 23
click at [976, 358] on input "9" at bounding box center [1018, 356] width 156 height 22
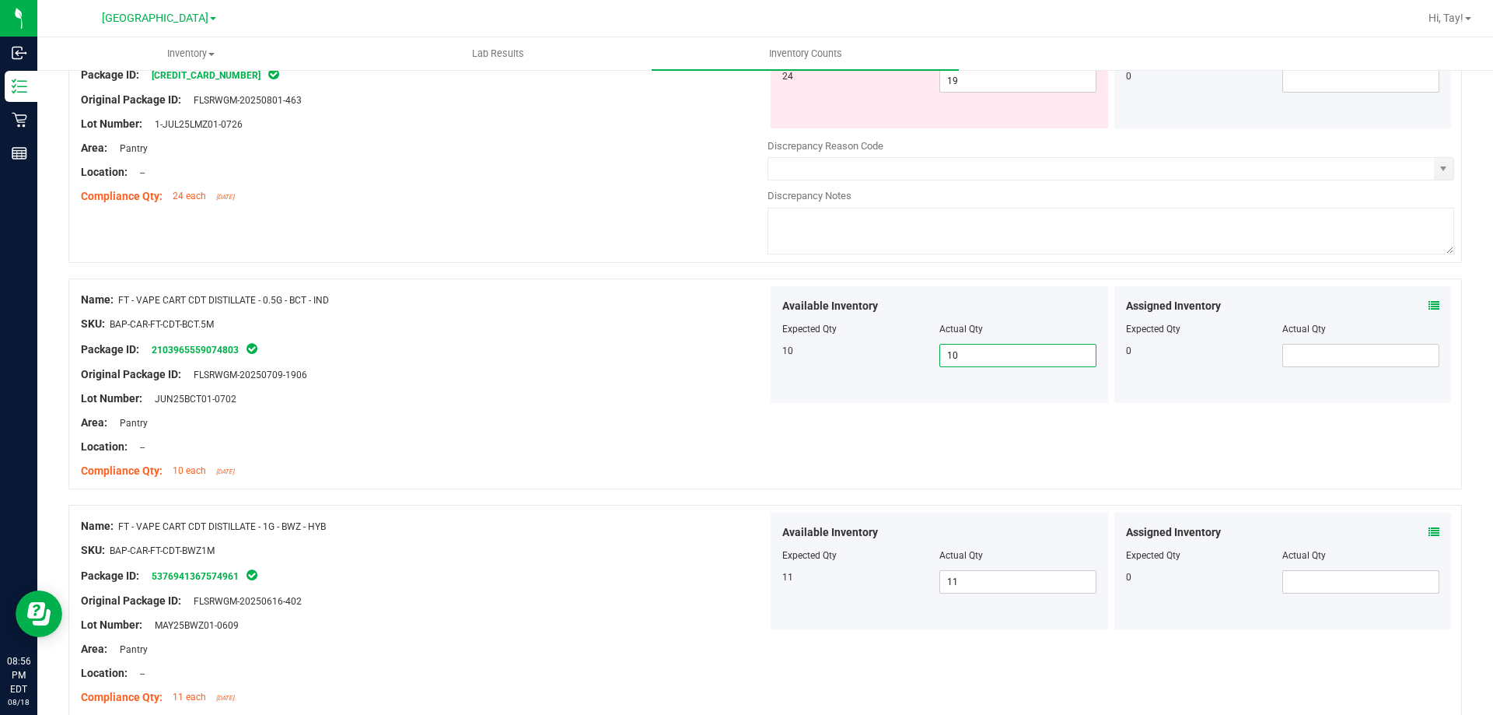
click at [631, 128] on div "Lot Number: 1-JUL25LMZ01-0726" at bounding box center [424, 124] width 687 height 16
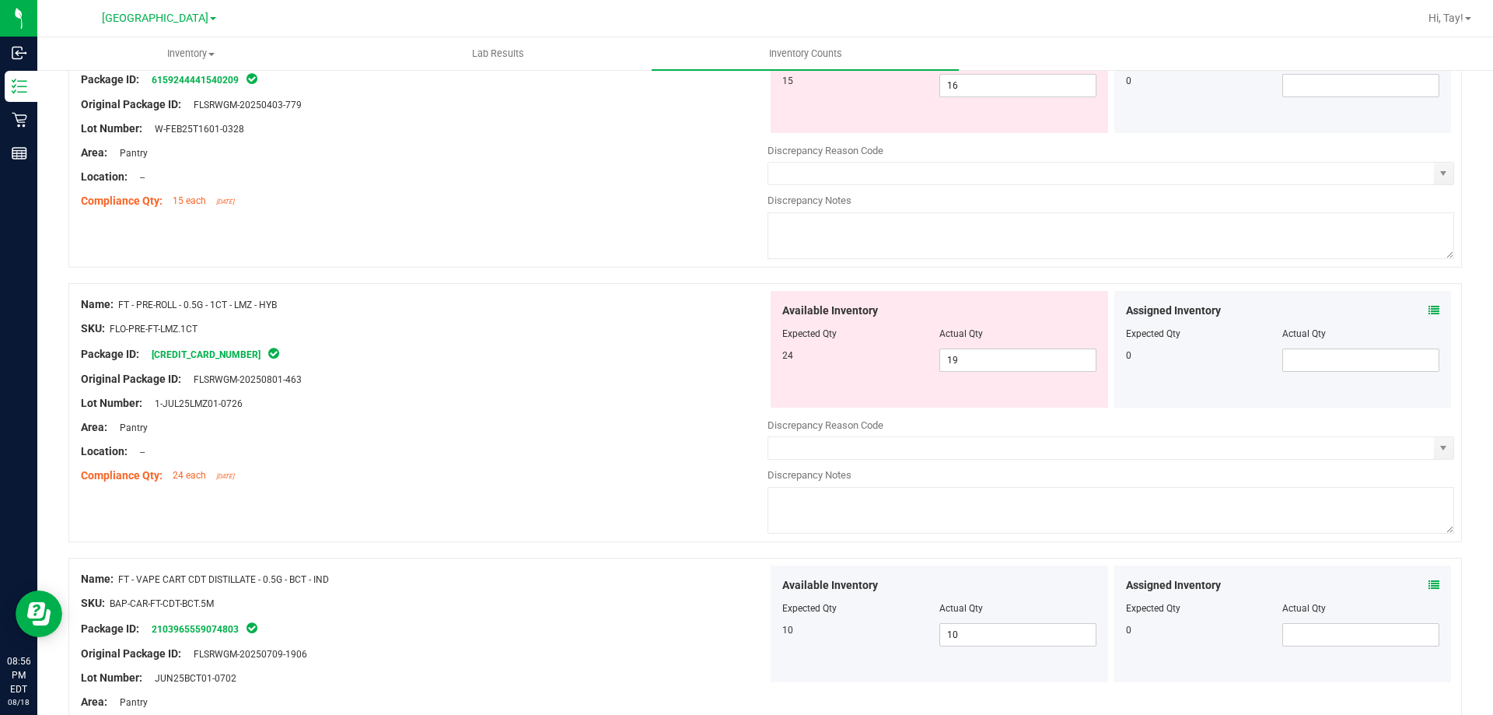
scroll to position [439, 0]
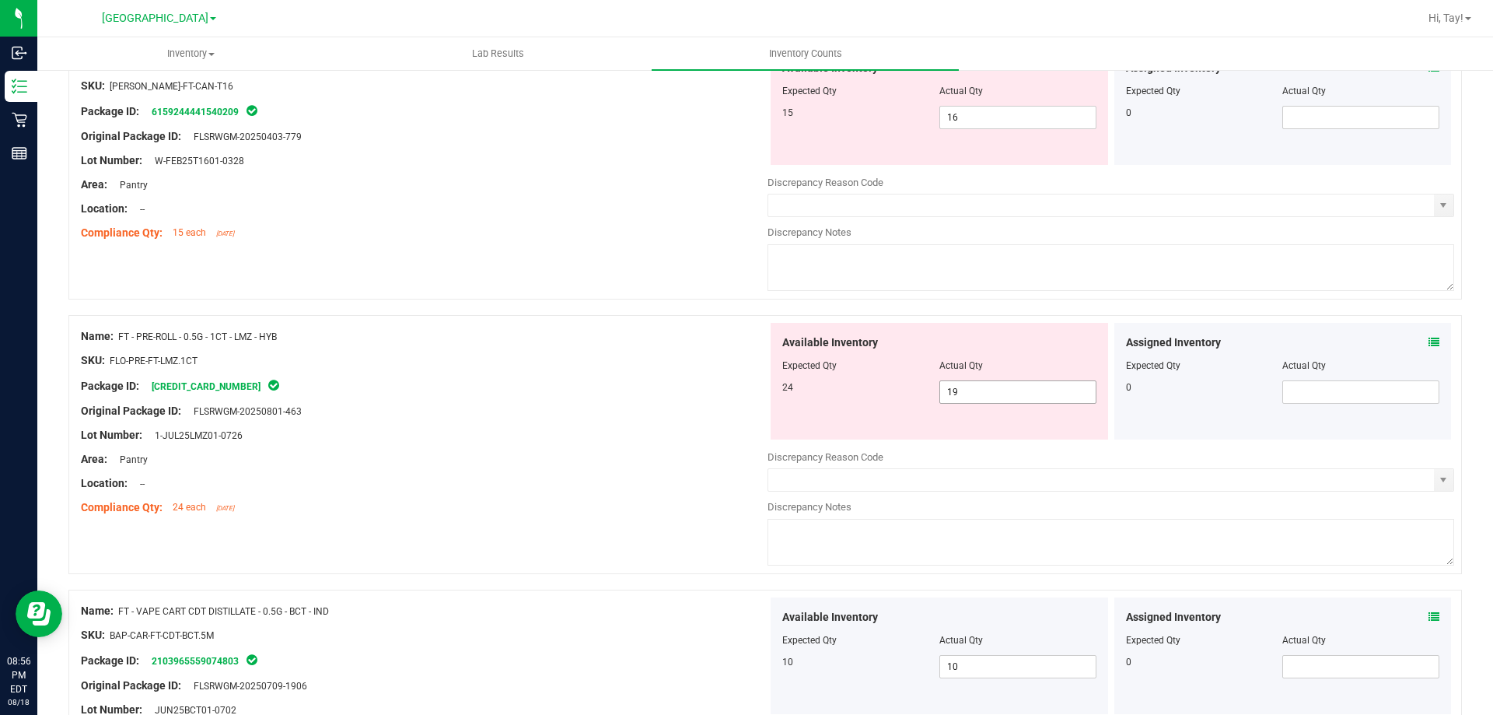
click at [961, 391] on span "19 19" at bounding box center [1018, 391] width 157 height 23
click at [961, 391] on input "19" at bounding box center [1018, 392] width 156 height 22
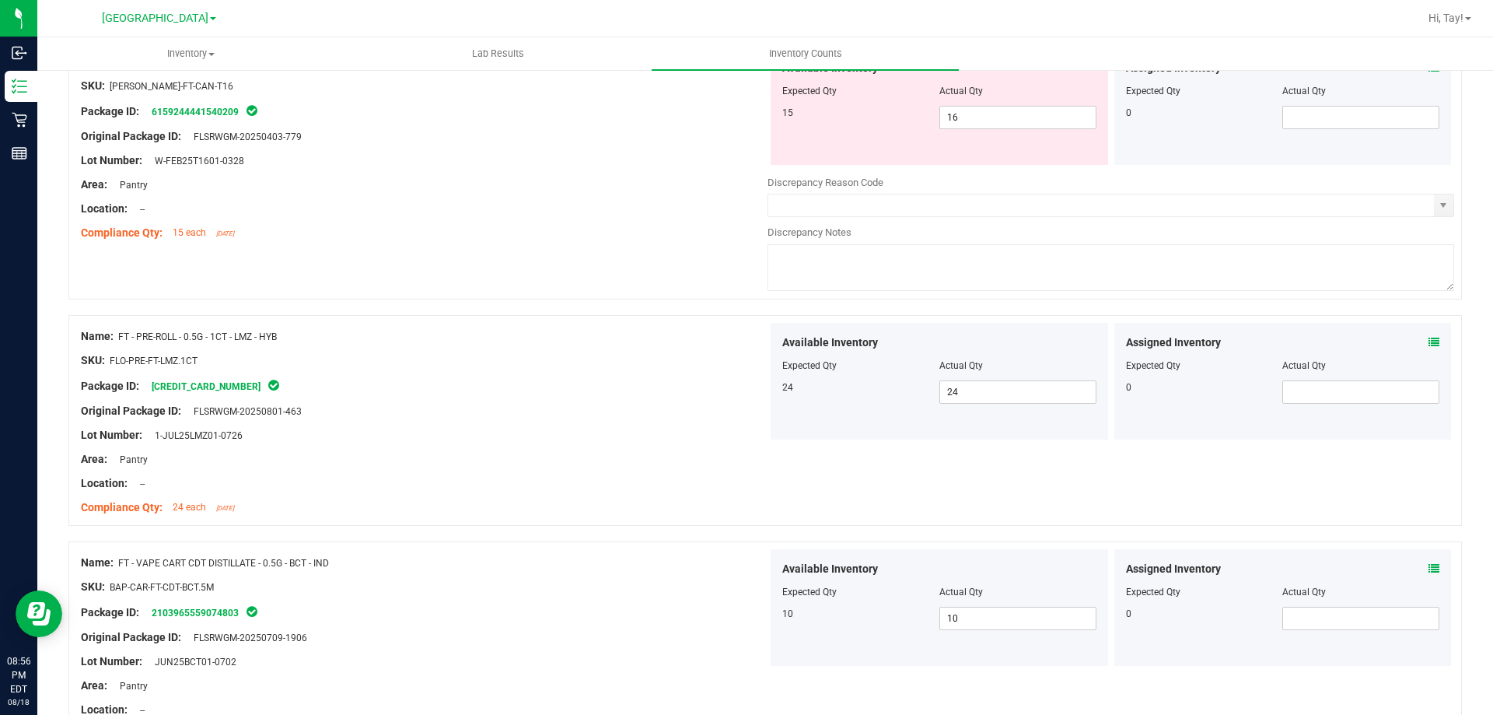
click at [610, 407] on div "Original Package ID: FLSRWGM-20250801-463" at bounding box center [424, 411] width 687 height 16
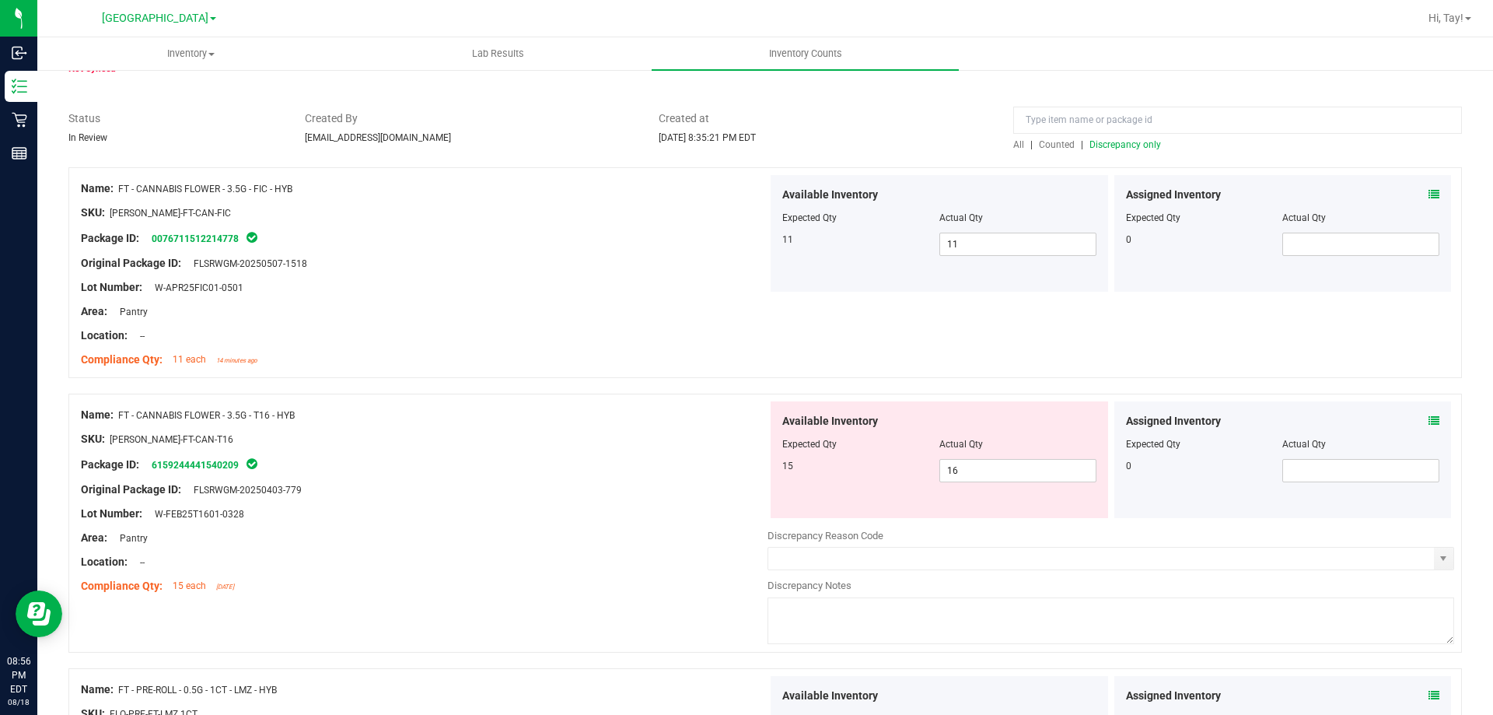
scroll to position [50, 0]
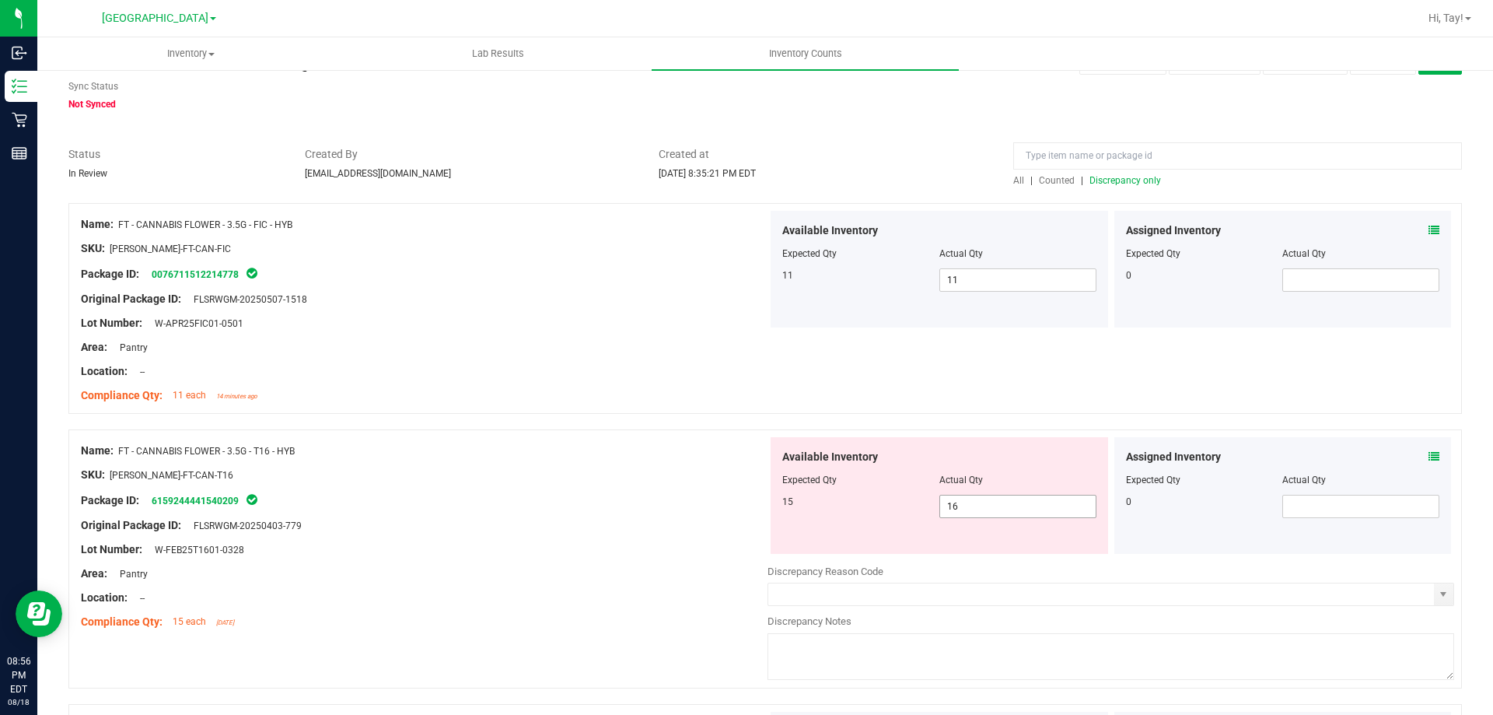
click at [974, 510] on span "16 16" at bounding box center [1018, 506] width 157 height 23
click at [0, 0] on input "16" at bounding box center [0, 0] width 0 height 0
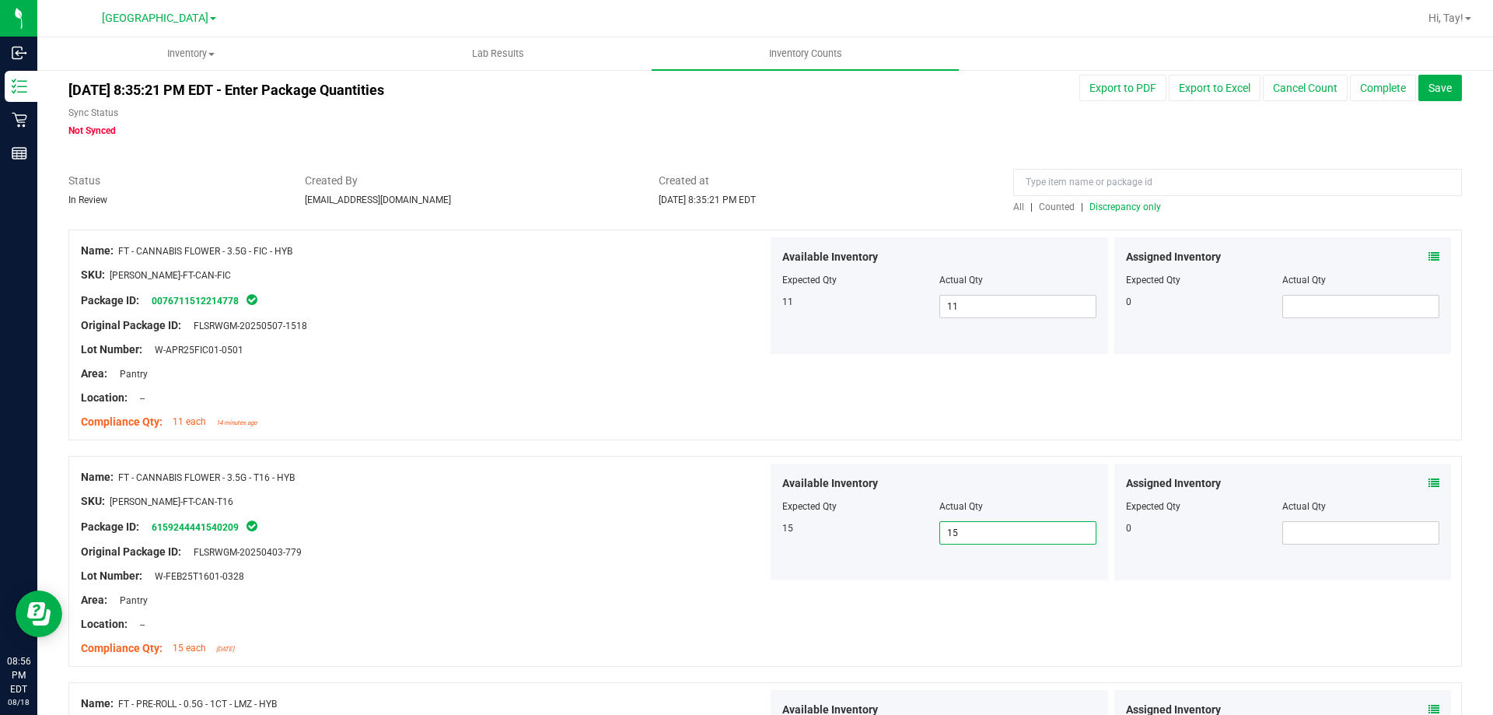
scroll to position [0, 0]
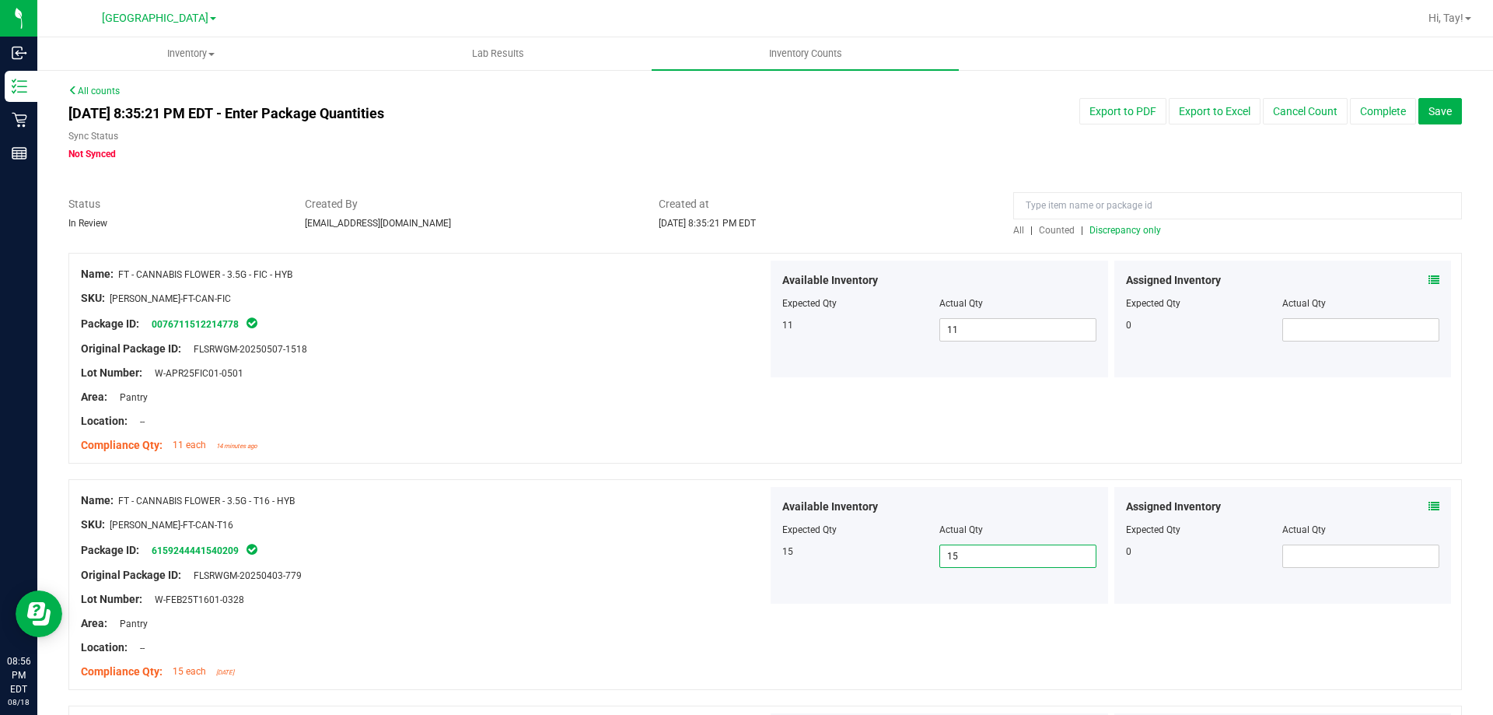
click at [1122, 229] on span "Discrepancy only" at bounding box center [1126, 230] width 72 height 11
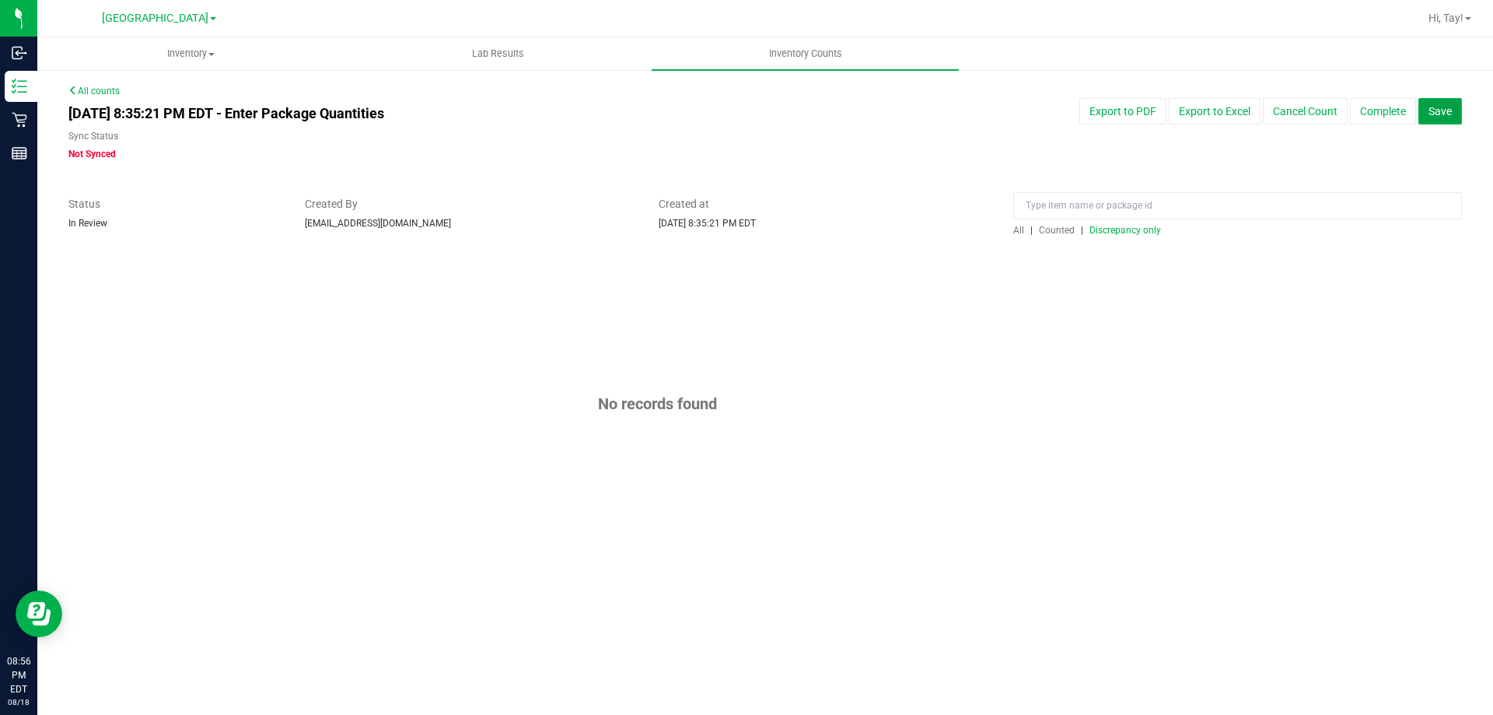
click at [1434, 117] on span "Save" at bounding box center [1440, 111] width 23 height 12
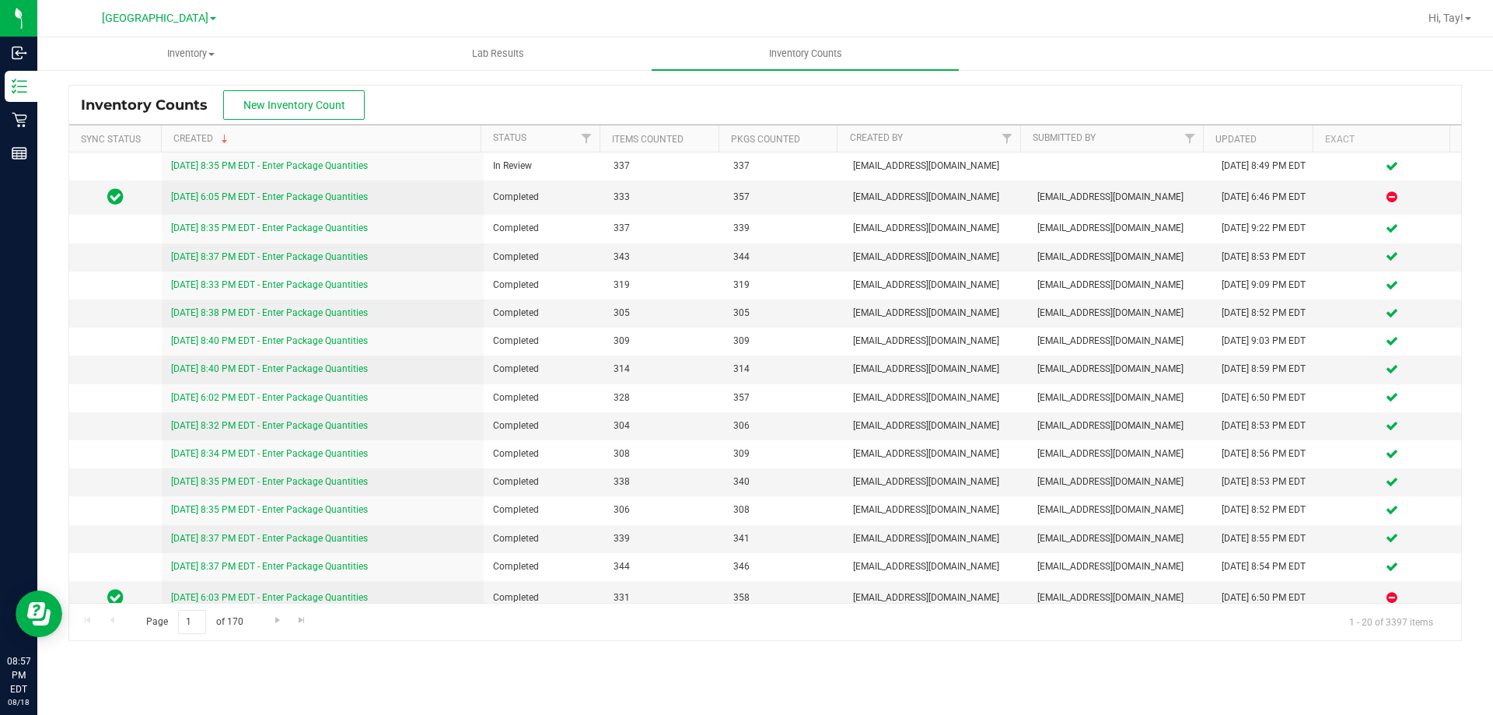
click at [442, 105] on div "Inventory Counts New Inventory Count" at bounding box center [765, 105] width 1392 height 39
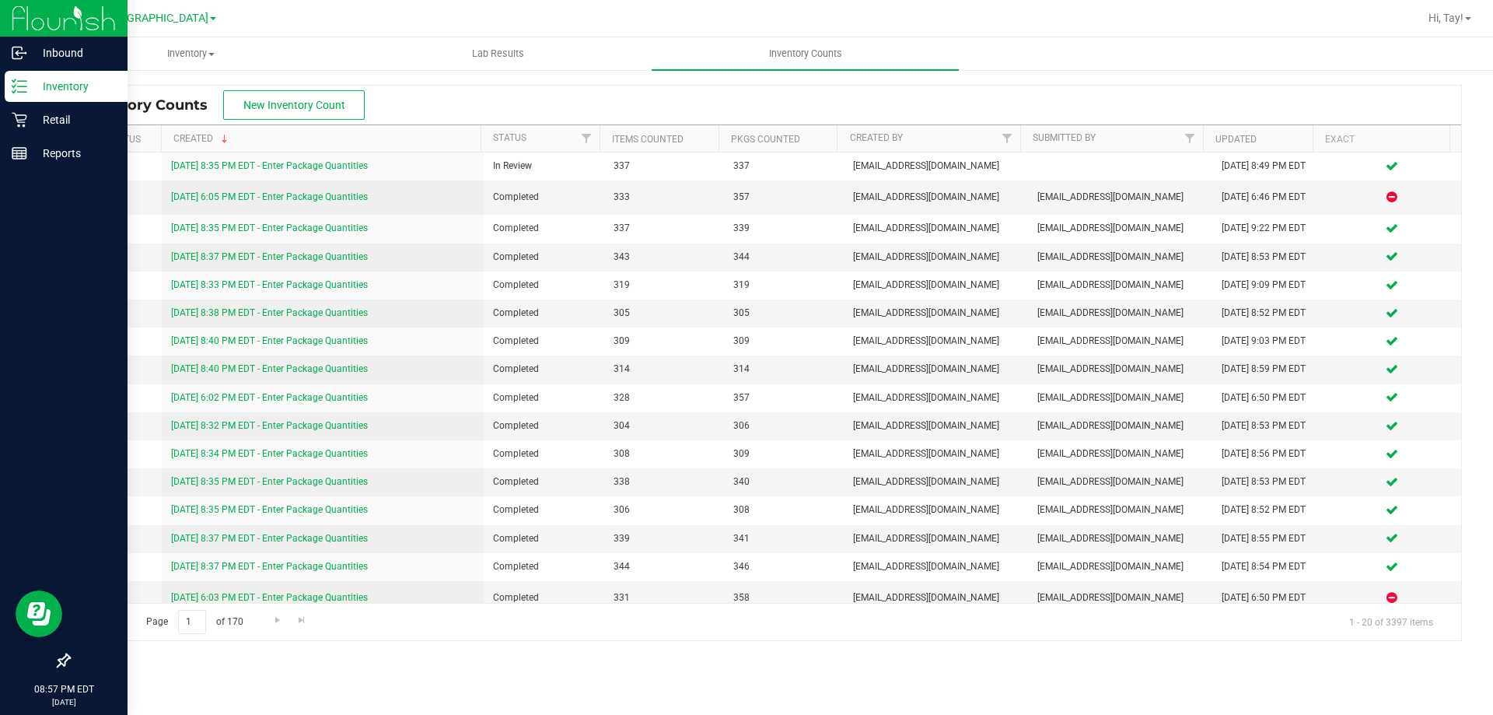
click at [16, 86] on icon at bounding box center [20, 87] width 16 height 16
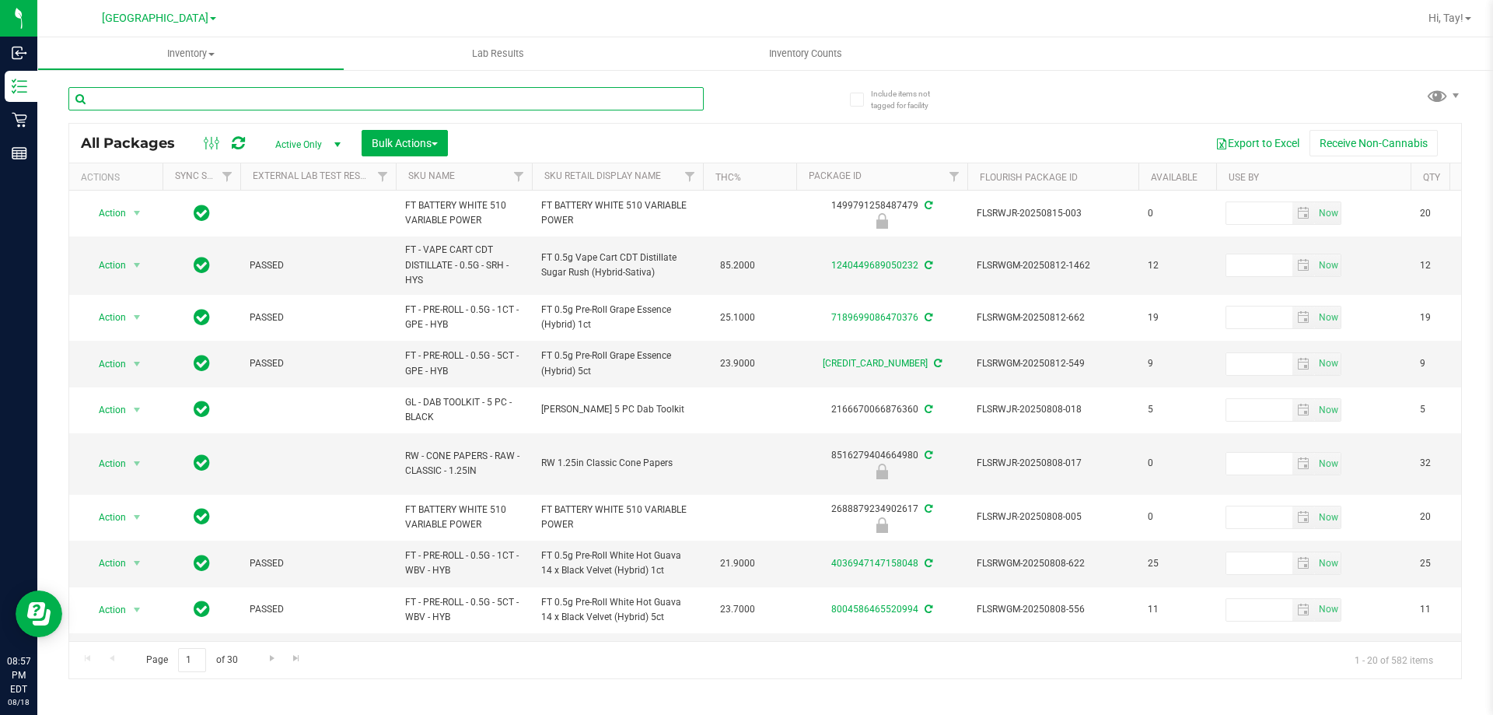
click at [225, 96] on input "text" at bounding box center [385, 98] width 635 height 23
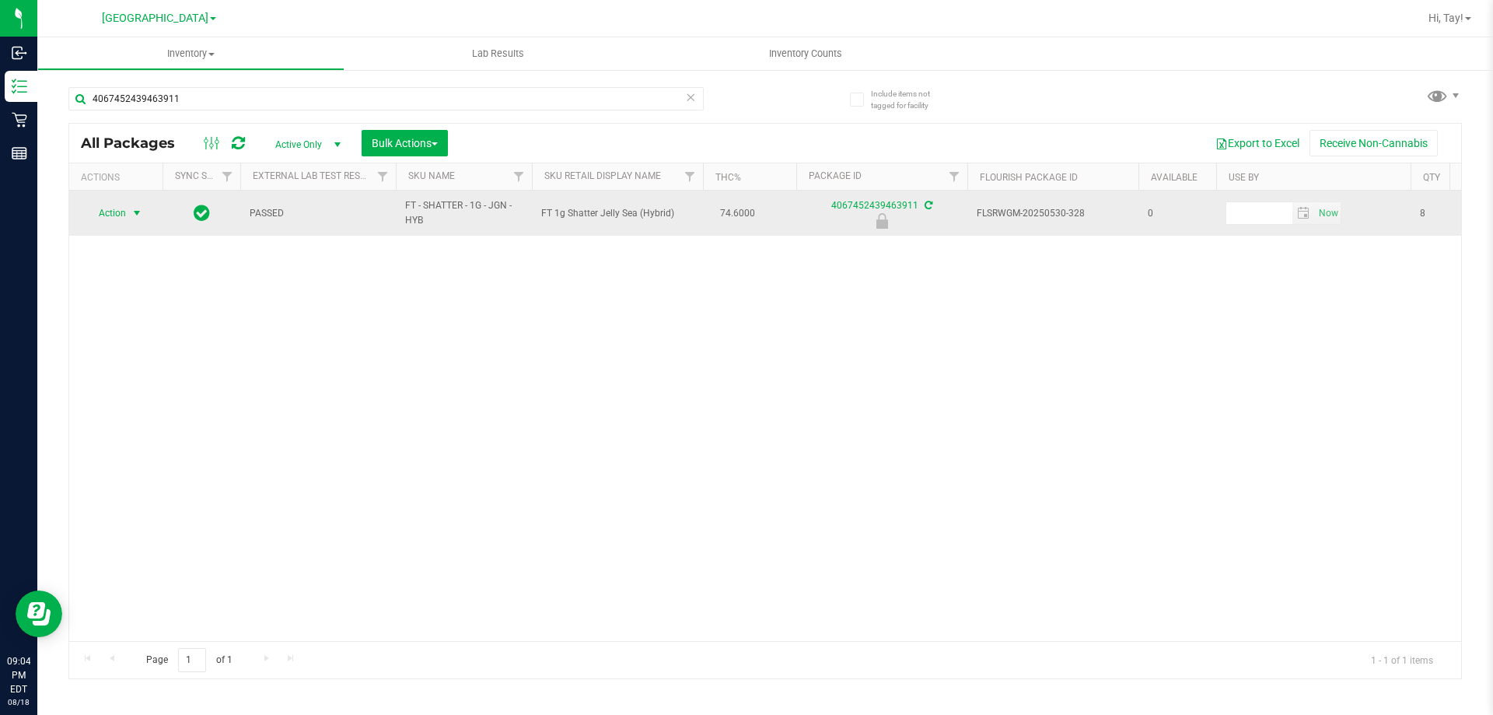
click at [133, 211] on span "select" at bounding box center [137, 213] width 12 height 12
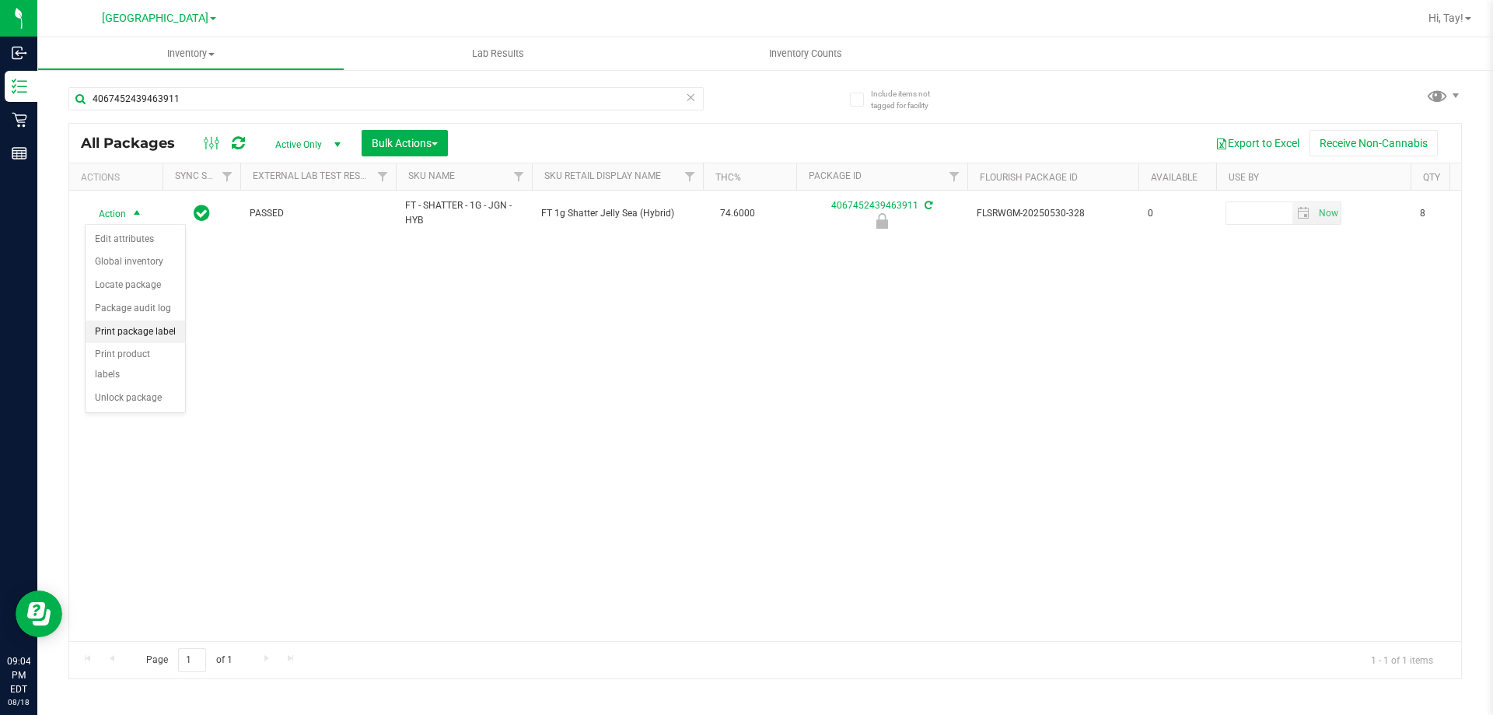
click at [166, 336] on li "Print package label" at bounding box center [136, 331] width 100 height 23
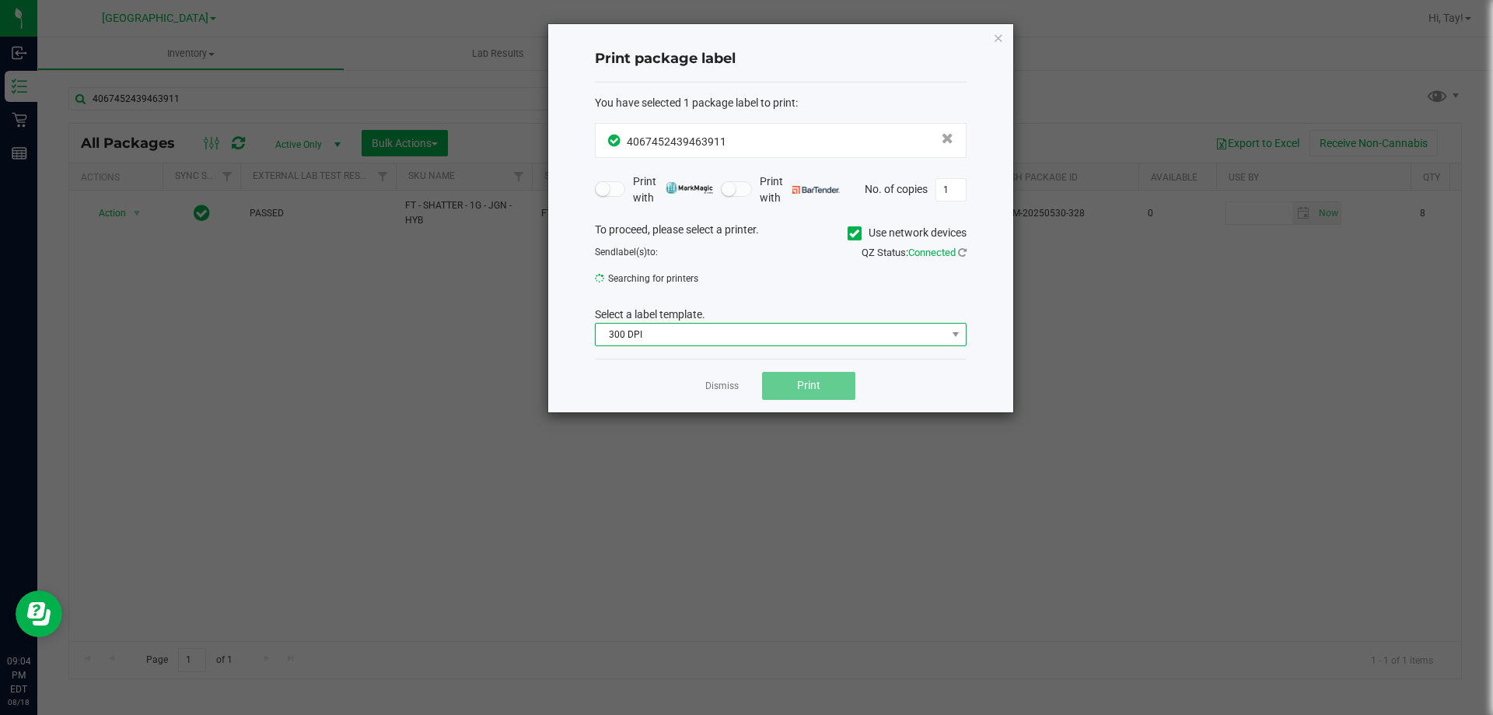
click at [653, 328] on span "300 DPI" at bounding box center [771, 335] width 351 height 22
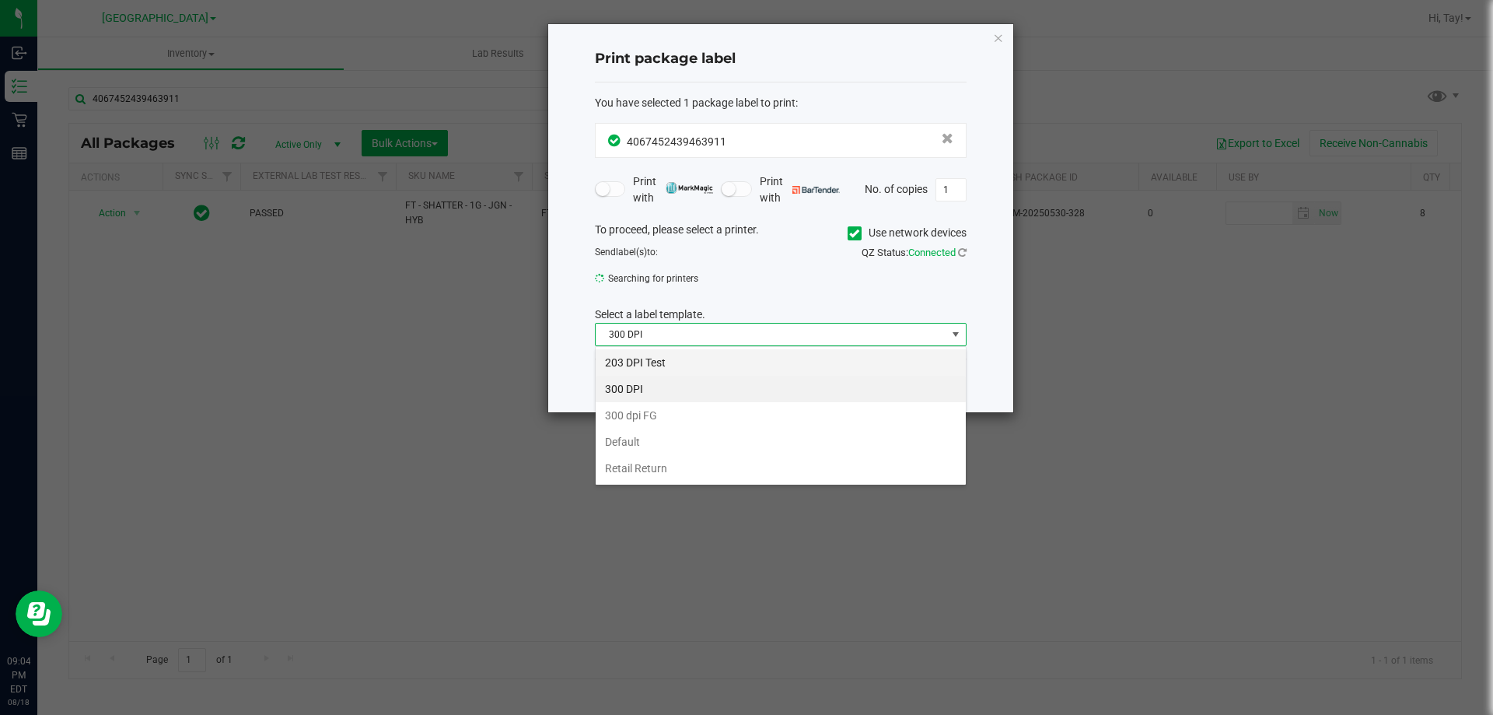
scroll to position [23, 372]
click at [662, 361] on li "203 DPI Test" at bounding box center [781, 362] width 370 height 26
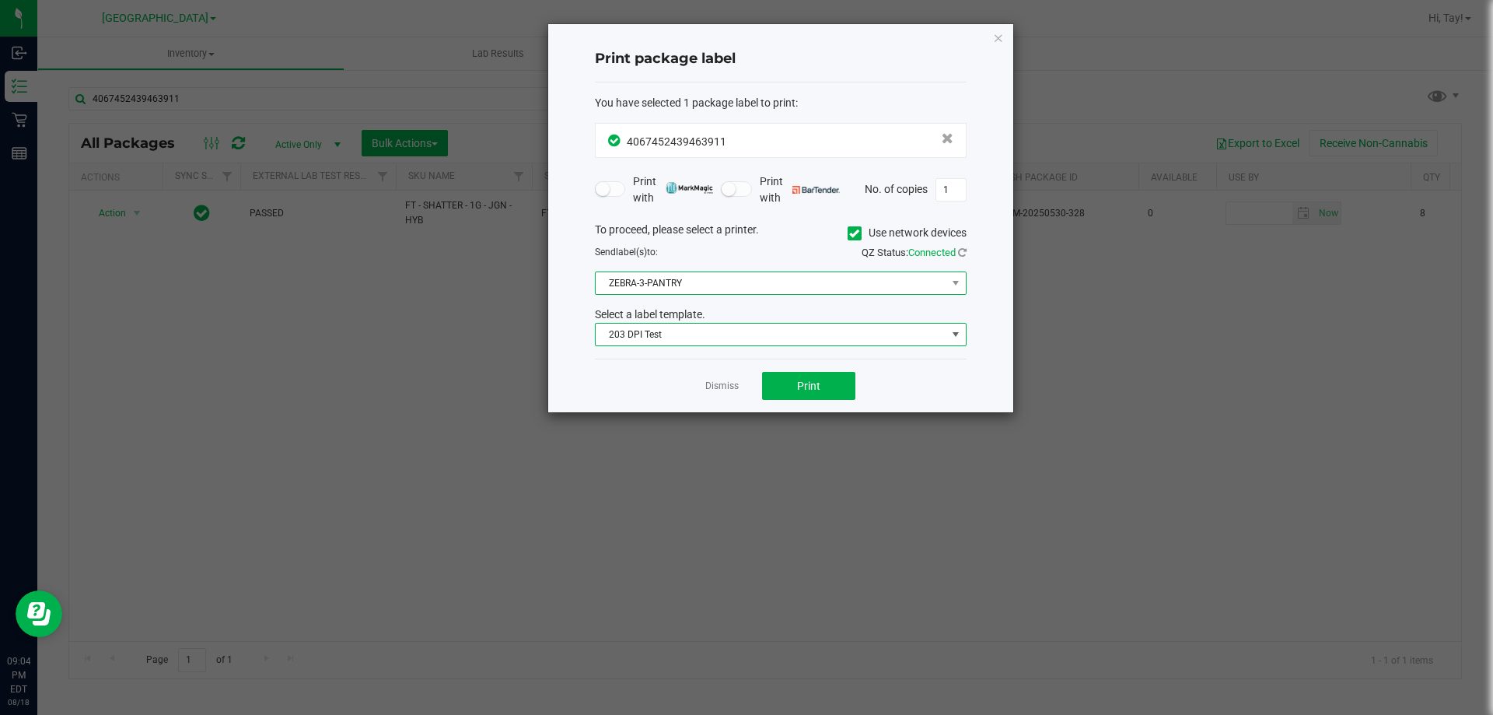
click at [677, 287] on span "ZEBRA-3-PANTRY" at bounding box center [771, 283] width 351 height 22
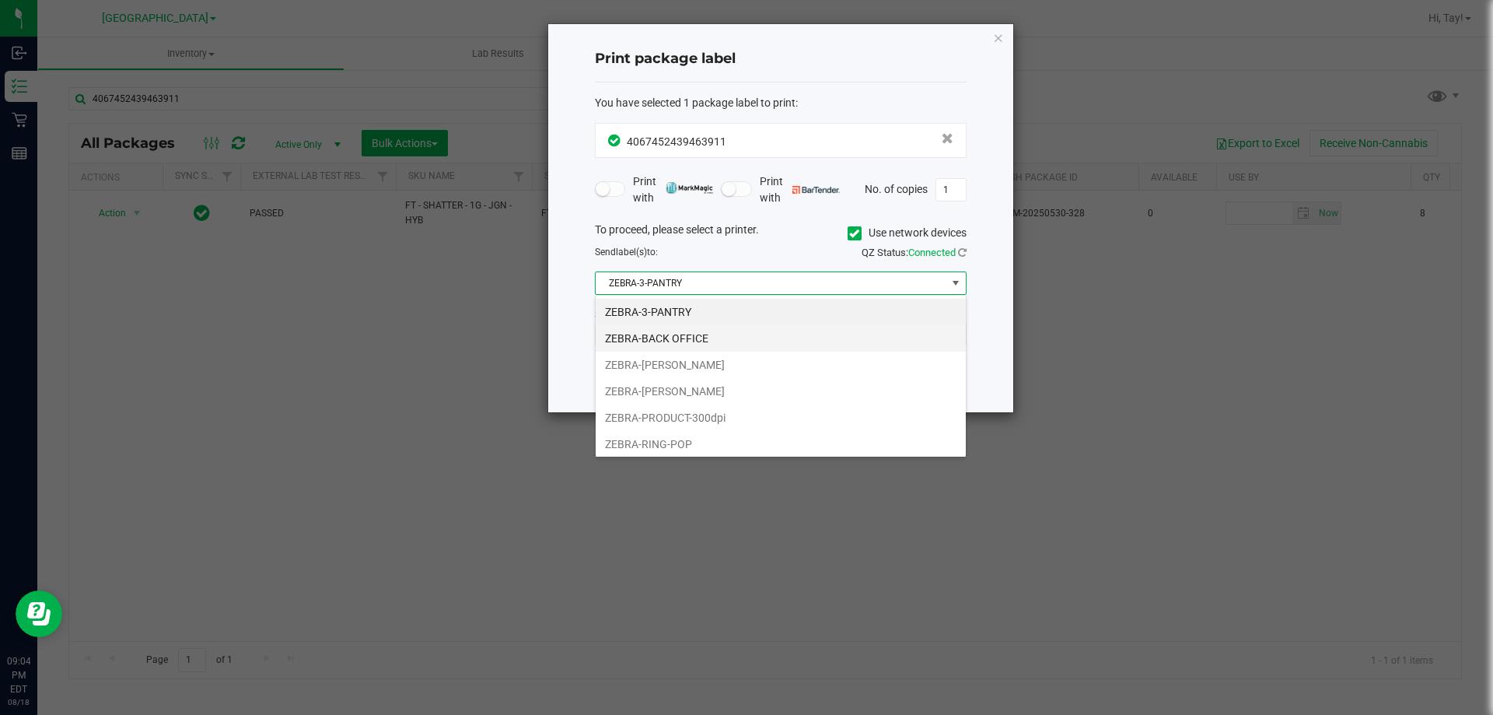
click at [693, 335] on li "ZEBRA-BACK OFFICE" at bounding box center [781, 338] width 370 height 26
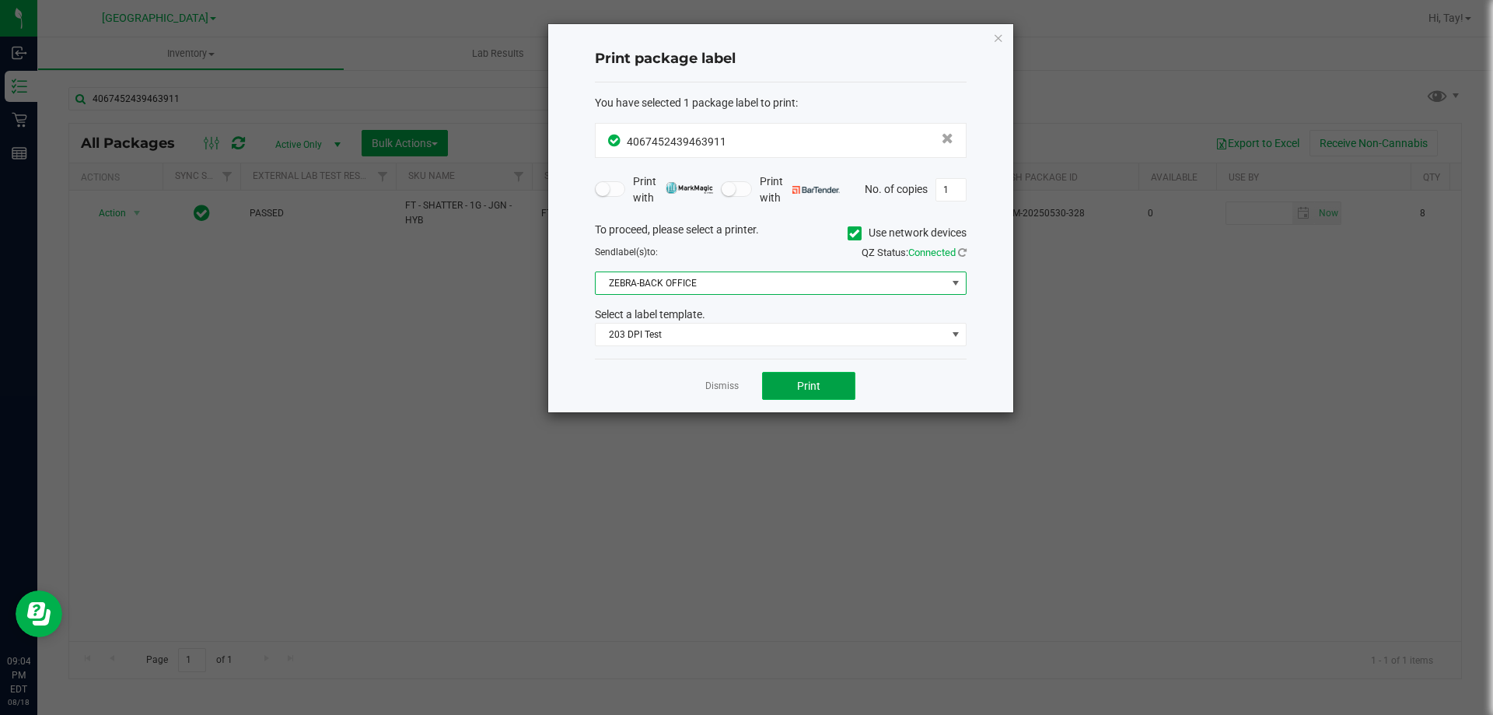
click at [806, 392] on span "Print" at bounding box center [808, 386] width 23 height 12
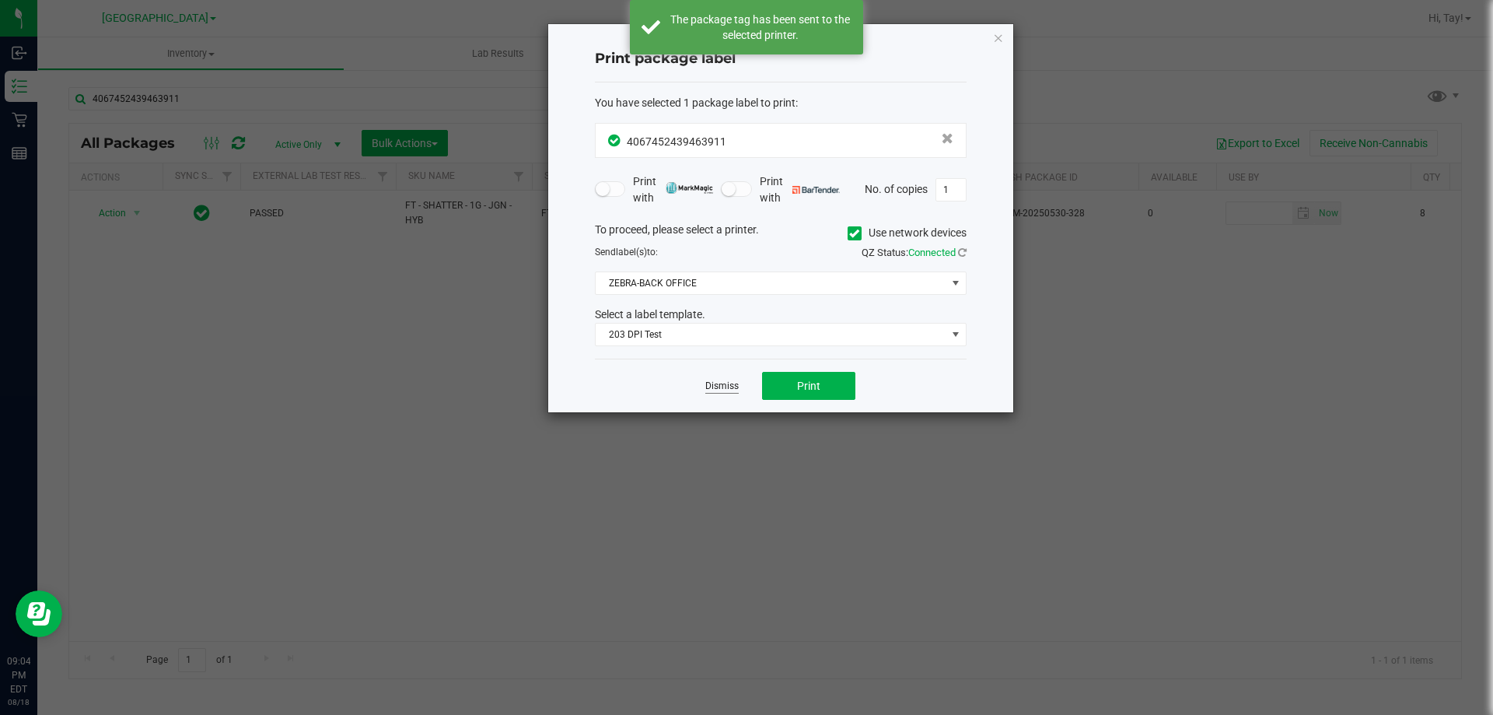
click at [727, 388] on link "Dismiss" at bounding box center [721, 386] width 33 height 13
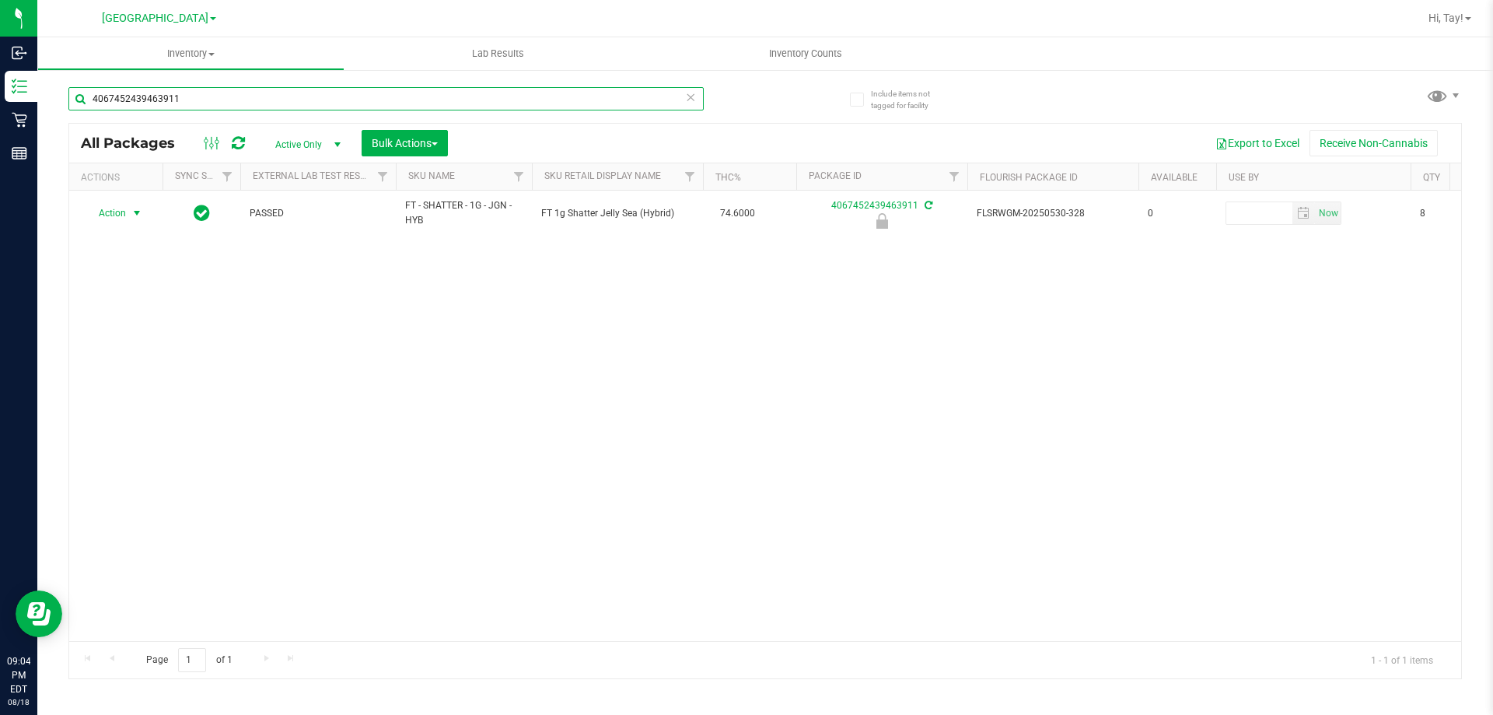
click at [433, 108] on input "4067452439463911" at bounding box center [385, 98] width 635 height 23
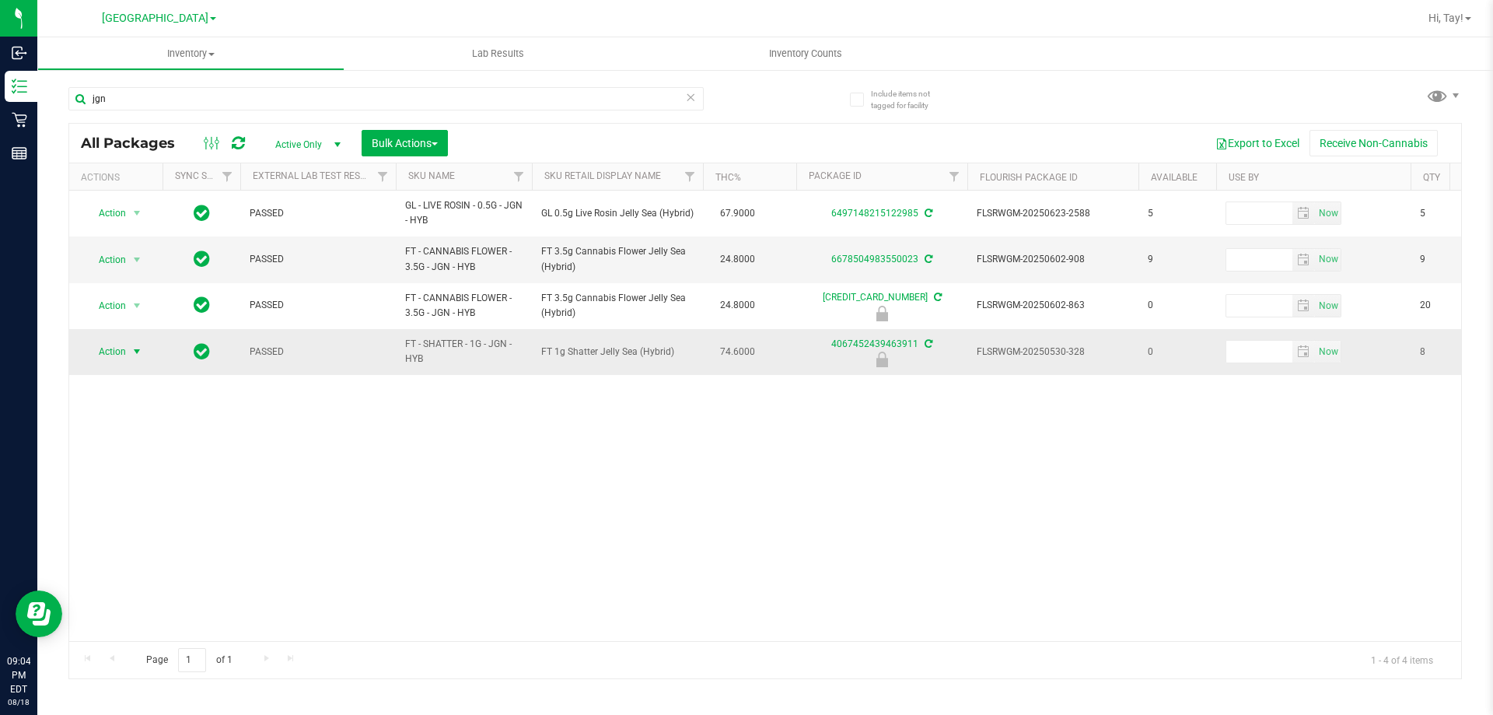
click at [119, 348] on span "Action" at bounding box center [106, 352] width 42 height 22
click at [159, 525] on li "Unlock package" at bounding box center [136, 536] width 100 height 23
click at [1449, 13] on span "Hi, Tay!" at bounding box center [1446, 18] width 35 height 12
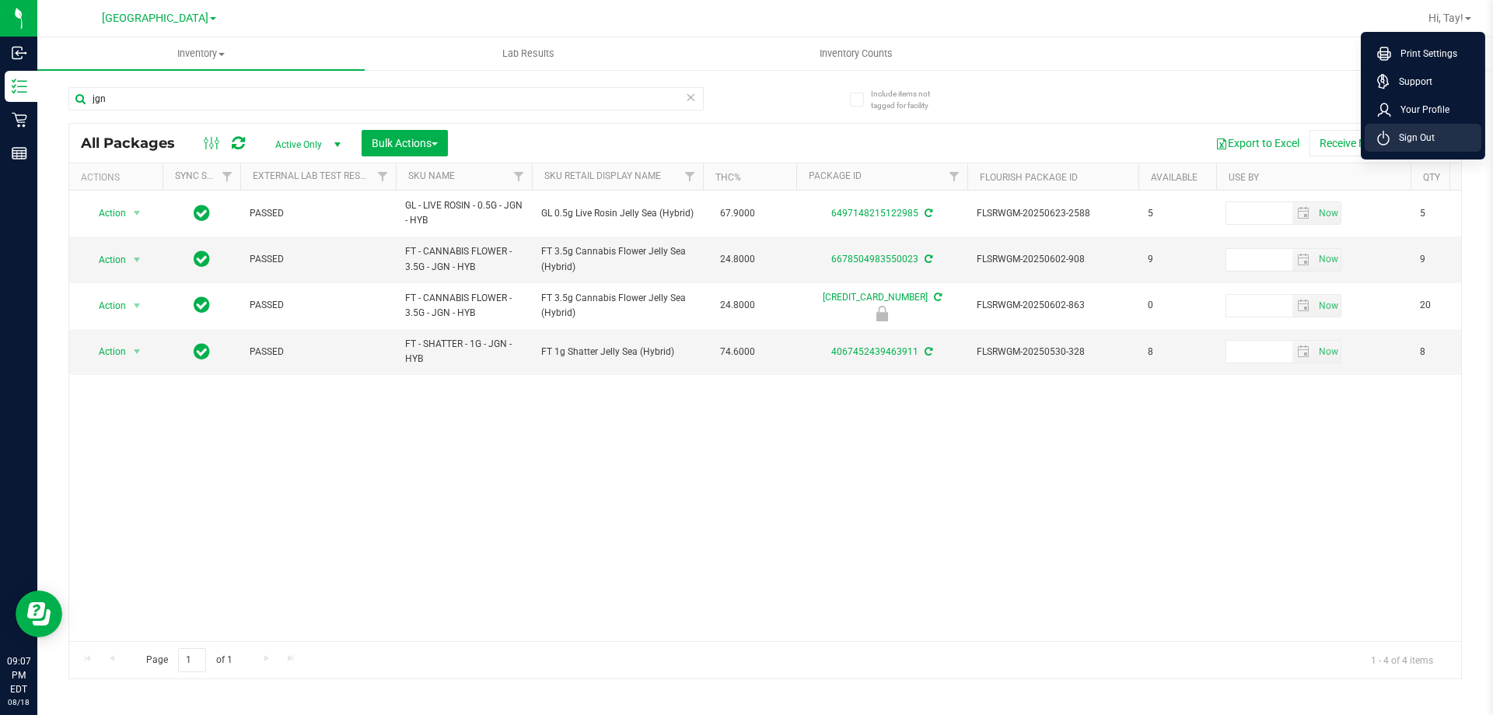
click at [1404, 137] on span "Sign Out" at bounding box center [1412, 138] width 45 height 16
